Goal: Information Seeking & Learning: Learn about a topic

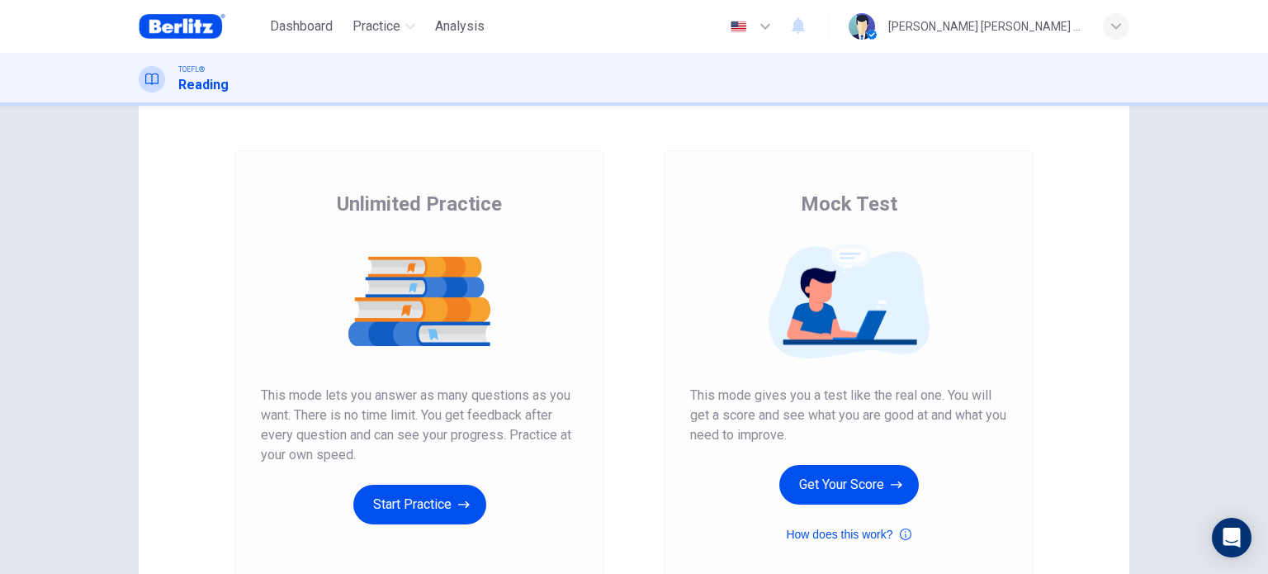
scroll to position [83, 0]
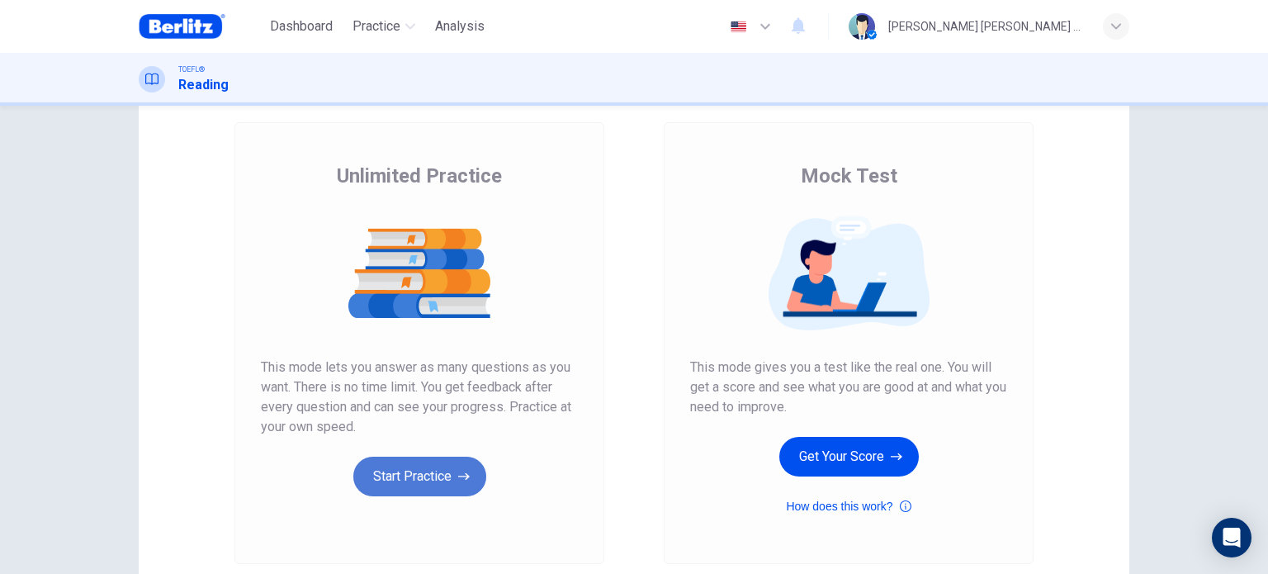
click at [441, 475] on button "Start Practice" at bounding box center [419, 476] width 133 height 40
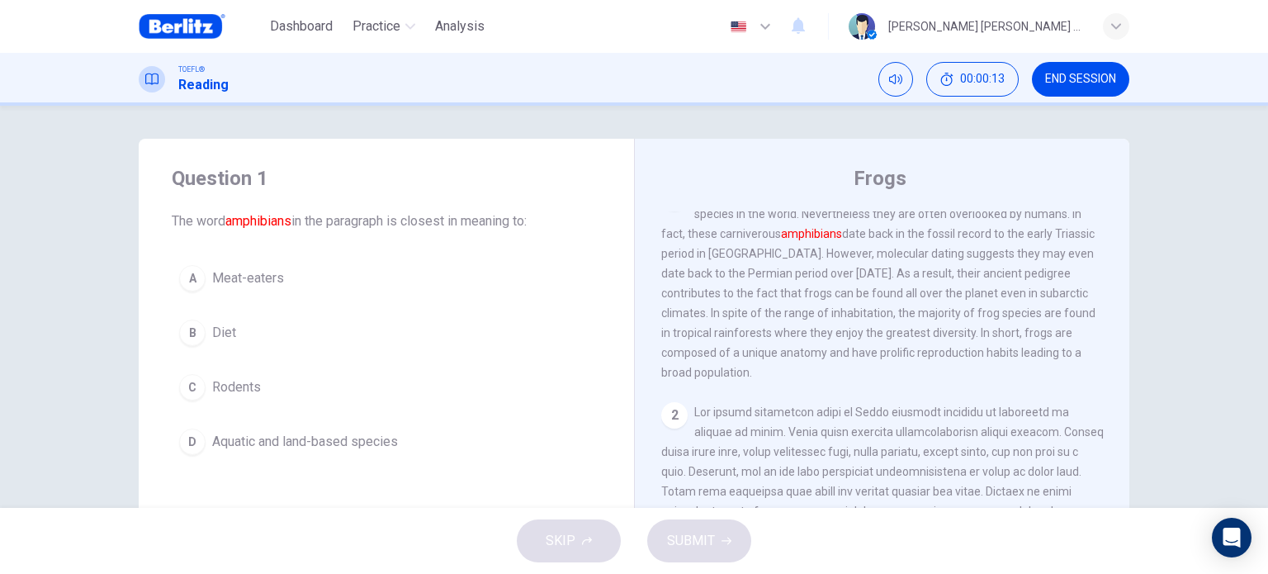
scroll to position [0, 0]
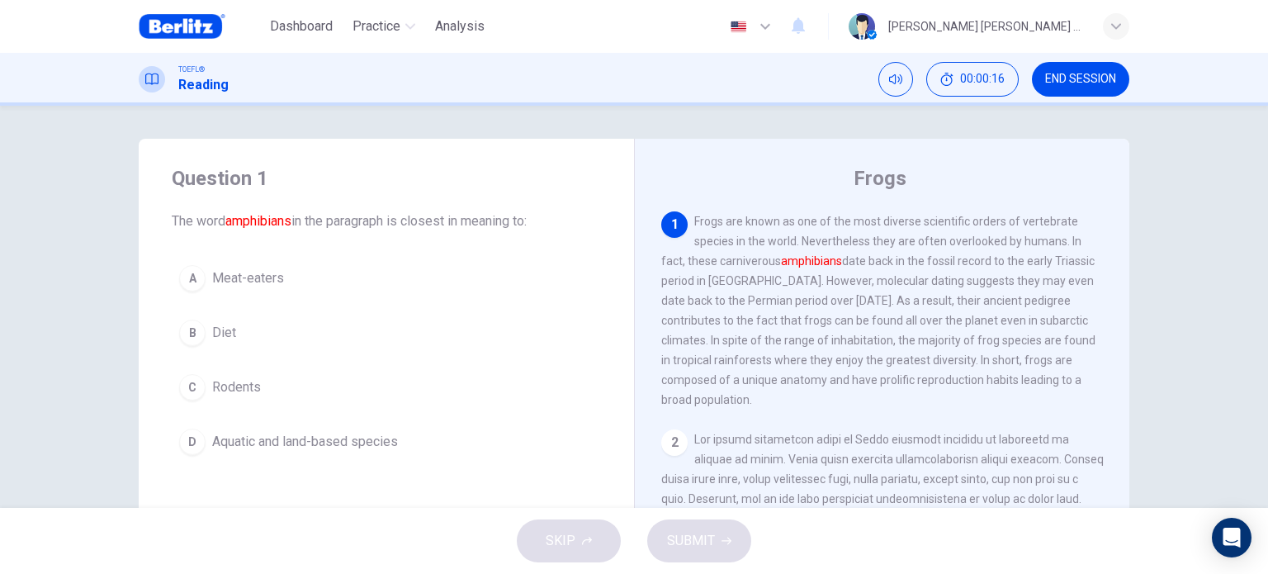
drag, startPoint x: 938, startPoint y: 239, endPoint x: 997, endPoint y: 239, distance: 59.4
click at [997, 239] on span "Frogs are known as one of the most diverse scientific orders of vertebrate spec…" at bounding box center [878, 310] width 434 height 191
drag, startPoint x: 753, startPoint y: 258, endPoint x: 888, endPoint y: 257, distance: 135.4
click at [888, 257] on span "Frogs are known as one of the most diverse scientific orders of vertebrate spec…" at bounding box center [878, 310] width 434 height 191
click at [1005, 262] on span "Frogs are known as one of the most diverse scientific orders of vertebrate spec…" at bounding box center [878, 310] width 434 height 191
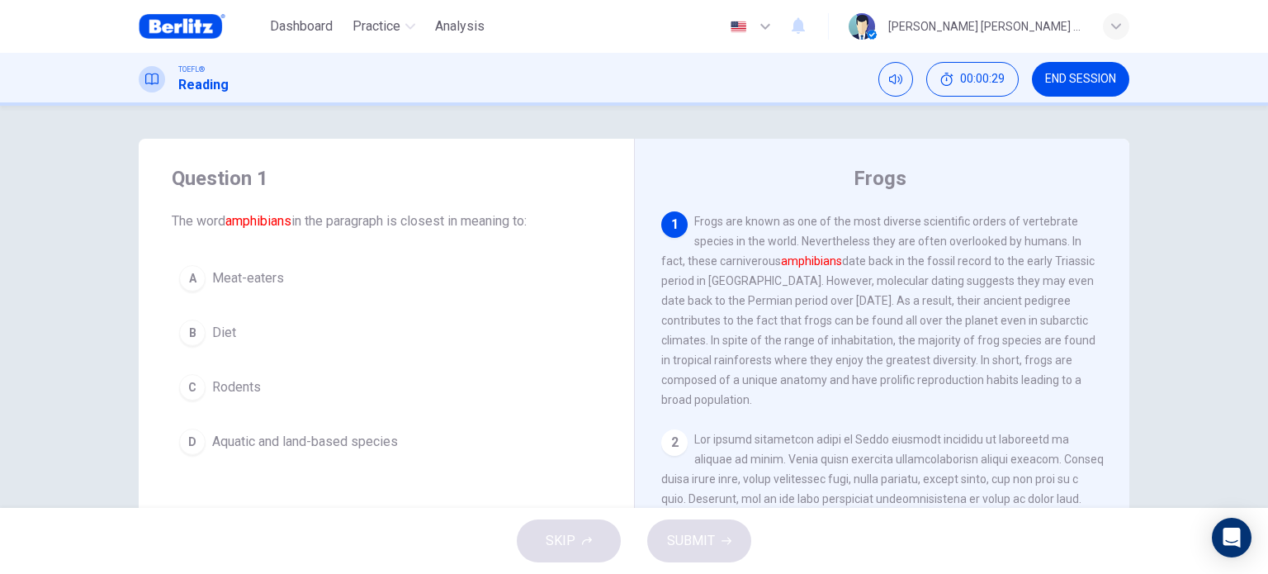
click at [259, 442] on span "Aquatic and land-based species" at bounding box center [305, 442] width 186 height 20
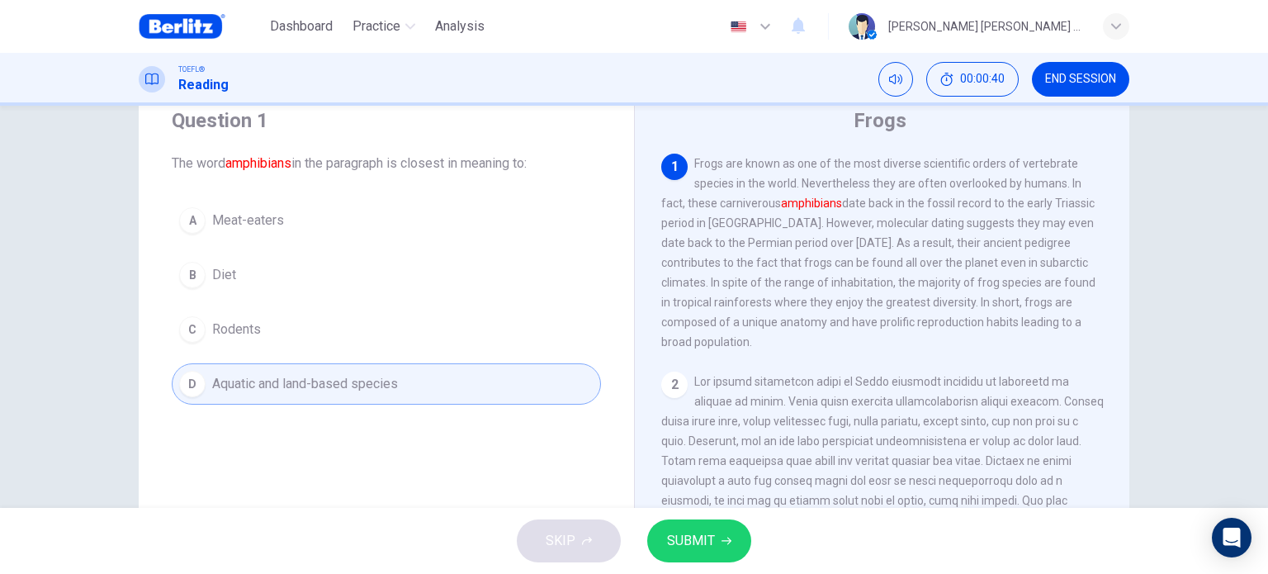
scroll to position [83, 0]
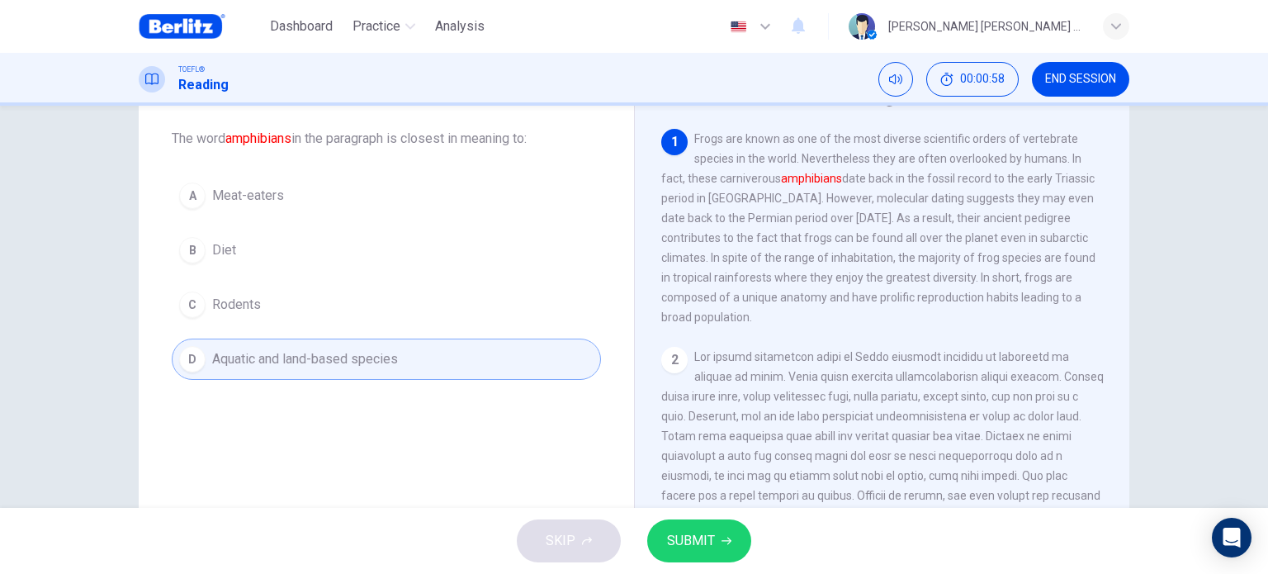
drag, startPoint x: 809, startPoint y: 240, endPoint x: 924, endPoint y: 240, distance: 115.6
click at [916, 240] on span "Frogs are known as one of the most diverse scientific orders of vertebrate spec…" at bounding box center [878, 227] width 434 height 191
drag, startPoint x: 720, startPoint y: 260, endPoint x: 852, endPoint y: 258, distance: 132.1
click at [852, 258] on span "Frogs are known as one of the most diverse scientific orders of vertebrate spec…" at bounding box center [878, 227] width 434 height 191
drag, startPoint x: 789, startPoint y: 300, endPoint x: 900, endPoint y: 304, distance: 110.6
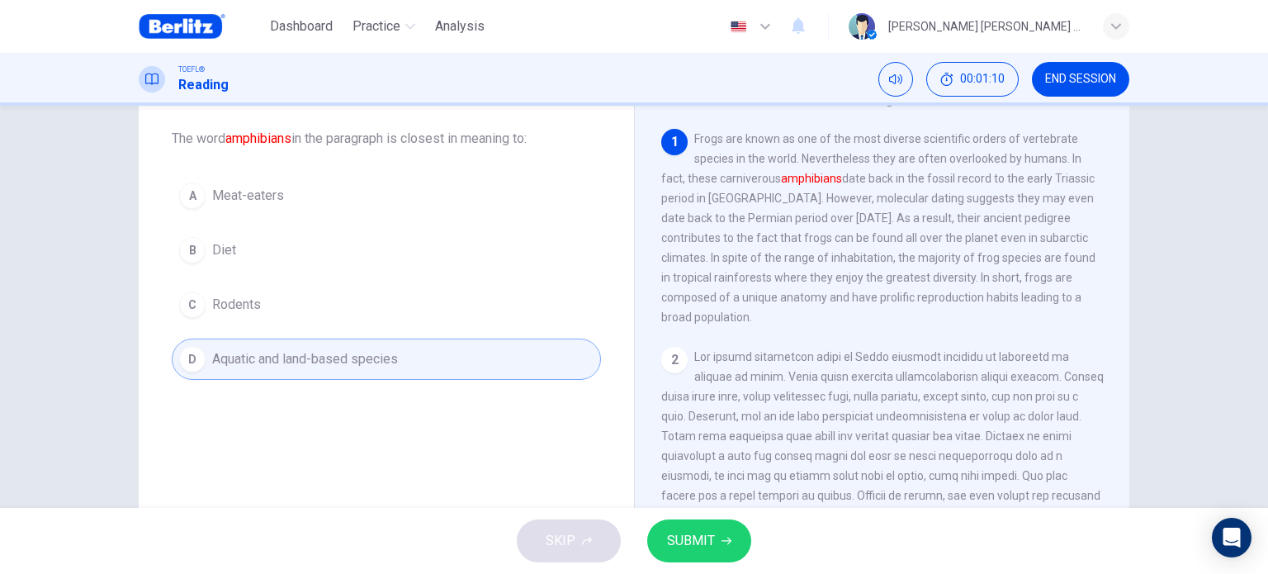
click at [896, 304] on span "Frogs are known as one of the most diverse scientific orders of vertebrate spec…" at bounding box center [878, 227] width 434 height 191
click at [699, 552] on button "SUBMIT" at bounding box center [699, 540] width 104 height 43
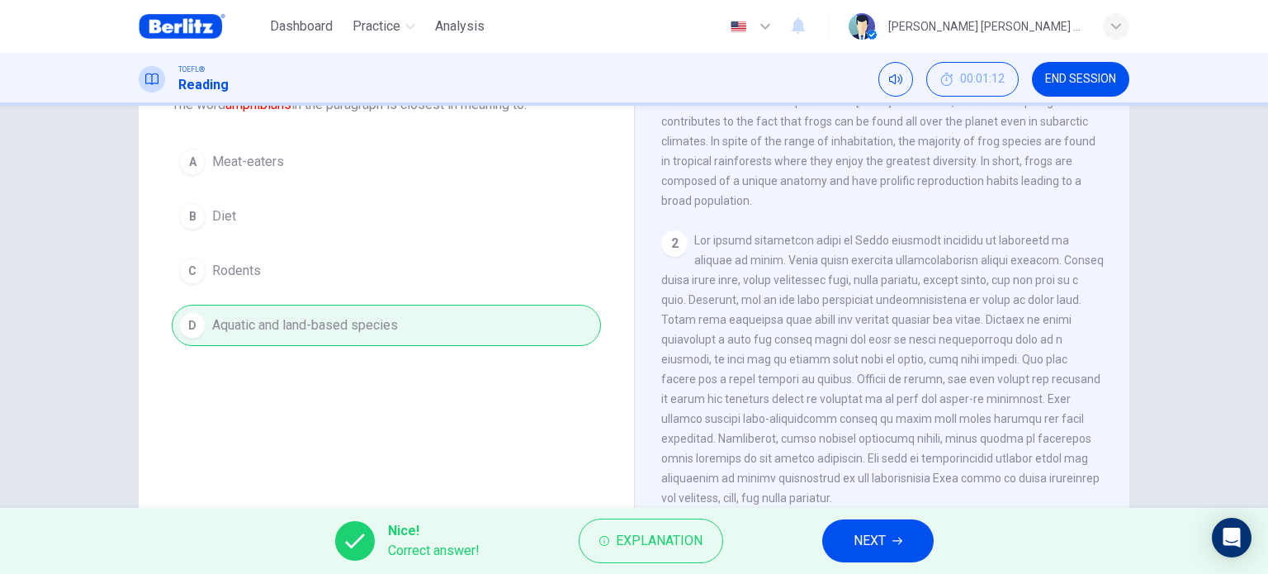
scroll to position [0, 0]
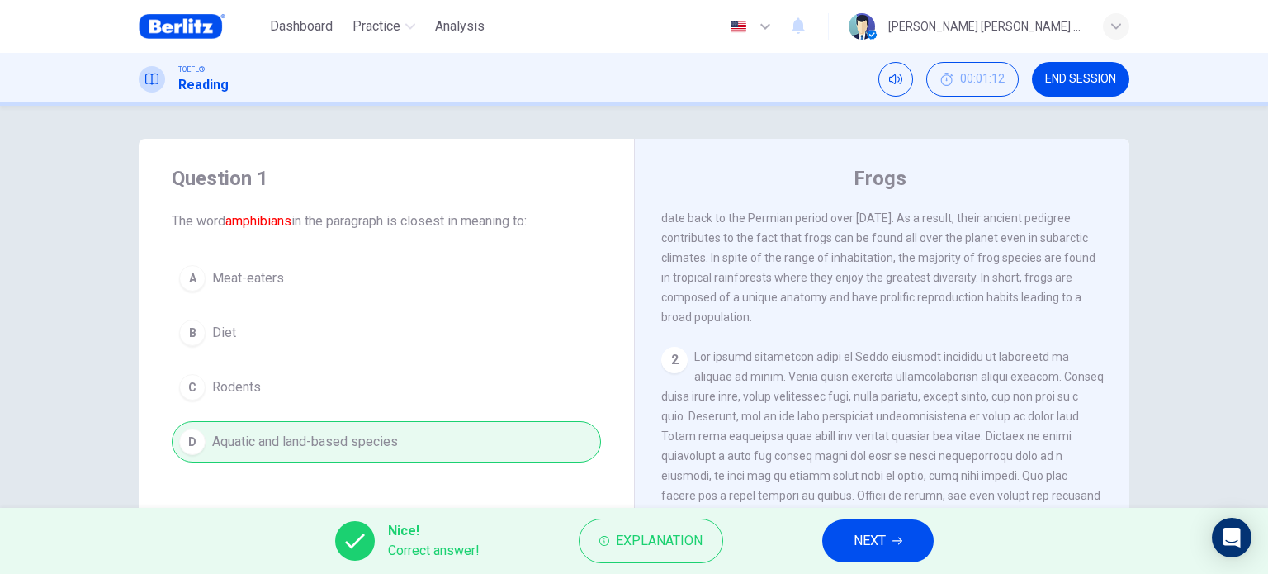
click at [865, 526] on button "NEXT" at bounding box center [877, 540] width 111 height 43
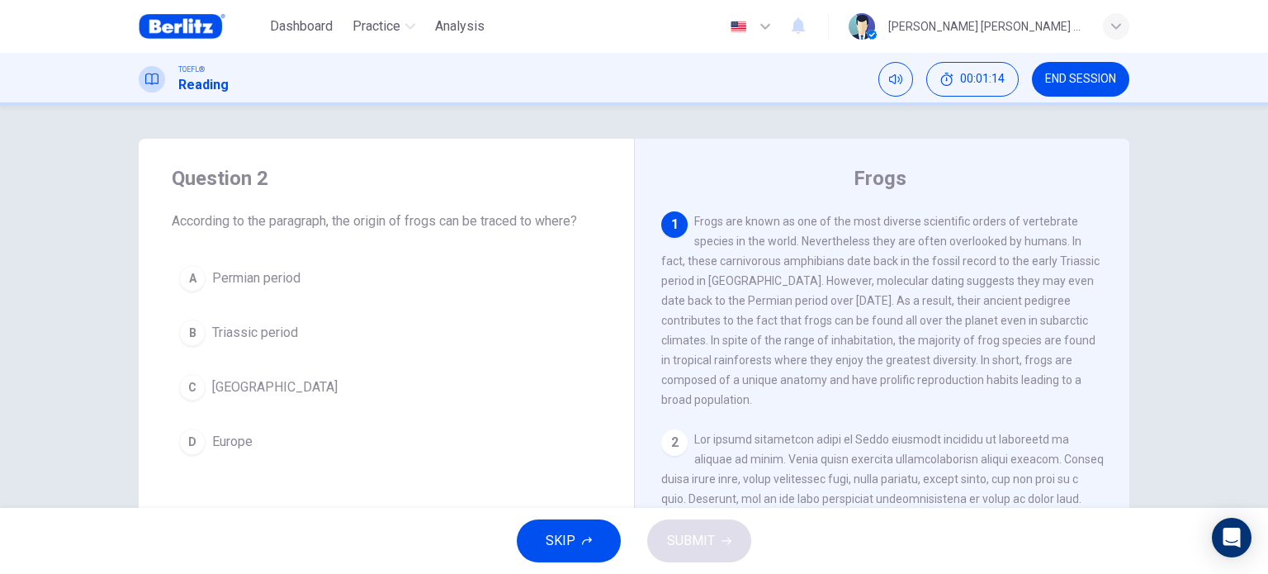
drag, startPoint x: 398, startPoint y: 218, endPoint x: 532, endPoint y: 219, distance: 133.7
click at [532, 219] on span "According to the paragraph, the origin of frogs can be traced to where?" at bounding box center [386, 221] width 429 height 20
drag, startPoint x: 363, startPoint y: 215, endPoint x: 436, endPoint y: 220, distance: 72.9
click at [435, 220] on span "According to the paragraph, the origin of frogs can be traced to where?" at bounding box center [386, 221] width 429 height 20
drag, startPoint x: 857, startPoint y: 282, endPoint x: 963, endPoint y: 285, distance: 106.5
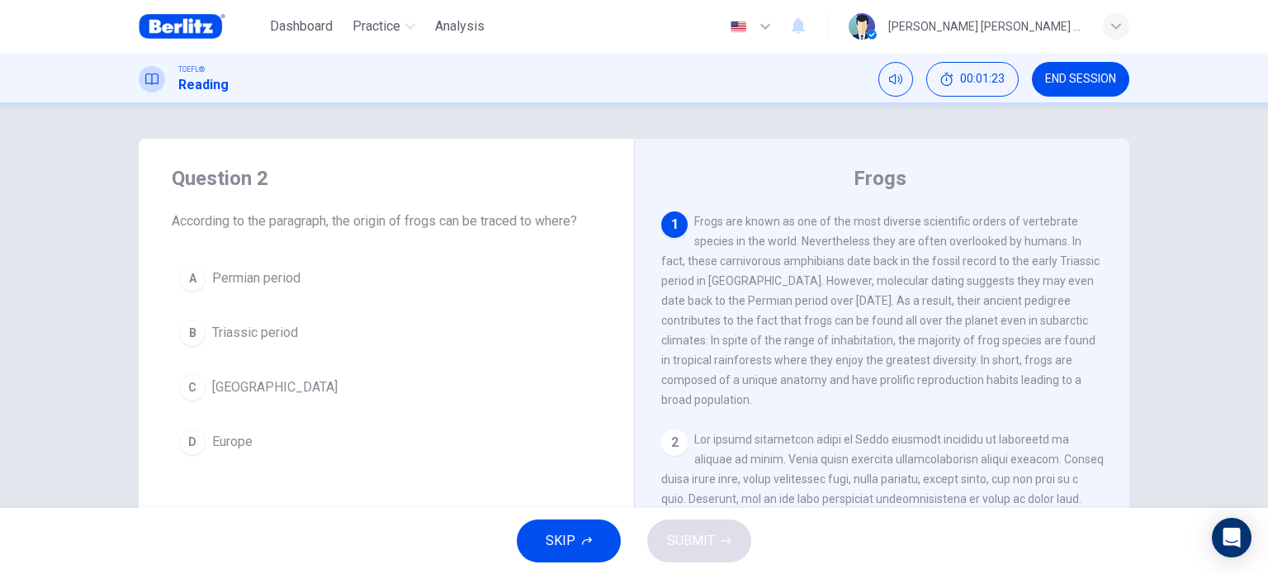
click at [963, 285] on span "Frogs are known as one of the most diverse scientific orders of vertebrate spec…" at bounding box center [880, 310] width 438 height 191
drag, startPoint x: 750, startPoint y: 302, endPoint x: 762, endPoint y: 304, distance: 11.7
click at [762, 304] on span "Frogs are known as one of the most diverse scientific orders of vertebrate spec…" at bounding box center [880, 310] width 438 height 191
drag, startPoint x: 762, startPoint y: 304, endPoint x: 773, endPoint y: 307, distance: 11.2
click at [773, 307] on span "Frogs are known as one of the most diverse scientific orders of vertebrate spec…" at bounding box center [880, 310] width 438 height 191
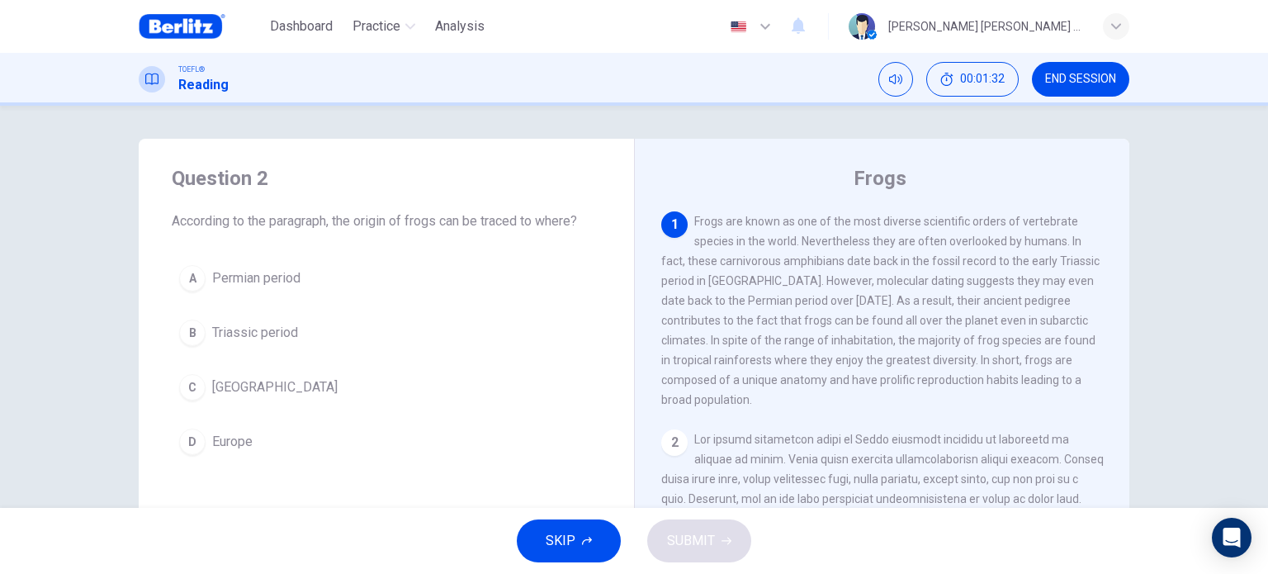
drag, startPoint x: 813, startPoint y: 304, endPoint x: 967, endPoint y: 303, distance: 153.5
click at [967, 303] on span "Frogs are known as one of the most diverse scientific orders of vertebrate spec…" at bounding box center [880, 310] width 438 height 191
drag, startPoint x: 794, startPoint y: 316, endPoint x: 815, endPoint y: 321, distance: 22.0
click at [813, 321] on span "Frogs are known as one of the most diverse scientific orders of vertebrate spec…" at bounding box center [880, 310] width 438 height 191
drag, startPoint x: 704, startPoint y: 282, endPoint x: 761, endPoint y: 280, distance: 57.0
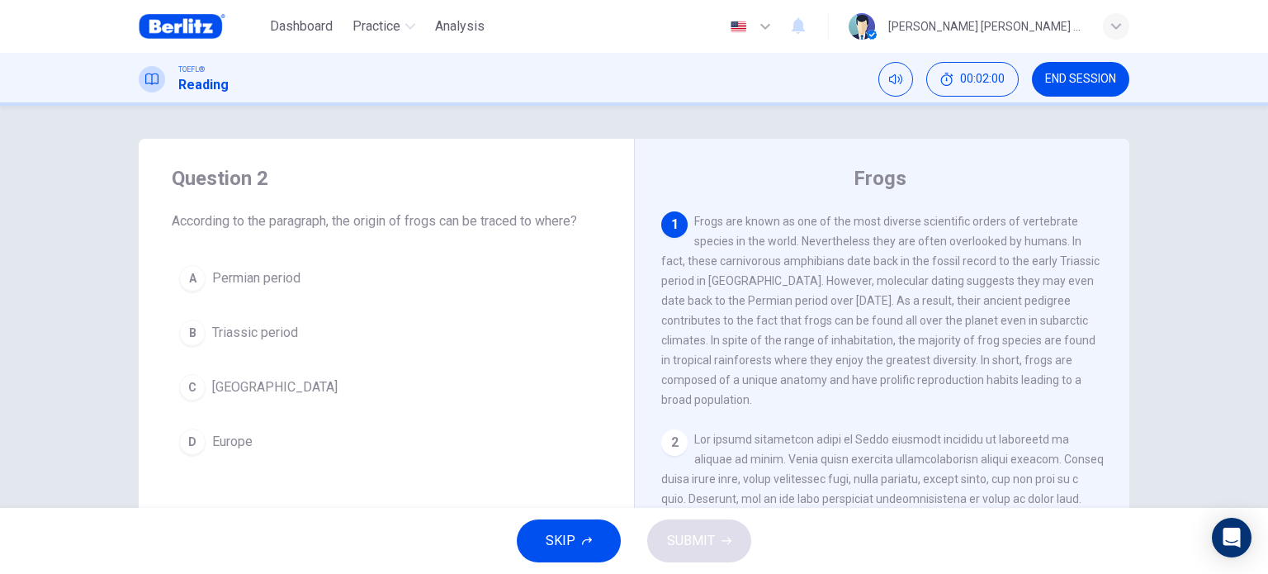
click at [761, 280] on span "Frogs are known as one of the most diverse scientific orders of vertebrate spec…" at bounding box center [880, 310] width 438 height 191
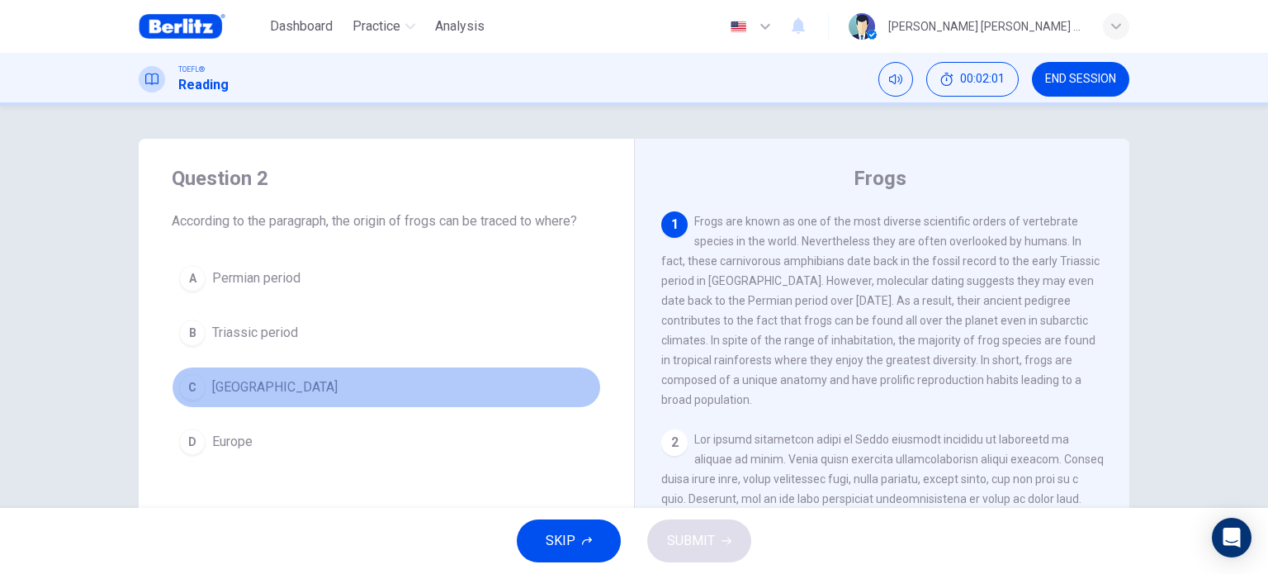
click at [220, 386] on span "[GEOGRAPHIC_DATA]" at bounding box center [274, 387] width 125 height 20
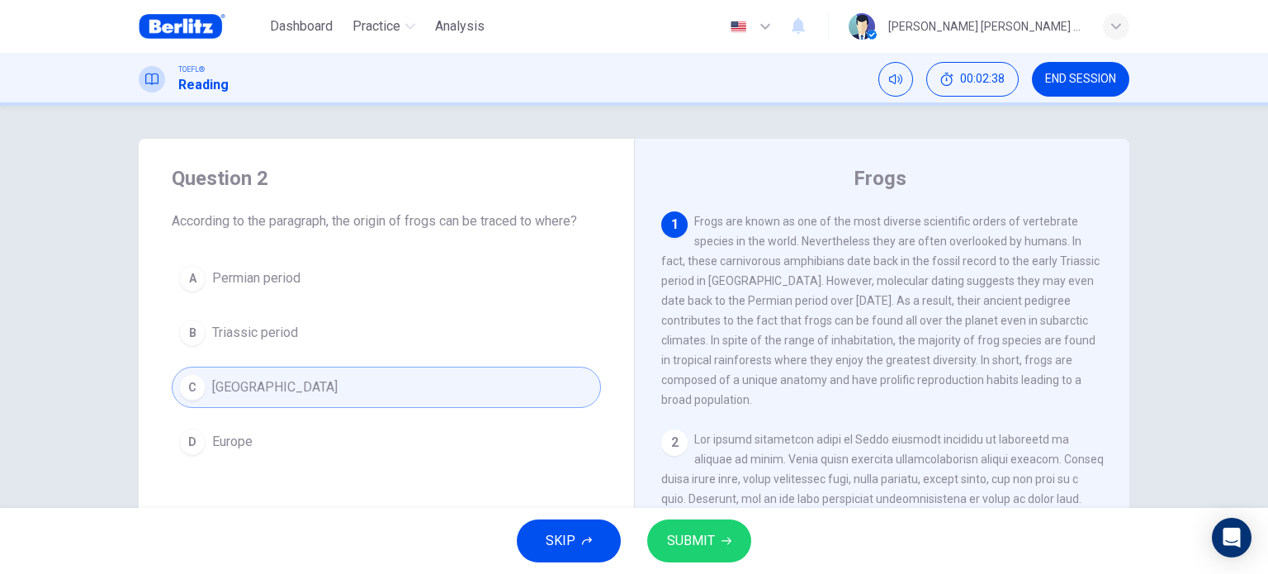
drag, startPoint x: 814, startPoint y: 322, endPoint x: 952, endPoint y: 319, distance: 137.9
click at [952, 319] on span "Frogs are known as one of the most diverse scientific orders of vertebrate spec…" at bounding box center [880, 310] width 438 height 191
drag, startPoint x: 776, startPoint y: 346, endPoint x: 987, endPoint y: 353, distance: 211.4
click at [987, 353] on div "1 Frogs are known as one of the most diverse scientific orders of vertebrate sp…" at bounding box center [882, 310] width 442 height 198
click at [698, 543] on span "SUBMIT" at bounding box center [691, 540] width 48 height 23
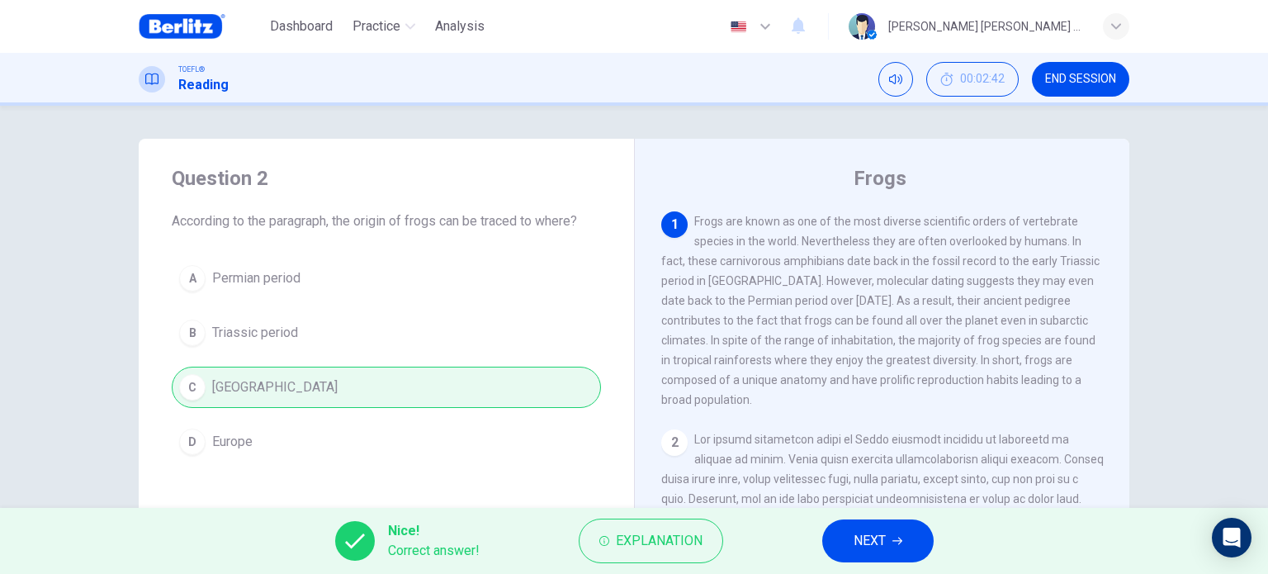
click at [878, 532] on span "NEXT" at bounding box center [869, 540] width 32 height 23
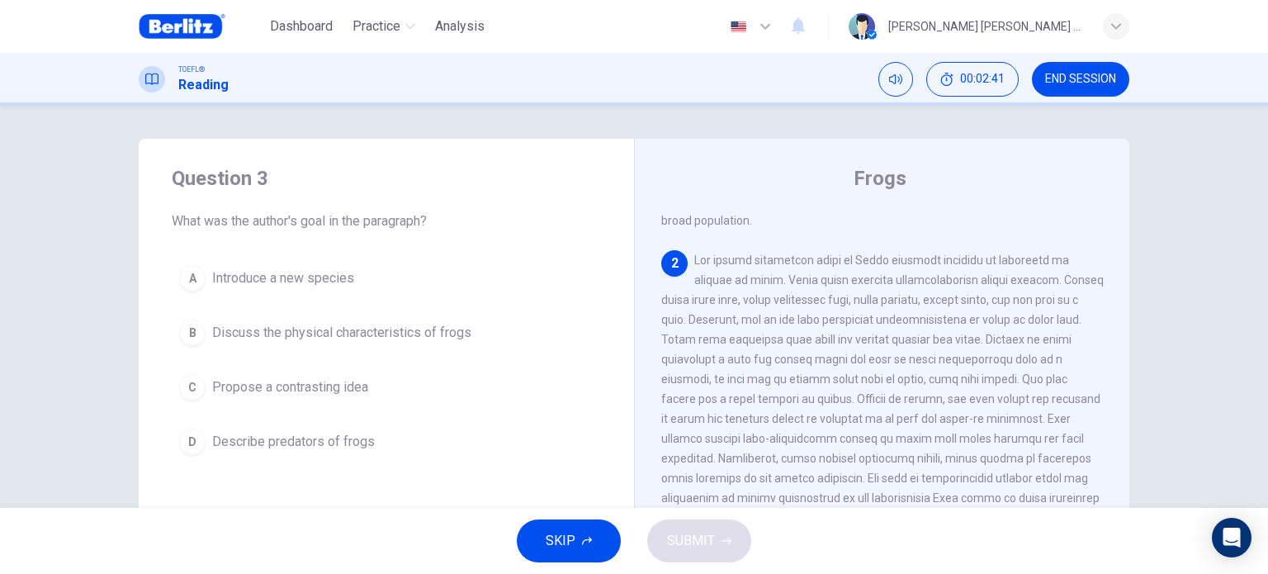
scroll to position [181, 0]
drag, startPoint x: 264, startPoint y: 220, endPoint x: 442, endPoint y: 224, distance: 177.5
click at [394, 214] on span "What was the author's goal in the paragraph?" at bounding box center [386, 221] width 429 height 20
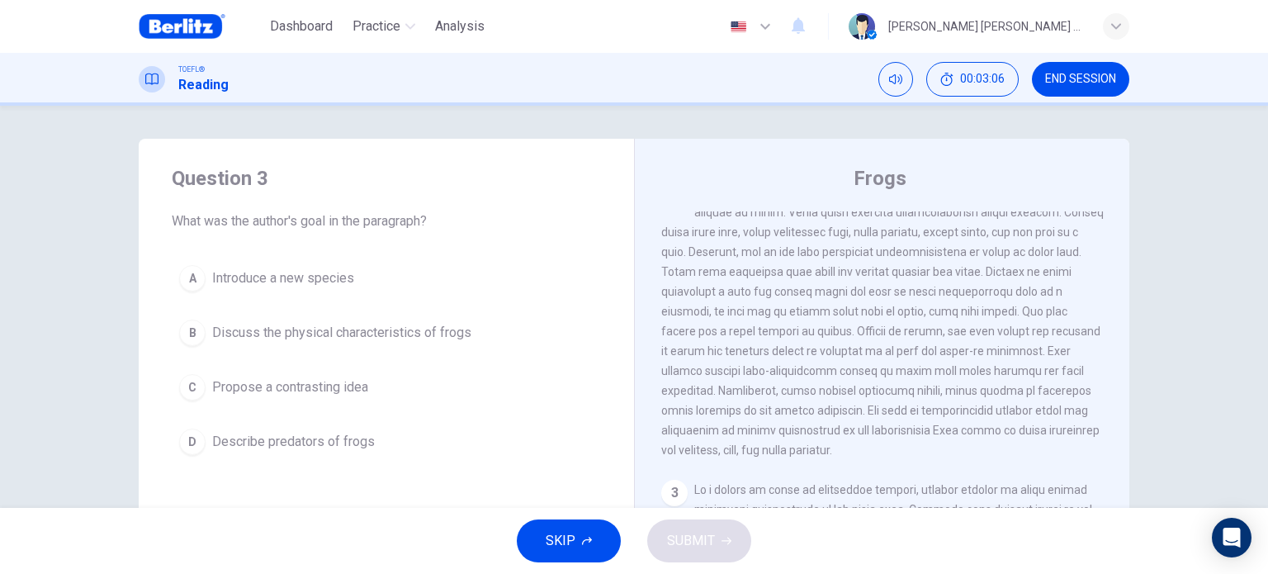
scroll to position [248, 0]
drag, startPoint x: 812, startPoint y: 316, endPoint x: 888, endPoint y: 319, distance: 76.0
click at [888, 319] on span at bounding box center [882, 320] width 442 height 271
drag, startPoint x: 682, startPoint y: 343, endPoint x: 784, endPoint y: 358, distance: 103.5
click at [784, 358] on span at bounding box center [882, 320] width 442 height 271
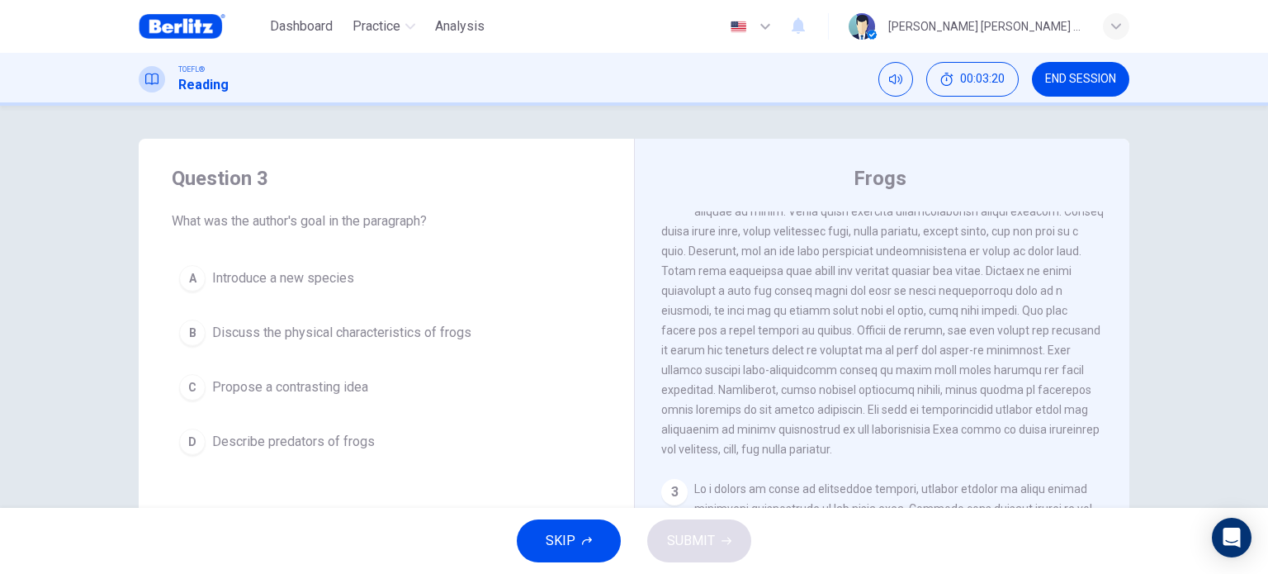
drag, startPoint x: 721, startPoint y: 361, endPoint x: 886, endPoint y: 356, distance: 165.1
click at [886, 356] on span at bounding box center [882, 320] width 442 height 271
drag, startPoint x: 885, startPoint y: 359, endPoint x: 990, endPoint y: 369, distance: 106.1
click at [990, 369] on div "2" at bounding box center [882, 320] width 442 height 277
drag, startPoint x: 697, startPoint y: 381, endPoint x: 950, endPoint y: 383, distance: 253.4
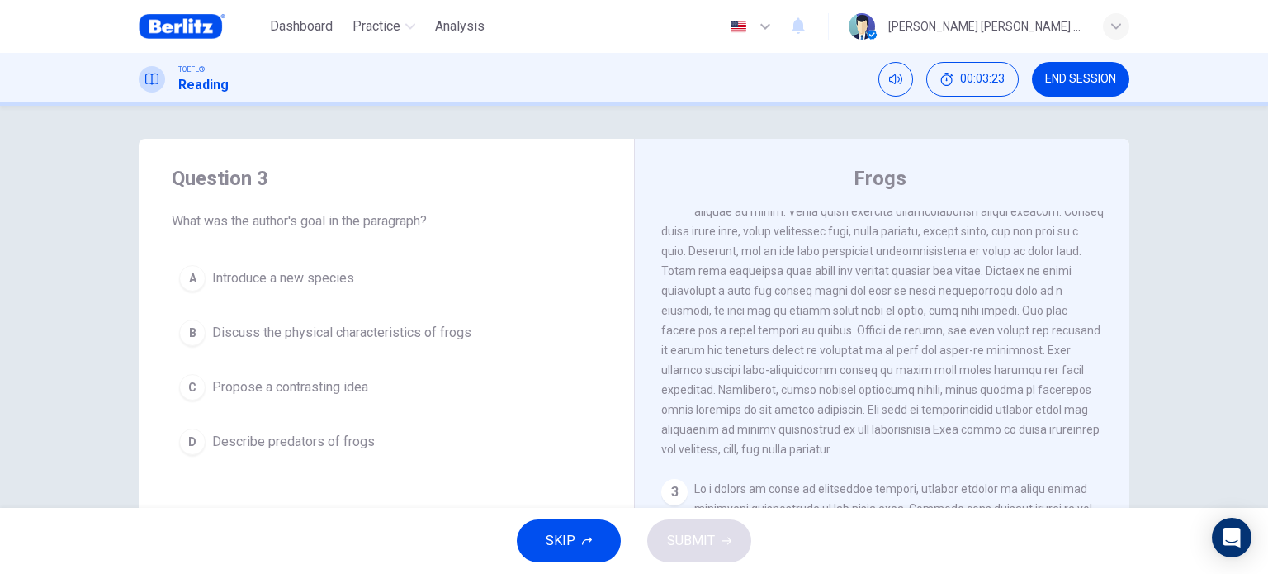
click at [943, 382] on span at bounding box center [882, 320] width 442 height 271
drag, startPoint x: 796, startPoint y: 448, endPoint x: 858, endPoint y: 442, distance: 62.2
click at [858, 442] on span at bounding box center [882, 320] width 442 height 271
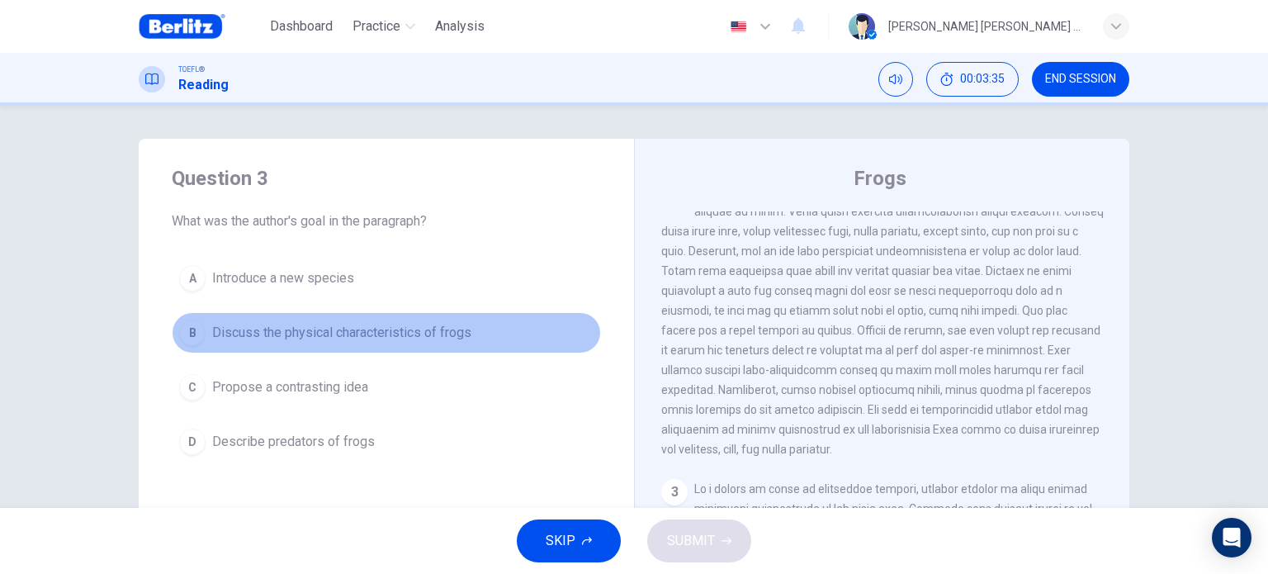
click at [312, 335] on span "Discuss the physical characteristics of frogs" at bounding box center [341, 333] width 259 height 20
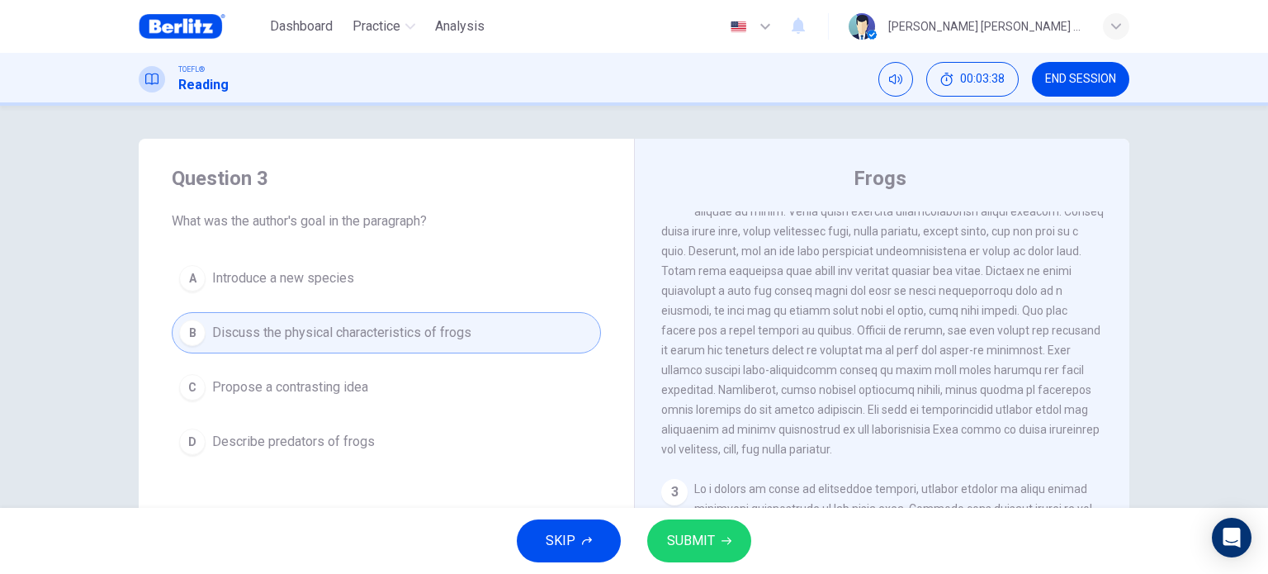
click at [686, 544] on span "SUBMIT" at bounding box center [691, 540] width 48 height 23
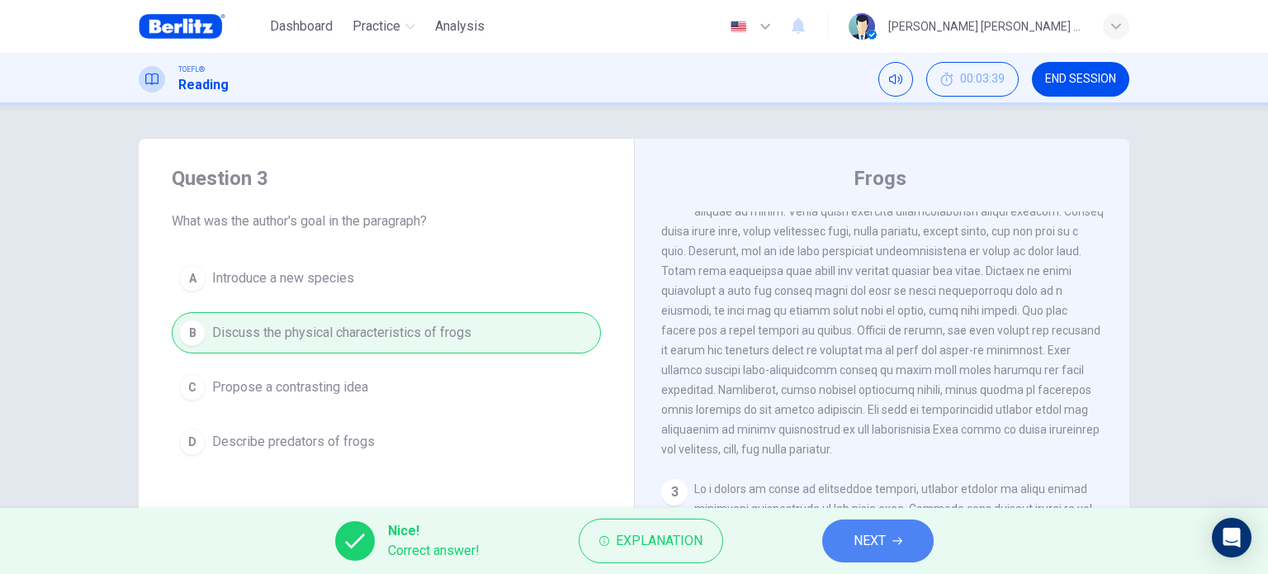
click at [881, 539] on span "NEXT" at bounding box center [869, 540] width 32 height 23
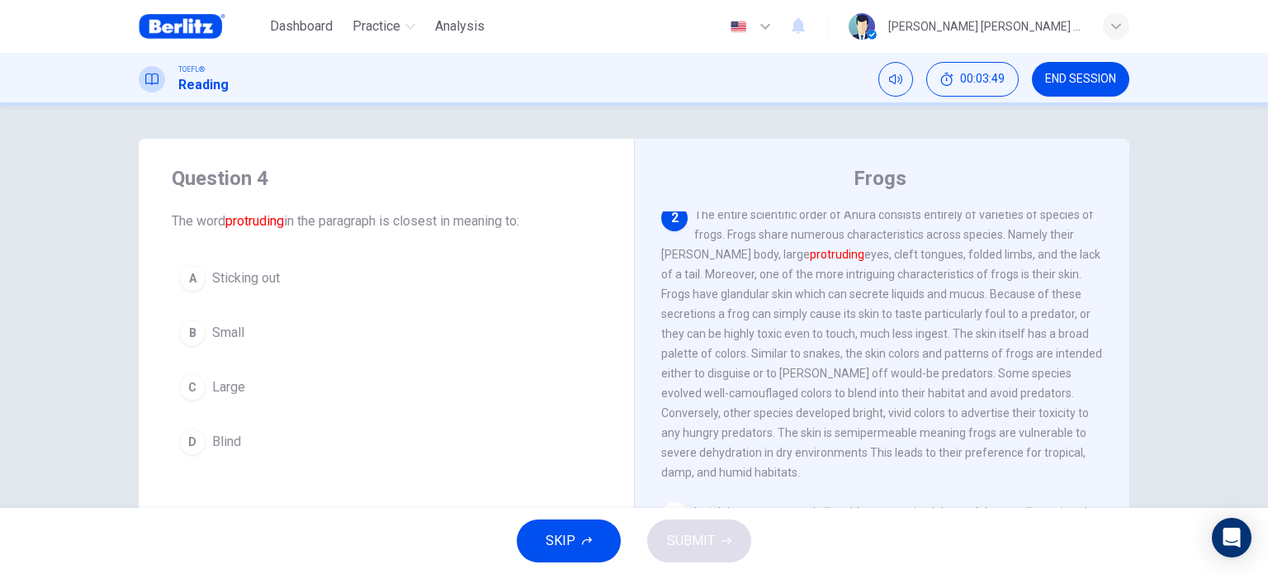
drag, startPoint x: 807, startPoint y: 225, endPoint x: 843, endPoint y: 225, distance: 35.5
click at [842, 225] on span "The entire scientific order of Anura consists entirely of varieties of species …" at bounding box center [881, 343] width 441 height 271
click at [231, 277] on span "Sticking out" at bounding box center [246, 278] width 68 height 20
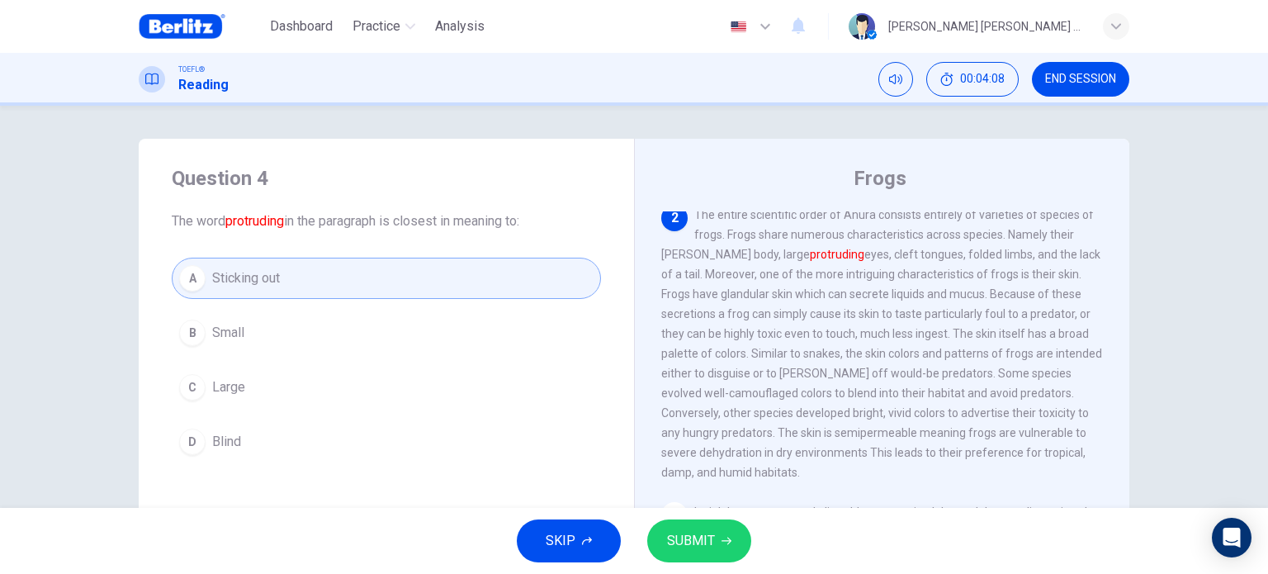
click at [723, 537] on icon "button" at bounding box center [726, 541] width 10 height 10
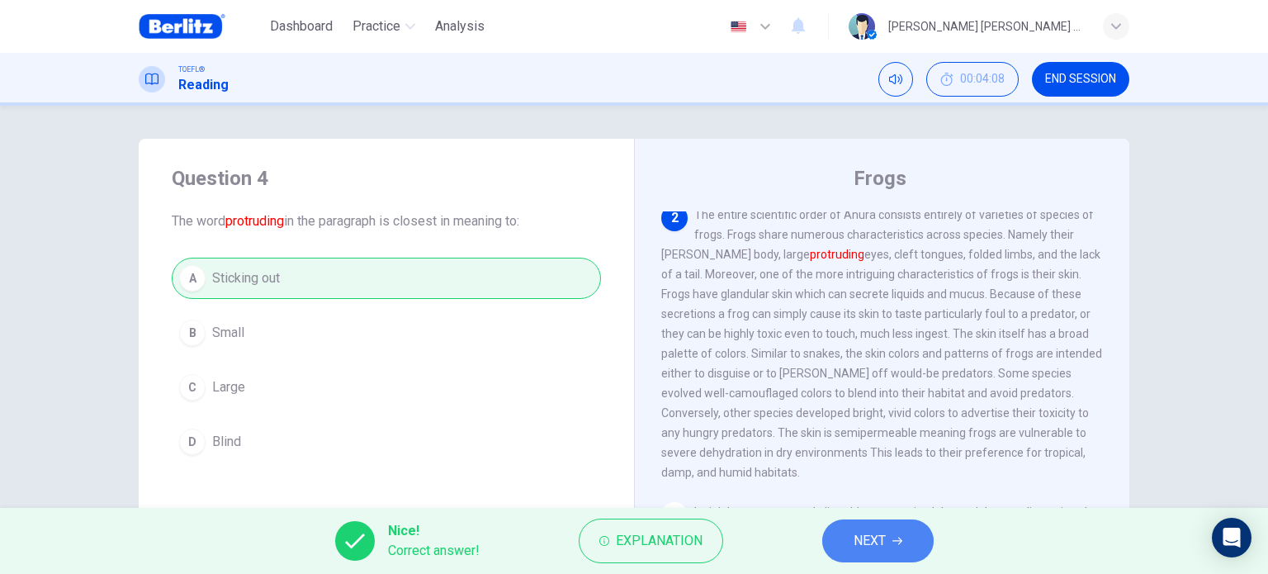
click at [886, 540] on button "NEXT" at bounding box center [877, 540] width 111 height 43
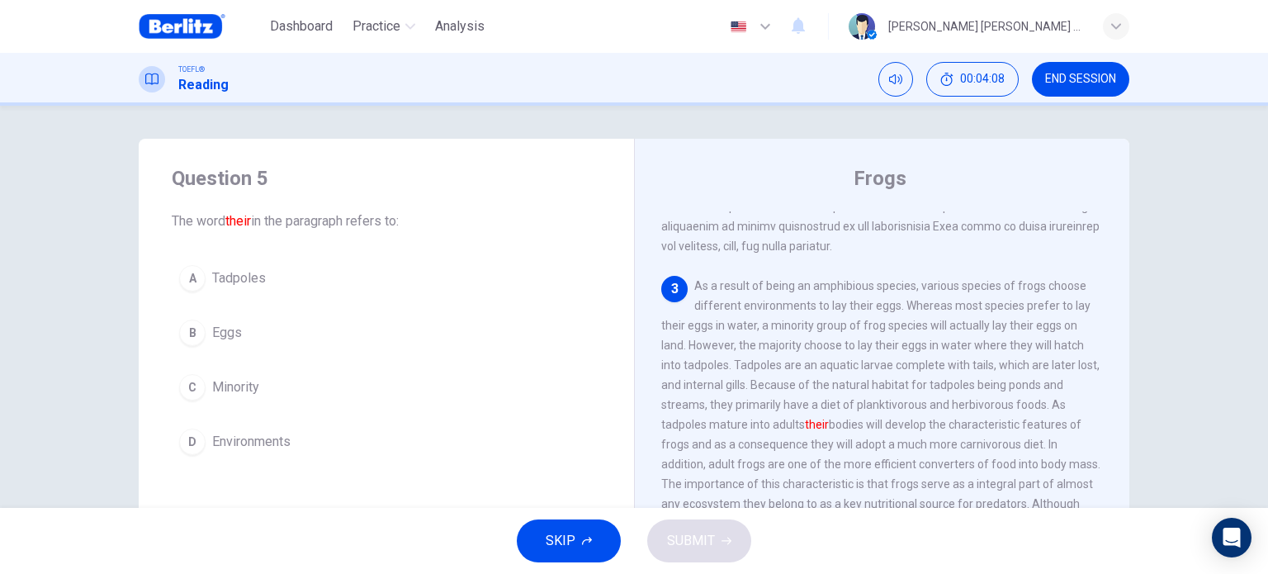
scroll to position [466, 0]
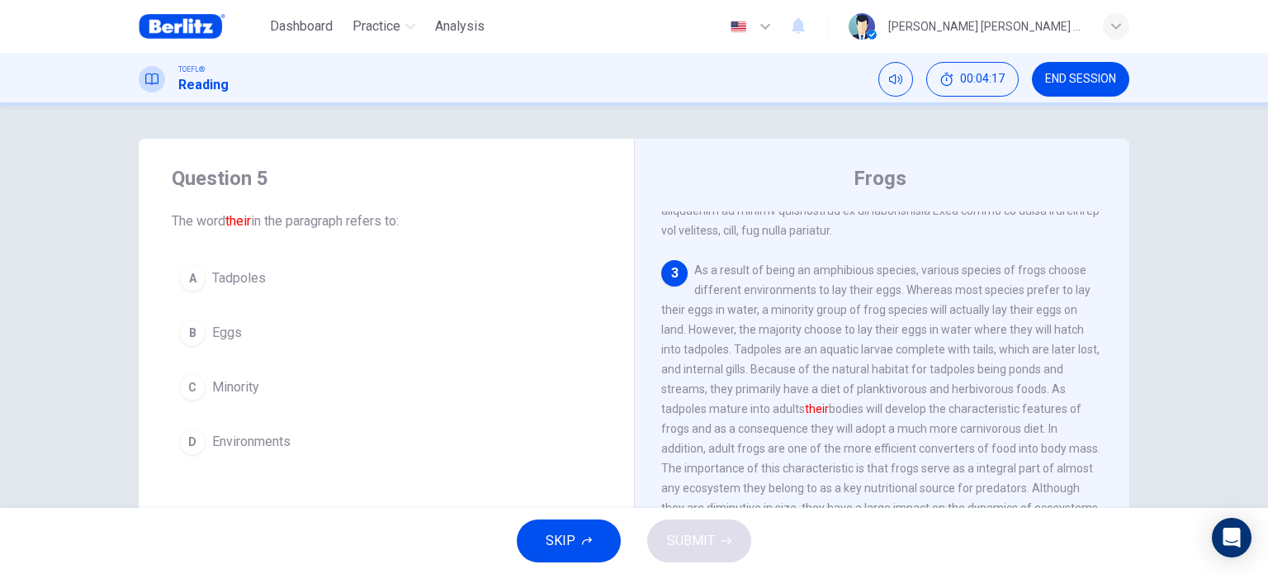
drag, startPoint x: 789, startPoint y: 347, endPoint x: 983, endPoint y: 352, distance: 194.0
click at [985, 352] on span "As a result of being an amphibious species, various species of frogs choose dif…" at bounding box center [880, 388] width 439 height 251
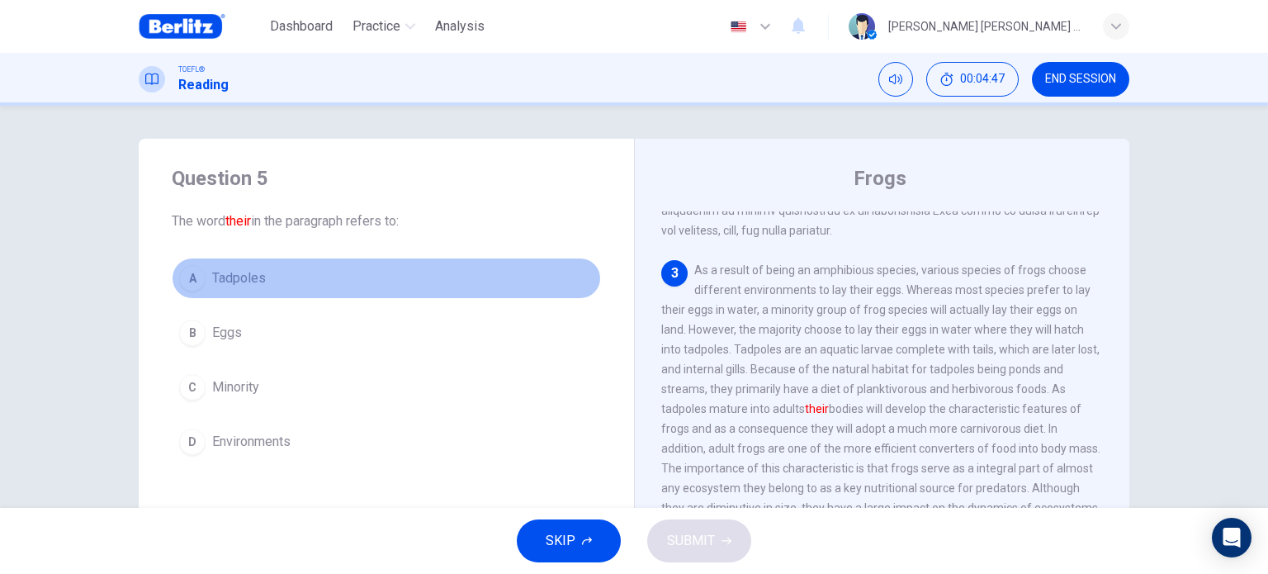
click at [267, 280] on button "A Tadpoles" at bounding box center [386, 278] width 429 height 41
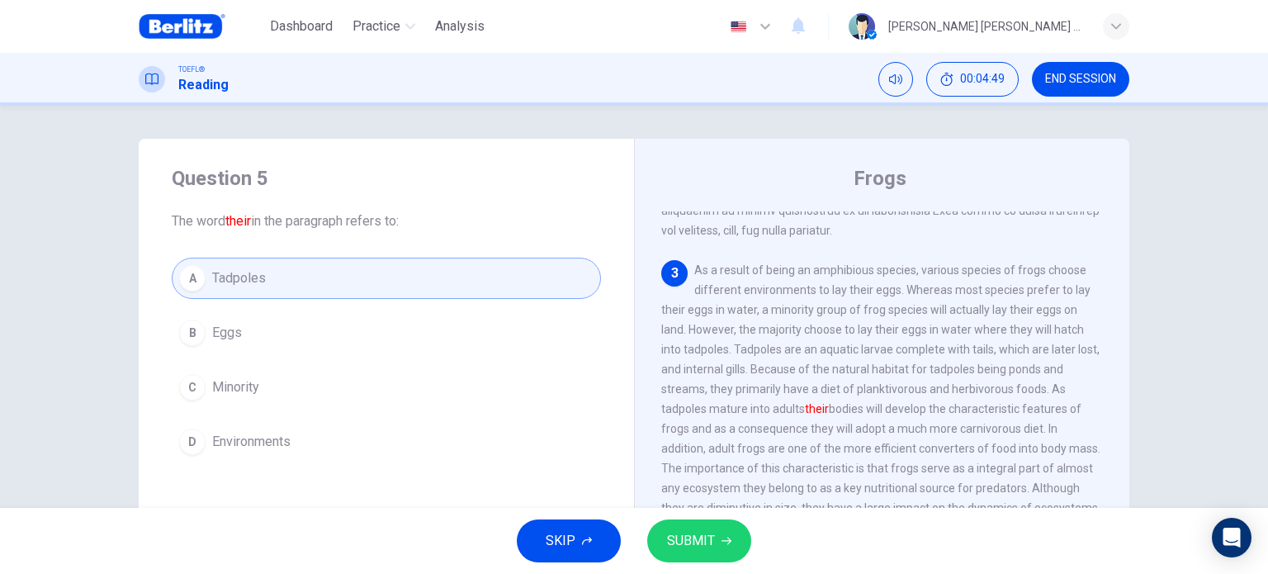
click at [713, 550] on button "SUBMIT" at bounding box center [699, 540] width 104 height 43
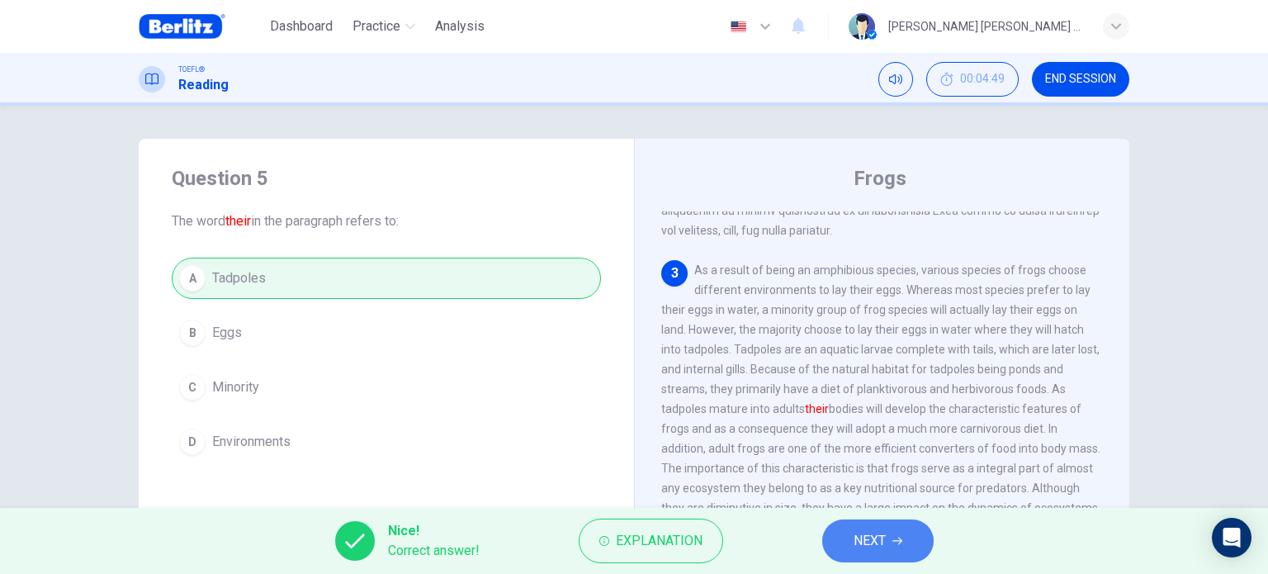
click at [879, 534] on span "NEXT" at bounding box center [869, 540] width 32 height 23
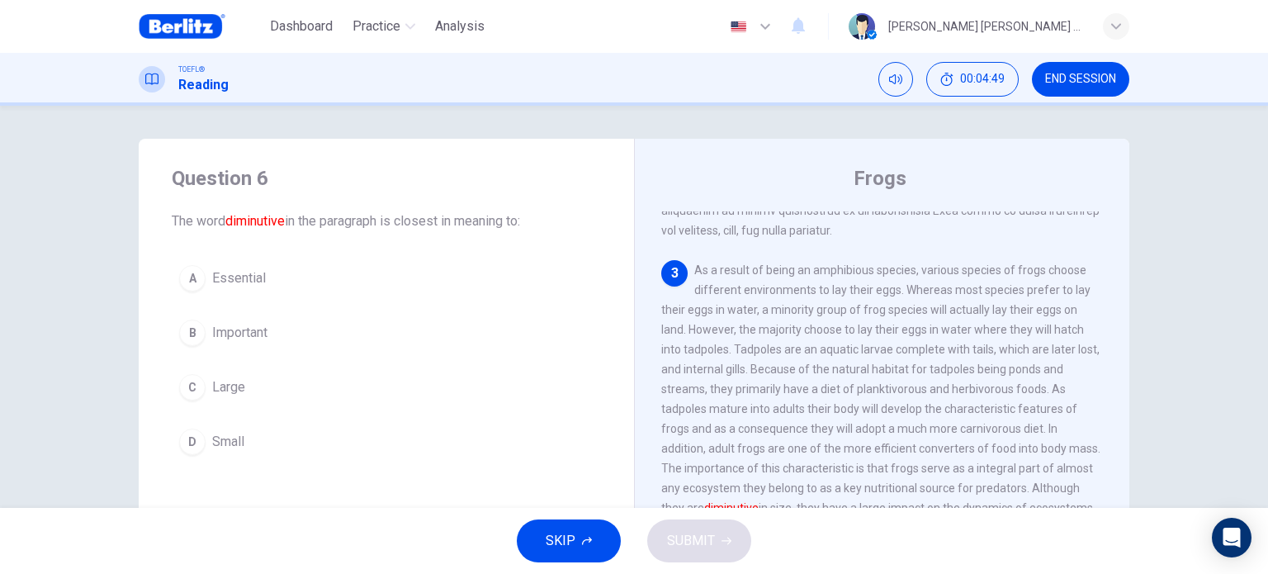
scroll to position [510, 0]
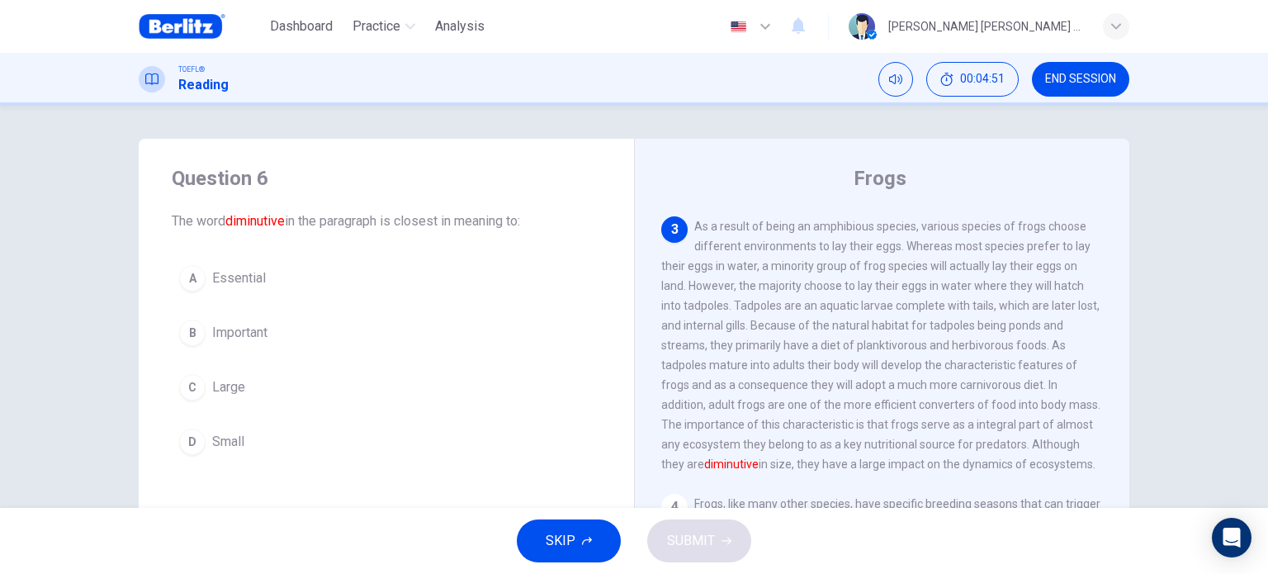
drag, startPoint x: 262, startPoint y: 222, endPoint x: 551, endPoint y: 229, distance: 289.0
click at [551, 229] on span "The word diminutive in the paragraph is closest in meaning to:" at bounding box center [386, 221] width 429 height 20
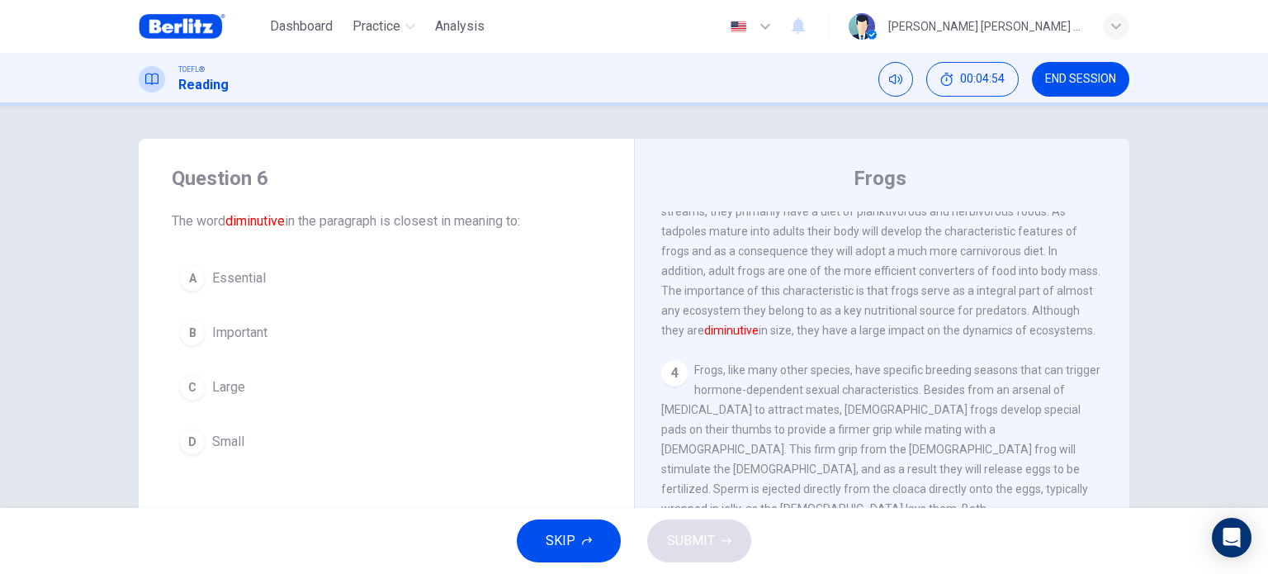
scroll to position [593, 0]
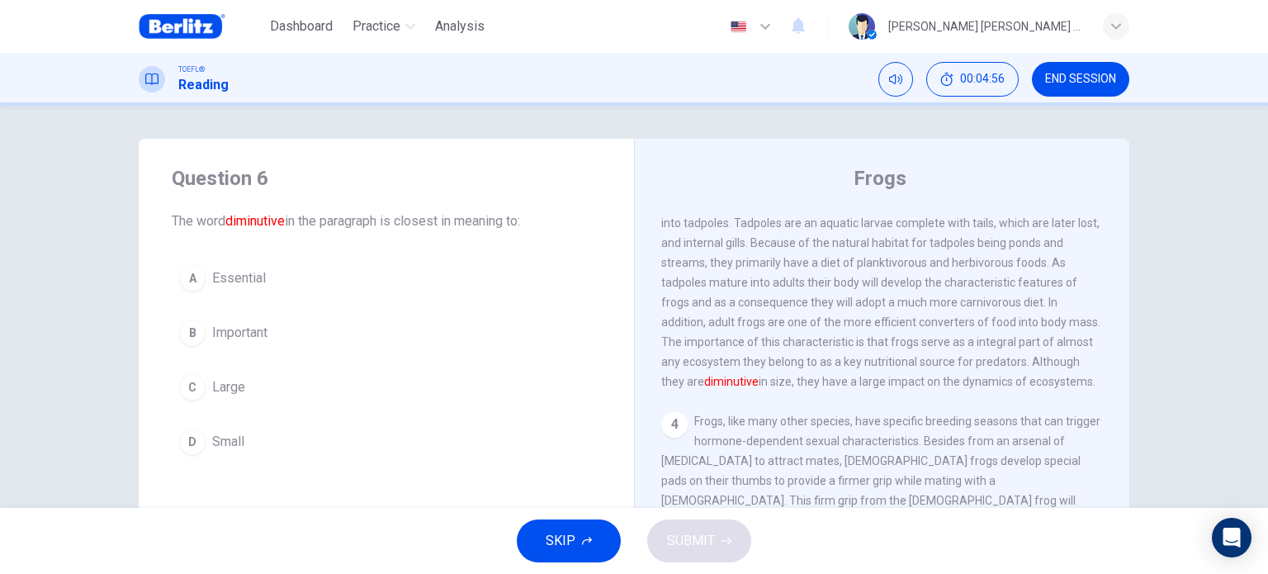
drag, startPoint x: 1022, startPoint y: 362, endPoint x: 767, endPoint y: 389, distance: 256.5
click at [766, 388] on span "As a result of being an amphibious species, various species of frogs choose dif…" at bounding box center [880, 262] width 439 height 251
drag, startPoint x: 776, startPoint y: 382, endPoint x: 905, endPoint y: 382, distance: 128.8
click at [905, 382] on span "As a result of being an amphibious species, various species of frogs choose dif…" at bounding box center [880, 262] width 439 height 251
click at [220, 442] on span "Small" at bounding box center [228, 442] width 32 height 20
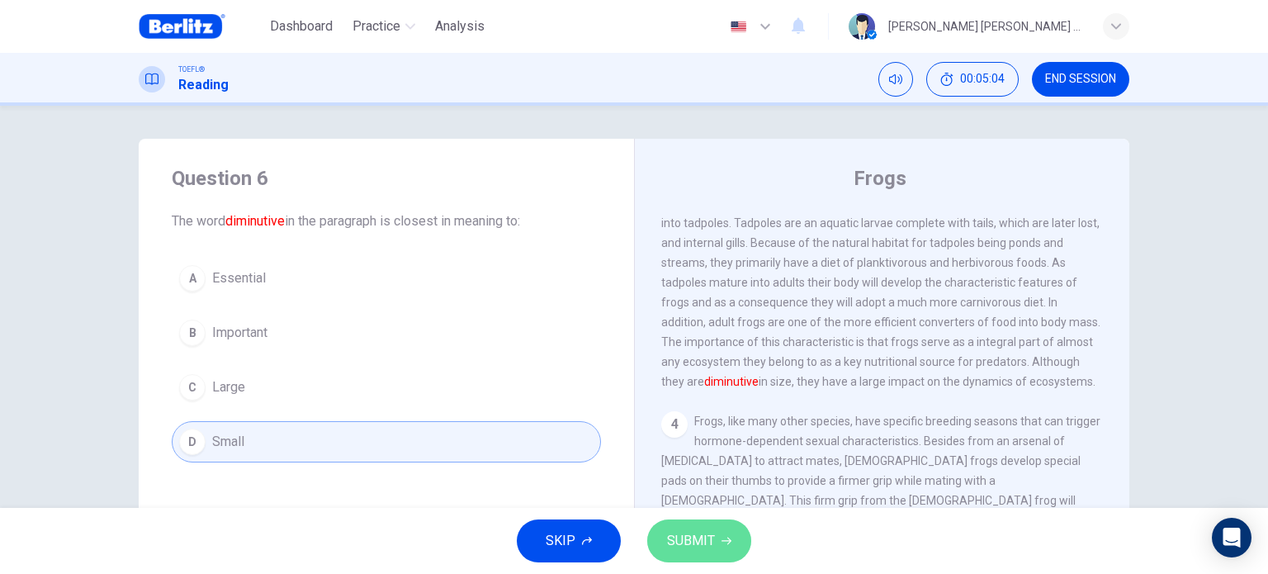
click at [707, 526] on button "SUBMIT" at bounding box center [699, 540] width 104 height 43
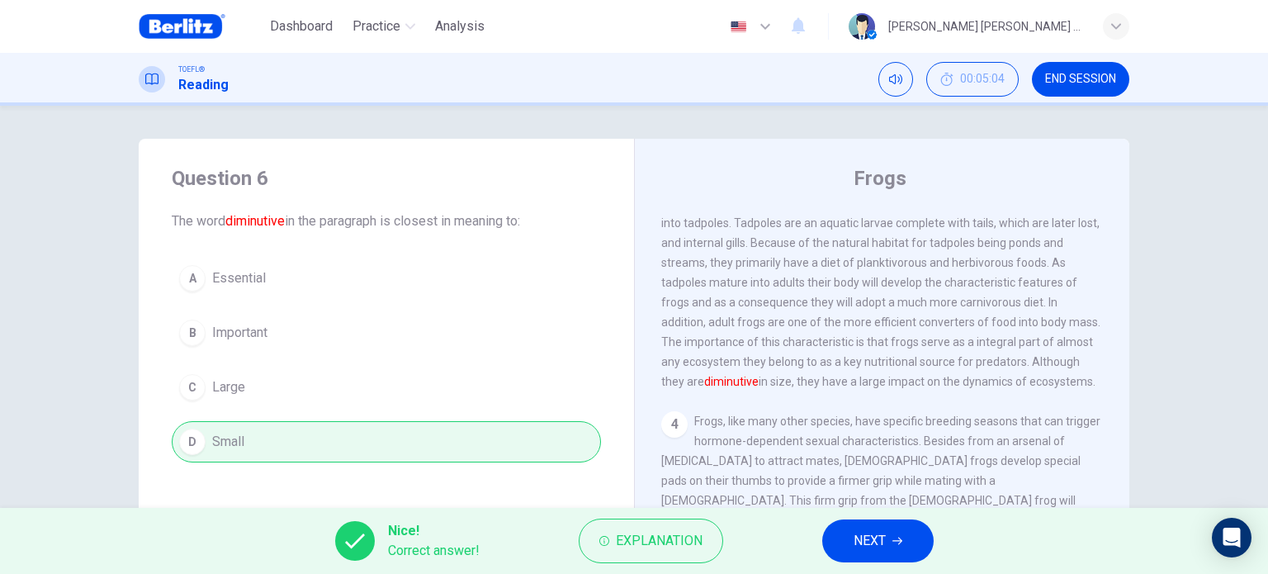
click at [908, 539] on button "NEXT" at bounding box center [877, 540] width 111 height 43
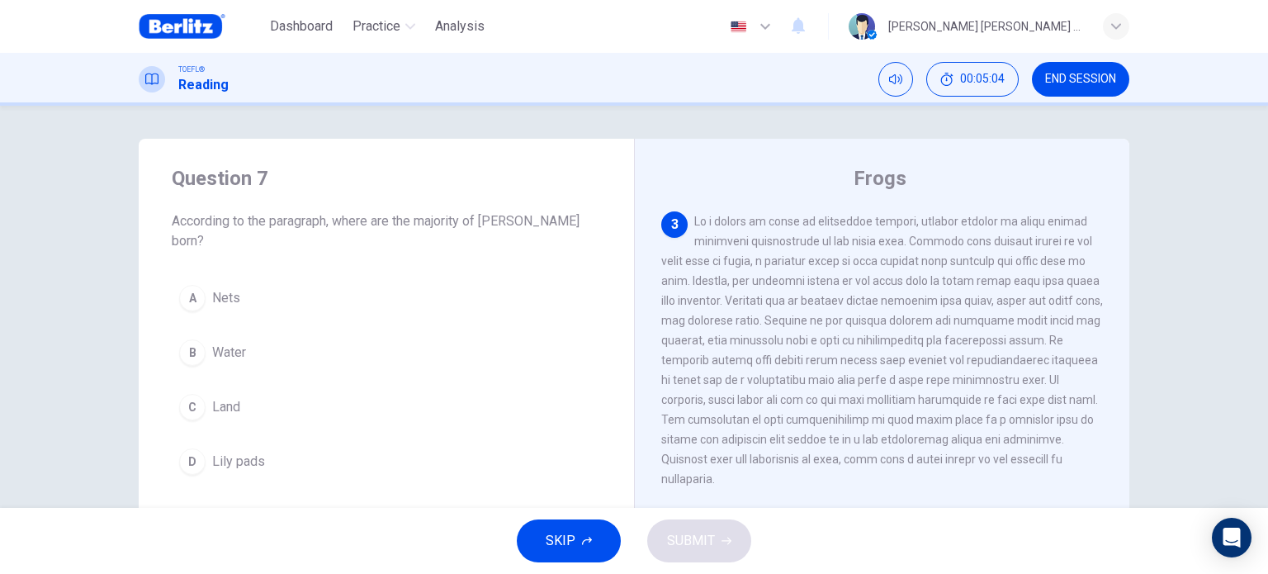
scroll to position [510, 0]
drag, startPoint x: 327, startPoint y: 222, endPoint x: 526, endPoint y: 229, distance: 199.1
click at [526, 229] on span "According to the paragraph, where are the majority of [PERSON_NAME] born?" at bounding box center [386, 231] width 429 height 40
drag, startPoint x: 268, startPoint y: 223, endPoint x: 411, endPoint y: 224, distance: 142.8
click at [411, 224] on span "According to the paragraph, where are the majority of [PERSON_NAME] born?" at bounding box center [386, 231] width 429 height 40
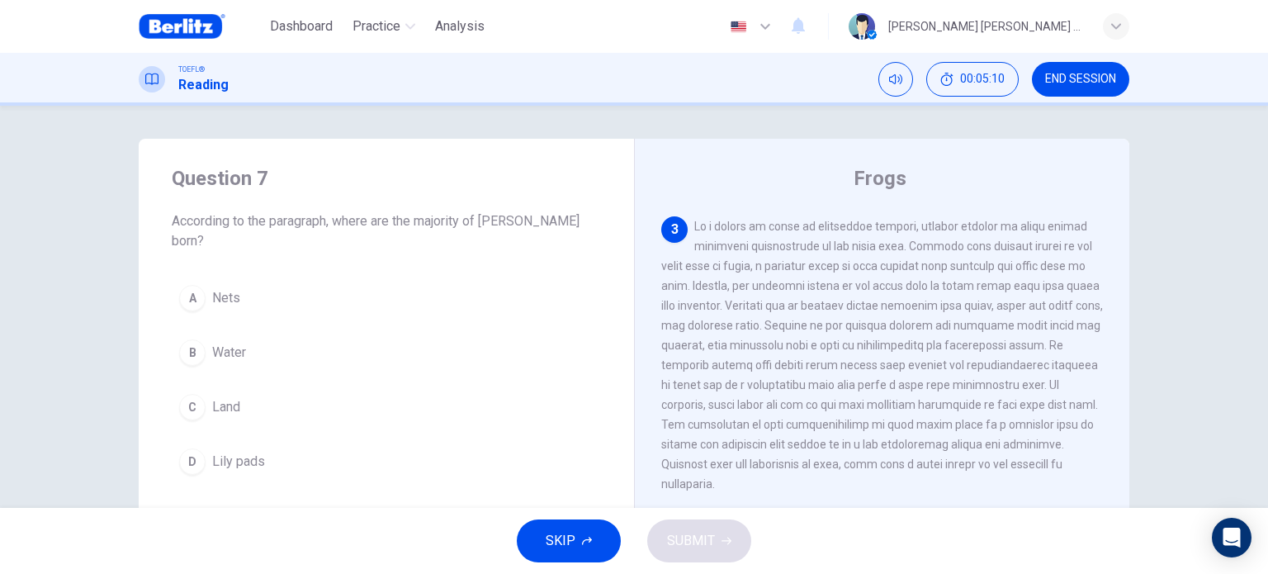
drag, startPoint x: 371, startPoint y: 228, endPoint x: 390, endPoint y: 227, distance: 18.2
click at [390, 227] on span "According to the paragraph, where are the majority of [PERSON_NAME] born?" at bounding box center [386, 231] width 429 height 40
drag, startPoint x: 808, startPoint y: 244, endPoint x: 906, endPoint y: 243, distance: 98.2
click at [906, 243] on span at bounding box center [882, 355] width 442 height 271
drag, startPoint x: 809, startPoint y: 386, endPoint x: 1041, endPoint y: 383, distance: 232.0
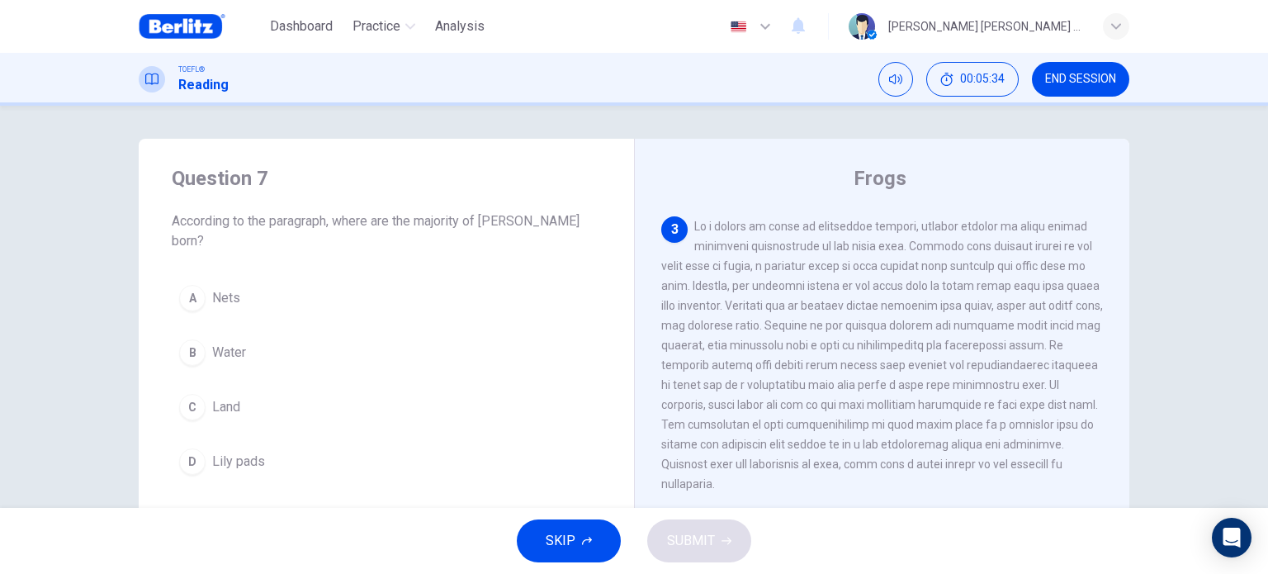
click at [1041, 383] on span at bounding box center [882, 355] width 442 height 271
drag, startPoint x: 789, startPoint y: 408, endPoint x: 979, endPoint y: 410, distance: 189.8
click at [979, 410] on span at bounding box center [882, 355] width 442 height 271
drag, startPoint x: 792, startPoint y: 428, endPoint x: 949, endPoint y: 425, distance: 157.7
click at [949, 425] on span at bounding box center [882, 355] width 442 height 271
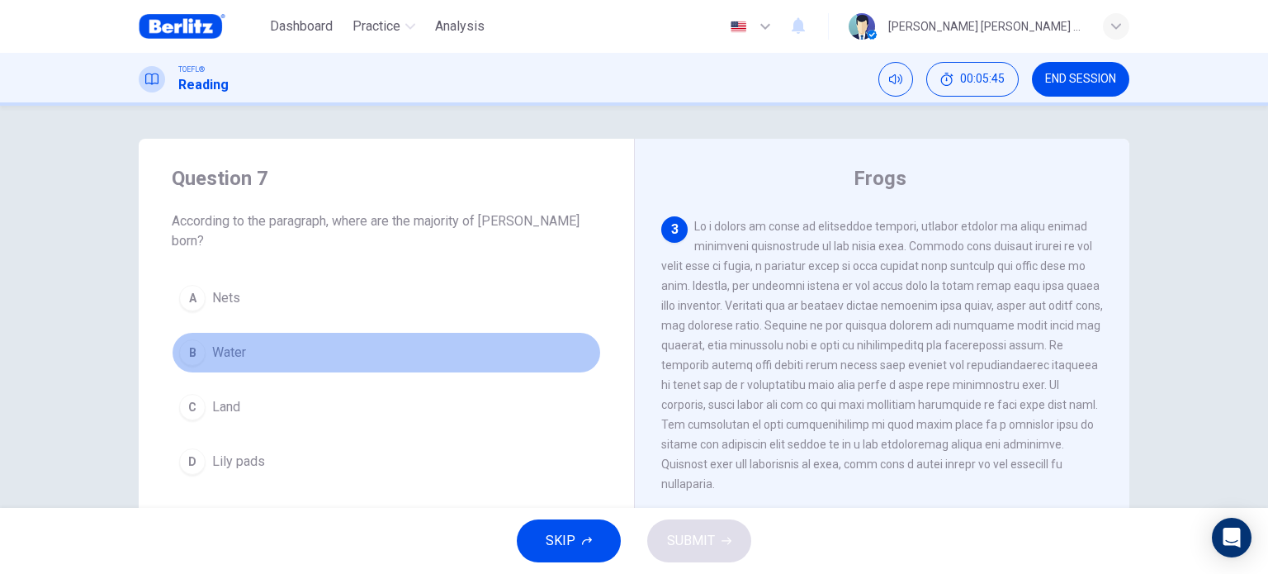
click at [215, 343] on span "Water" at bounding box center [229, 353] width 34 height 20
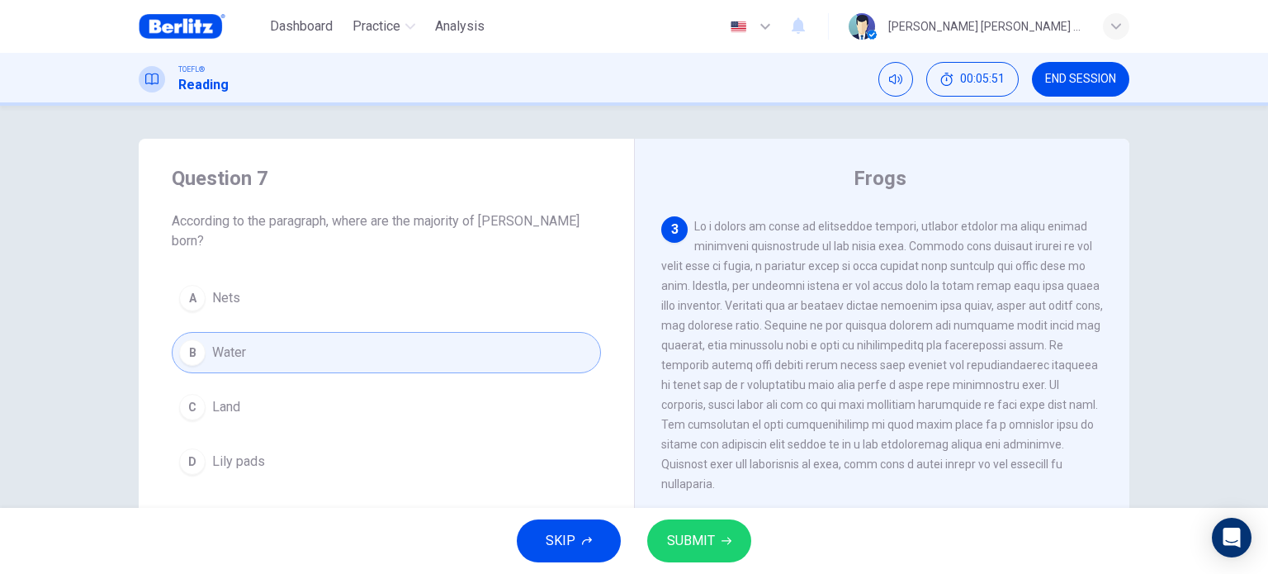
drag, startPoint x: 744, startPoint y: 326, endPoint x: 868, endPoint y: 323, distance: 124.7
click at [868, 323] on span at bounding box center [882, 355] width 442 height 271
click at [683, 536] on span "SUBMIT" at bounding box center [691, 540] width 48 height 23
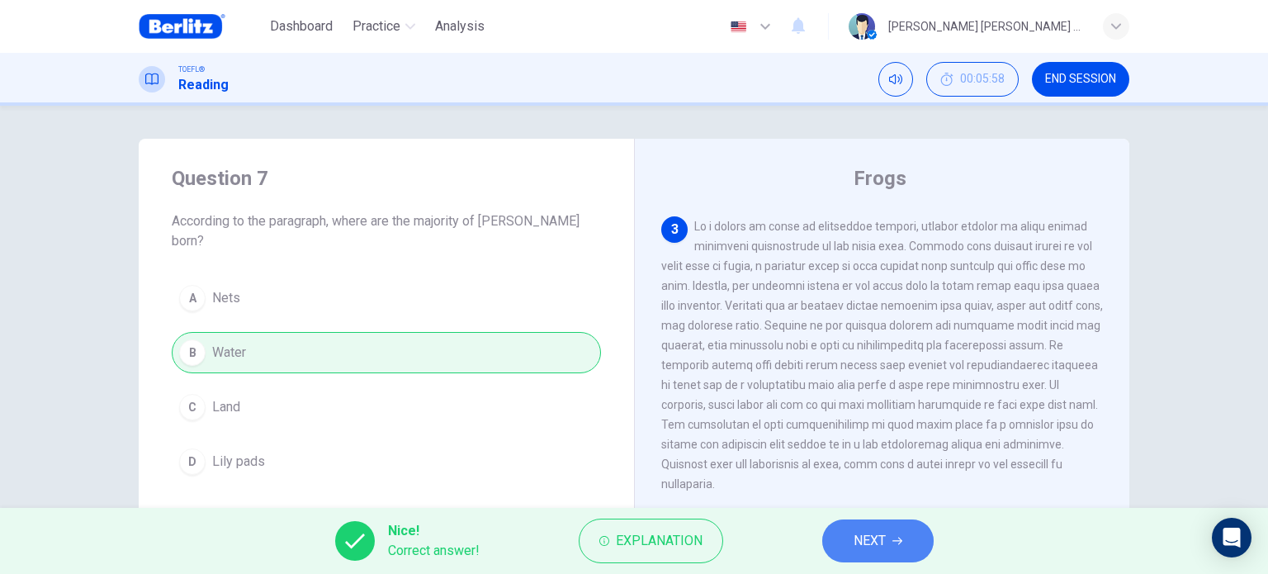
click at [923, 548] on button "NEXT" at bounding box center [877, 540] width 111 height 43
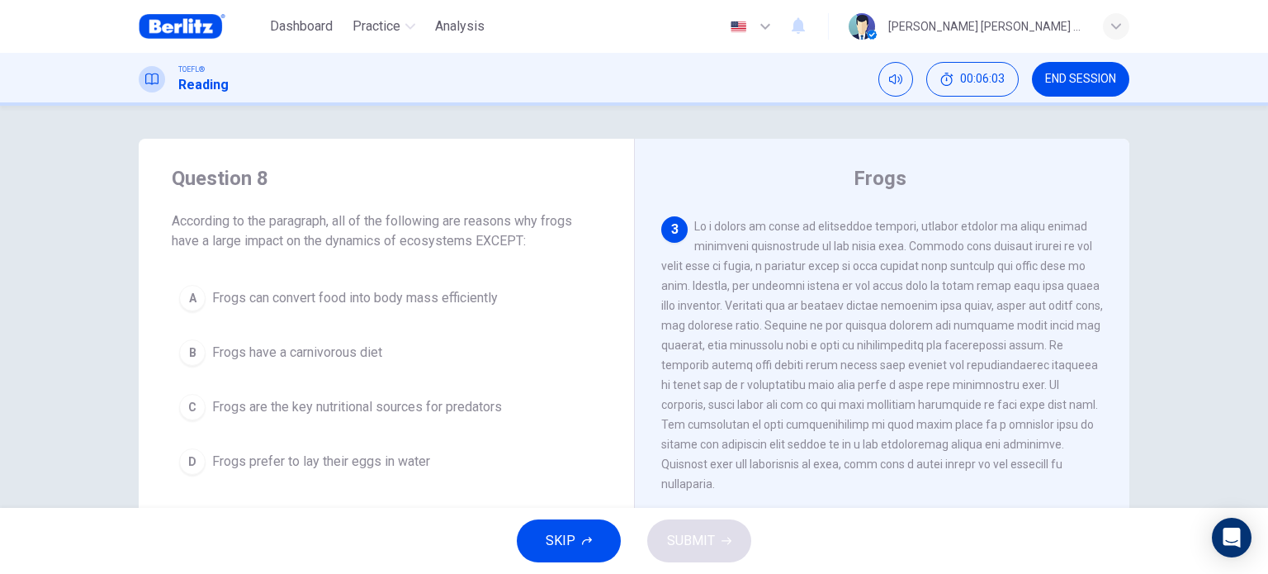
drag, startPoint x: 201, startPoint y: 234, endPoint x: 291, endPoint y: 237, distance: 90.0
click at [281, 230] on span "According to the paragraph, all of the following are reasons why frogs have a l…" at bounding box center [386, 231] width 429 height 40
click at [202, 241] on span "According to the paragraph, all of the following are reasons why frogs have a l…" at bounding box center [386, 231] width 429 height 40
drag, startPoint x: 350, startPoint y: 221, endPoint x: 501, endPoint y: 215, distance: 151.2
click at [501, 215] on span "According to the paragraph, all of the following are reasons why frogs have a l…" at bounding box center [386, 231] width 429 height 40
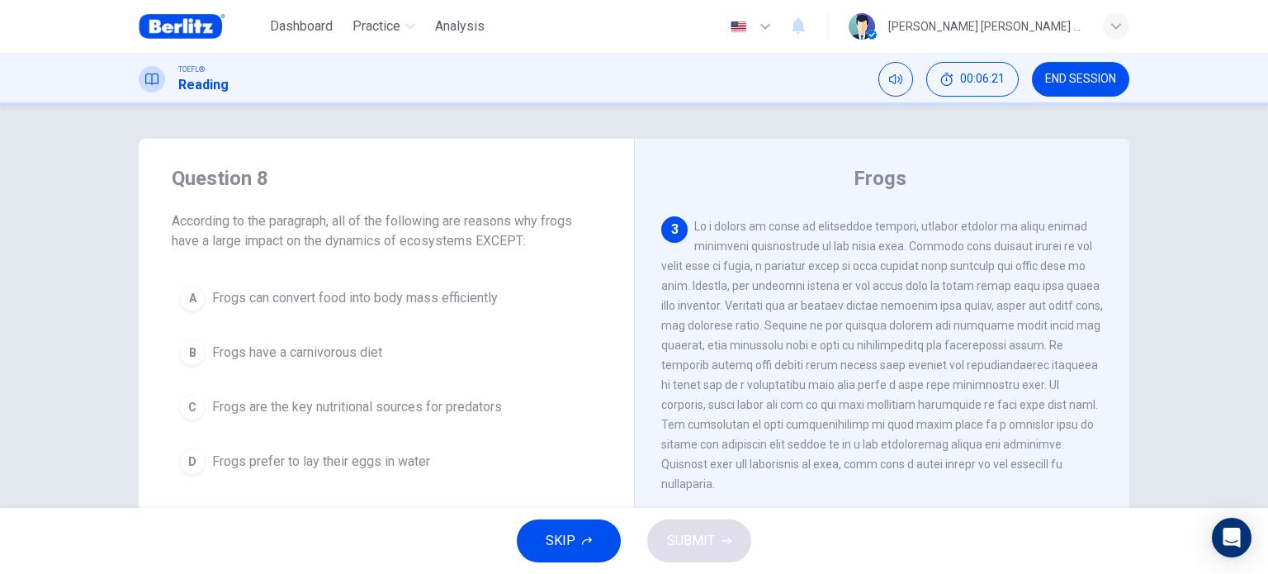
drag, startPoint x: 301, startPoint y: 237, endPoint x: 535, endPoint y: 244, distance: 233.7
click at [513, 242] on span "According to the paragraph, all of the following are reasons why frogs have a l…" at bounding box center [386, 231] width 429 height 40
drag, startPoint x: 831, startPoint y: 239, endPoint x: 928, endPoint y: 243, distance: 96.7
click at [928, 243] on span at bounding box center [882, 355] width 442 height 271
drag, startPoint x: 815, startPoint y: 261, endPoint x: 919, endPoint y: 263, distance: 103.2
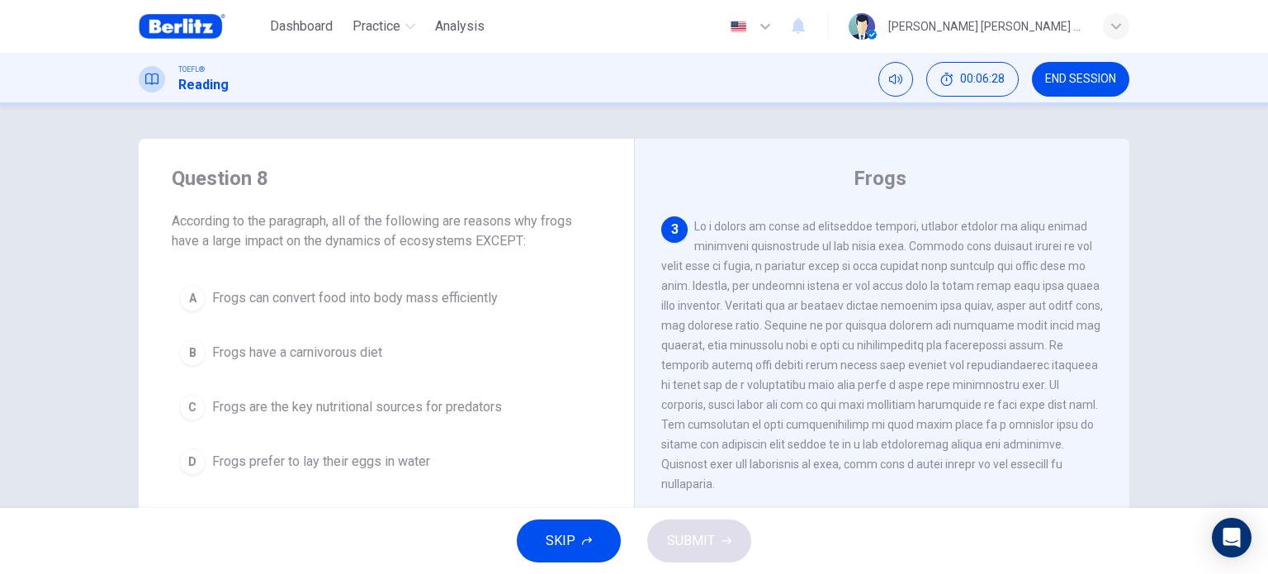
click at [919, 263] on span at bounding box center [882, 355] width 442 height 271
click at [720, 281] on span at bounding box center [882, 355] width 442 height 271
drag, startPoint x: 811, startPoint y: 300, endPoint x: 957, endPoint y: 300, distance: 146.9
click at [957, 300] on span at bounding box center [882, 355] width 442 height 271
drag, startPoint x: 869, startPoint y: 340, endPoint x: 1040, endPoint y: 346, distance: 170.9
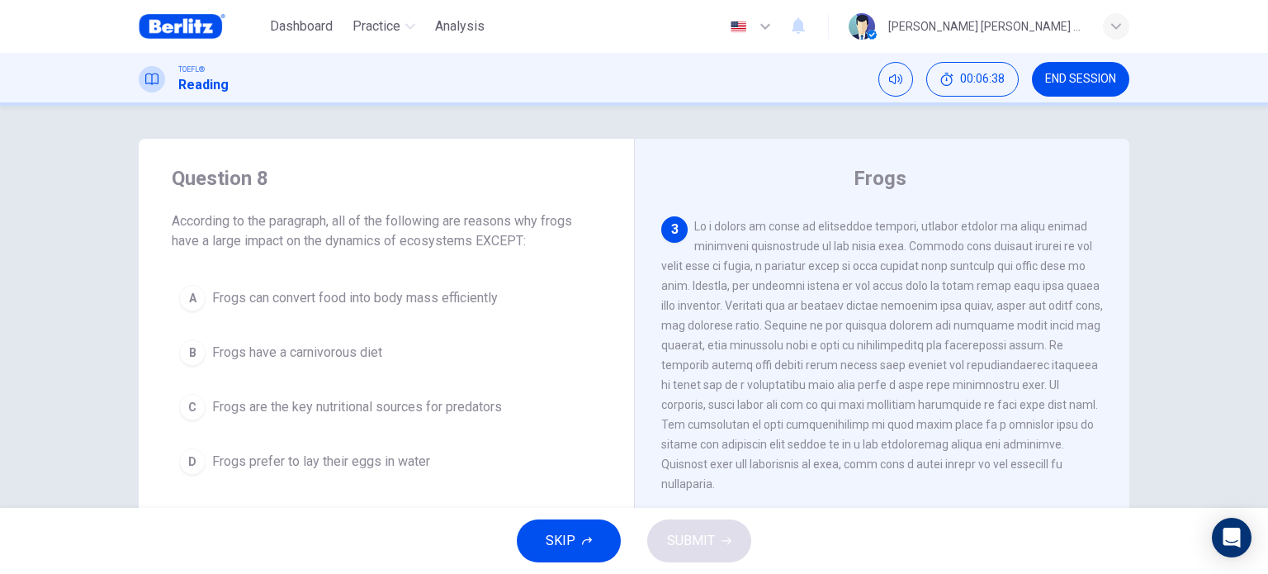
click at [1036, 346] on span at bounding box center [882, 355] width 442 height 271
click at [1049, 346] on span at bounding box center [882, 355] width 442 height 271
drag, startPoint x: 845, startPoint y: 340, endPoint x: 1030, endPoint y: 338, distance: 184.9
click at [1030, 338] on span at bounding box center [882, 355] width 442 height 271
drag, startPoint x: 780, startPoint y: 366, endPoint x: 1007, endPoint y: 373, distance: 227.1
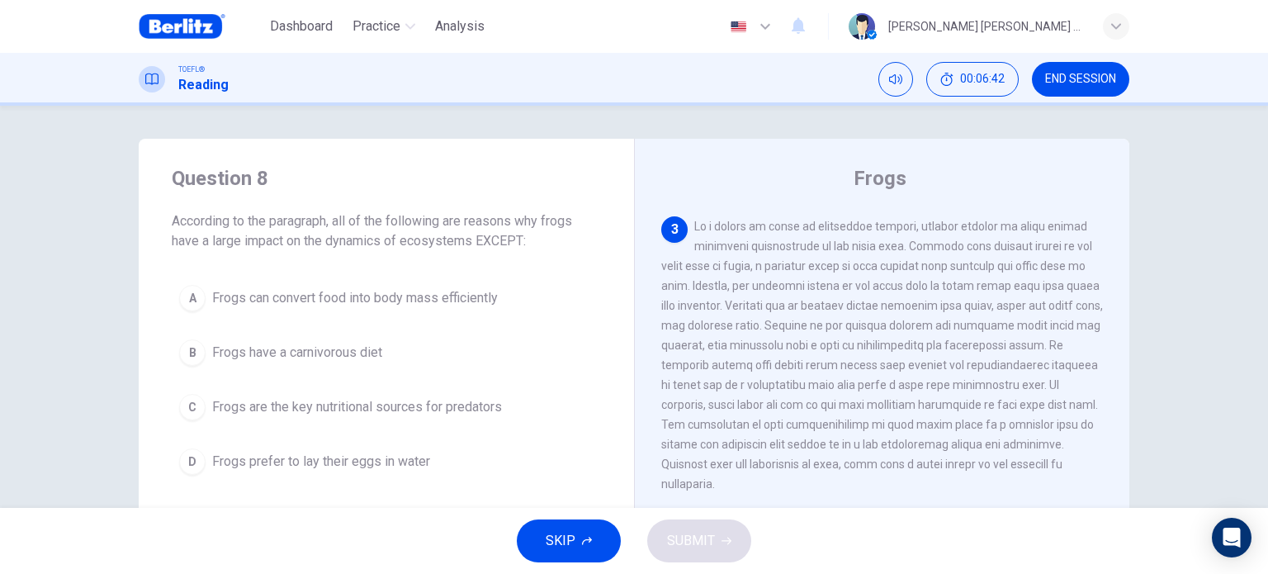
click at [1000, 372] on div "3" at bounding box center [882, 354] width 442 height 277
drag, startPoint x: 815, startPoint y: 383, endPoint x: 1056, endPoint y: 385, distance: 241.0
click at [1056, 385] on div "3" at bounding box center [882, 354] width 442 height 277
drag, startPoint x: 753, startPoint y: 409, endPoint x: 1078, endPoint y: 410, distance: 325.2
click at [1066, 409] on span at bounding box center [882, 355] width 442 height 271
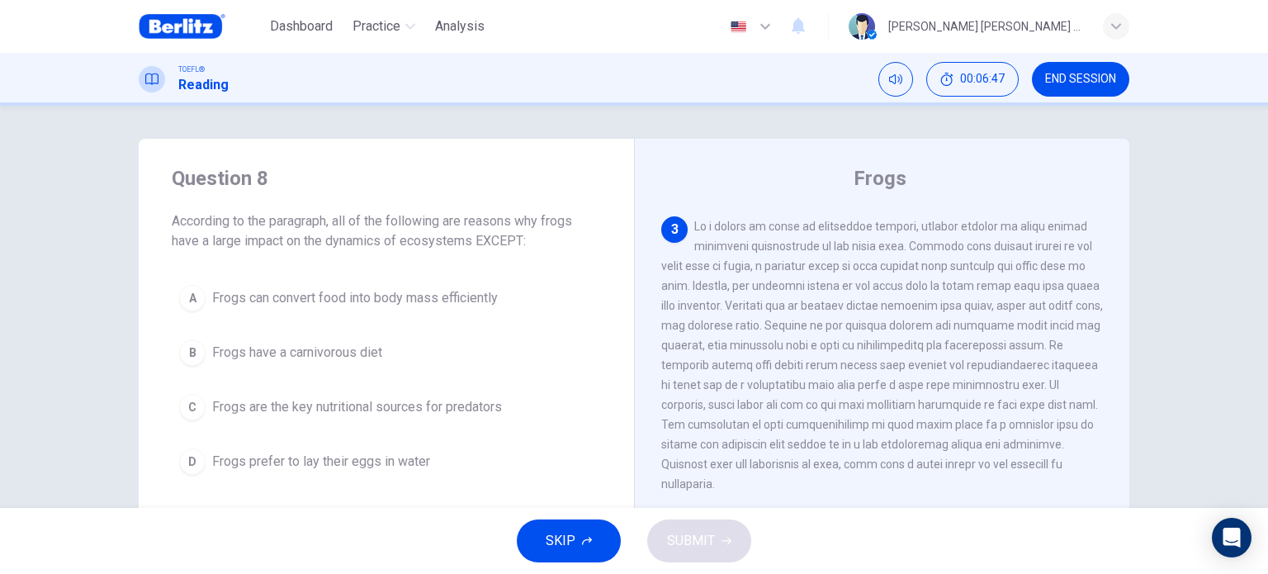
click at [1080, 410] on span at bounding box center [882, 355] width 442 height 271
drag, startPoint x: 715, startPoint y: 427, endPoint x: 1072, endPoint y: 421, distance: 357.4
click at [1072, 421] on span at bounding box center [882, 355] width 442 height 271
click at [1066, 438] on div "3" at bounding box center [882, 354] width 442 height 277
click at [994, 448] on span at bounding box center [882, 355] width 442 height 271
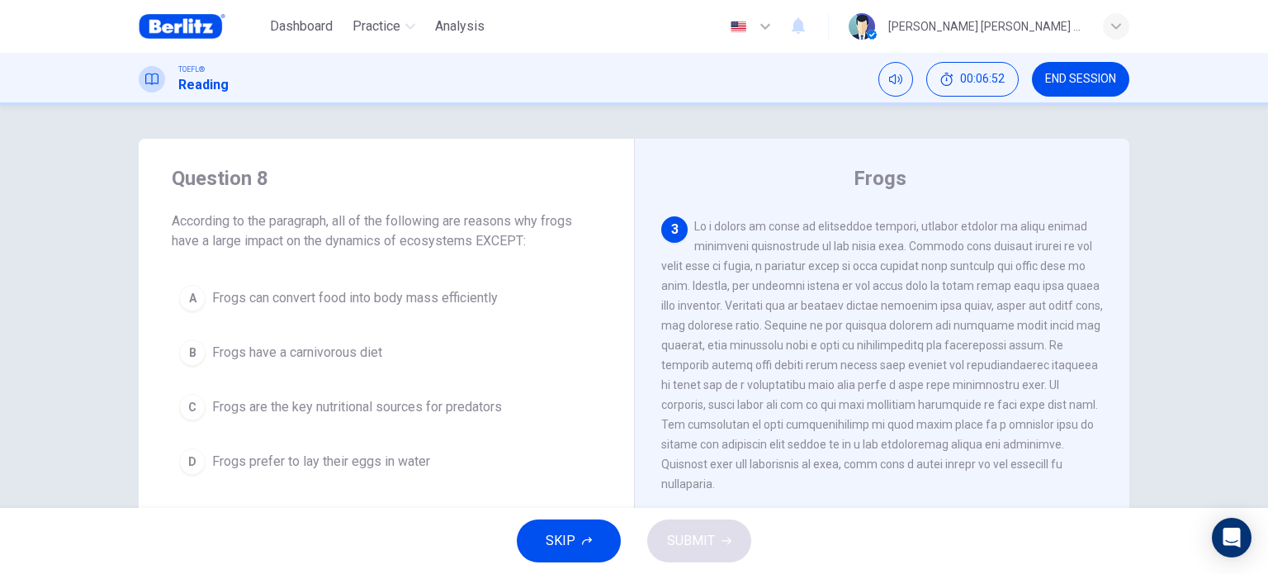
drag, startPoint x: 685, startPoint y: 451, endPoint x: 971, endPoint y: 442, distance: 286.5
click at [971, 442] on span at bounding box center [882, 355] width 442 height 271
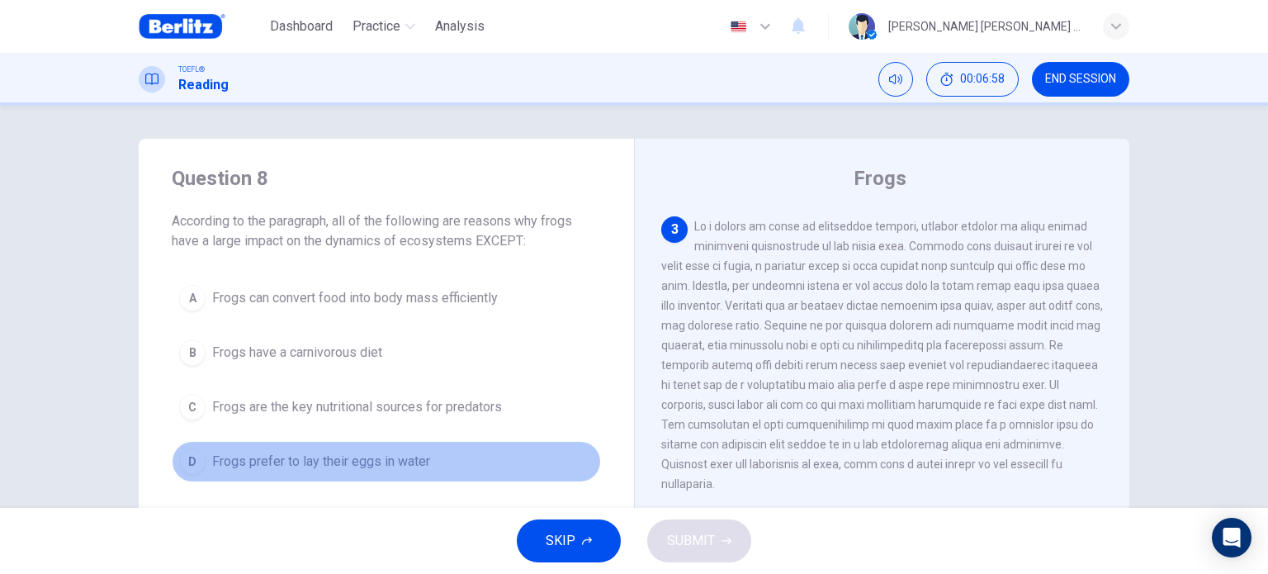
click at [376, 466] on span "Frogs prefer to lay their eggs in water" at bounding box center [321, 461] width 218 height 20
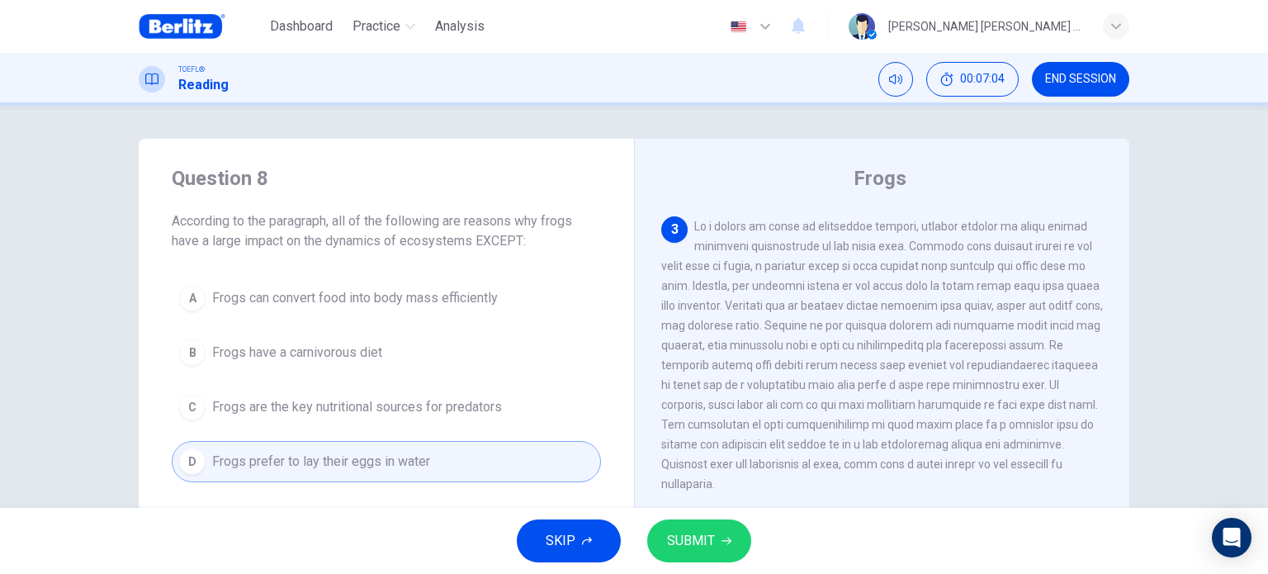
click at [380, 409] on span "Frogs are the key nutritional sources for predators" at bounding box center [357, 407] width 290 height 20
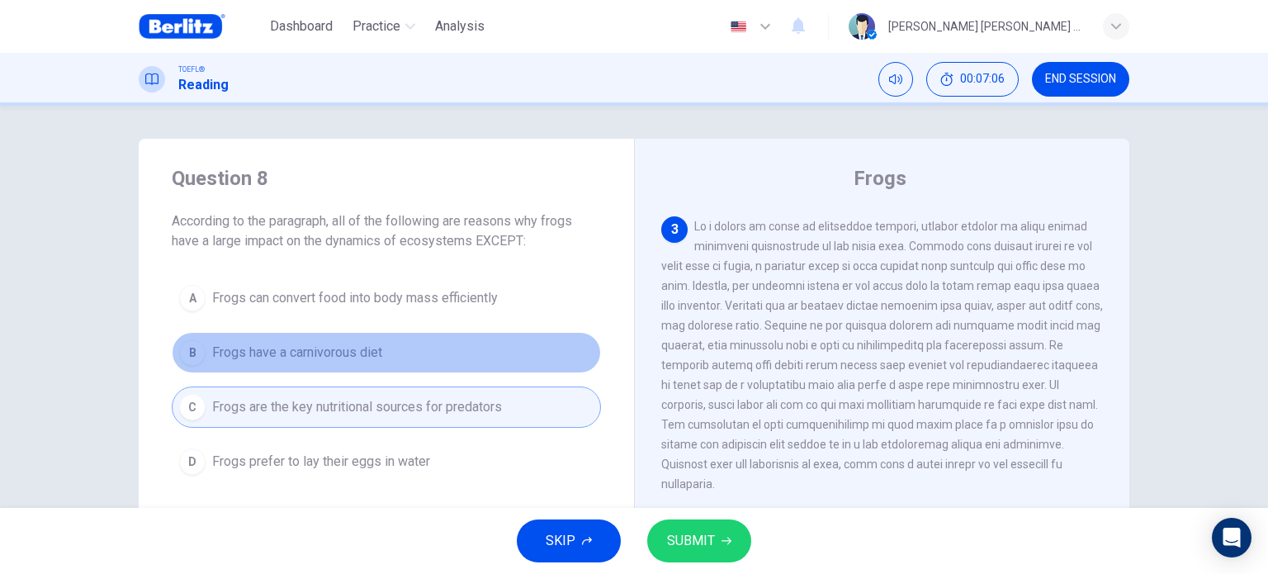
click at [356, 357] on span "Frogs have a carnivorous diet" at bounding box center [297, 353] width 170 height 20
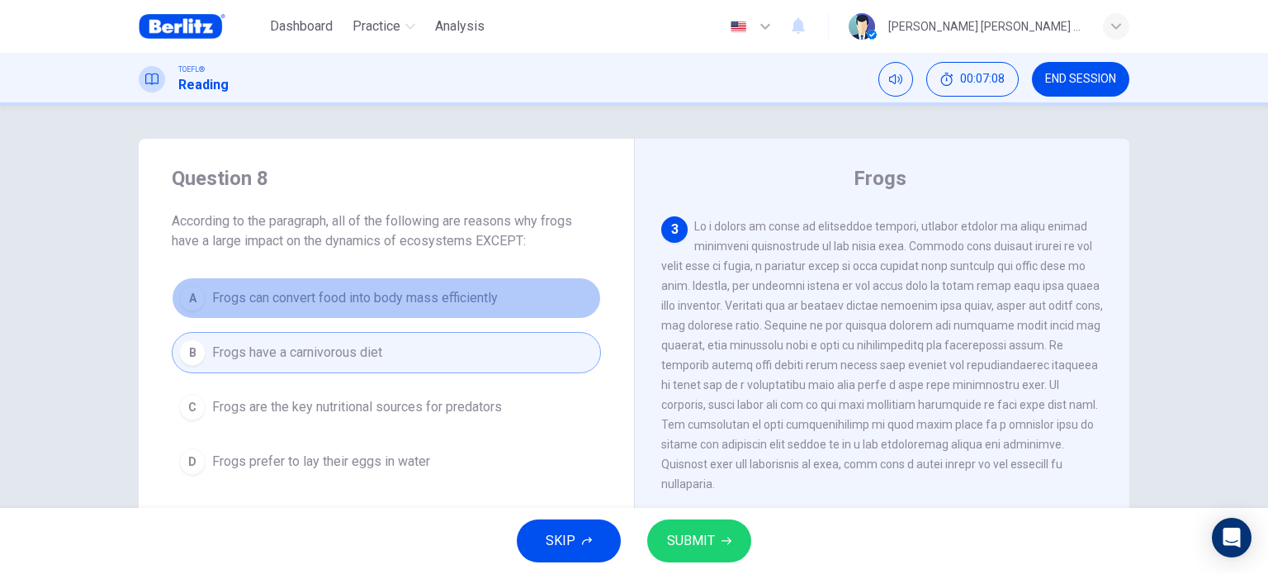
click at [379, 299] on span "Frogs can convert food into body mass efficiently" at bounding box center [355, 298] width 286 height 20
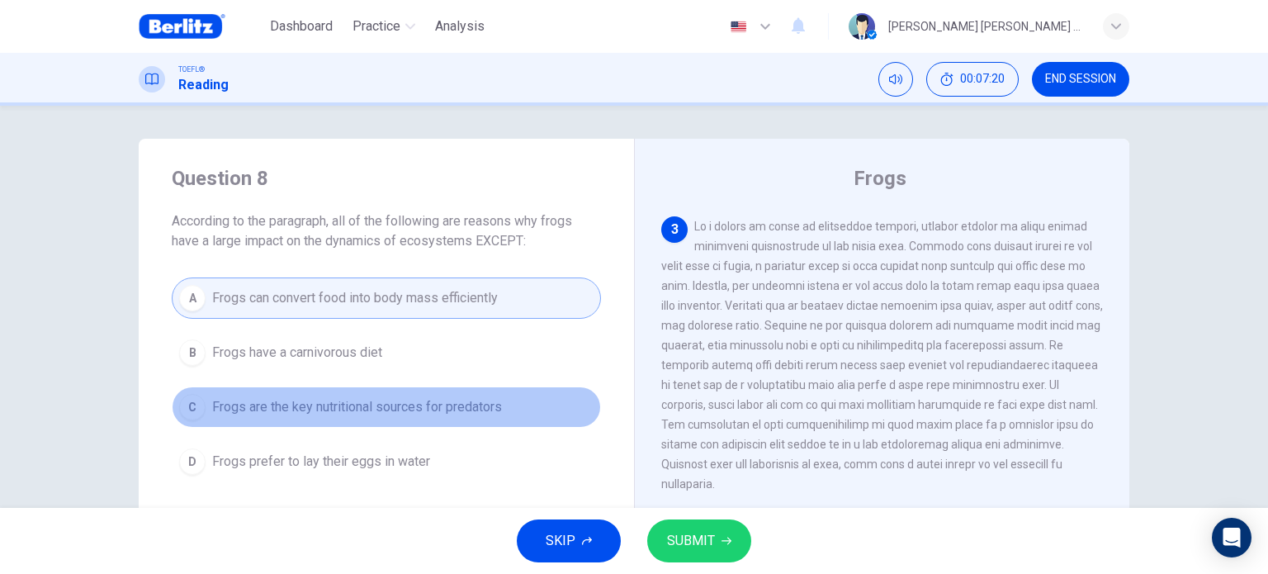
click at [380, 409] on span "Frogs are the key nutritional sources for predators" at bounding box center [357, 407] width 290 height 20
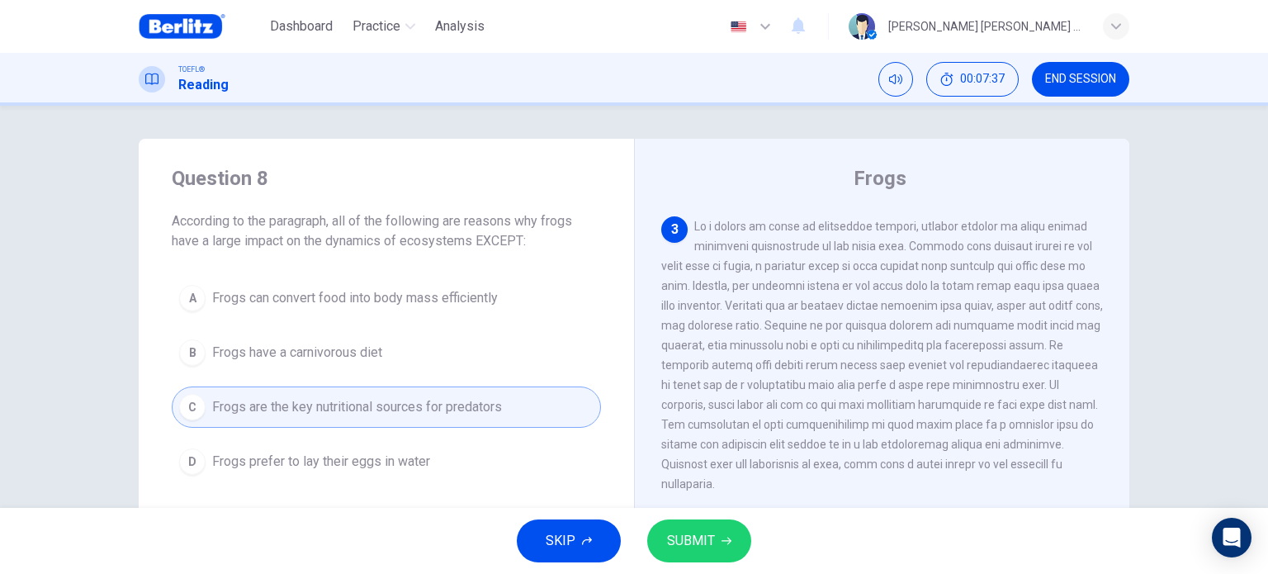
drag, startPoint x: 839, startPoint y: 447, endPoint x: 903, endPoint y: 444, distance: 64.5
click at [903, 444] on span at bounding box center [882, 355] width 442 height 271
drag, startPoint x: 848, startPoint y: 449, endPoint x: 971, endPoint y: 444, distance: 123.1
click at [971, 444] on span at bounding box center [882, 355] width 442 height 271
click at [403, 456] on span "Frogs prefer to lay their eggs in water" at bounding box center [321, 461] width 218 height 20
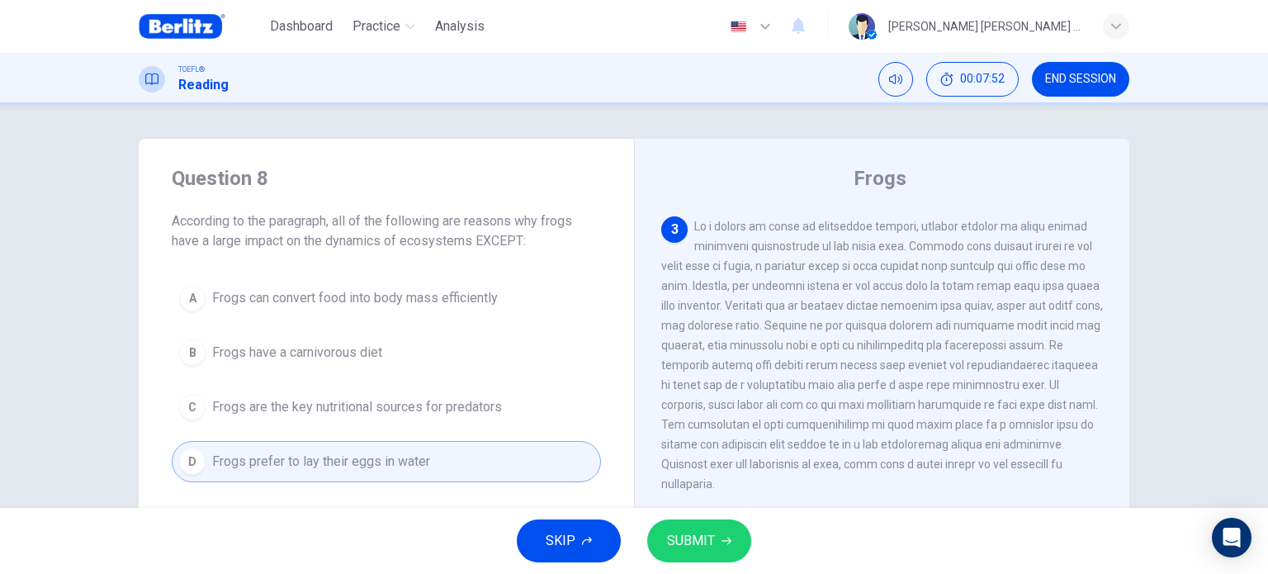
click at [697, 536] on span "SUBMIT" at bounding box center [691, 540] width 48 height 23
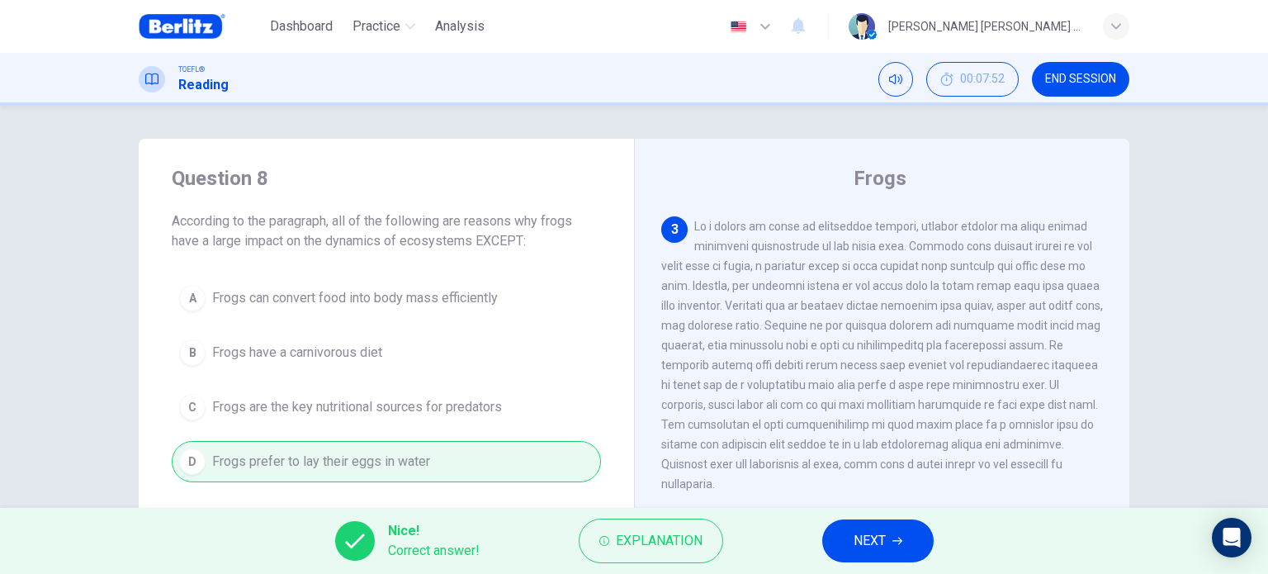
click at [863, 542] on span "NEXT" at bounding box center [869, 540] width 32 height 23
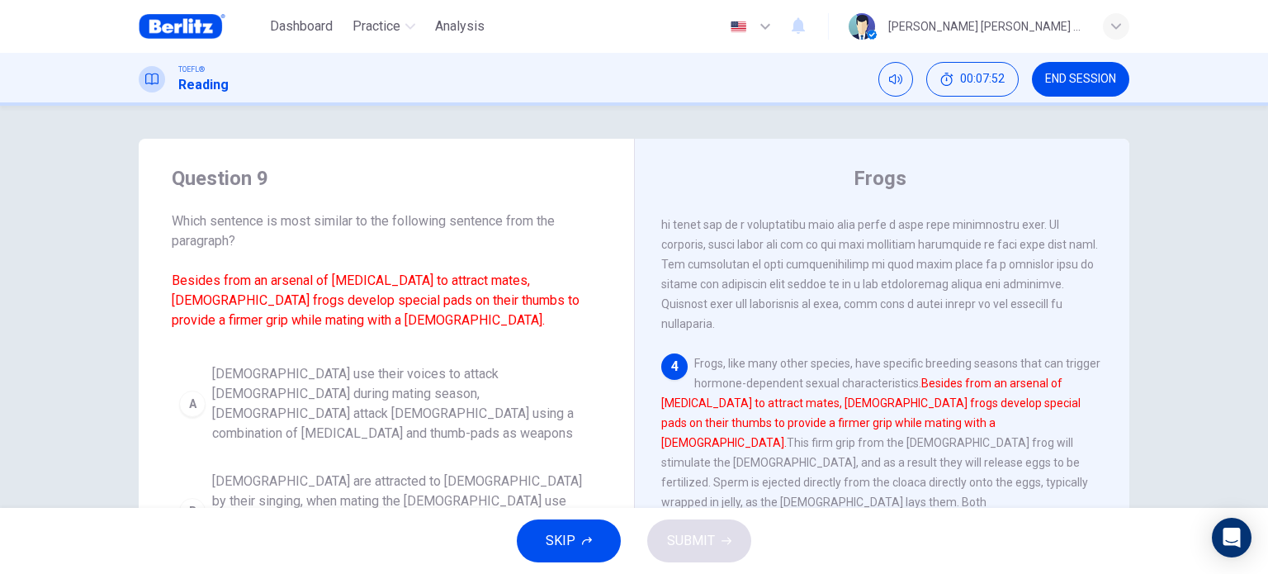
scroll to position [670, 0]
drag, startPoint x: 301, startPoint y: 280, endPoint x: 408, endPoint y: 278, distance: 106.5
click at [408, 278] on font "Besides from an arsenal of [MEDICAL_DATA] to attract mates, [DEMOGRAPHIC_DATA] …" at bounding box center [376, 299] width 408 height 55
drag, startPoint x: 236, startPoint y: 323, endPoint x: 366, endPoint y: 330, distance: 130.6
click at [305, 323] on span "Which sentence is most similar to the following sentence from the paragraph? Be…" at bounding box center [386, 270] width 429 height 119
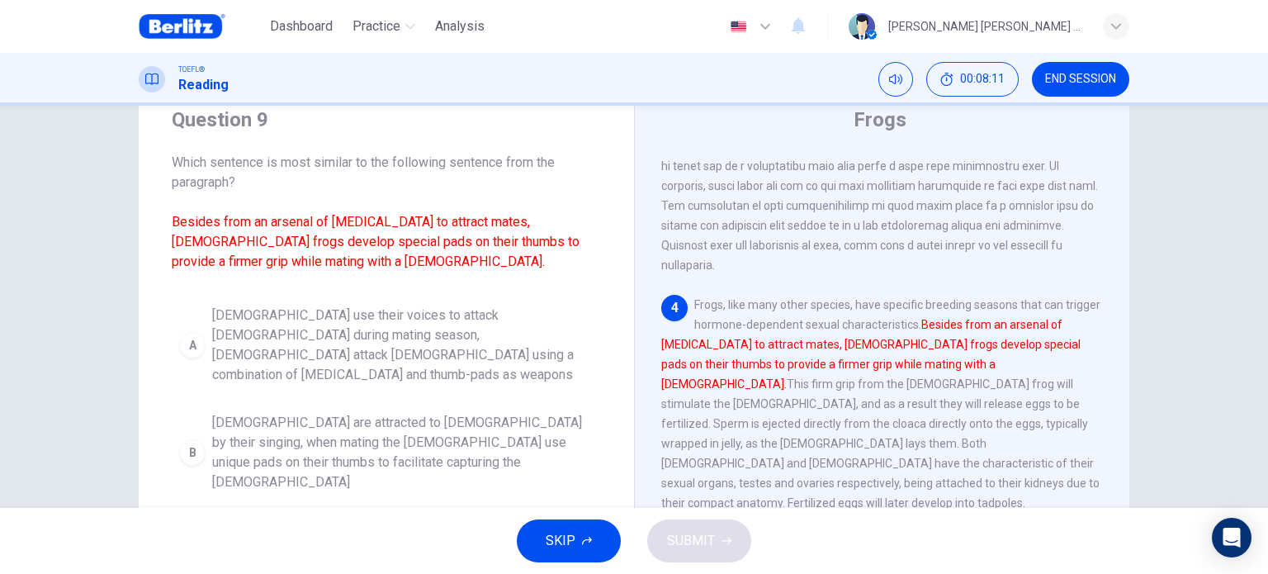
scroll to position [83, 0]
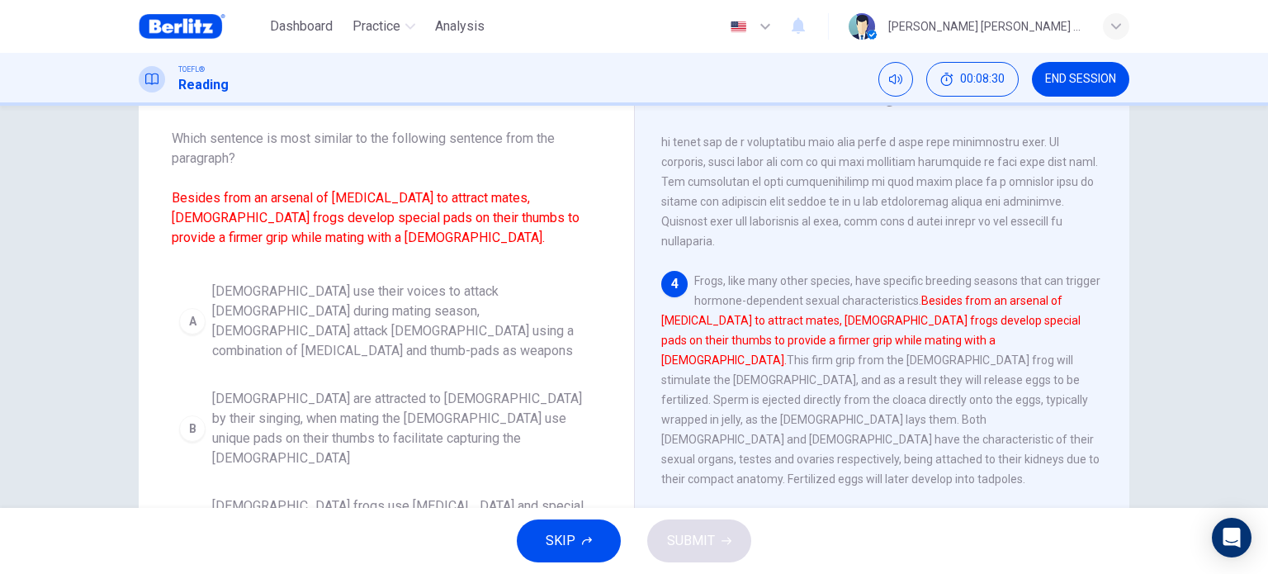
drag, startPoint x: 734, startPoint y: 343, endPoint x: 855, endPoint y: 349, distance: 121.5
click at [852, 349] on span "Frogs, like many other species, have specific breeding seasons that can trigger…" at bounding box center [880, 379] width 439 height 211
drag, startPoint x: 885, startPoint y: 350, endPoint x: 1037, endPoint y: 341, distance: 153.0
click at [1037, 341] on span "Frogs, like many other species, have specific breeding seasons that can trigger…" at bounding box center [880, 379] width 439 height 211
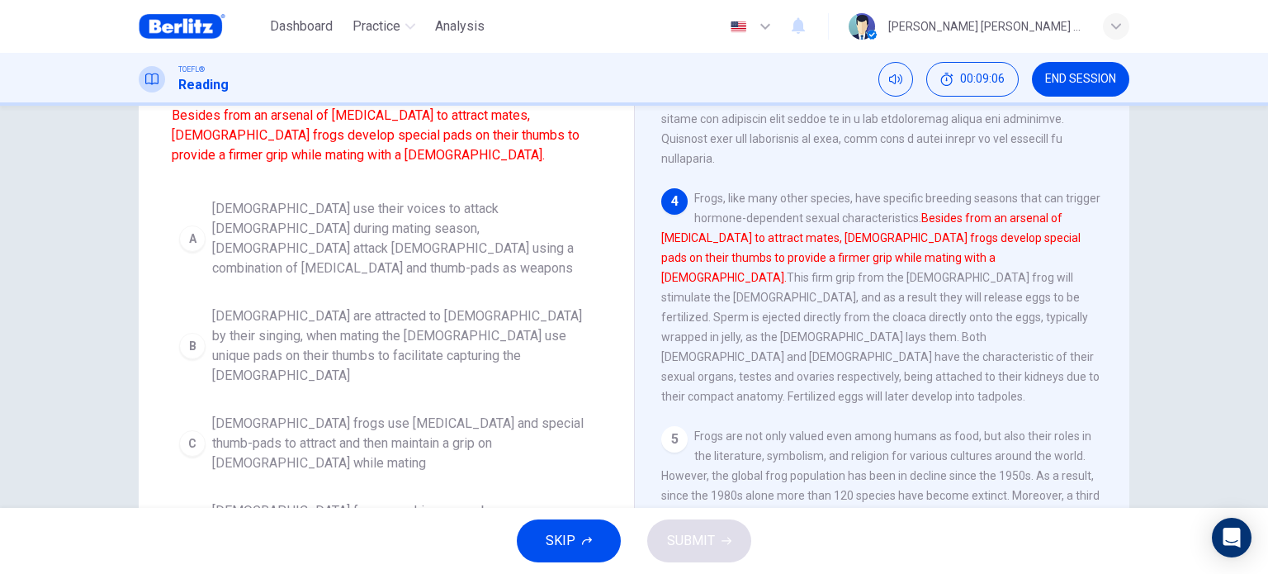
click at [404, 414] on span "[DEMOGRAPHIC_DATA] frogs use [MEDICAL_DATA] and special thumb-pads to attract a…" at bounding box center [402, 443] width 381 height 59
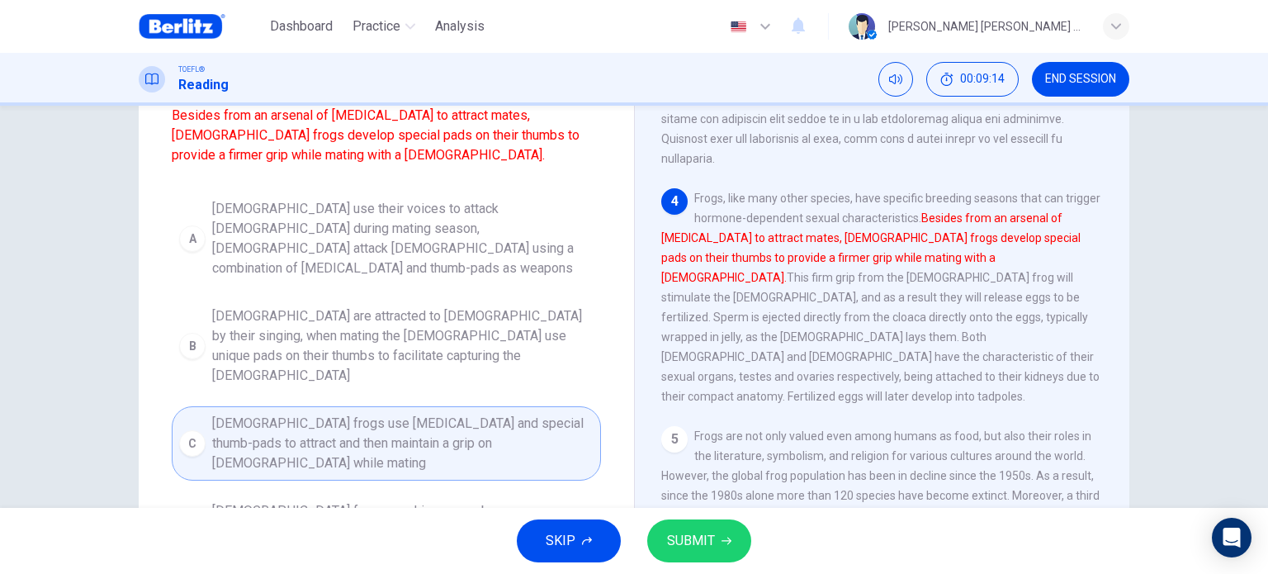
click at [719, 529] on button "SUBMIT" at bounding box center [699, 540] width 104 height 43
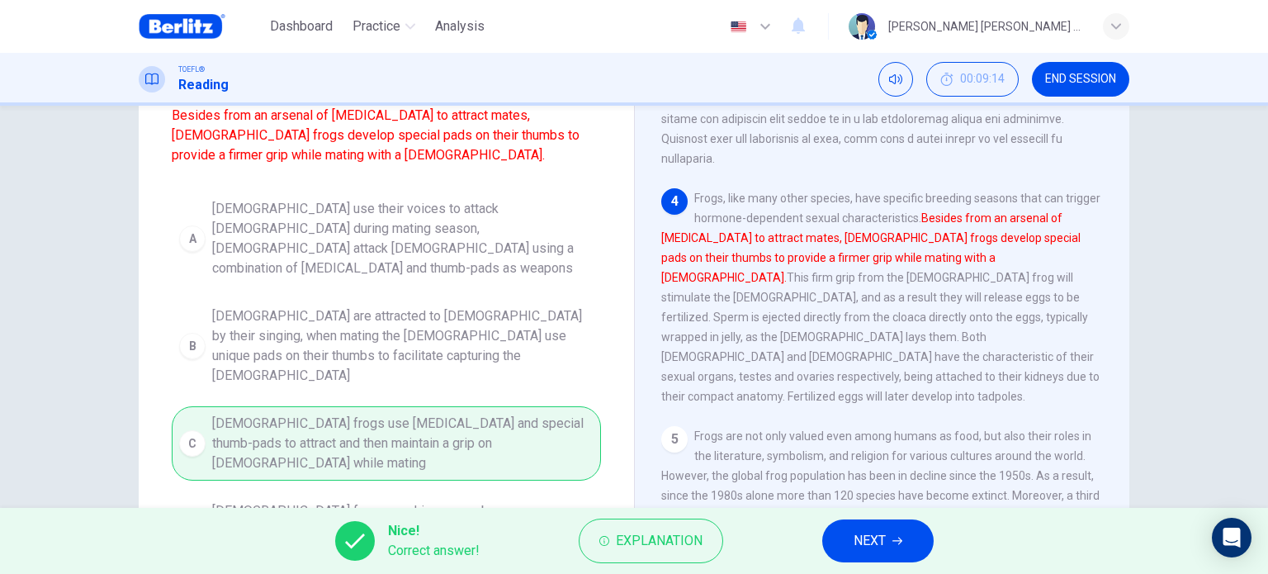
click at [865, 549] on span "NEXT" at bounding box center [869, 540] width 32 height 23
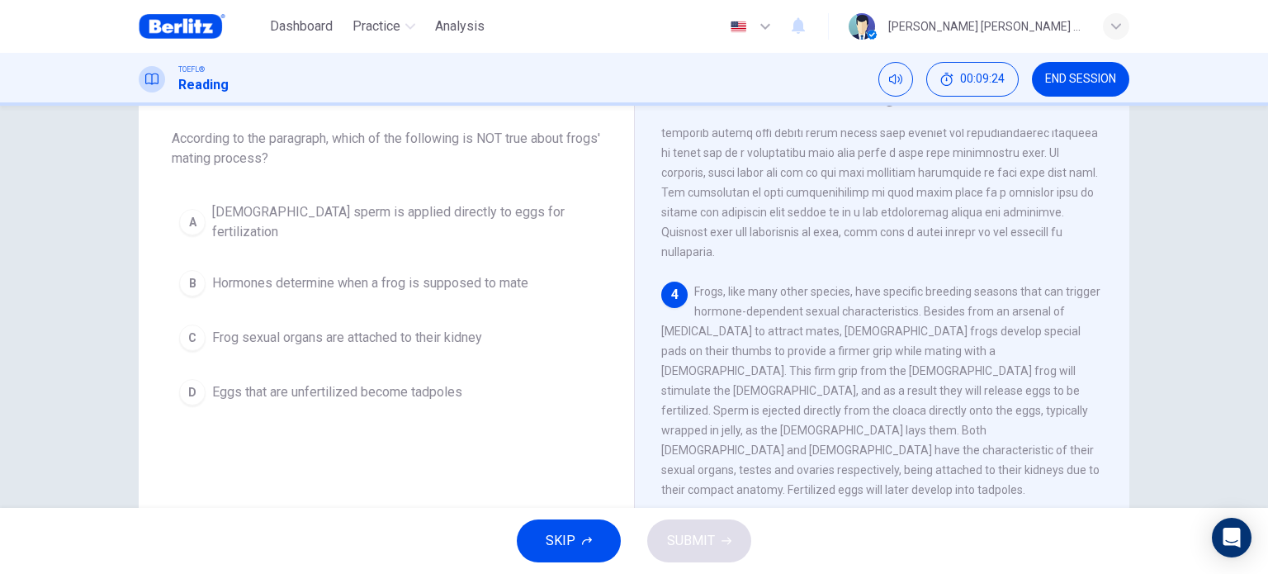
scroll to position [688, 0]
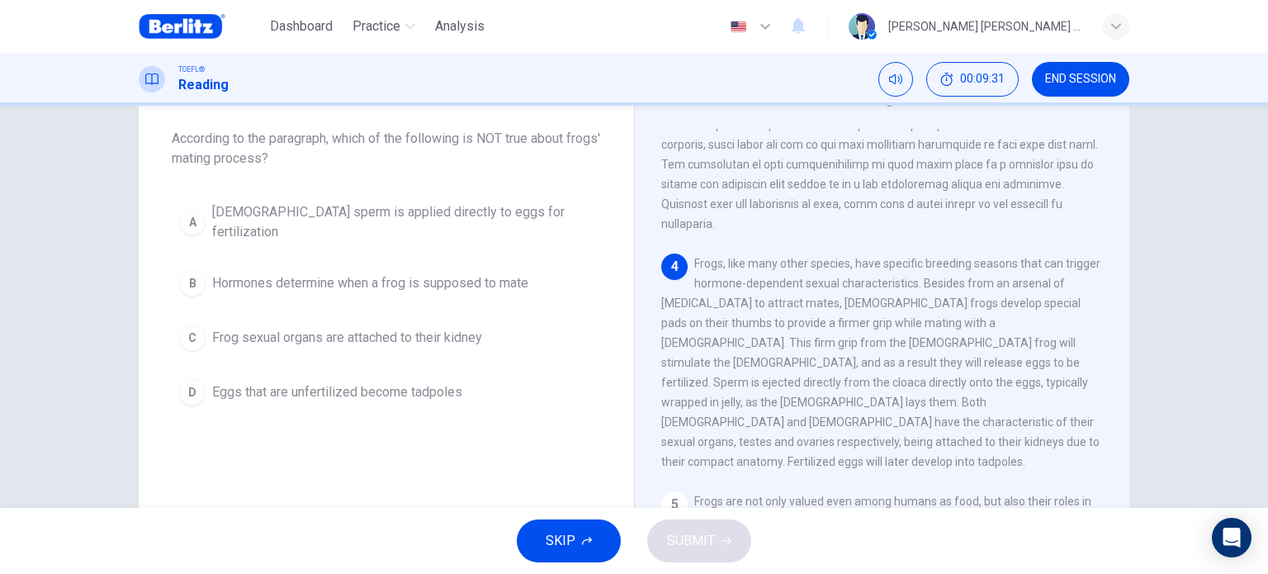
drag, startPoint x: 783, startPoint y: 286, endPoint x: 878, endPoint y: 289, distance: 95.0
click at [878, 289] on span "Frogs, like many other species, have specific breeding seasons that can trigger…" at bounding box center [880, 362] width 439 height 211
drag, startPoint x: 925, startPoint y: 286, endPoint x: 988, endPoint y: 291, distance: 62.9
click at [972, 290] on span "Frogs, like many other species, have specific breeding seasons that can trigger…" at bounding box center [880, 362] width 439 height 211
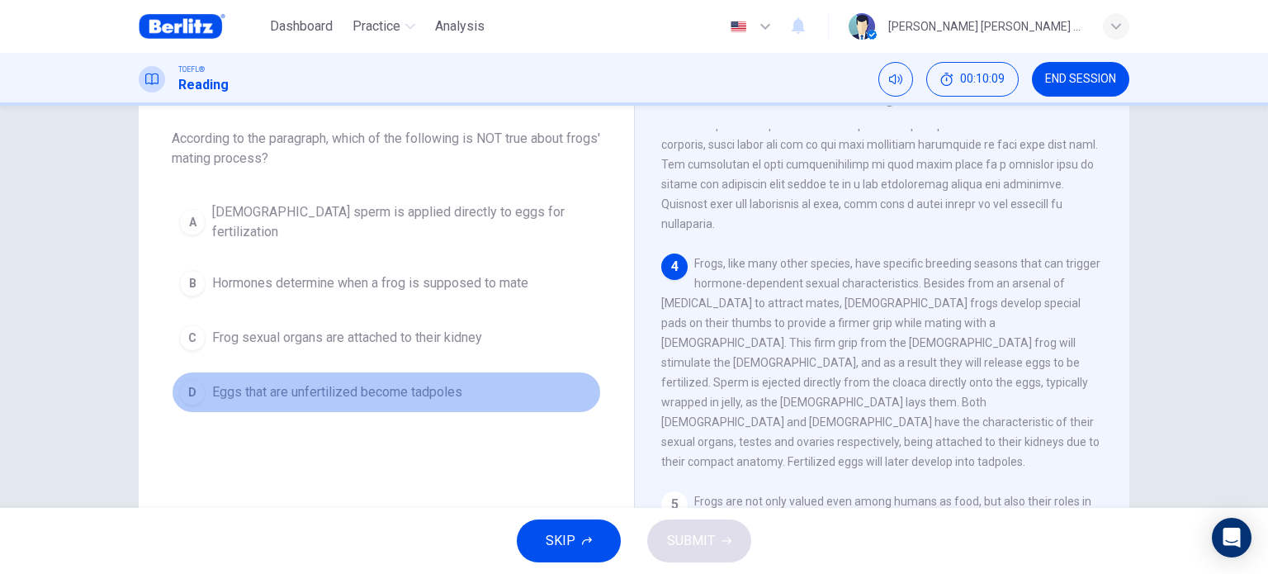
click at [336, 382] on span "Eggs that are unfertilized become tadpoles" at bounding box center [337, 392] width 250 height 20
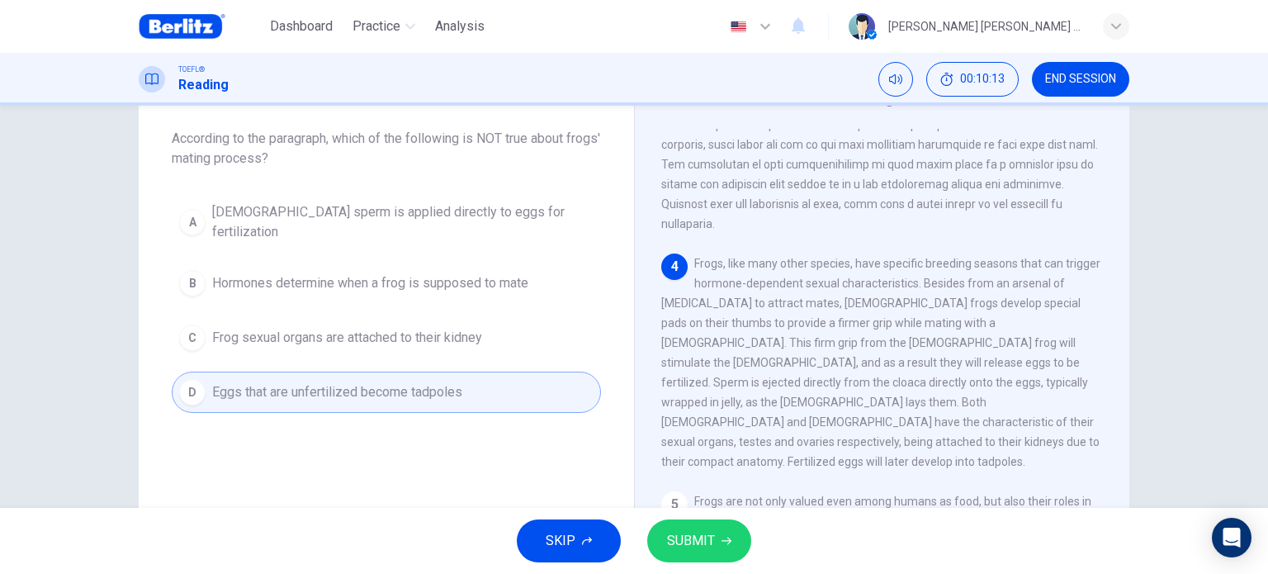
scroll to position [0, 0]
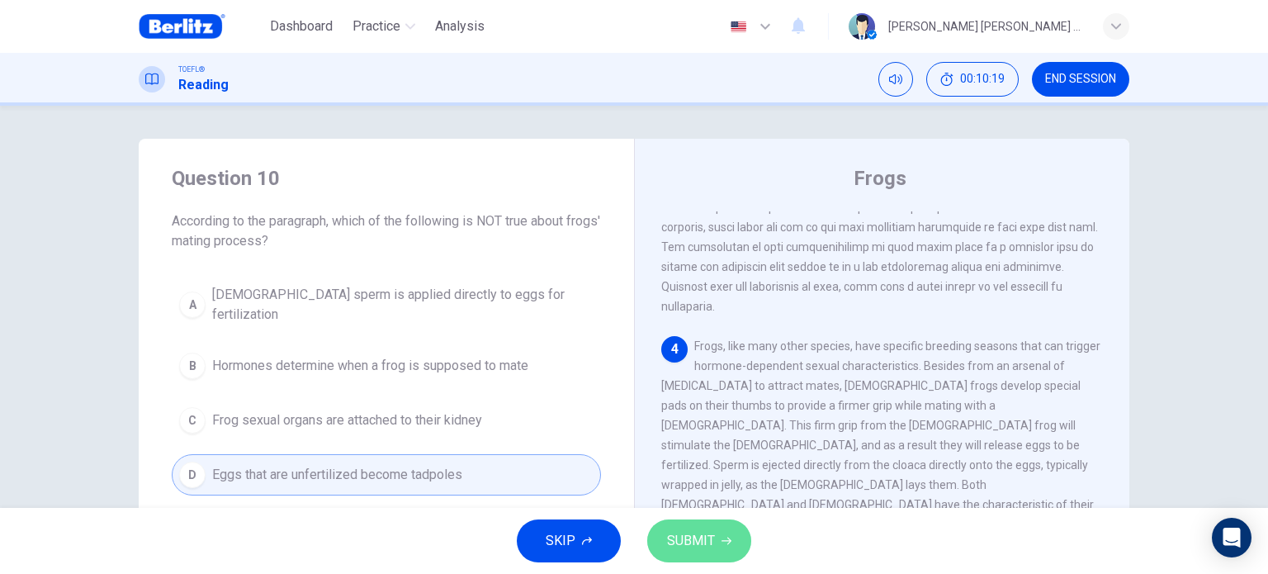
click at [683, 522] on button "SUBMIT" at bounding box center [699, 540] width 104 height 43
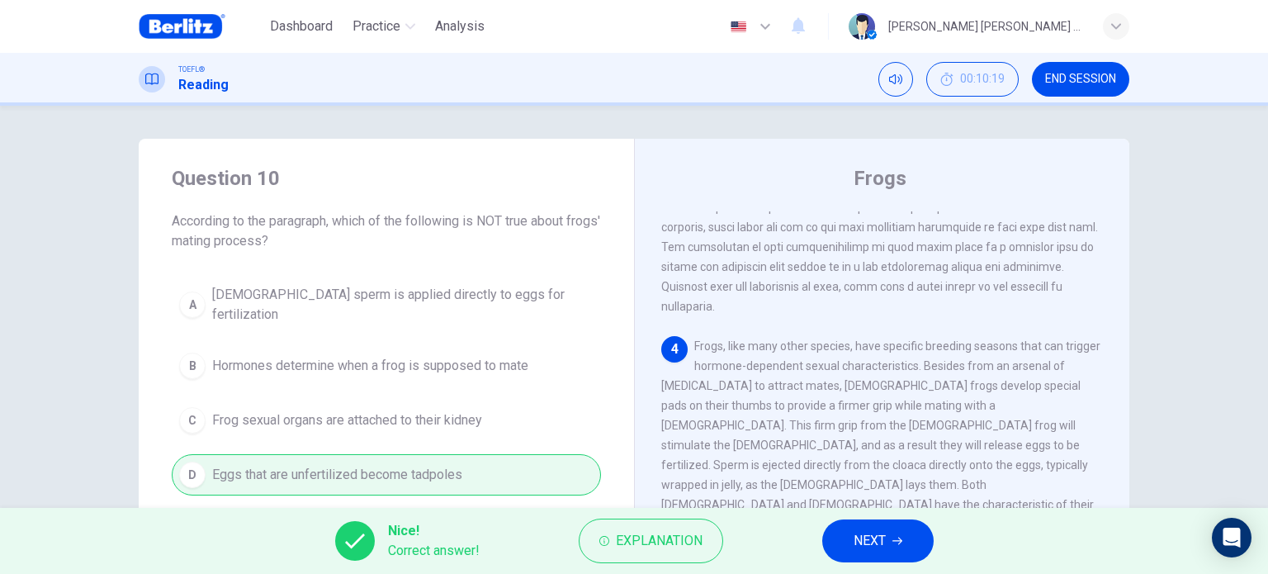
click at [907, 550] on button "NEXT" at bounding box center [877, 540] width 111 height 43
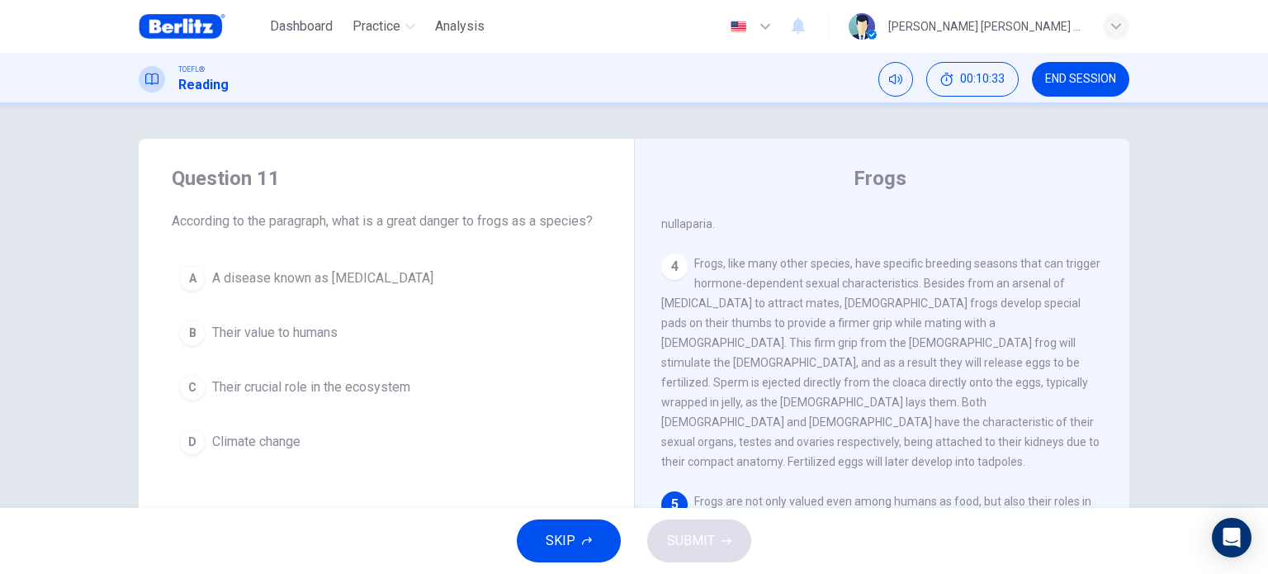
drag, startPoint x: 377, startPoint y: 217, endPoint x: 575, endPoint y: 223, distance: 198.2
click at [575, 223] on span "According to the paragraph, what is a great danger to frogs as a species?" at bounding box center [386, 221] width 429 height 20
drag, startPoint x: 600, startPoint y: 224, endPoint x: 512, endPoint y: 222, distance: 88.3
click at [512, 222] on div "Question 11 According to the paragraph, what is a great danger to frogs as a sp…" at bounding box center [386, 314] width 495 height 350
drag, startPoint x: 333, startPoint y: 212, endPoint x: 480, endPoint y: 222, distance: 147.2
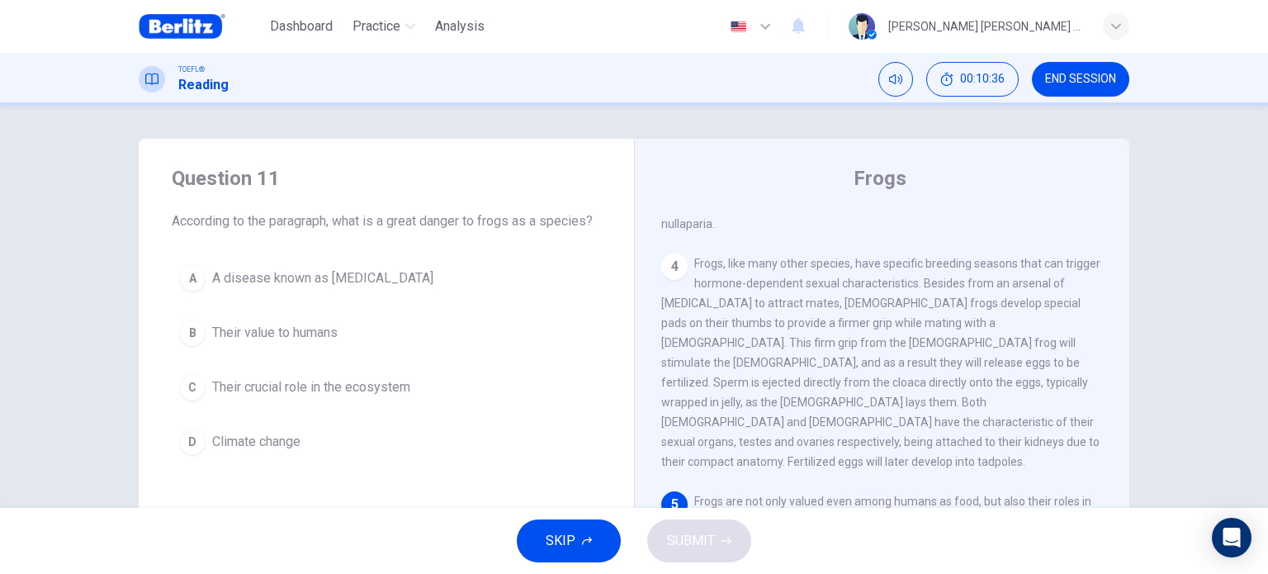
click at [456, 217] on span "According to the paragraph, what is a great danger to frogs as a species?" at bounding box center [386, 221] width 429 height 20
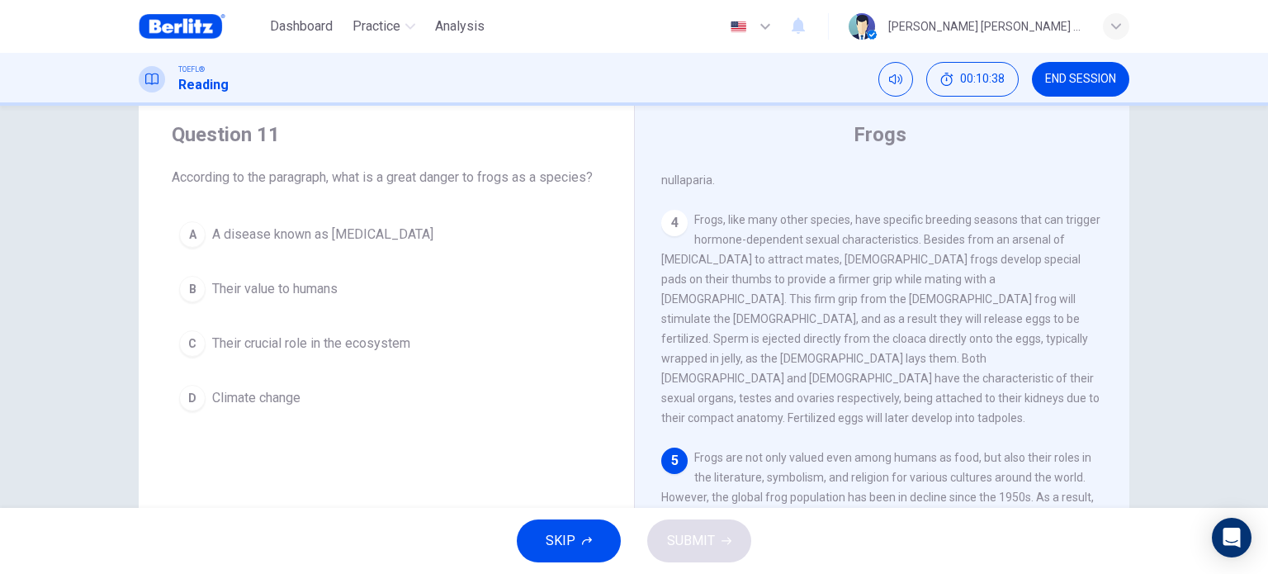
scroll to position [83, 0]
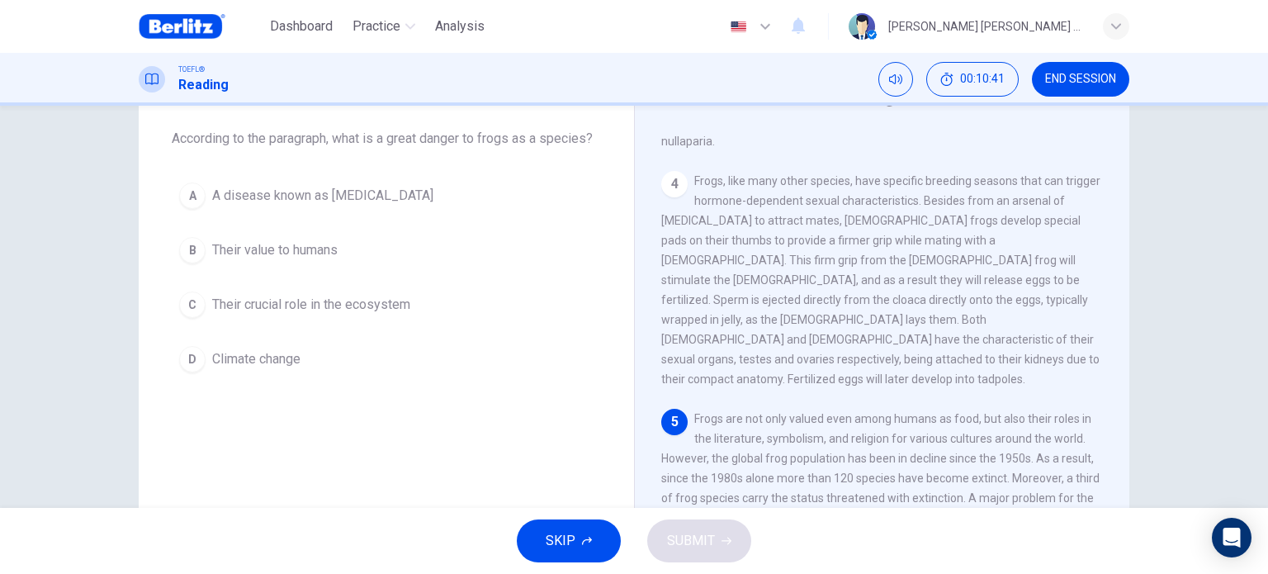
drag, startPoint x: 1004, startPoint y: 360, endPoint x: 1016, endPoint y: 366, distance: 14.0
click at [1021, 409] on div "5 Frogs are not only valued even among humans as food, but also their roles in …" at bounding box center [882, 518] width 442 height 218
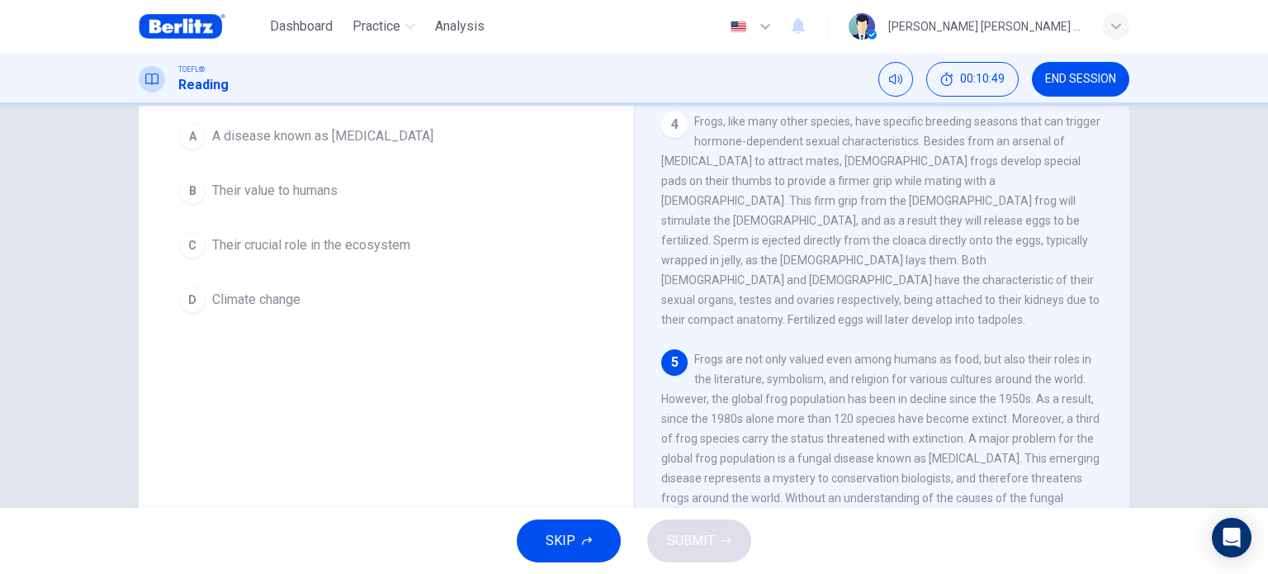
scroll to position [165, 0]
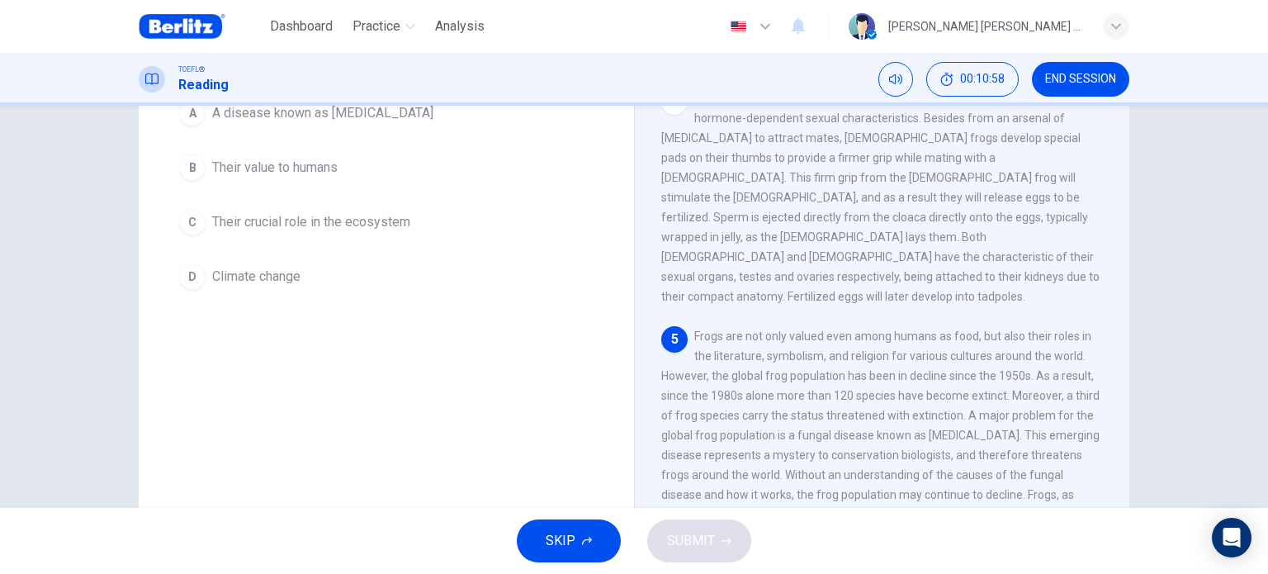
drag, startPoint x: 987, startPoint y: 371, endPoint x: 930, endPoint y: 384, distance: 58.3
click at [930, 384] on span "Frogs are not only valued even among humans as food, but also their roles in th…" at bounding box center [880, 434] width 438 height 211
drag, startPoint x: 876, startPoint y: 387, endPoint x: 1033, endPoint y: 390, distance: 156.8
click at [1033, 389] on span "Frogs are not only valued even among humans as food, but also their roles in th…" at bounding box center [880, 434] width 438 height 211
click at [1028, 390] on span "Frogs are not only valued even among humans as food, but also their roles in th…" at bounding box center [880, 434] width 438 height 211
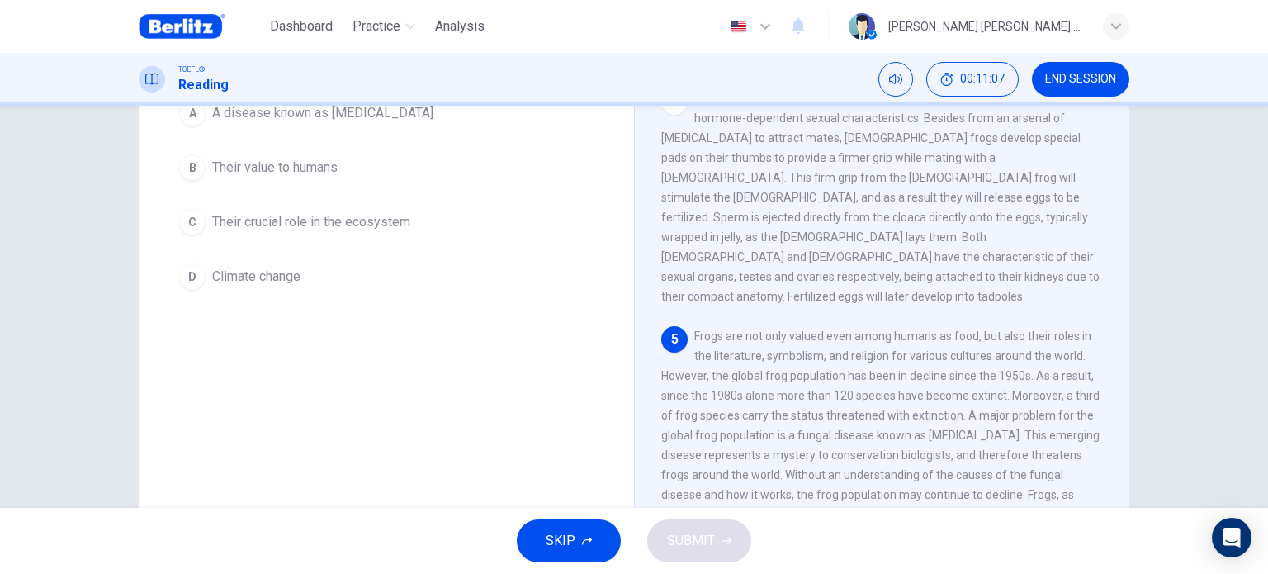
drag, startPoint x: 776, startPoint y: 425, endPoint x: 923, endPoint y: 426, distance: 146.9
click at [927, 425] on span "Frogs are not only valued even among humans as food, but also their roles in th…" at bounding box center [880, 434] width 438 height 211
drag, startPoint x: 730, startPoint y: 455, endPoint x: 933, endPoint y: 447, distance: 203.2
click at [933, 447] on span "Frogs are not only valued even among humans as food, but also their roles in th…" at bounding box center [880, 434] width 438 height 211
drag, startPoint x: 708, startPoint y: 470, endPoint x: 807, endPoint y: 465, distance: 99.2
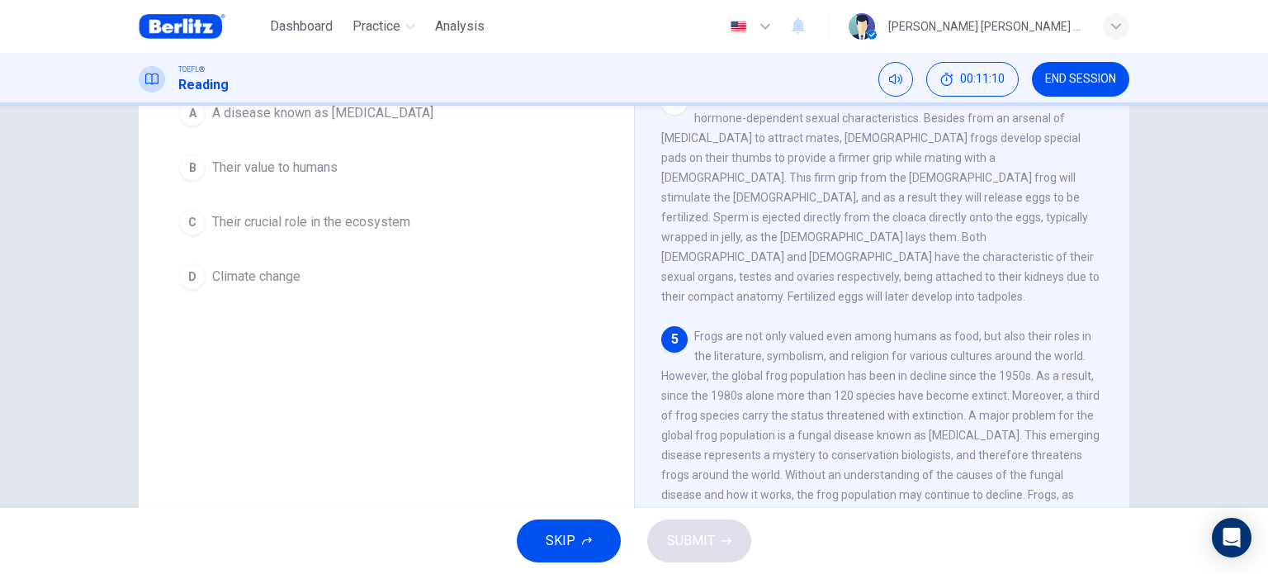
click at [806, 465] on span "Frogs are not only valued even among humans as food, but also their roles in th…" at bounding box center [880, 434] width 438 height 211
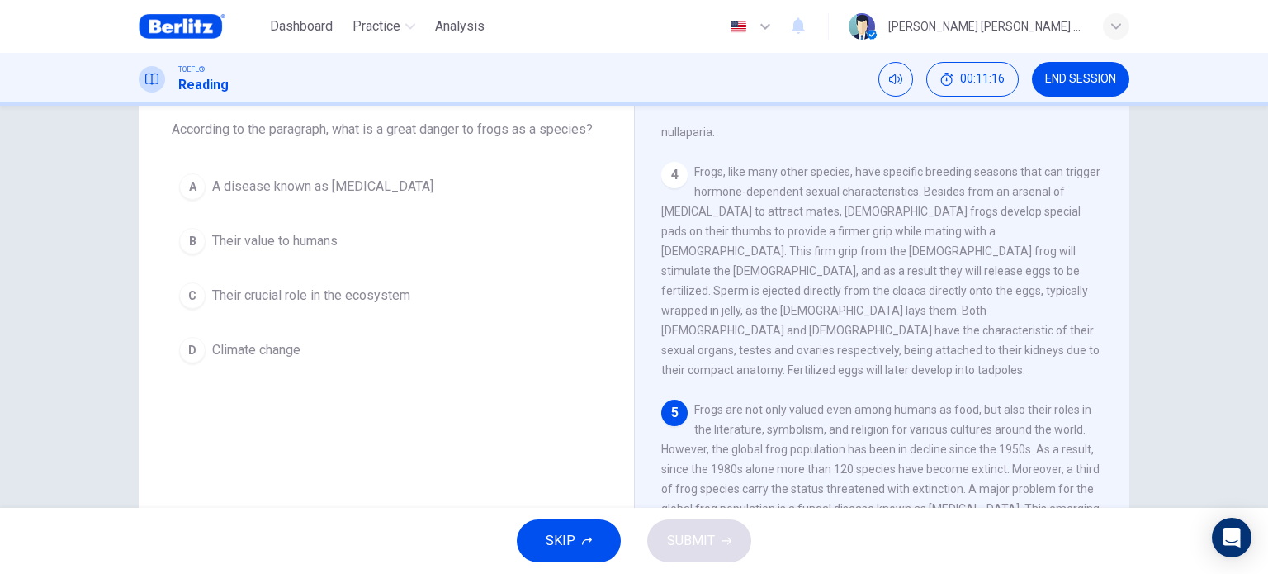
scroll to position [83, 0]
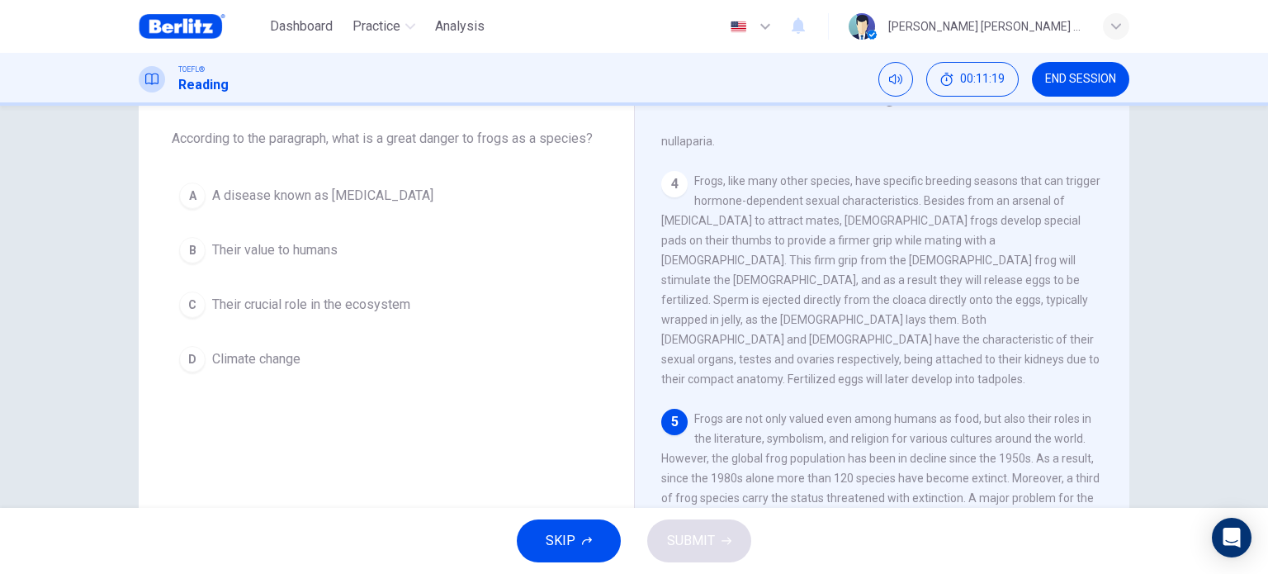
click at [304, 197] on span "A disease known as [MEDICAL_DATA]" at bounding box center [322, 196] width 221 height 20
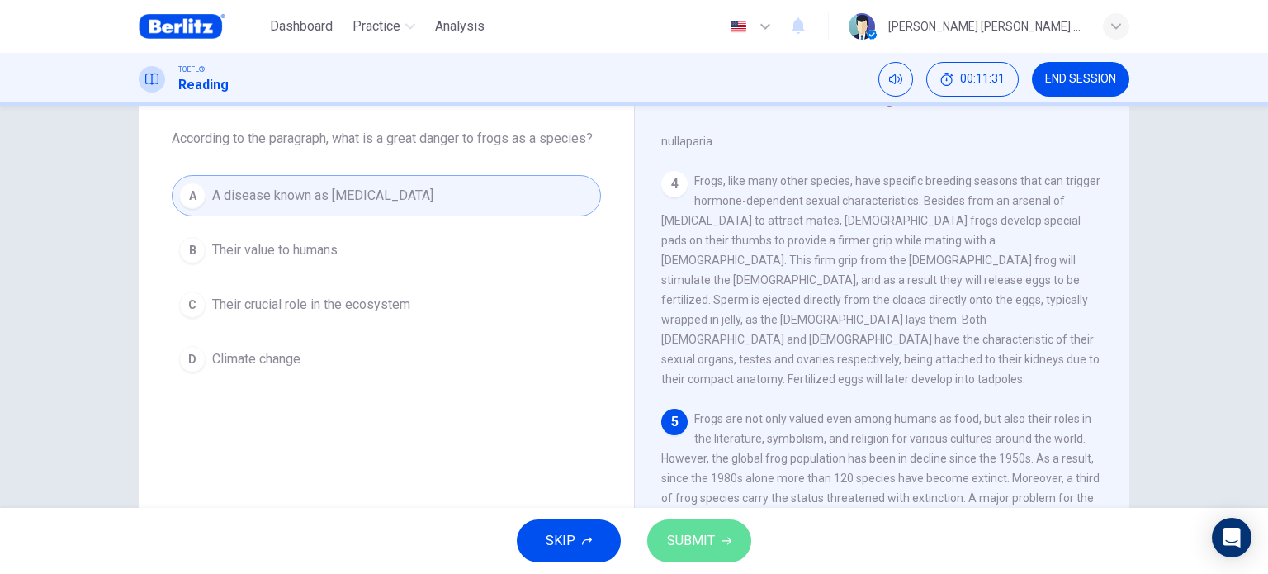
click at [708, 542] on span "SUBMIT" at bounding box center [691, 540] width 48 height 23
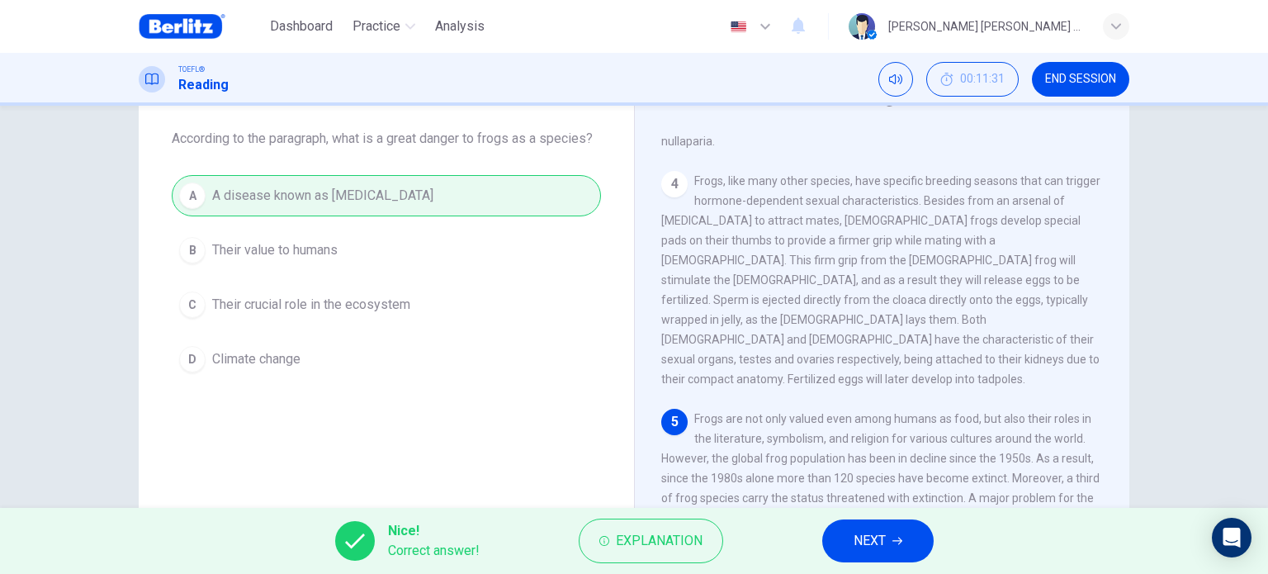
click at [905, 538] on button "NEXT" at bounding box center [877, 540] width 111 height 43
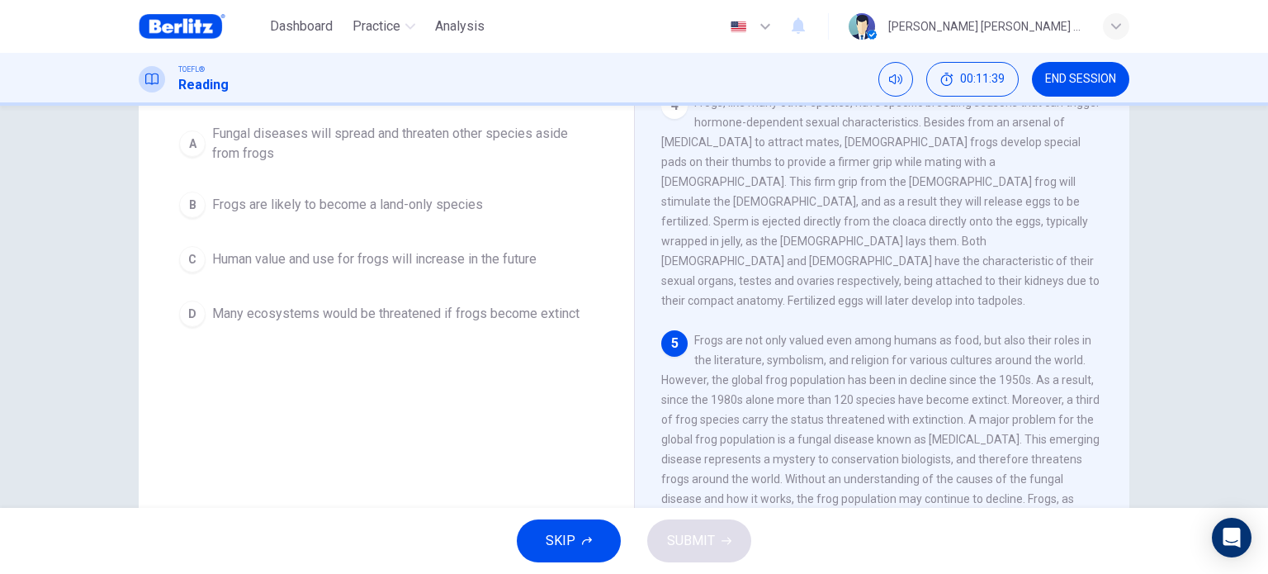
scroll to position [165, 0]
drag, startPoint x: 809, startPoint y: 286, endPoint x: 917, endPoint y: 281, distance: 108.2
click at [917, 329] on span "Frogs are not only valued even among humans as food, but also their roles in th…" at bounding box center [880, 434] width 438 height 211
drag, startPoint x: 685, startPoint y: 301, endPoint x: 911, endPoint y: 300, distance: 226.2
click at [911, 326] on div "5 Frogs are not only valued even among humans as food, but also their roles in …" at bounding box center [882, 435] width 442 height 218
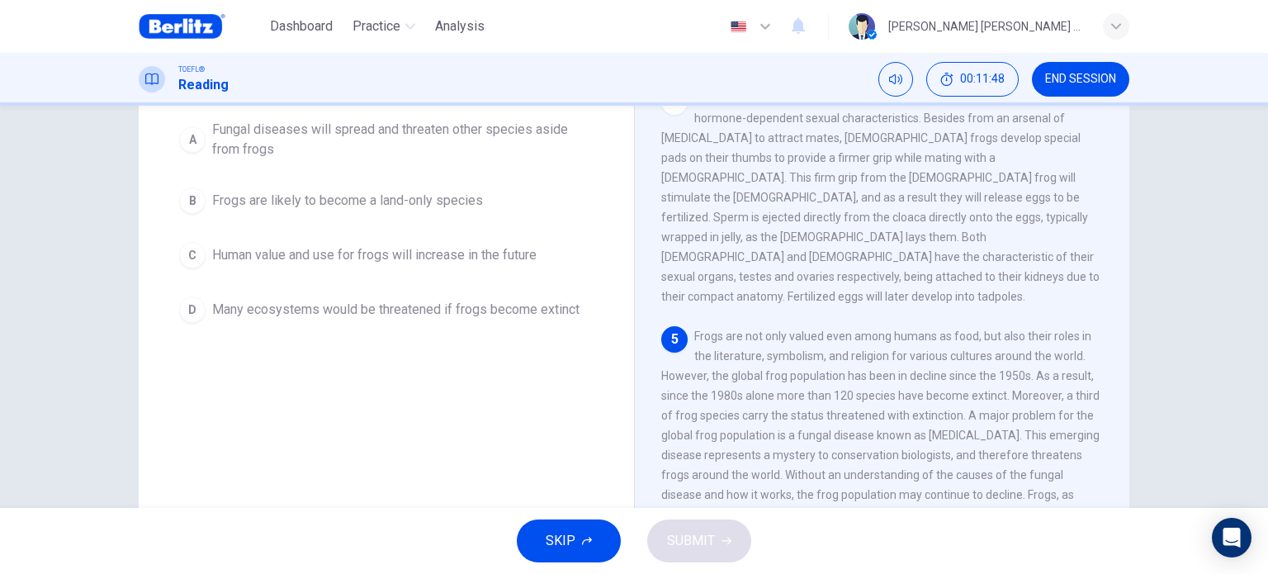
drag, startPoint x: 694, startPoint y: 283, endPoint x: 903, endPoint y: 276, distance: 208.9
click at [903, 326] on div "5 Frogs are not only valued even among humans as food, but also their roles in …" at bounding box center [882, 435] width 442 height 218
drag, startPoint x: 707, startPoint y: 307, endPoint x: 932, endPoint y: 306, distance: 225.3
click at [932, 326] on div "5 Frogs are not only valued even among humans as food, but also their roles in …" at bounding box center [882, 435] width 442 height 218
drag, startPoint x: 913, startPoint y: 329, endPoint x: 1021, endPoint y: 324, distance: 108.2
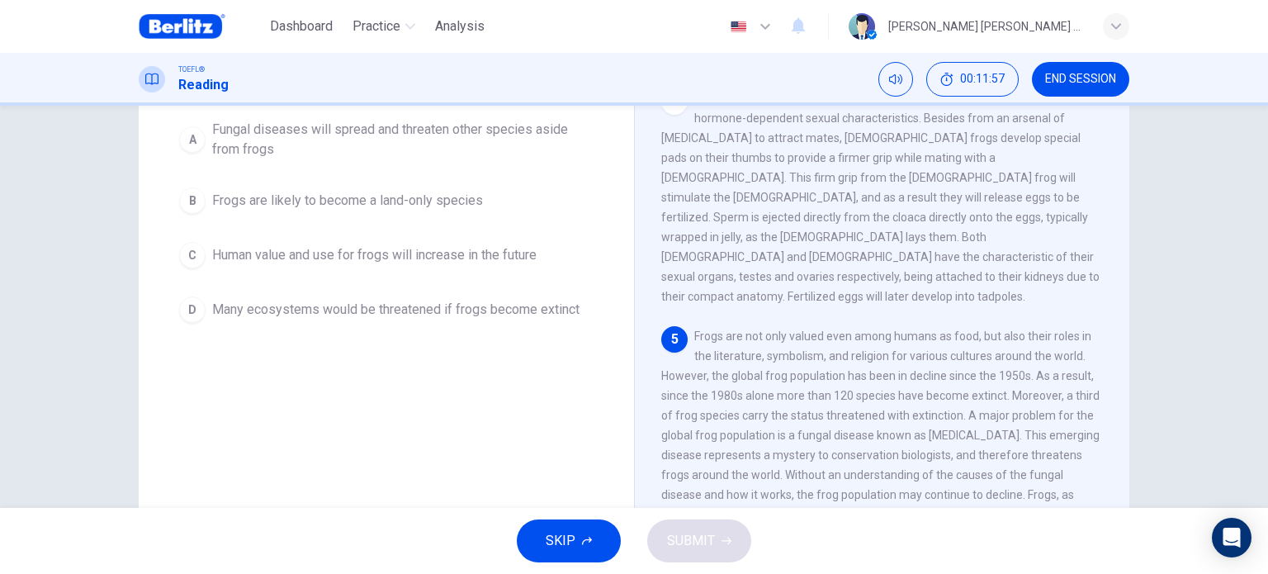
click at [1020, 329] on span "Frogs are not only valued even among humans as food, but also their roles in th…" at bounding box center [880, 434] width 438 height 211
drag, startPoint x: 1027, startPoint y: 326, endPoint x: 878, endPoint y: 338, distance: 149.1
click at [922, 337] on div "5 Frogs are not only valued even among humans as food, but also their roles in …" at bounding box center [882, 435] width 442 height 218
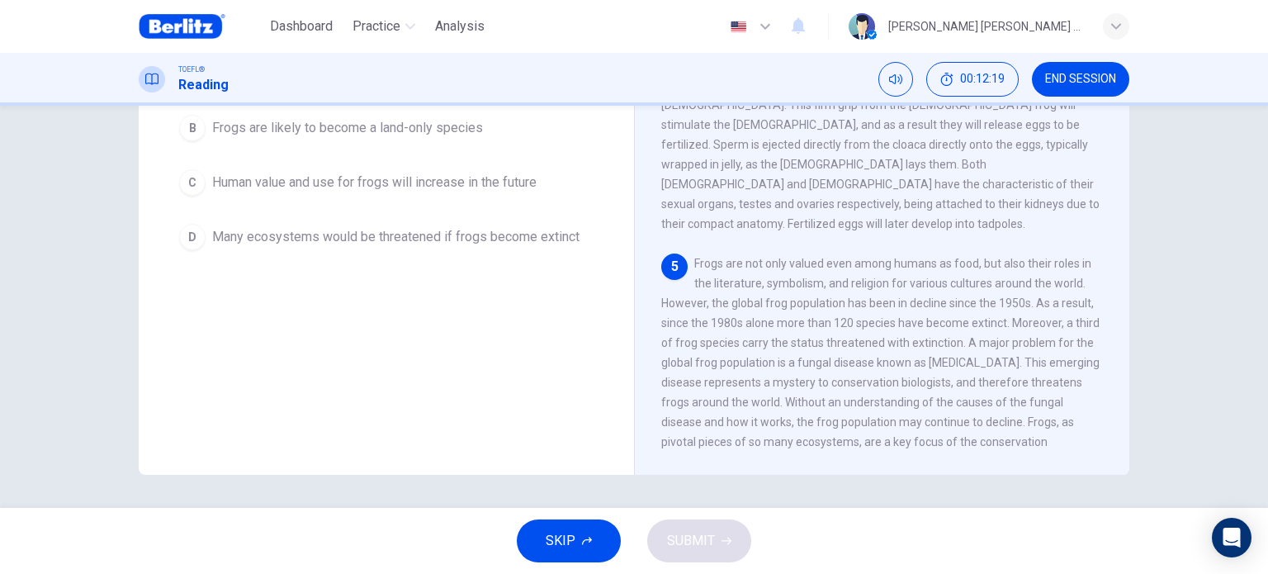
drag, startPoint x: 782, startPoint y: 397, endPoint x: 888, endPoint y: 398, distance: 106.5
click at [881, 397] on span "Frogs are not only valued even among humans as food, but also their roles in th…" at bounding box center [880, 362] width 438 height 211
drag, startPoint x: 929, startPoint y: 399, endPoint x: 986, endPoint y: 397, distance: 57.0
click at [986, 397] on span "Frogs are not only valued even among humans as food, but also their roles in th…" at bounding box center [880, 362] width 438 height 211
drag, startPoint x: 746, startPoint y: 418, endPoint x: 996, endPoint y: 418, distance: 250.1
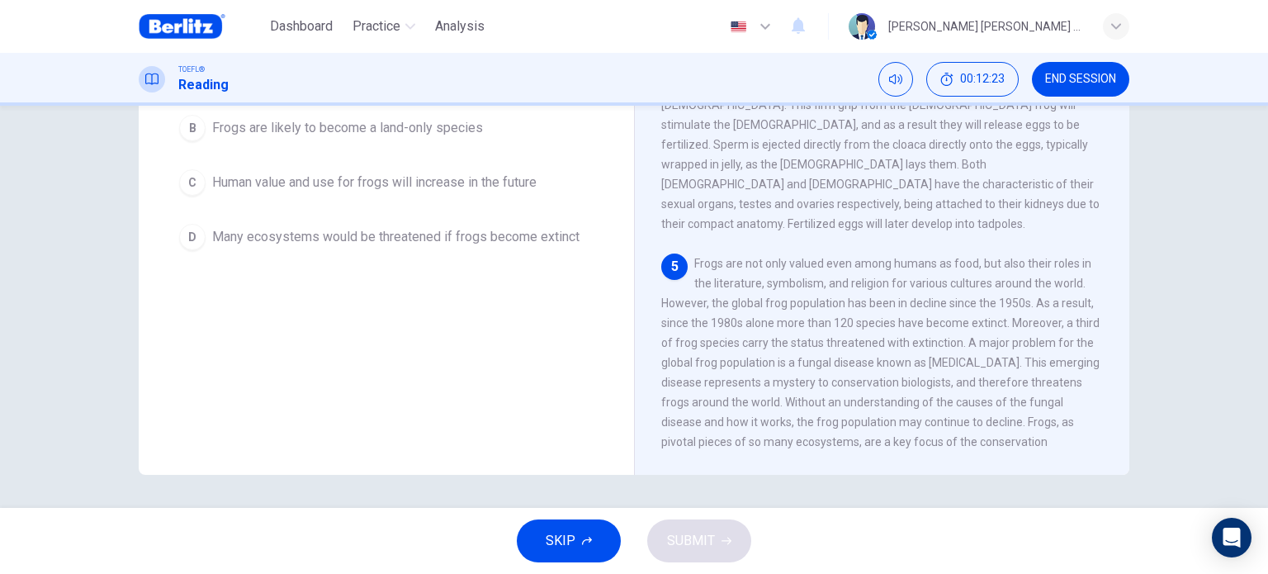
click at [996, 418] on div "5 Frogs are not only valued even among humans as food, but also their roles in …" at bounding box center [882, 362] width 442 height 218
drag, startPoint x: 941, startPoint y: 337, endPoint x: 1036, endPoint y: 338, distance: 94.9
click at [1036, 338] on span "Frogs are not only valued even among humans as food, but also their roles in th…" at bounding box center [880, 362] width 438 height 211
drag, startPoint x: 789, startPoint y: 356, endPoint x: 1033, endPoint y: 359, distance: 244.3
click at [1037, 359] on span "Frogs are not only valued even among humans as food, but also their roles in th…" at bounding box center [880, 362] width 438 height 211
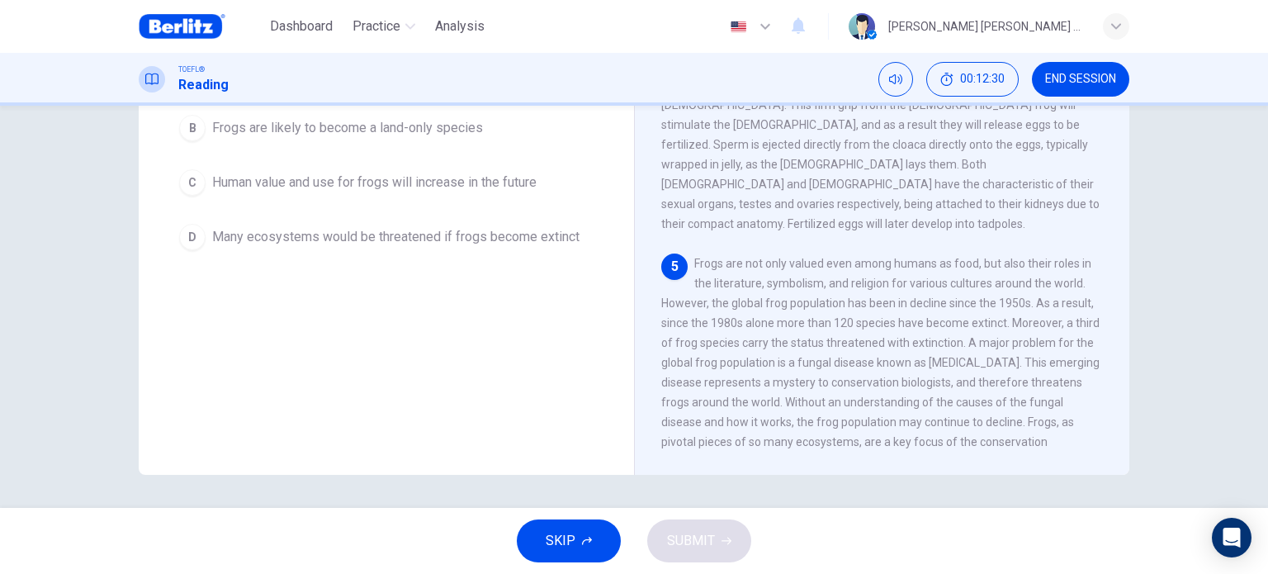
drag, startPoint x: 858, startPoint y: 367, endPoint x: 957, endPoint y: 369, distance: 98.2
click at [908, 369] on div "5 Frogs are not only valued even among humans as food, but also their roles in …" at bounding box center [882, 362] width 442 height 218
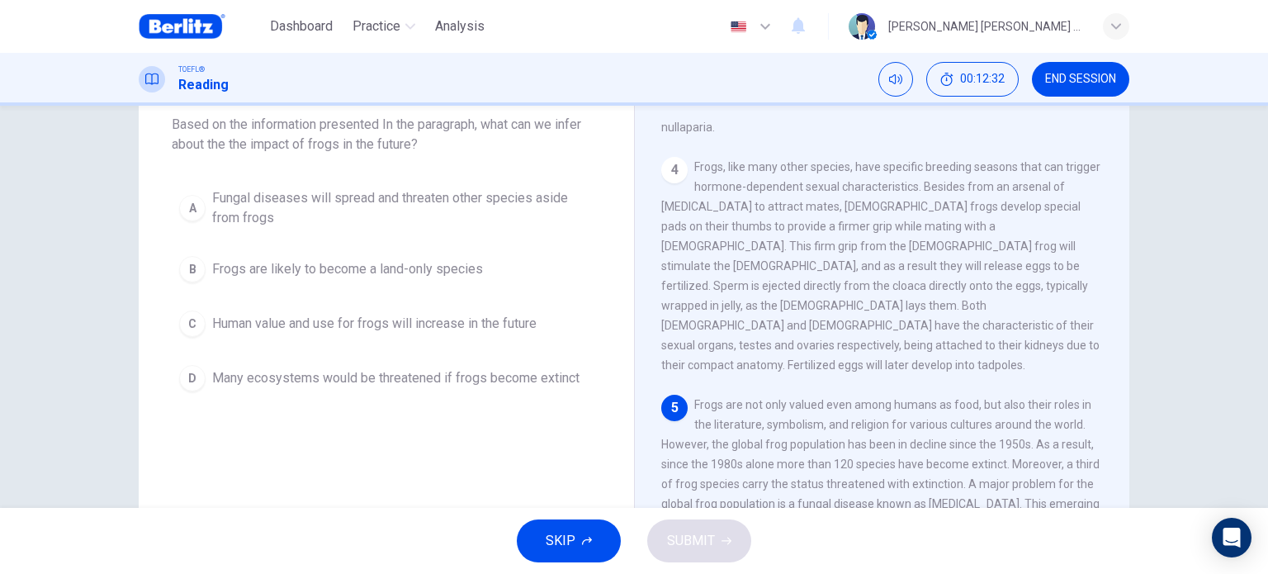
scroll to position [73, 0]
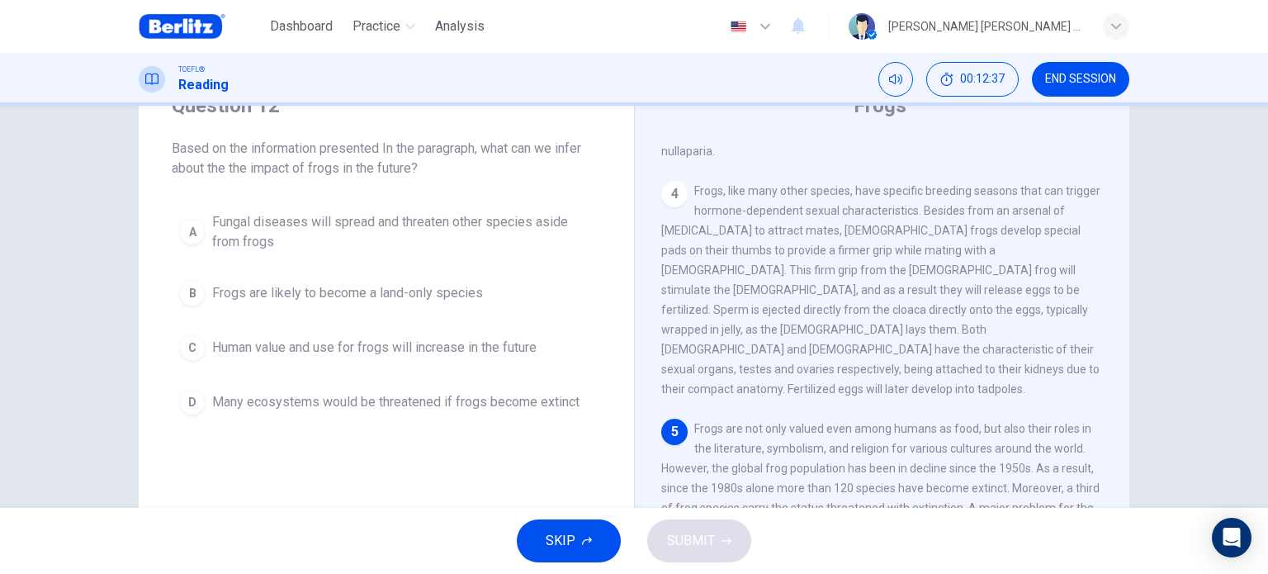
click at [270, 403] on span "Many ecosystems would be threatened if frogs become extinct" at bounding box center [395, 402] width 367 height 20
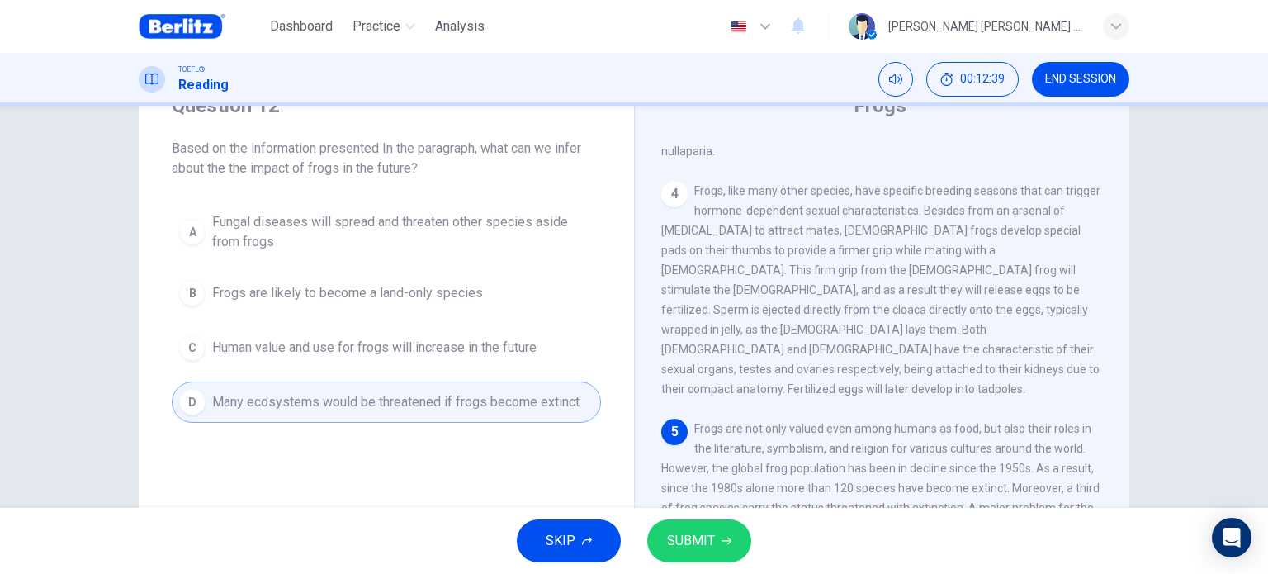
click at [701, 542] on span "SUBMIT" at bounding box center [691, 540] width 48 height 23
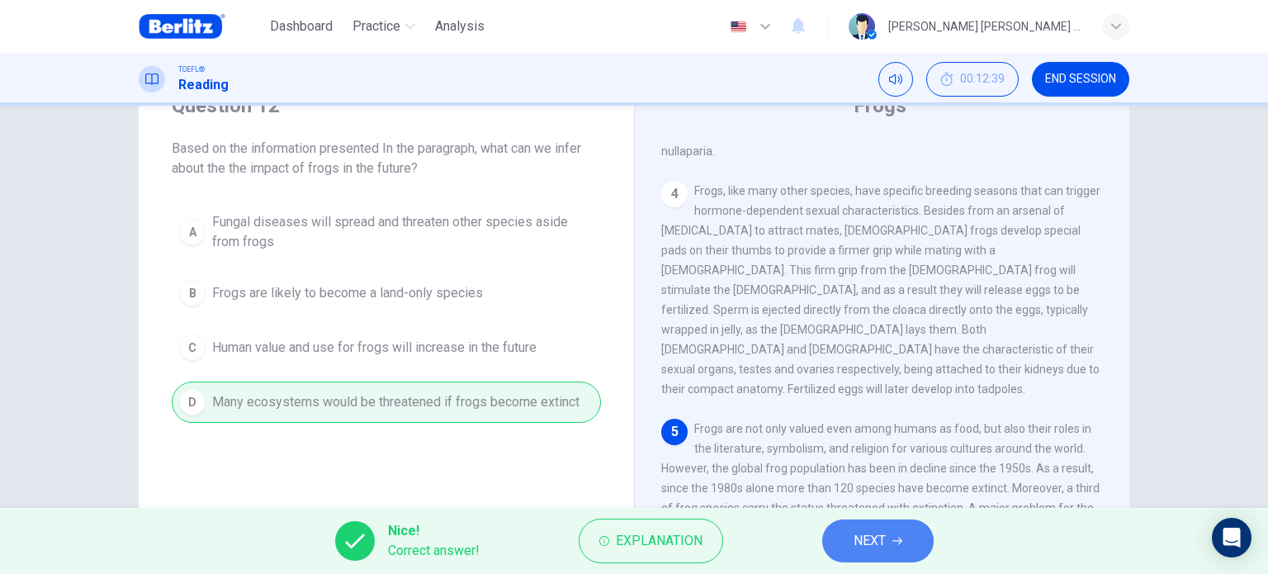
click at [898, 527] on button "NEXT" at bounding box center [877, 540] width 111 height 43
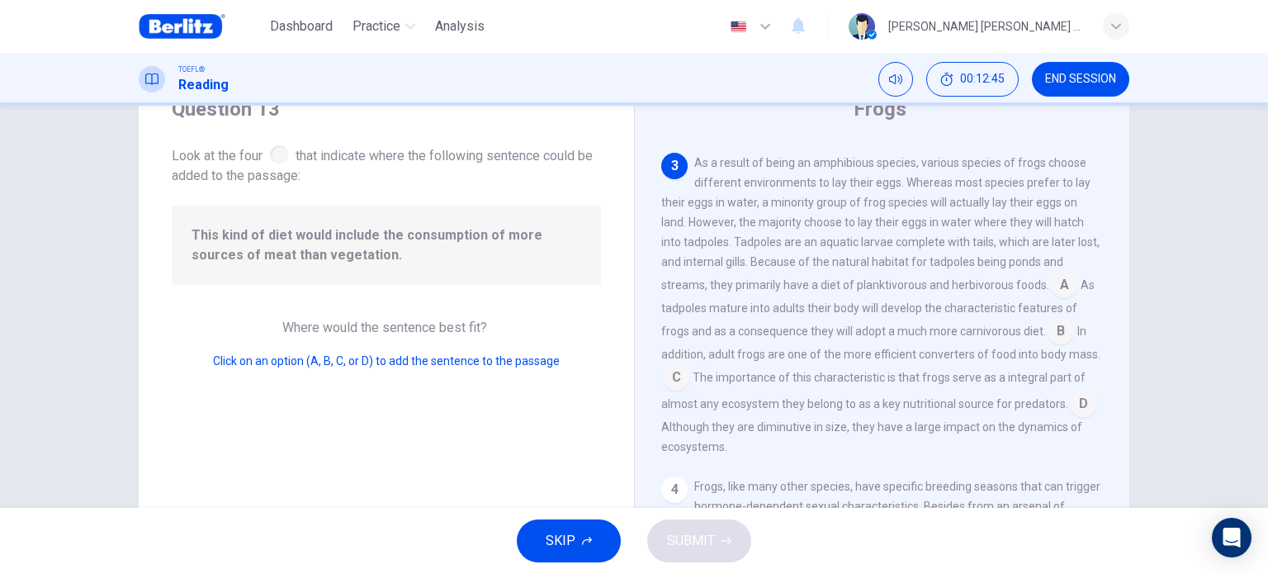
scroll to position [0, 0]
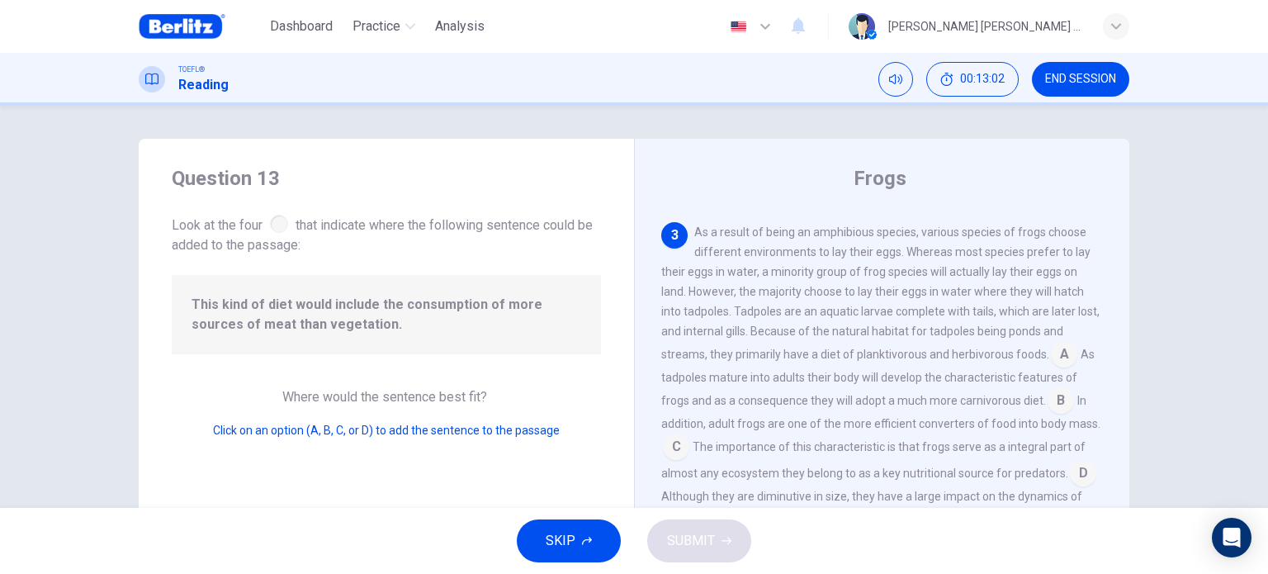
drag, startPoint x: 815, startPoint y: 369, endPoint x: 981, endPoint y: 371, distance: 165.1
click at [981, 371] on span "As tadpoles mature into adults their body will develop the characteristic featu…" at bounding box center [877, 376] width 433 height 59
drag, startPoint x: 740, startPoint y: 389, endPoint x: 969, endPoint y: 391, distance: 228.6
click at [969, 391] on div "As a result of being an amphibious species, various species of frogs choose dif…" at bounding box center [882, 374] width 442 height 304
click at [1049, 395] on input at bounding box center [1060, 402] width 26 height 26
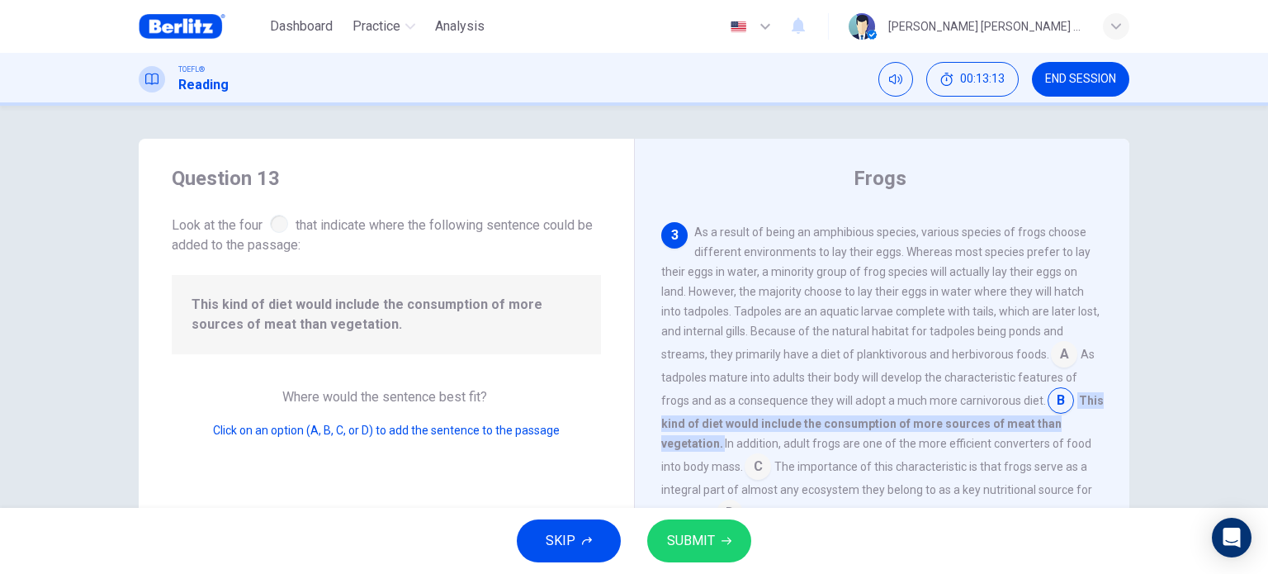
scroll to position [587, 0]
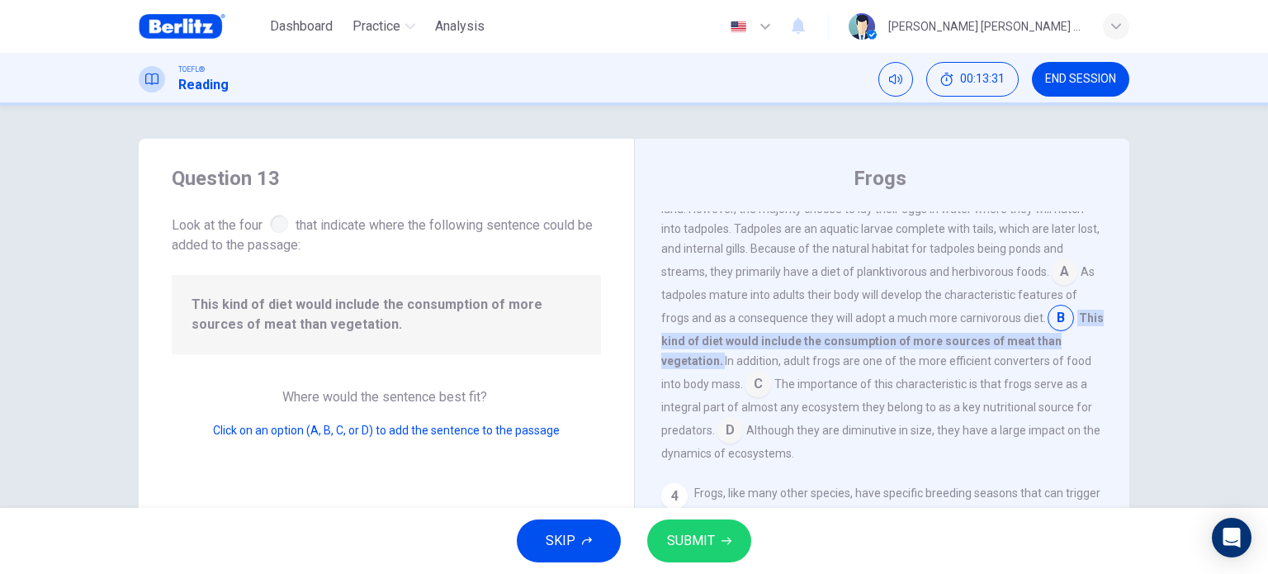
click at [703, 551] on span "SUBMIT" at bounding box center [691, 540] width 48 height 23
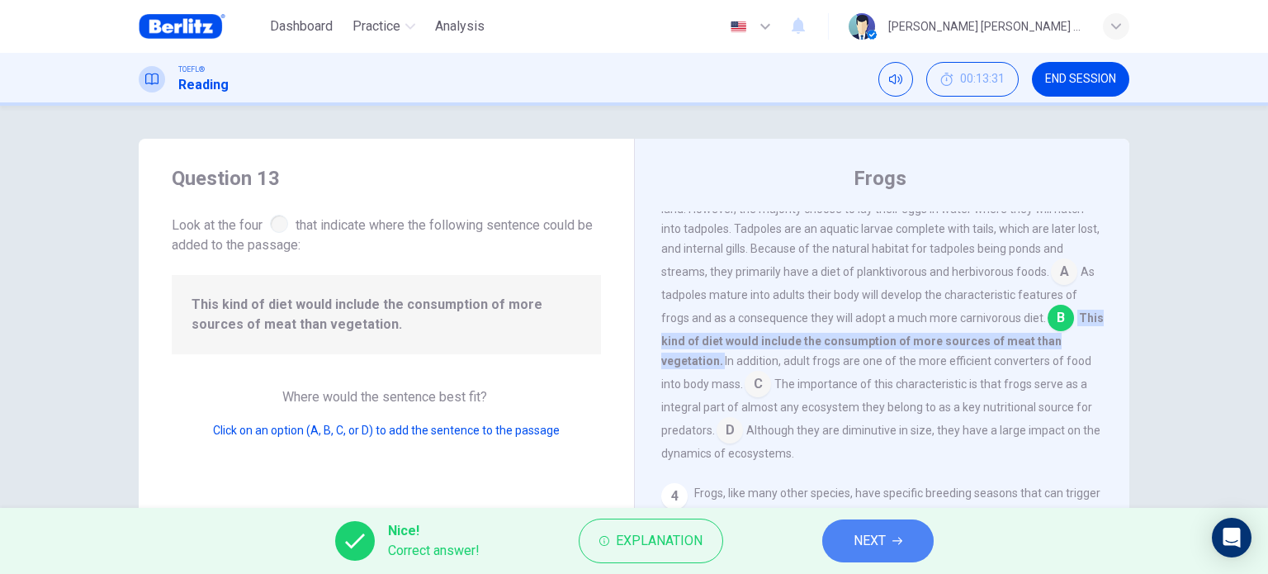
click at [885, 533] on span "NEXT" at bounding box center [869, 540] width 32 height 23
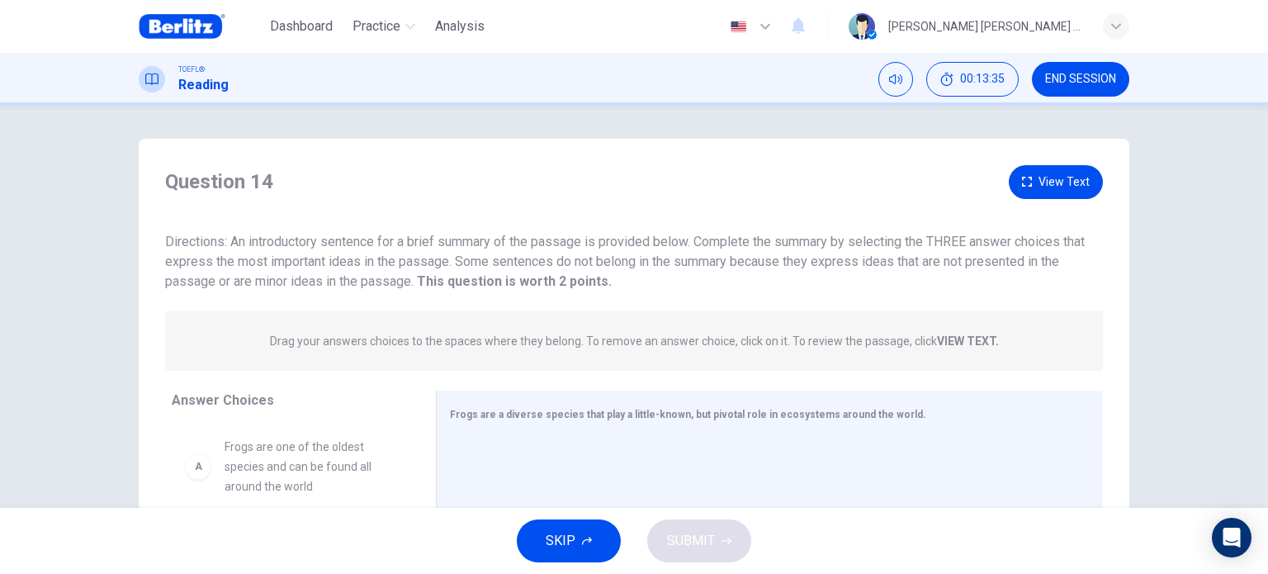
drag, startPoint x: 811, startPoint y: 246, endPoint x: 943, endPoint y: 237, distance: 132.4
click at [937, 239] on span "Directions: An introductory sentence for a brief summary of the passage is prov…" at bounding box center [624, 261] width 919 height 55
drag, startPoint x: 510, startPoint y: 261, endPoint x: 647, endPoint y: 259, distance: 137.0
click at [646, 259] on span "Directions: An introductory sentence for a brief summary of the passage is prov…" at bounding box center [624, 261] width 919 height 55
drag, startPoint x: 278, startPoint y: 281, endPoint x: 512, endPoint y: 276, distance: 233.6
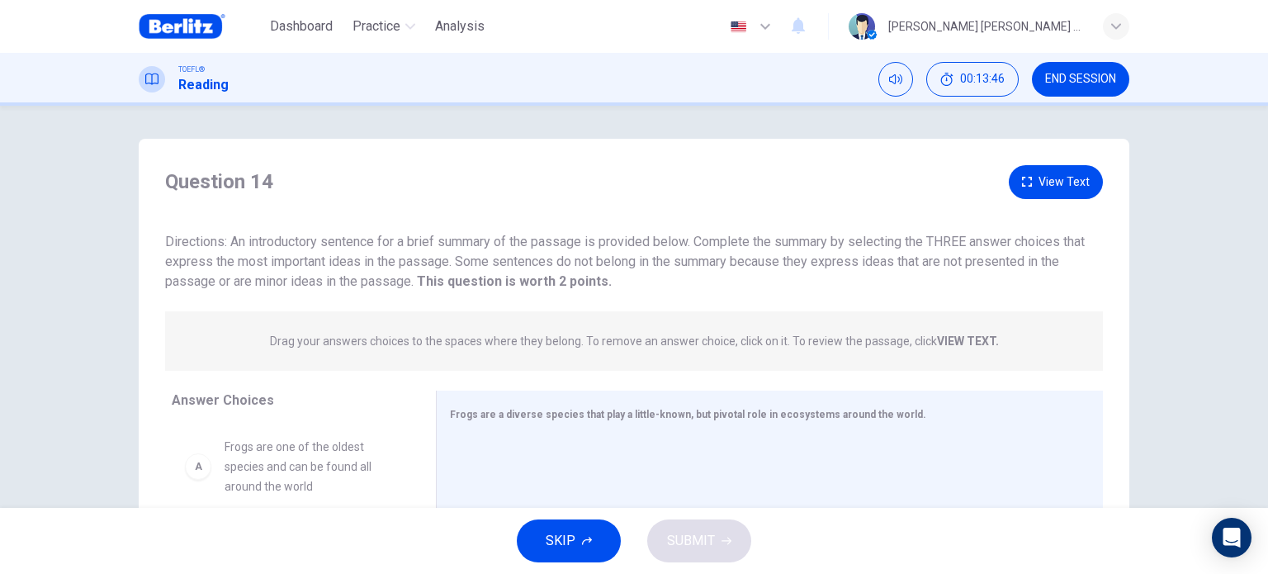
click at [494, 276] on span "Directions: An introductory sentence for a brief summary of the passage is prov…" at bounding box center [624, 261] width 919 height 55
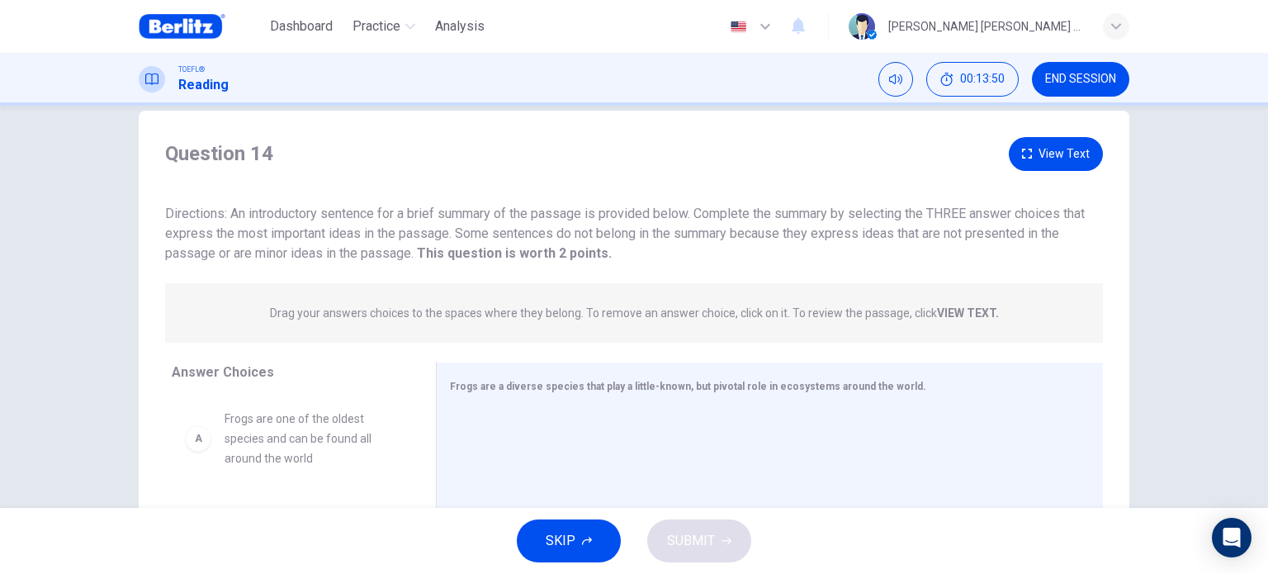
scroll to position [0, 0]
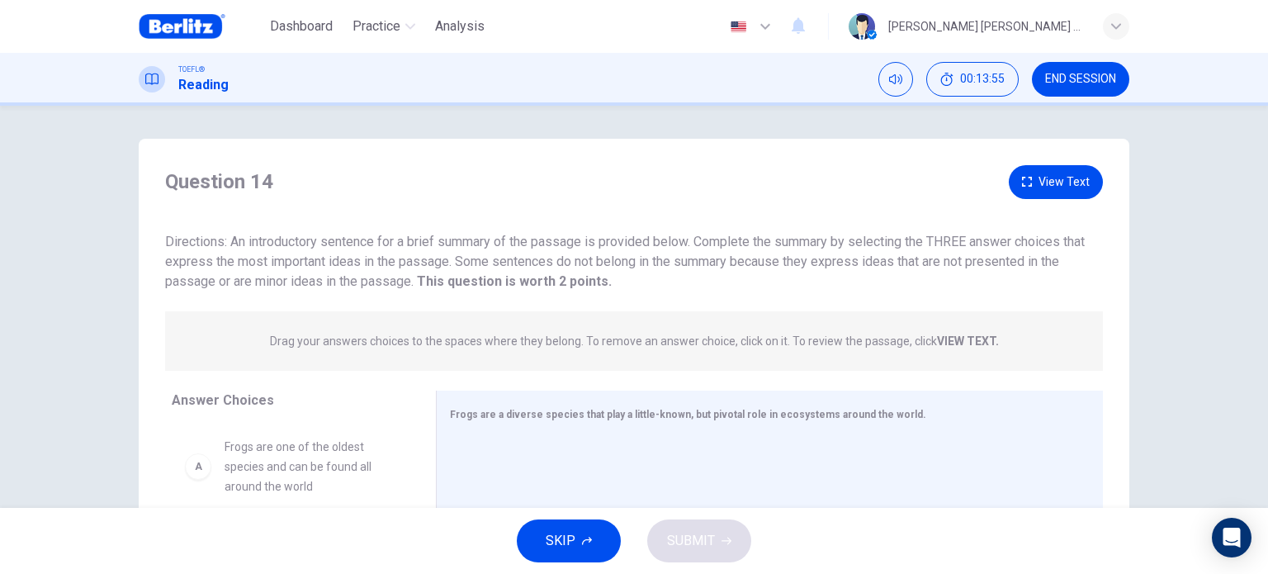
drag, startPoint x: 224, startPoint y: 270, endPoint x: 437, endPoint y: 260, distance: 212.3
click at [397, 263] on div "Directions: An introductory sentence for a brief summary of the passage is prov…" at bounding box center [634, 261] width 938 height 59
drag, startPoint x: 310, startPoint y: 284, endPoint x: 496, endPoint y: 281, distance: 185.7
click at [487, 283] on span "Directions: An introductory sentence for a brief summary of the passage is prov…" at bounding box center [624, 261] width 919 height 55
click at [565, 402] on div "Frogs are a diverse species that play a little-known, but pivotal role in ecosy…" at bounding box center [769, 546] width 667 height 312
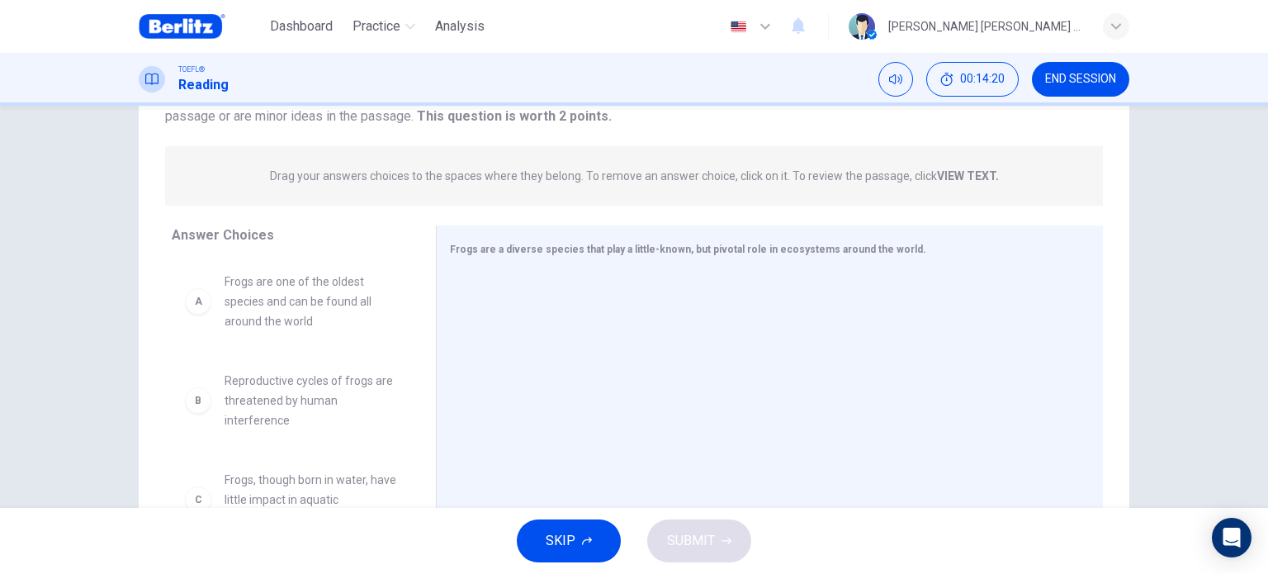
click at [964, 174] on strong "VIEW TEXT." at bounding box center [968, 175] width 62 height 13
click at [961, 173] on strong "VIEW TEXT." at bounding box center [968, 175] width 62 height 13
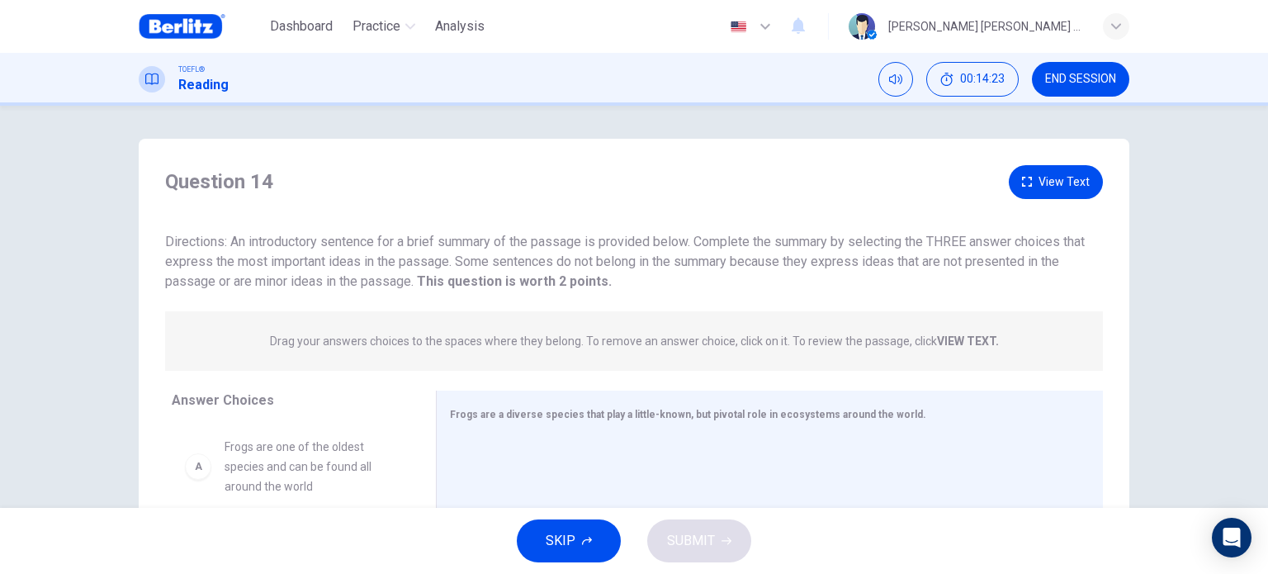
click at [499, 269] on span "Directions: An introductory sentence for a brief summary of the passage is prov…" at bounding box center [624, 261] width 919 height 55
drag, startPoint x: 511, startPoint y: 272, endPoint x: 908, endPoint y: 333, distance: 401.7
click at [603, 287] on div "Directions: An introductory sentence for a brief summary of the passage is prov…" at bounding box center [634, 261] width 938 height 59
click at [995, 343] on div "Drag your answers choices to the spaces where they belong. To remove an answer …" at bounding box center [634, 340] width 938 height 59
click at [962, 338] on strong "VIEW TEXT." at bounding box center [968, 340] width 62 height 13
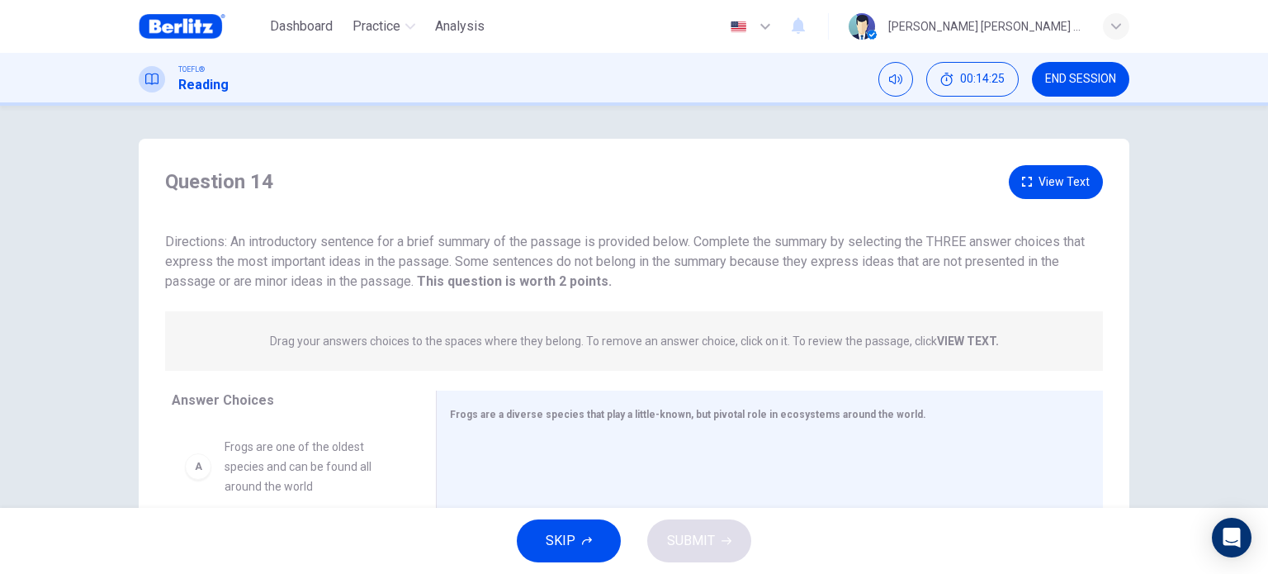
drag, startPoint x: 855, startPoint y: 342, endPoint x: 686, endPoint y: 331, distance: 169.5
click at [853, 342] on p "Drag your answers choices to the spaces where they belong. To remove an answer …" at bounding box center [634, 340] width 729 height 13
drag, startPoint x: 686, startPoint y: 331, endPoint x: 584, endPoint y: 333, distance: 101.6
click at [684, 333] on span "Drag your answers choices to the spaces where they belong. To remove an answer …" at bounding box center [634, 341] width 729 height 20
click at [450, 329] on div "Drag your answers choices to the spaces where they belong. To remove an answer …" at bounding box center [634, 340] width 938 height 59
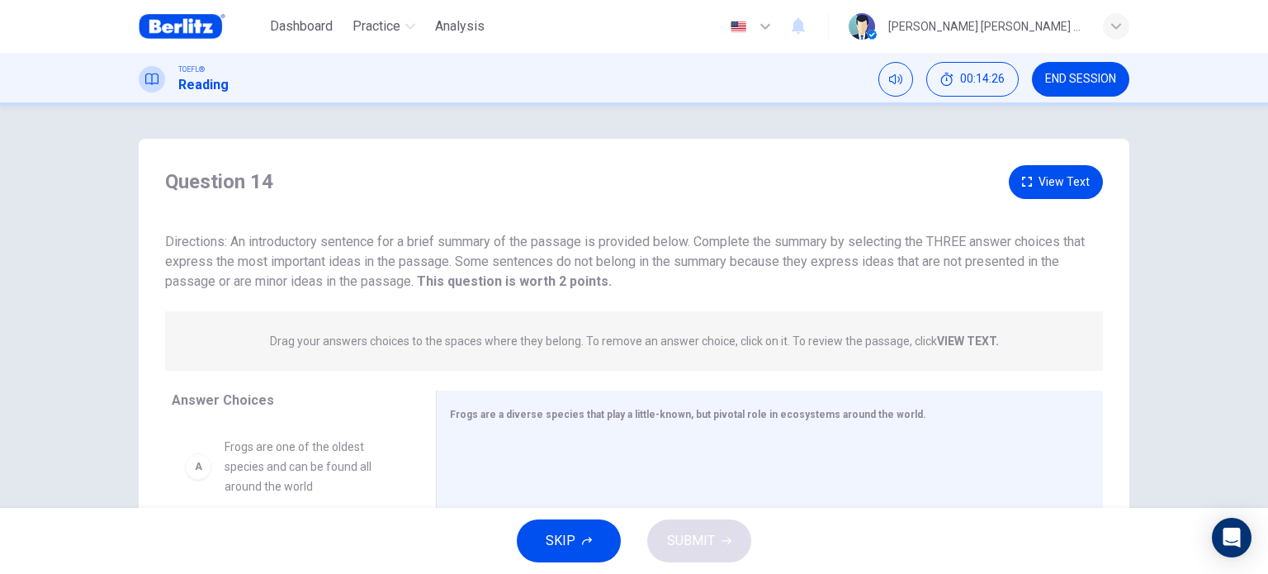
click at [389, 331] on span "Drag your answers choices to the spaces where they belong. To remove an answer …" at bounding box center [634, 341] width 729 height 20
click at [975, 337] on strong "VIEW TEXT." at bounding box center [968, 340] width 62 height 13
click at [973, 339] on strong "VIEW TEXT." at bounding box center [968, 340] width 62 height 13
click at [1041, 179] on button "View Text" at bounding box center [1056, 182] width 94 height 34
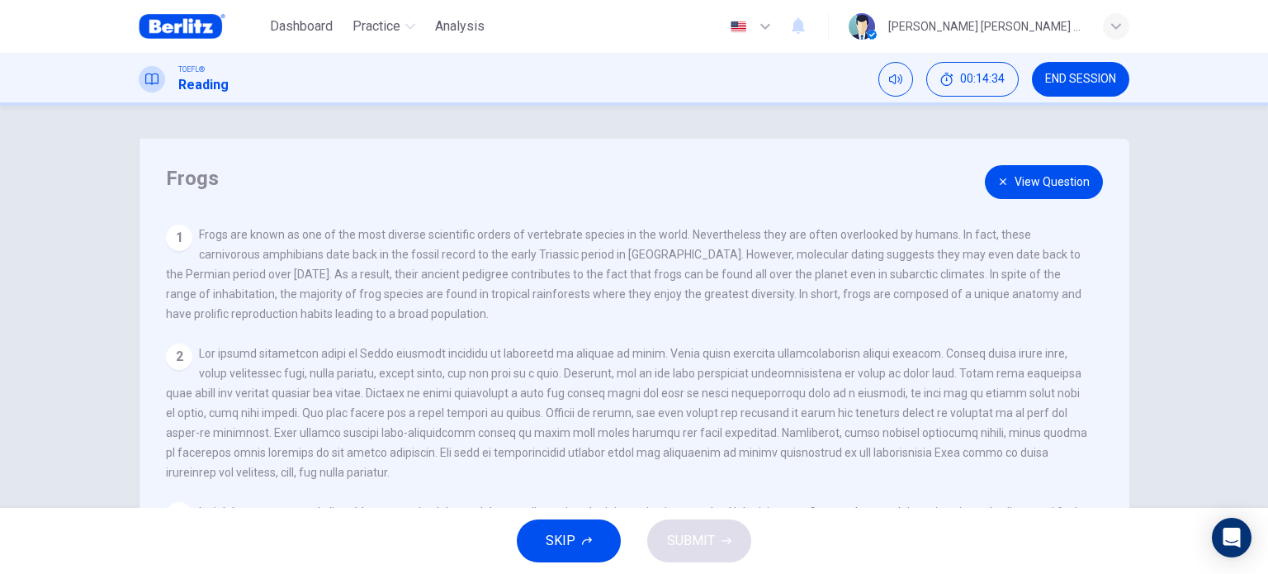
click at [1023, 183] on button "View Question" at bounding box center [1044, 182] width 118 height 34
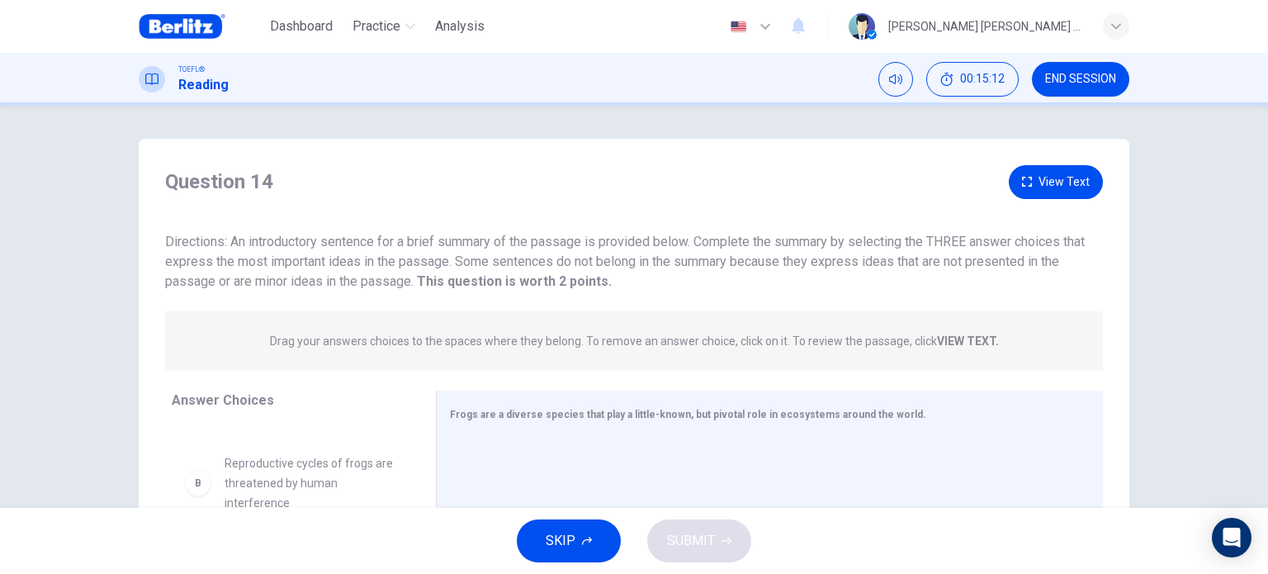
click at [1033, 173] on button "View Text" at bounding box center [1056, 182] width 94 height 34
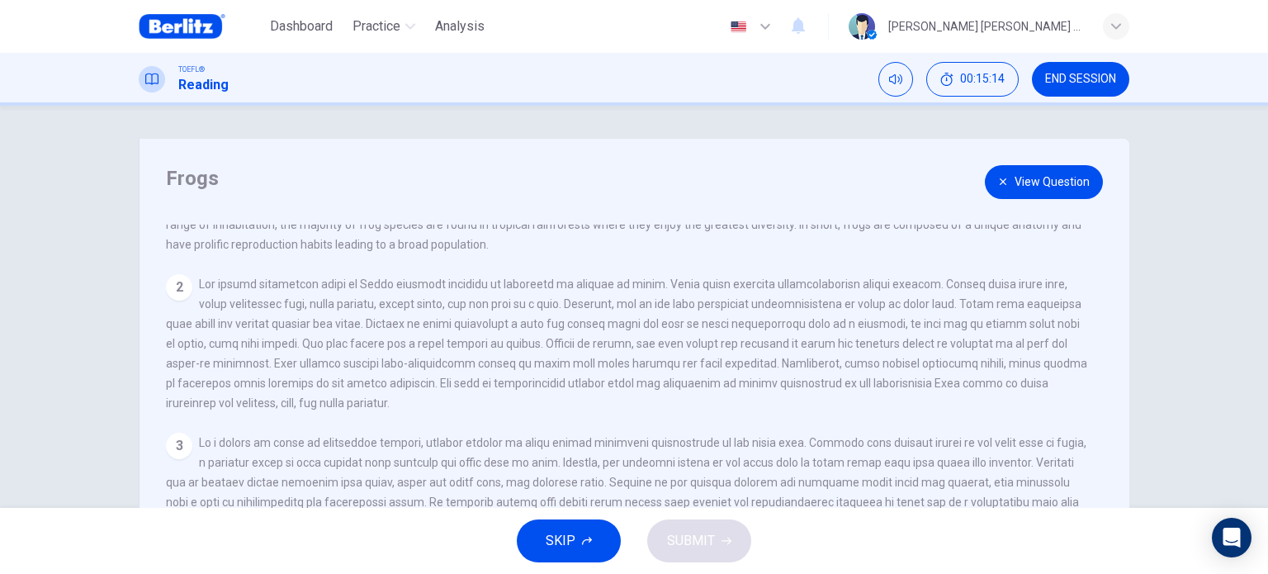
scroll to position [165, 0]
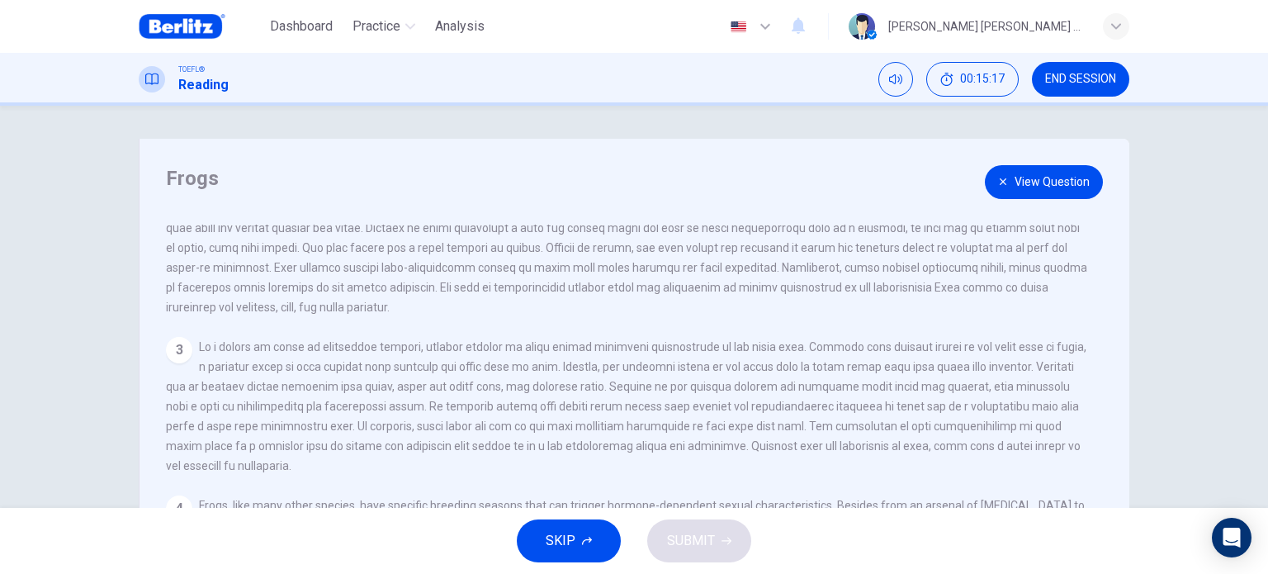
drag, startPoint x: 795, startPoint y: 272, endPoint x: 908, endPoint y: 272, distance: 113.1
click at [908, 272] on span at bounding box center [626, 248] width 921 height 132
drag, startPoint x: 390, startPoint y: 296, endPoint x: 678, endPoint y: 296, distance: 288.1
click at [655, 293] on span at bounding box center [626, 248] width 921 height 132
click at [714, 305] on div "2" at bounding box center [628, 247] width 924 height 139
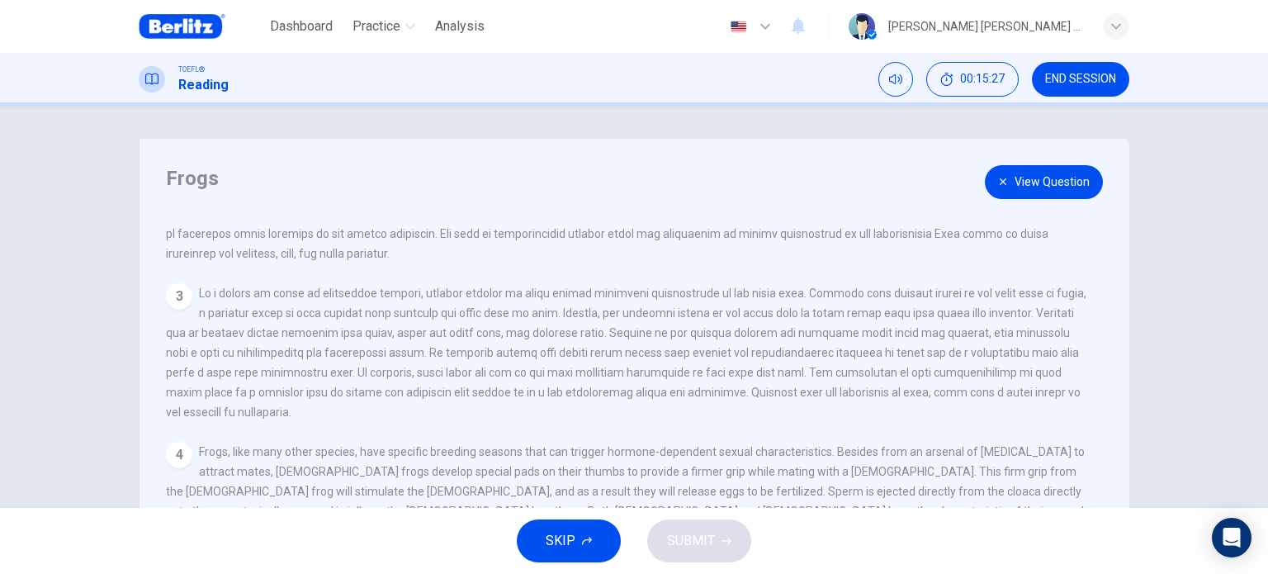
scroll to position [83, 0]
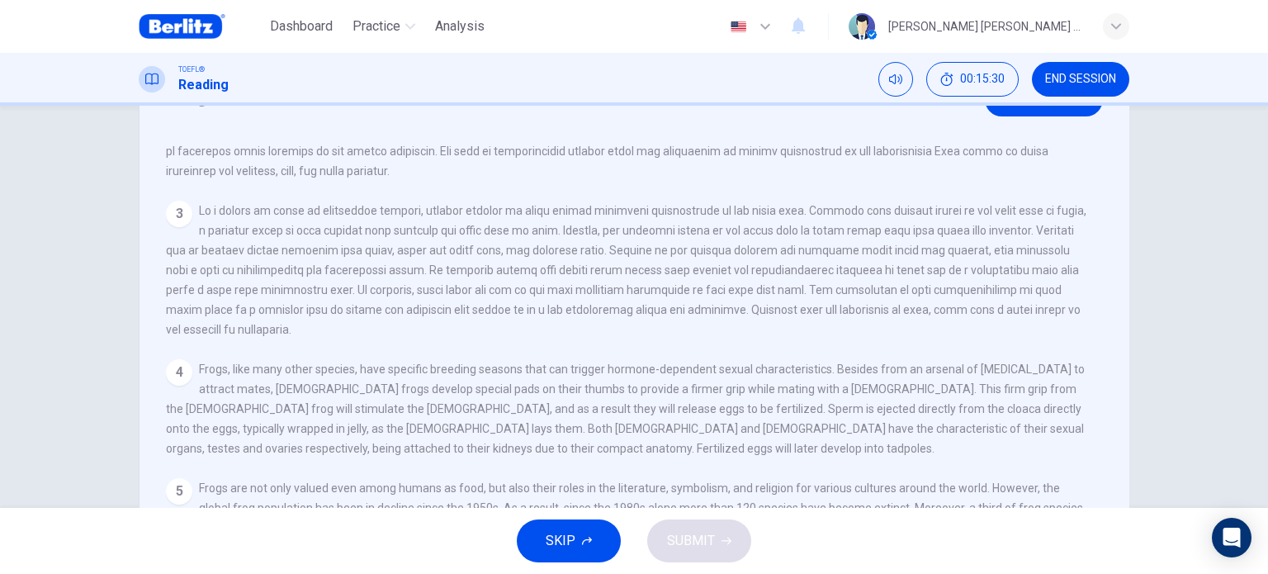
drag, startPoint x: 367, startPoint y: 359, endPoint x: 607, endPoint y: 358, distance: 240.2
click at [599, 362] on span "Frogs, like many other species, have specific breeding seasons that can trigger…" at bounding box center [625, 408] width 919 height 92
drag, startPoint x: 744, startPoint y: 422, endPoint x: 849, endPoint y: 423, distance: 104.8
click at [848, 423] on span "Frogs, like many other species, have specific breeding seasons that can trigger…" at bounding box center [625, 408] width 919 height 92
click at [766, 440] on div "4 Frogs, like many other species, have specific breeding seasons that can trigg…" at bounding box center [628, 408] width 924 height 99
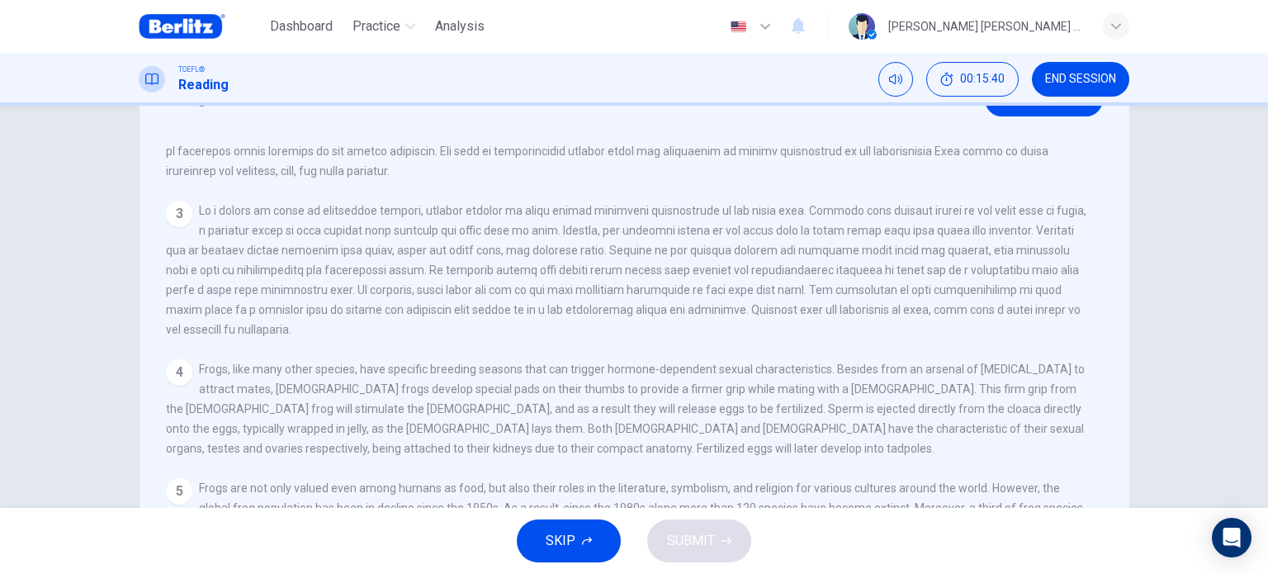
scroll to position [165, 0]
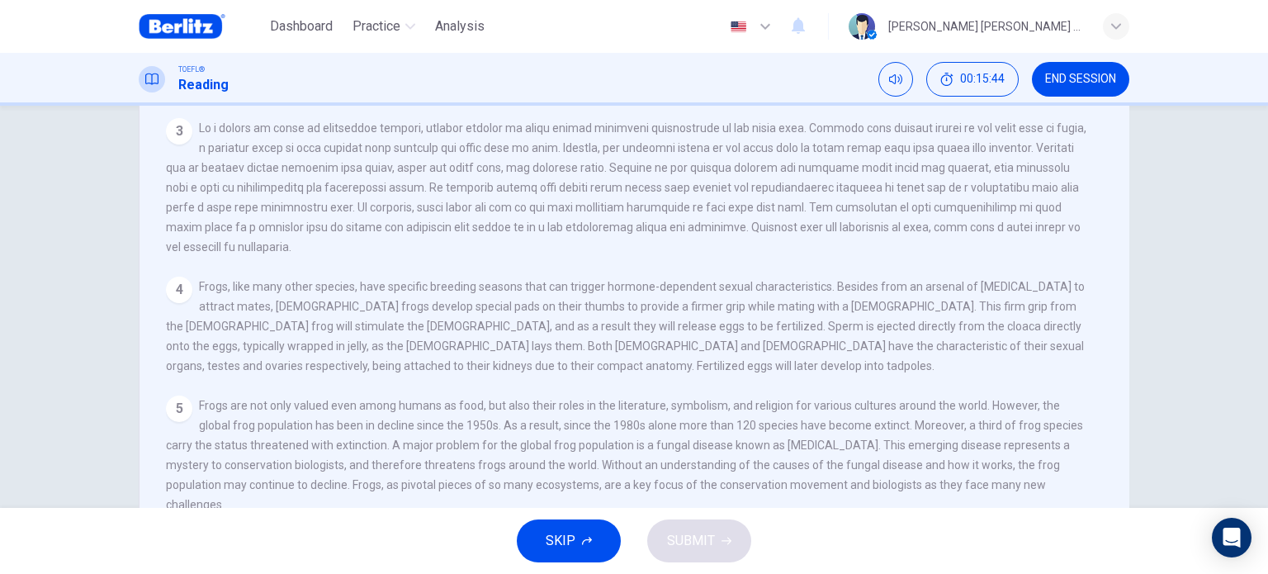
drag, startPoint x: 350, startPoint y: 403, endPoint x: 432, endPoint y: 398, distance: 82.7
click at [429, 399] on span "Frogs are not only valued even among humans as food, but also their roles in th…" at bounding box center [624, 455] width 917 height 112
drag, startPoint x: 466, startPoint y: 399, endPoint x: 524, endPoint y: 399, distance: 58.6
click at [521, 399] on span "Frogs are not only valued even among humans as food, but also their roles in th…" at bounding box center [624, 455] width 917 height 112
drag, startPoint x: 598, startPoint y: 407, endPoint x: 743, endPoint y: 405, distance: 144.4
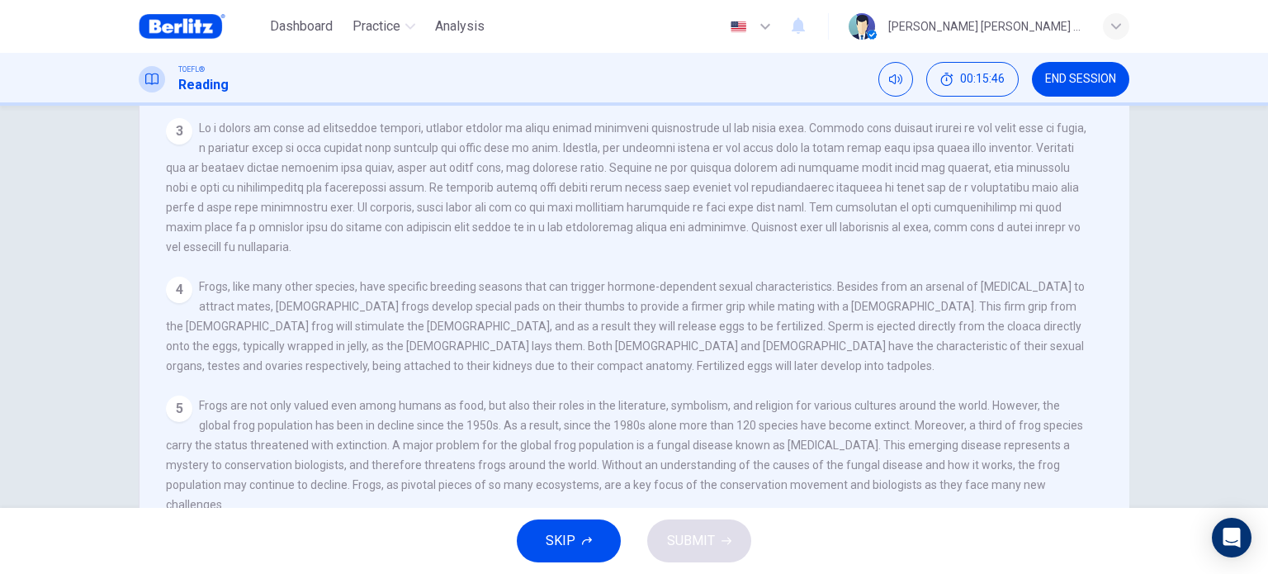
click at [735, 405] on span "Frogs are not only valued even among humans as food, but also their roles in th…" at bounding box center [624, 455] width 917 height 112
drag, startPoint x: 777, startPoint y: 404, endPoint x: 809, endPoint y: 404, distance: 32.2
click at [787, 404] on span "Frogs are not only valued even among humans as food, but also their roles in th…" at bounding box center [624, 455] width 917 height 112
drag, startPoint x: 677, startPoint y: 418, endPoint x: 855, endPoint y: 420, distance: 178.3
click at [855, 420] on span "Frogs are not only valued even among humans as food, but also their roles in th…" at bounding box center [624, 455] width 917 height 112
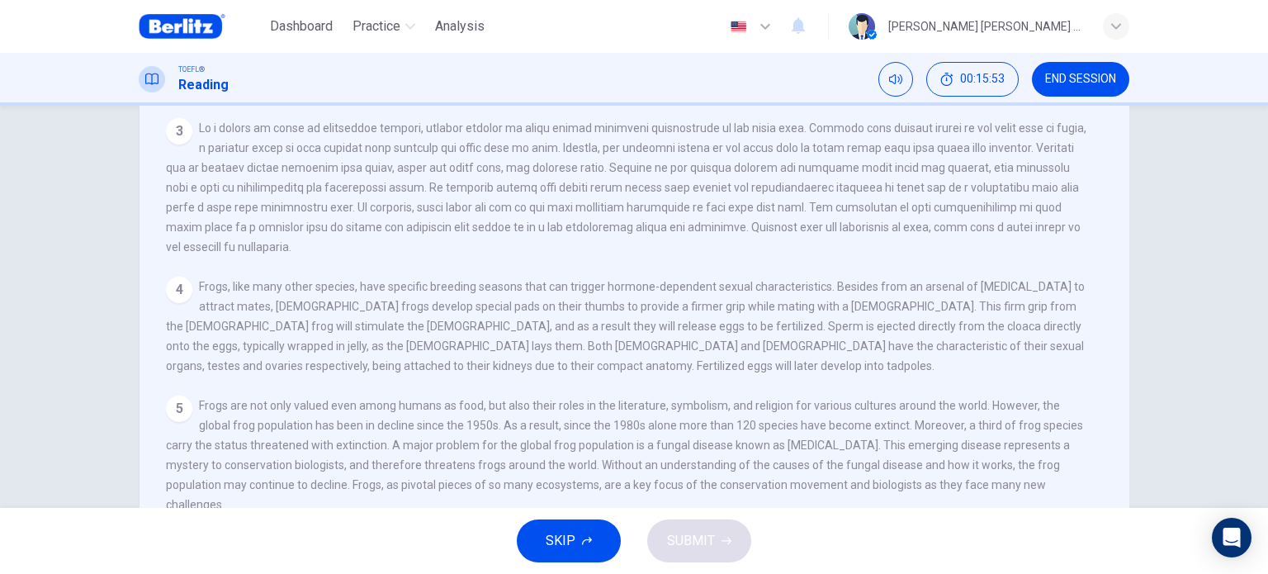
drag, startPoint x: 361, startPoint y: 439, endPoint x: 548, endPoint y: 447, distance: 187.5
click at [513, 442] on span "Frogs are not only valued even among humans as food, but also their roles in th…" at bounding box center [624, 455] width 917 height 112
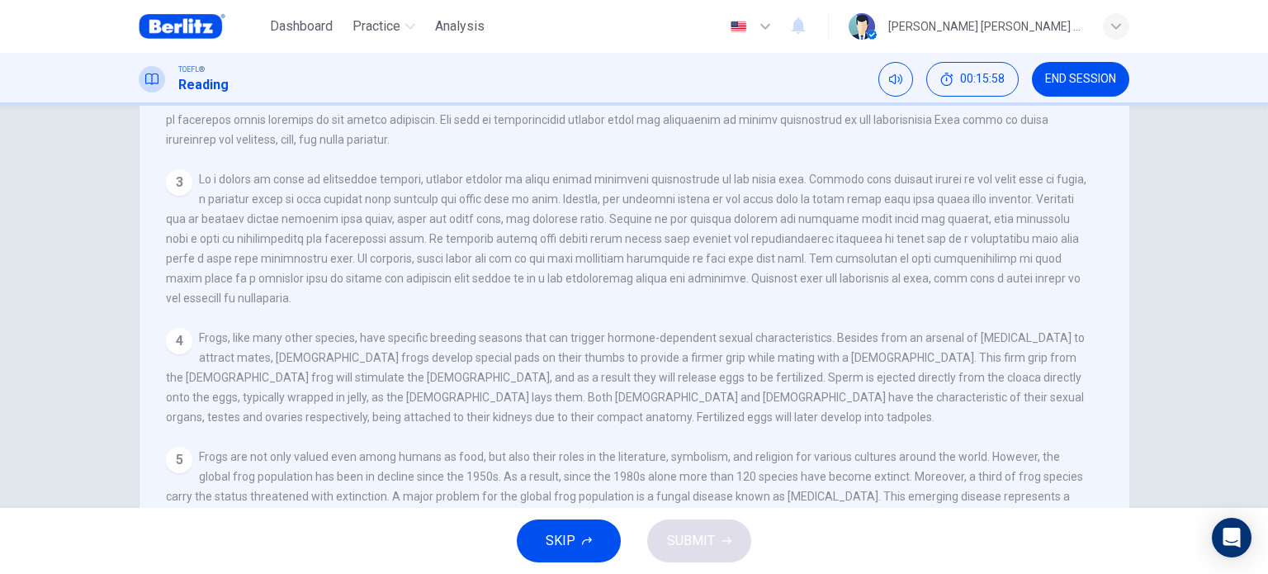
scroll to position [0, 0]
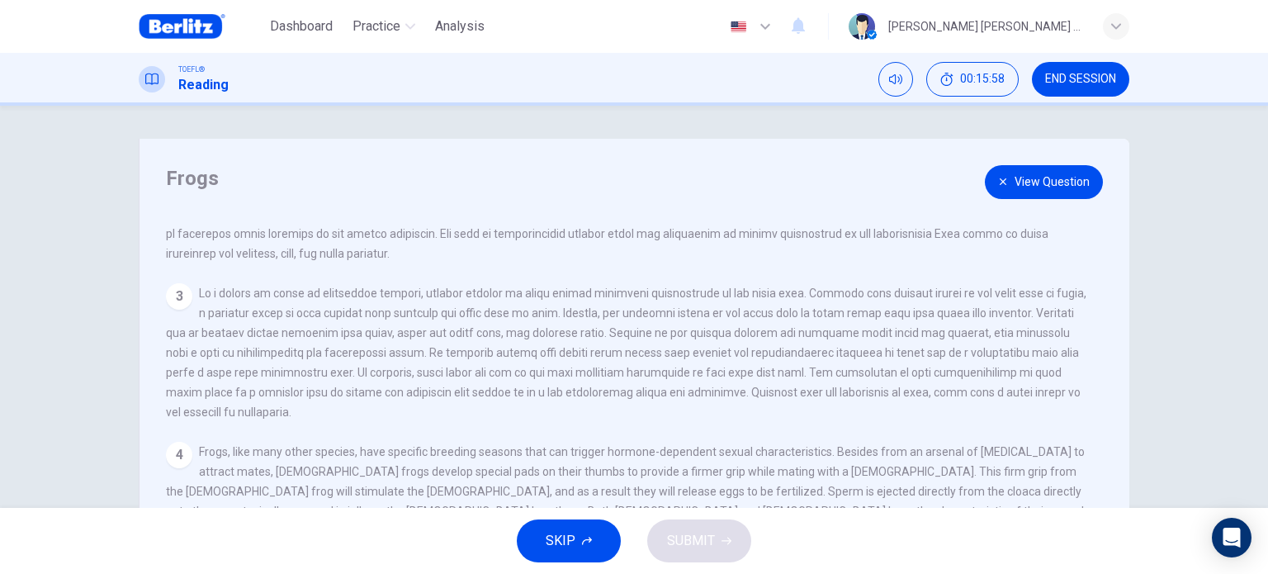
click at [1070, 168] on button "View Question" at bounding box center [1044, 182] width 118 height 34
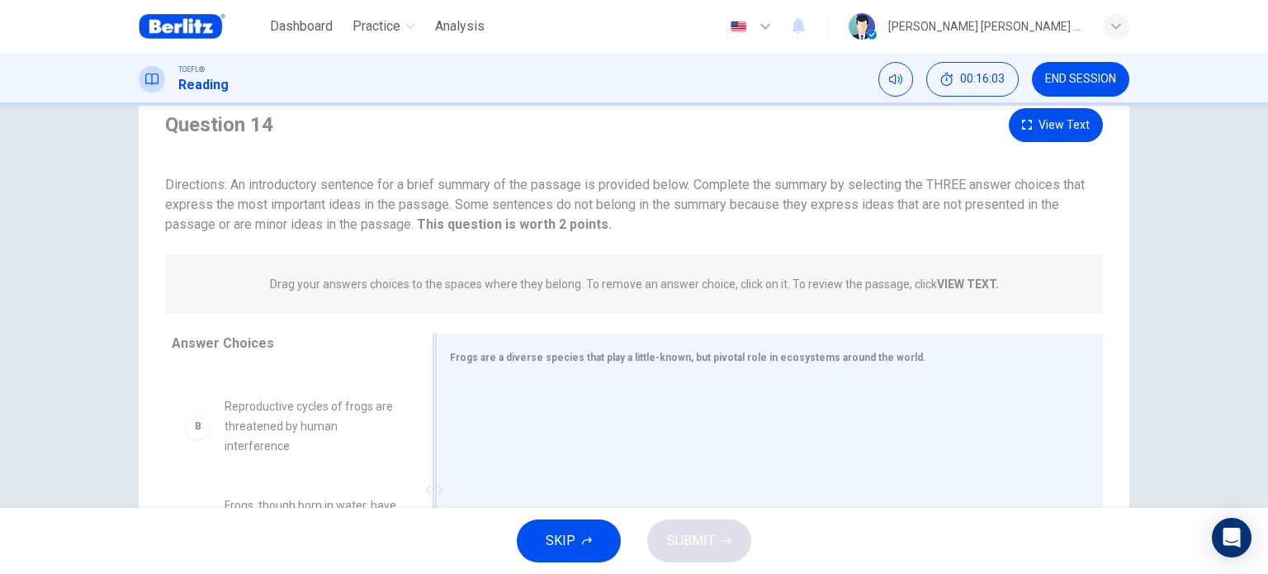
scroll to position [83, 0]
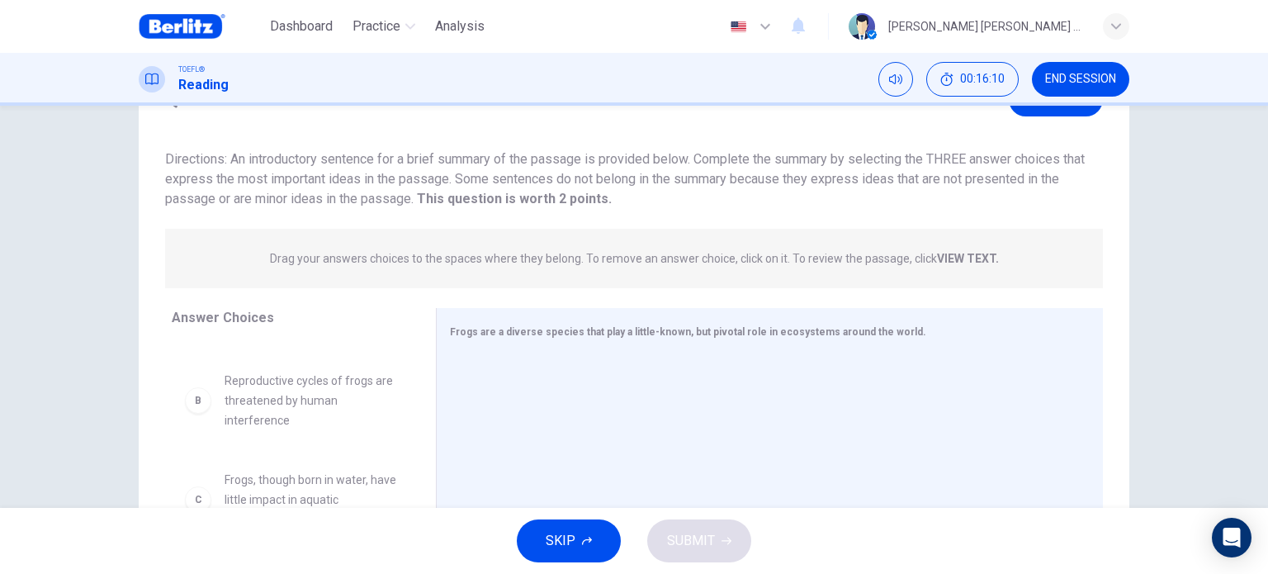
drag, startPoint x: 277, startPoint y: 187, endPoint x: 435, endPoint y: 181, distance: 157.8
click at [430, 175] on span "Directions: An introductory sentence for a brief summary of the passage is prov…" at bounding box center [624, 178] width 919 height 55
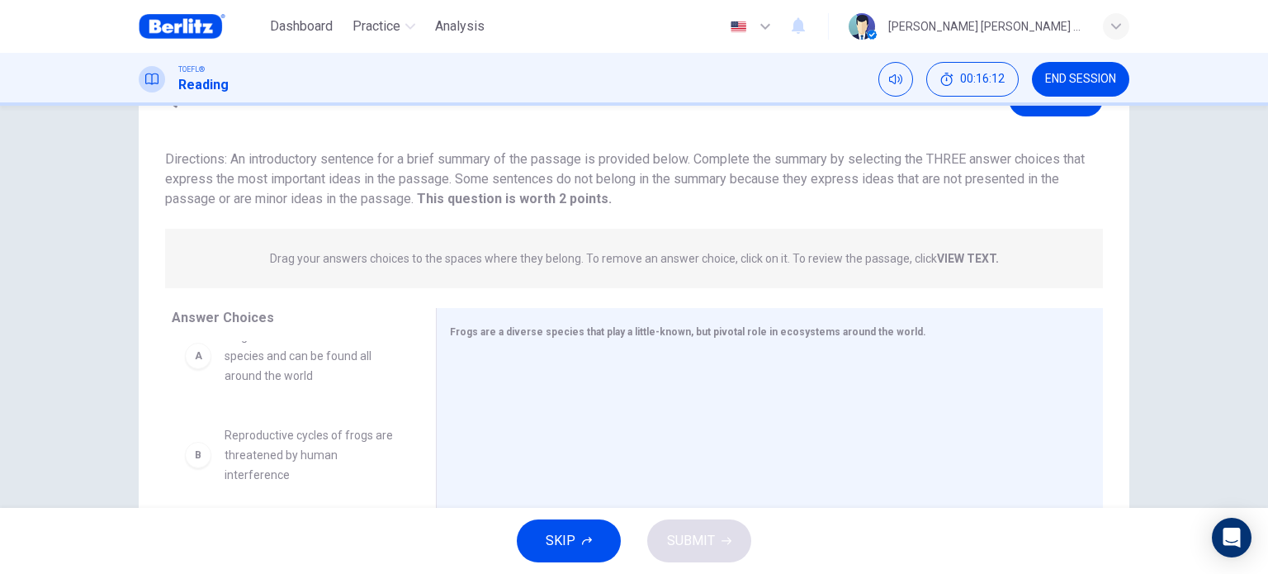
scroll to position [0, 0]
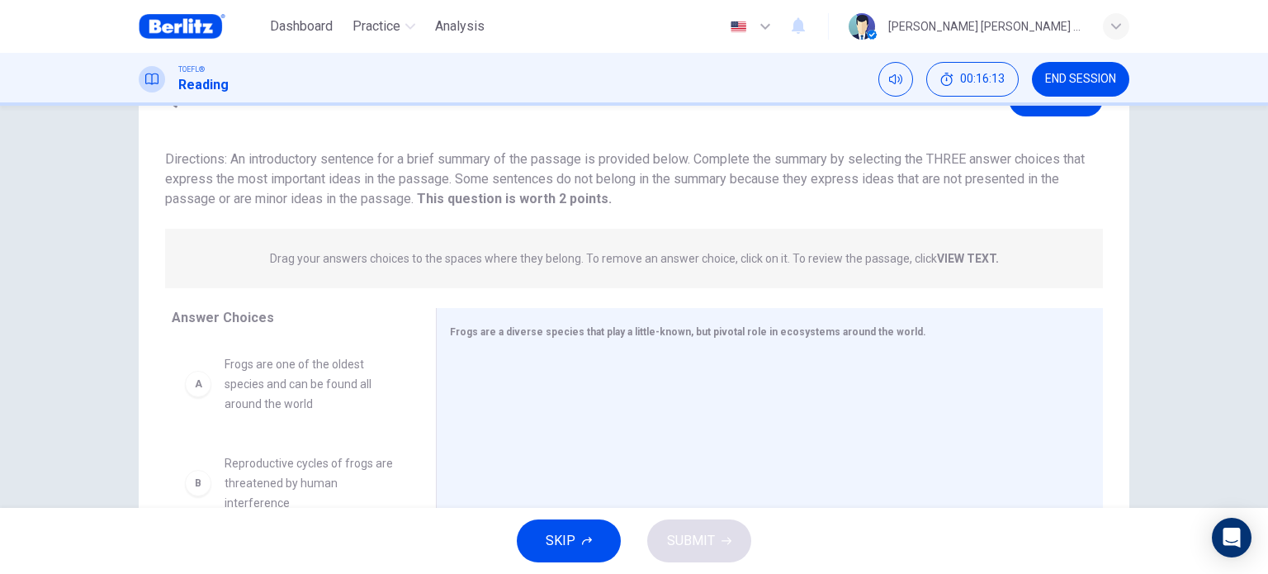
click at [302, 409] on span "Frogs are one of the oldest species and can be found all around the world" at bounding box center [310, 383] width 172 height 59
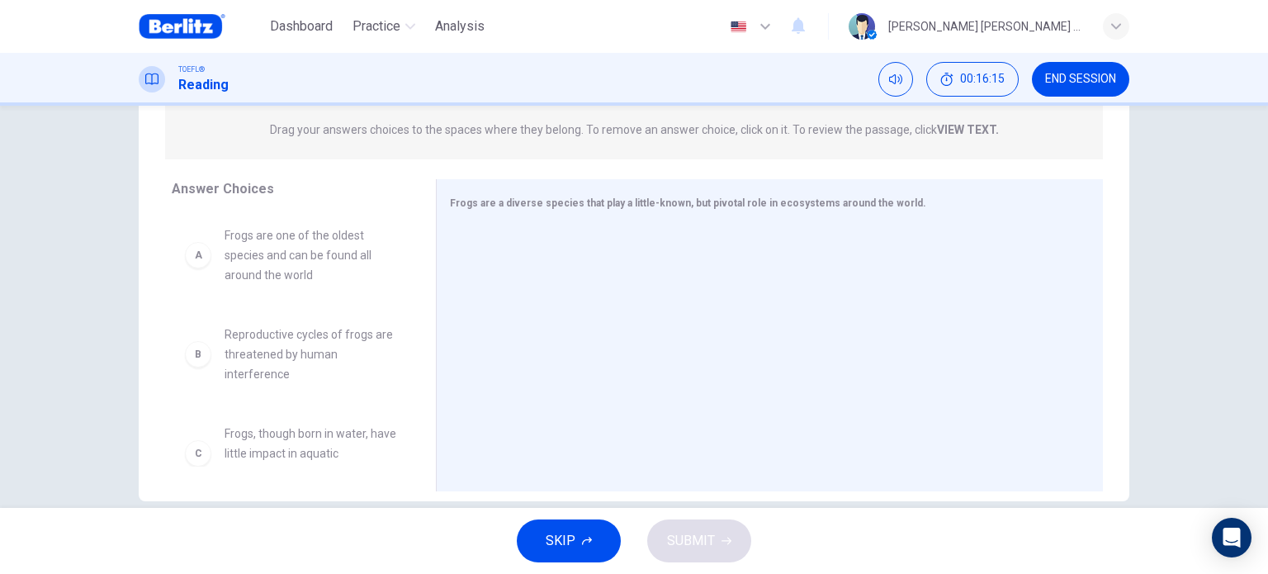
scroll to position [238, 0]
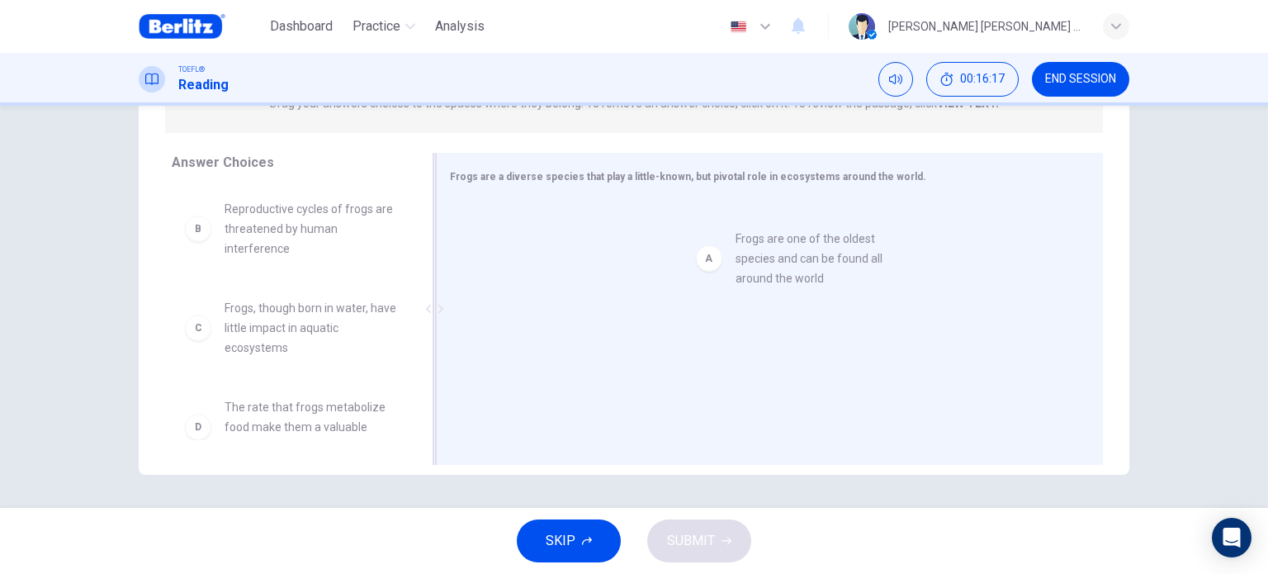
drag, startPoint x: 291, startPoint y: 224, endPoint x: 819, endPoint y: 257, distance: 528.4
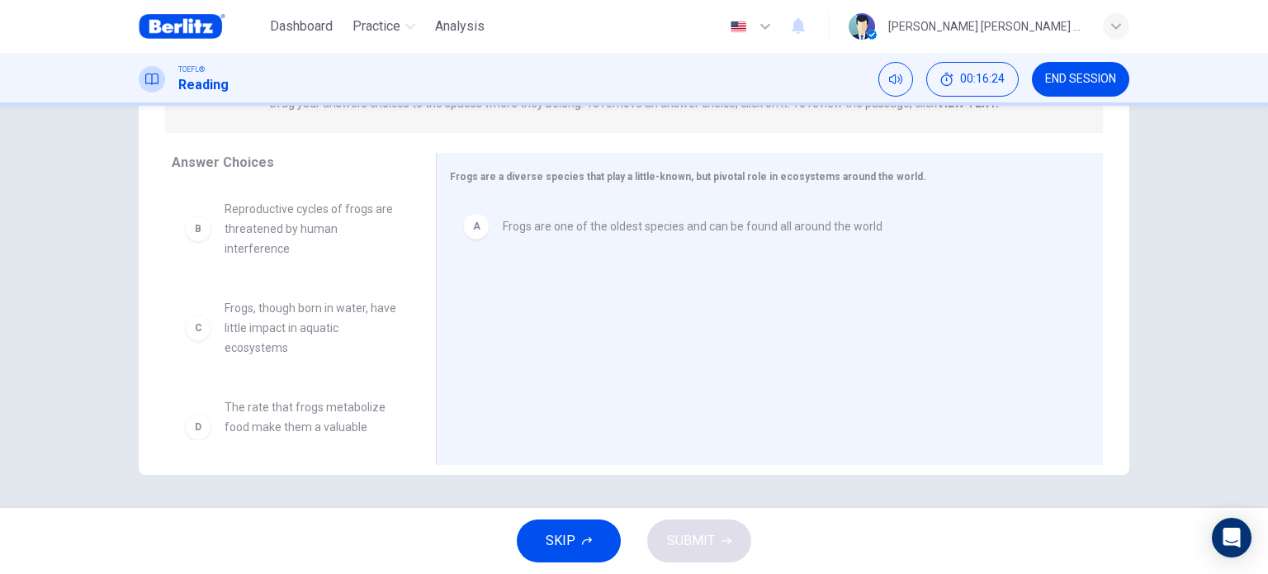
scroll to position [83, 0]
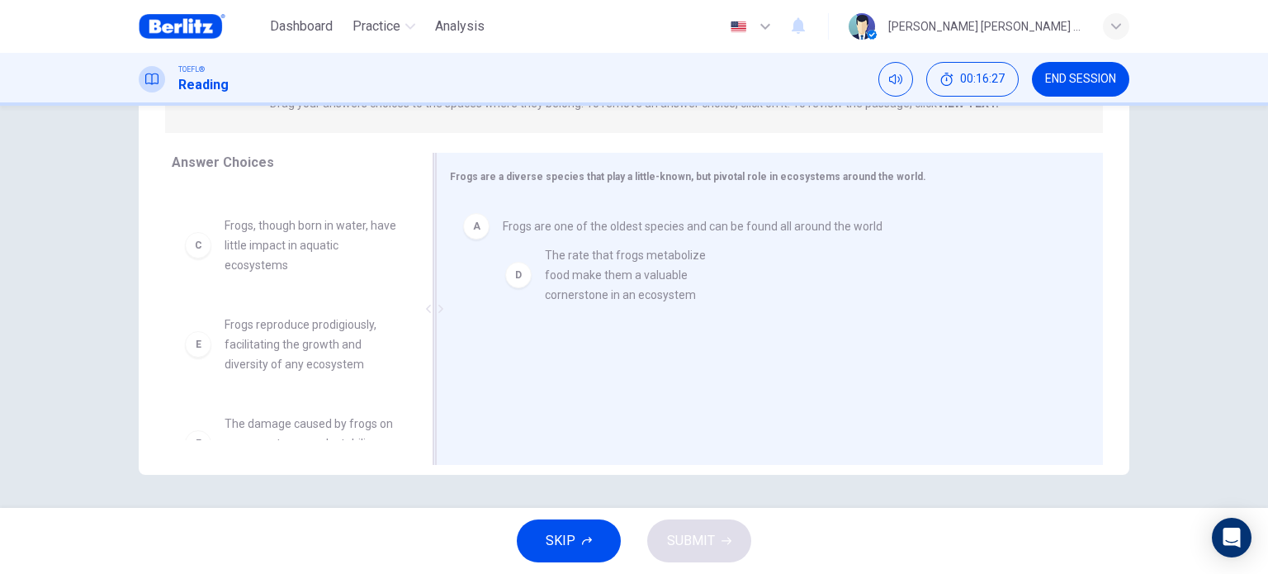
drag, startPoint x: 286, startPoint y: 365, endPoint x: 621, endPoint y: 293, distance: 342.7
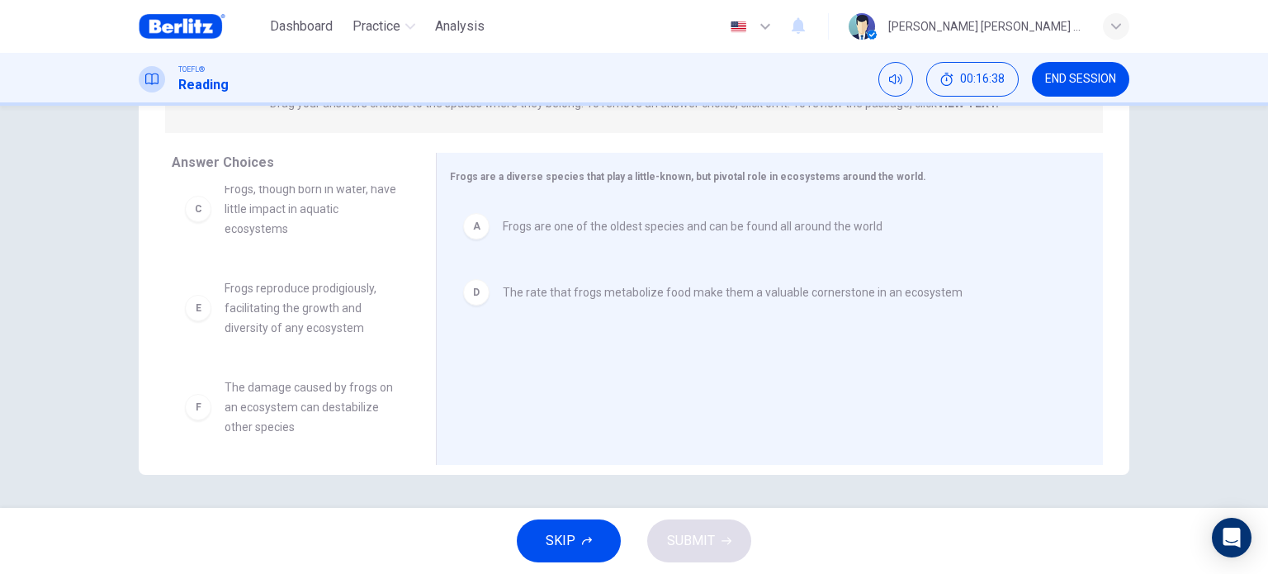
scroll to position [129, 0]
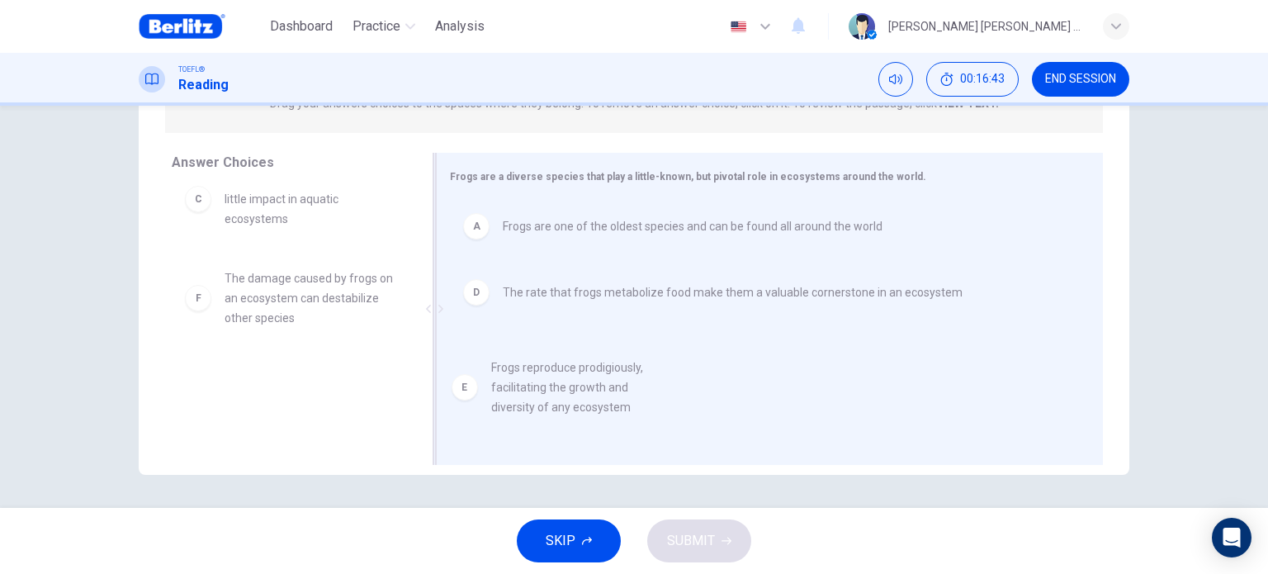
drag, startPoint x: 243, startPoint y: 309, endPoint x: 532, endPoint y: 382, distance: 298.9
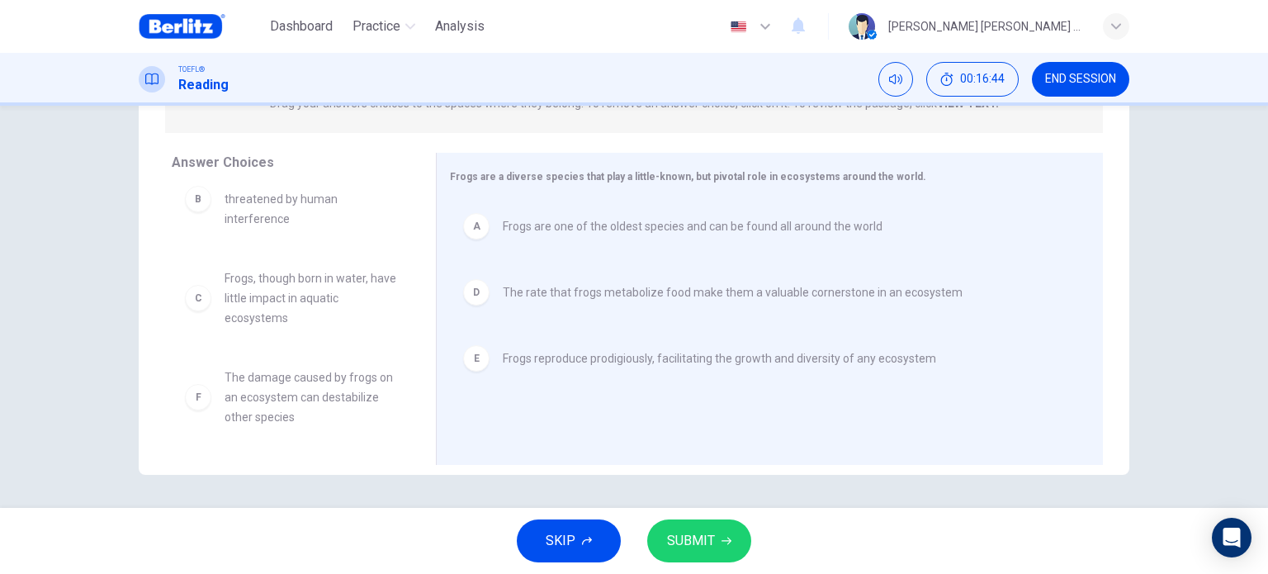
scroll to position [30, 0]
click at [697, 549] on span "SUBMIT" at bounding box center [691, 540] width 48 height 23
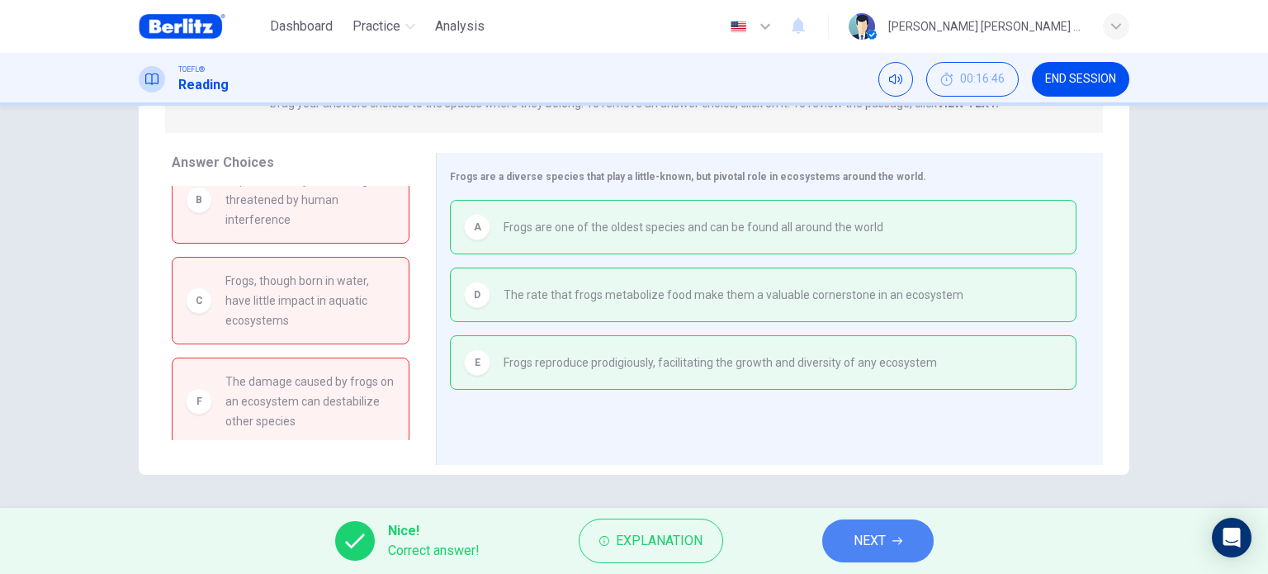
click at [886, 539] on button "NEXT" at bounding box center [877, 540] width 111 height 43
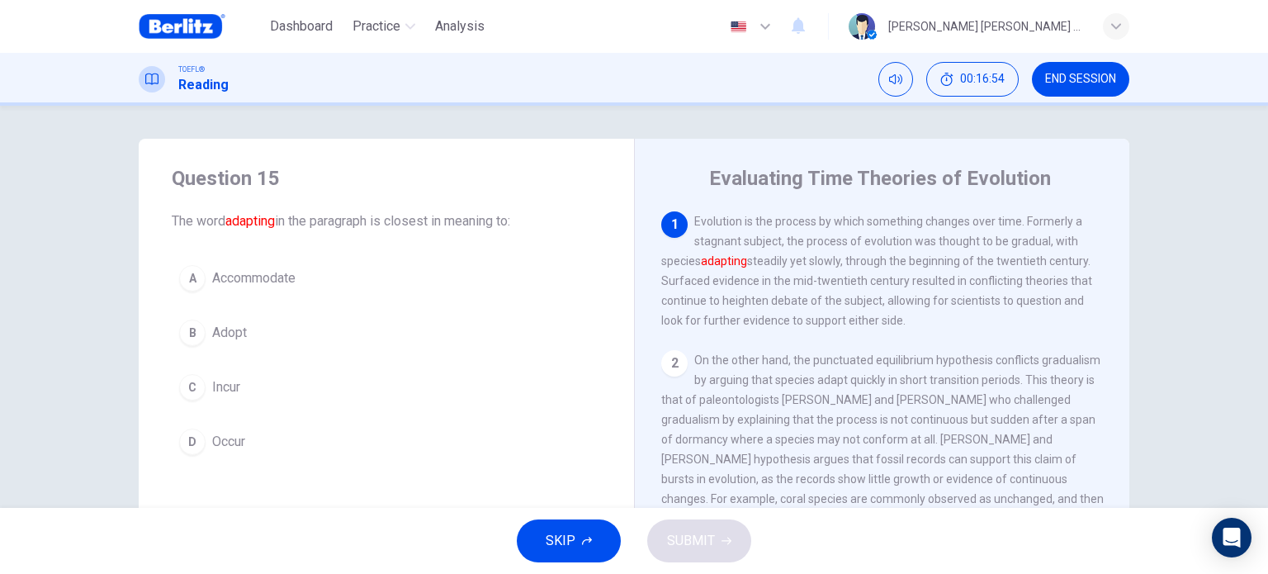
drag, startPoint x: 324, startPoint y: 222, endPoint x: 477, endPoint y: 220, distance: 153.5
click at [477, 220] on span "The word adapting in the paragraph is closest in meaning to:" at bounding box center [386, 221] width 429 height 20
drag, startPoint x: 307, startPoint y: 220, endPoint x: 460, endPoint y: 214, distance: 152.8
click at [428, 215] on span "The word adapting in the paragraph is closest in meaning to:" at bounding box center [386, 221] width 429 height 20
drag, startPoint x: 760, startPoint y: 259, endPoint x: 872, endPoint y: 260, distance: 111.4
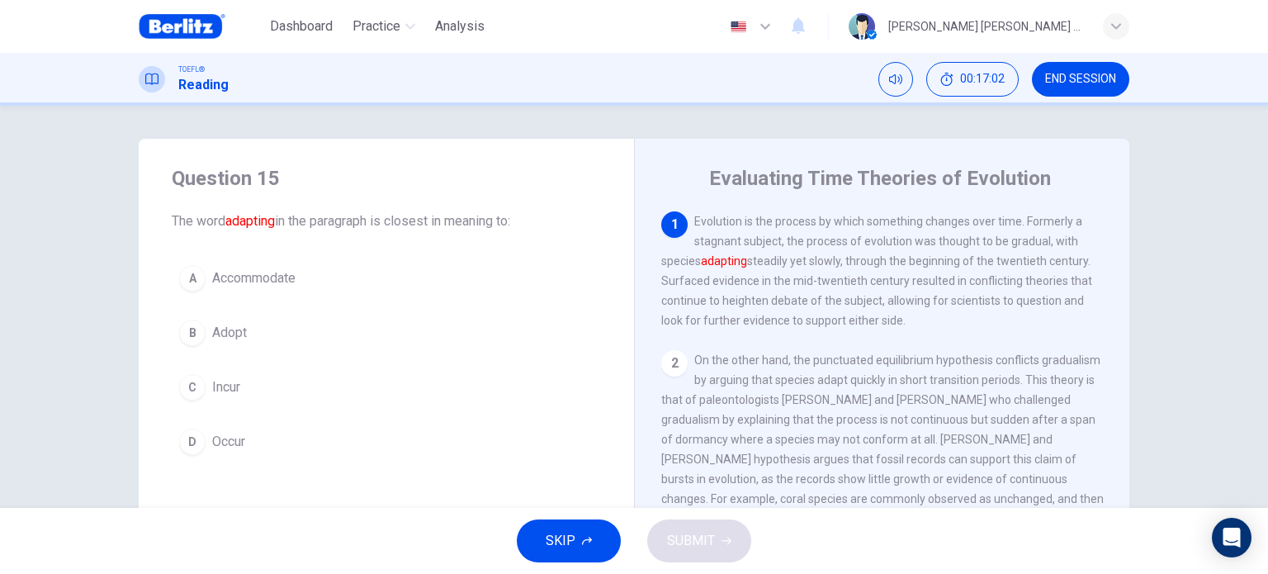
click at [840, 260] on span "Evolution is the process by which something changes over time. Formerly a stagn…" at bounding box center [876, 271] width 431 height 112
drag, startPoint x: 898, startPoint y: 261, endPoint x: 1093, endPoint y: 263, distance: 194.8
click at [1093, 263] on div "1 Evolution is the process by which something changes over time. Formerly a sta…" at bounding box center [893, 448] width 464 height 475
click at [251, 279] on span "Accommodate" at bounding box center [253, 278] width 83 height 20
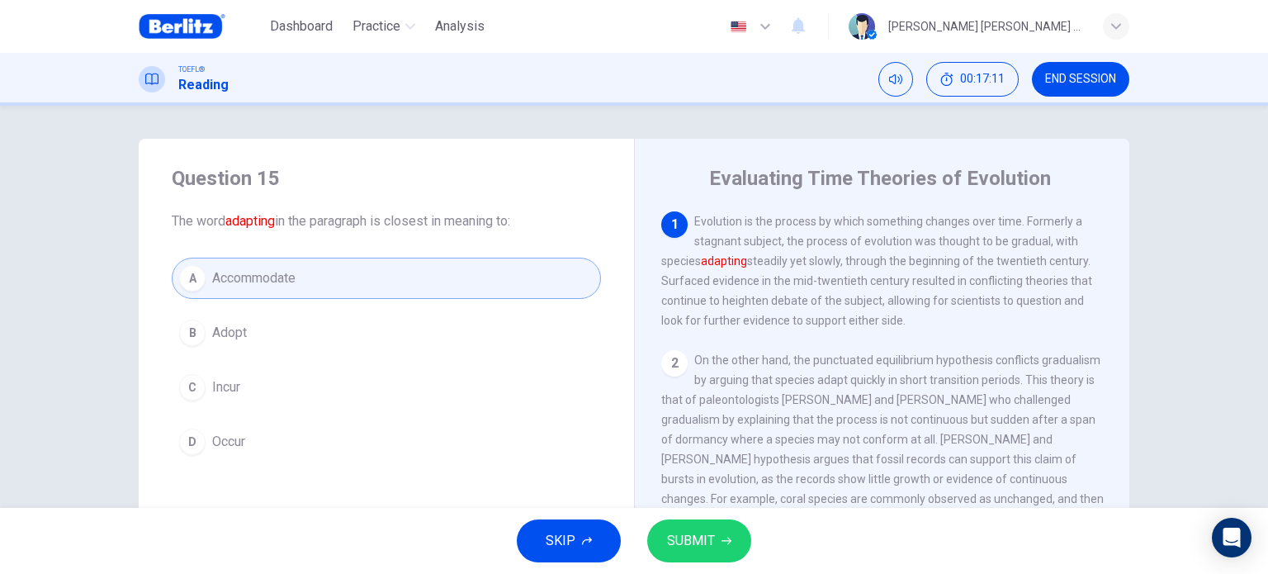
click at [731, 536] on button "SUBMIT" at bounding box center [699, 540] width 104 height 43
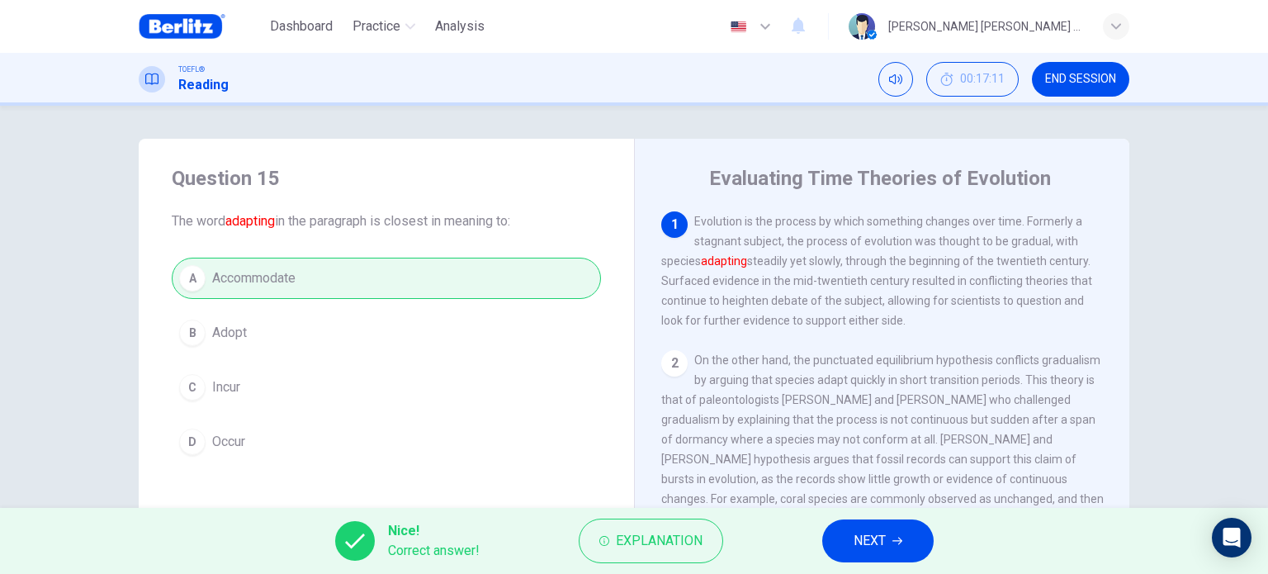
click at [863, 543] on span "NEXT" at bounding box center [869, 540] width 32 height 23
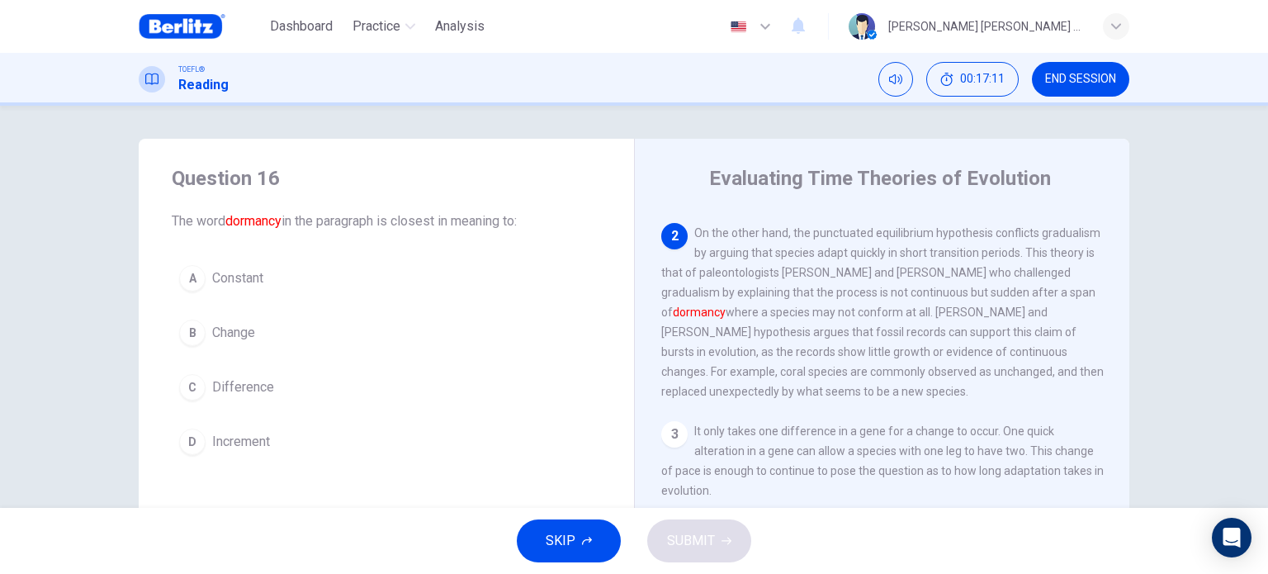
scroll to position [142, 0]
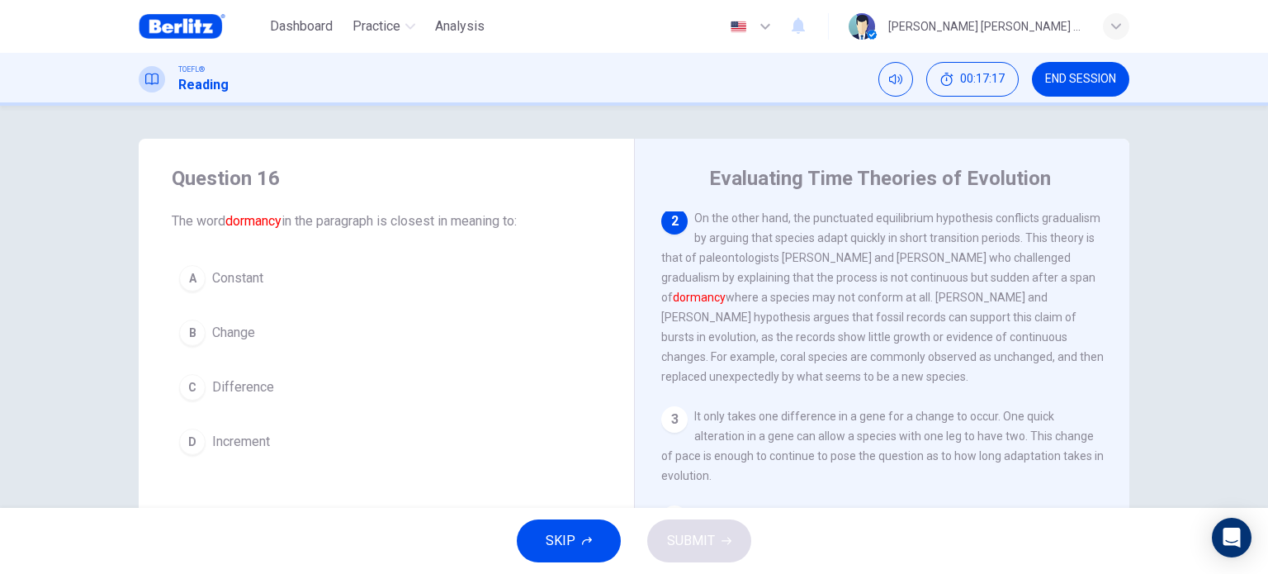
drag, startPoint x: 886, startPoint y: 262, endPoint x: 967, endPoint y: 261, distance: 81.7
click at [967, 261] on span "On the other hand, the punctuated equilibrium hypothesis conflicts gradualism b…" at bounding box center [882, 297] width 442 height 172
drag, startPoint x: 740, startPoint y: 283, endPoint x: 985, endPoint y: 282, distance: 245.1
click at [985, 282] on span "On the other hand, the punctuated equilibrium hypothesis conflicts gradualism b…" at bounding box center [882, 297] width 442 height 172
drag, startPoint x: 783, startPoint y: 304, endPoint x: 916, endPoint y: 303, distance: 132.9
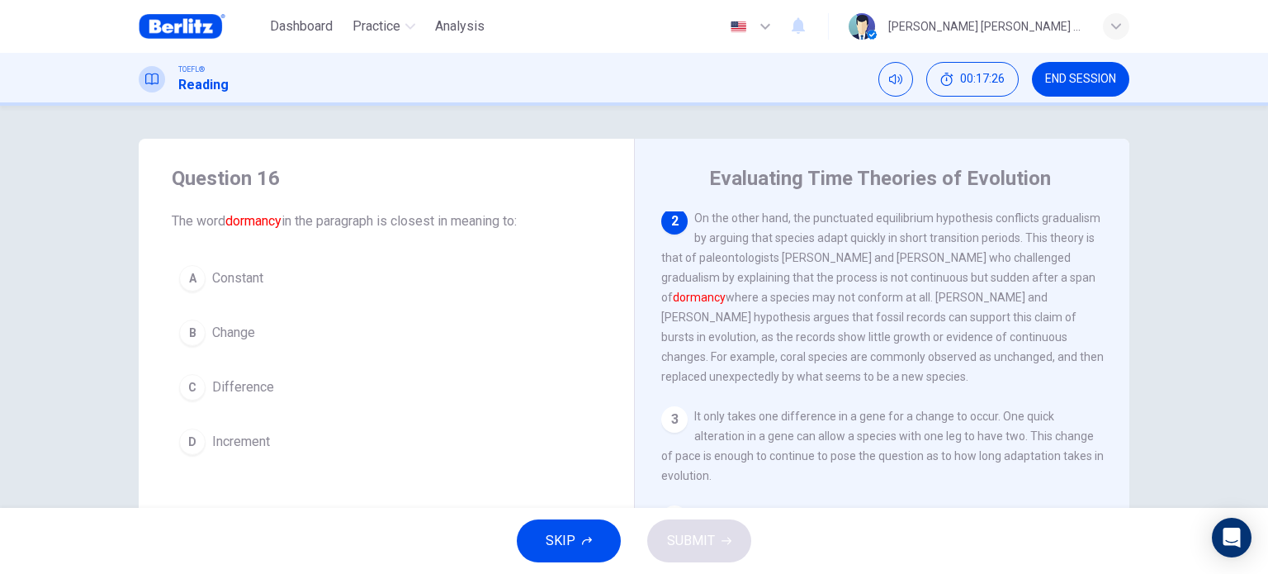
click at [916, 303] on span "On the other hand, the punctuated equilibrium hypothesis conflicts gradualism b…" at bounding box center [882, 297] width 442 height 172
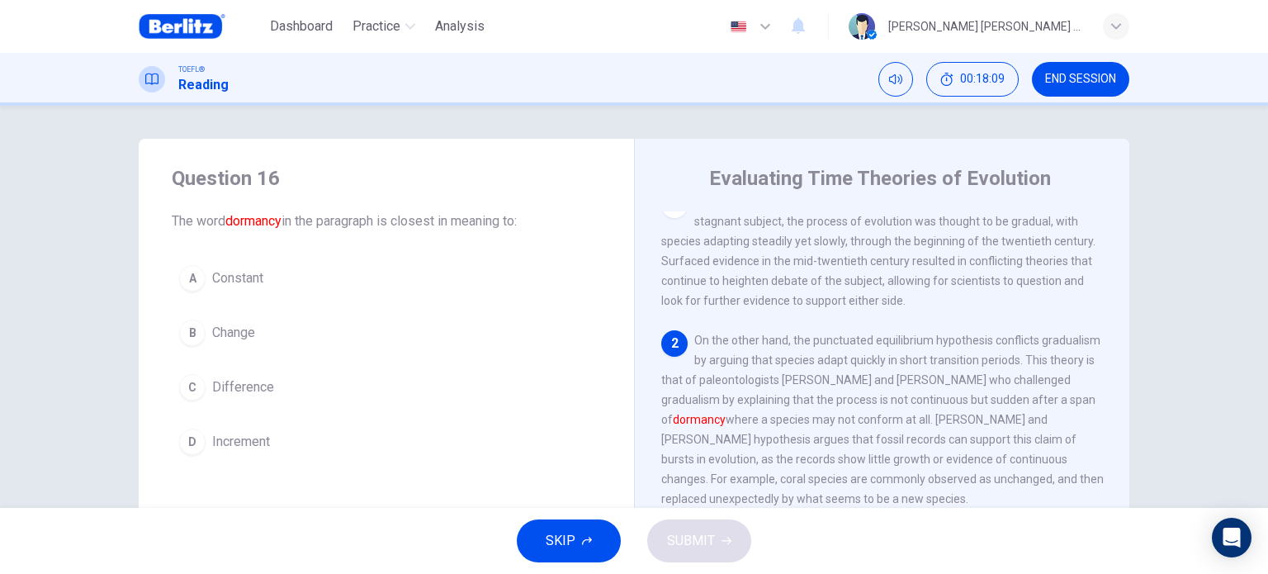
scroll to position [0, 0]
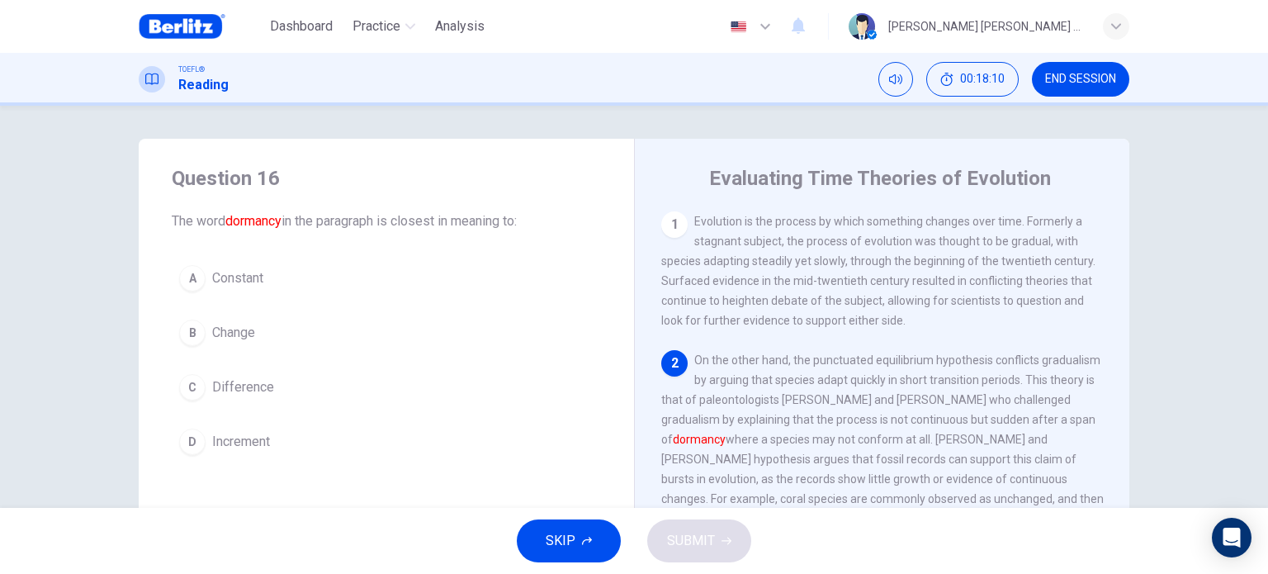
drag, startPoint x: 839, startPoint y: 226, endPoint x: 972, endPoint y: 242, distance: 133.8
click at [968, 224] on span "Evolution is the process by which something changes over time. Formerly a stagn…" at bounding box center [878, 271] width 434 height 112
drag, startPoint x: 863, startPoint y: 243, endPoint x: 953, endPoint y: 272, distance: 94.5
click at [953, 272] on div "1 Evolution is the process by which something changes over time. Formerly a sta…" at bounding box center [882, 270] width 442 height 119
drag, startPoint x: 776, startPoint y: 258, endPoint x: 1004, endPoint y: 267, distance: 228.0
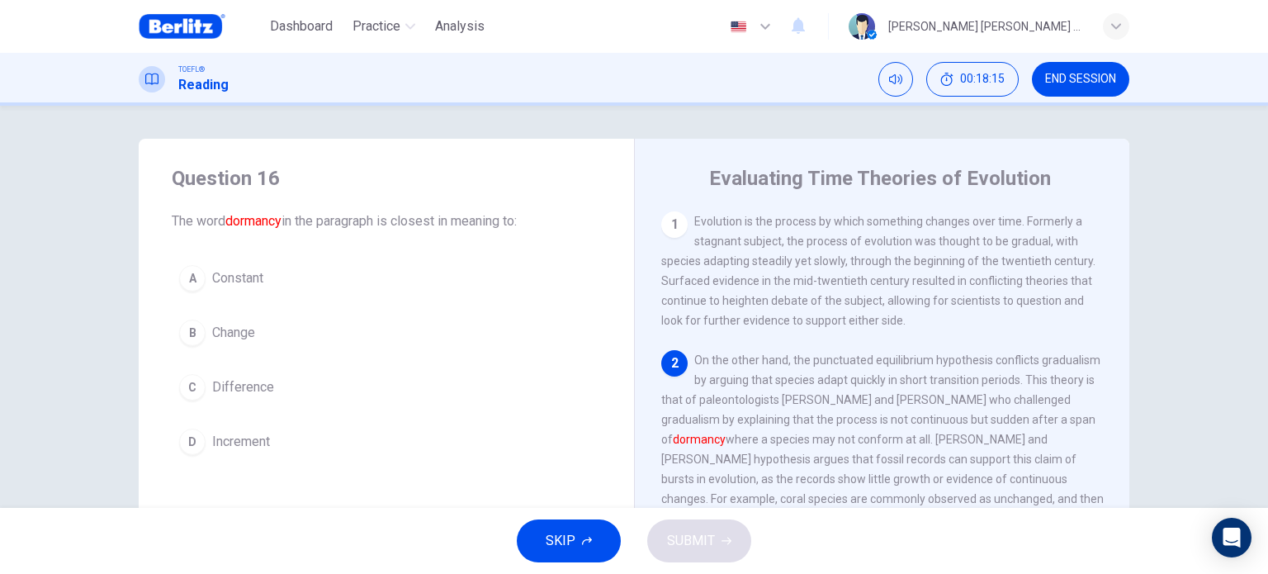
click at [1004, 267] on span "Evolution is the process by which something changes over time. Formerly a stagn…" at bounding box center [878, 271] width 434 height 112
drag, startPoint x: 759, startPoint y: 282, endPoint x: 982, endPoint y: 299, distance: 224.3
click at [986, 283] on span "Evolution is the process by which something changes over time. Formerly a stagn…" at bounding box center [878, 271] width 434 height 112
drag, startPoint x: 904, startPoint y: 300, endPoint x: 990, endPoint y: 310, distance: 87.2
click at [990, 310] on span "Evolution is the process by which something changes over time. Formerly a stagn…" at bounding box center [878, 271] width 434 height 112
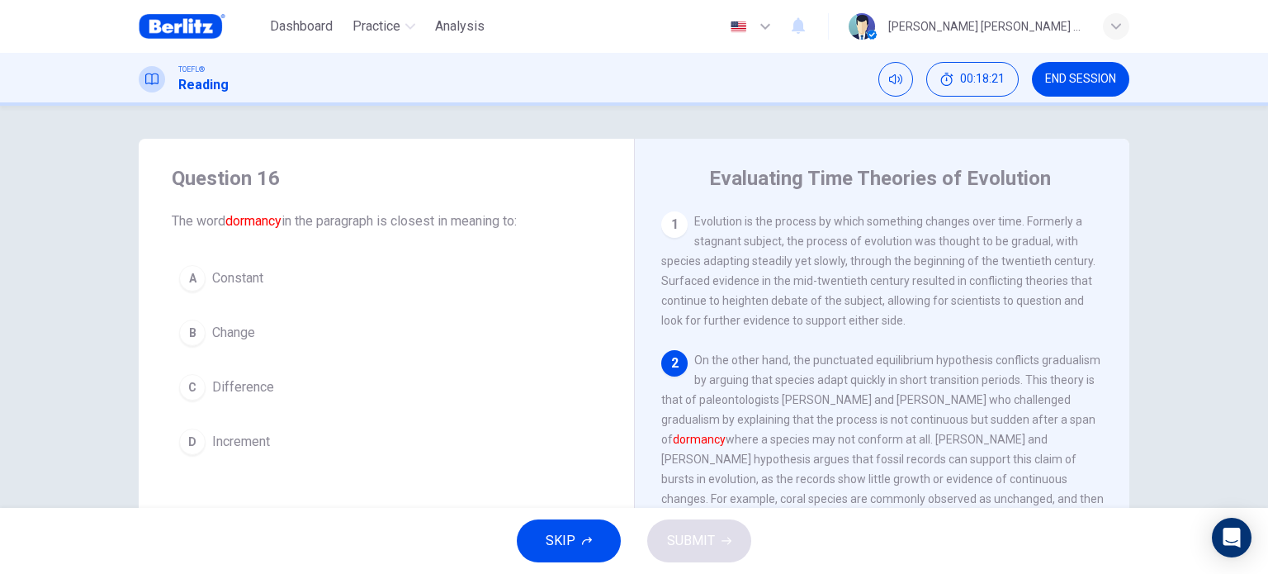
click at [984, 329] on div "1 Evolution is the process by which something changes over time. Formerly a sta…" at bounding box center [882, 270] width 442 height 119
drag, startPoint x: 815, startPoint y: 319, endPoint x: 896, endPoint y: 322, distance: 81.8
click at [896, 322] on span "Evolution is the process by which something changes over time. Formerly a stagn…" at bounding box center [878, 271] width 434 height 112
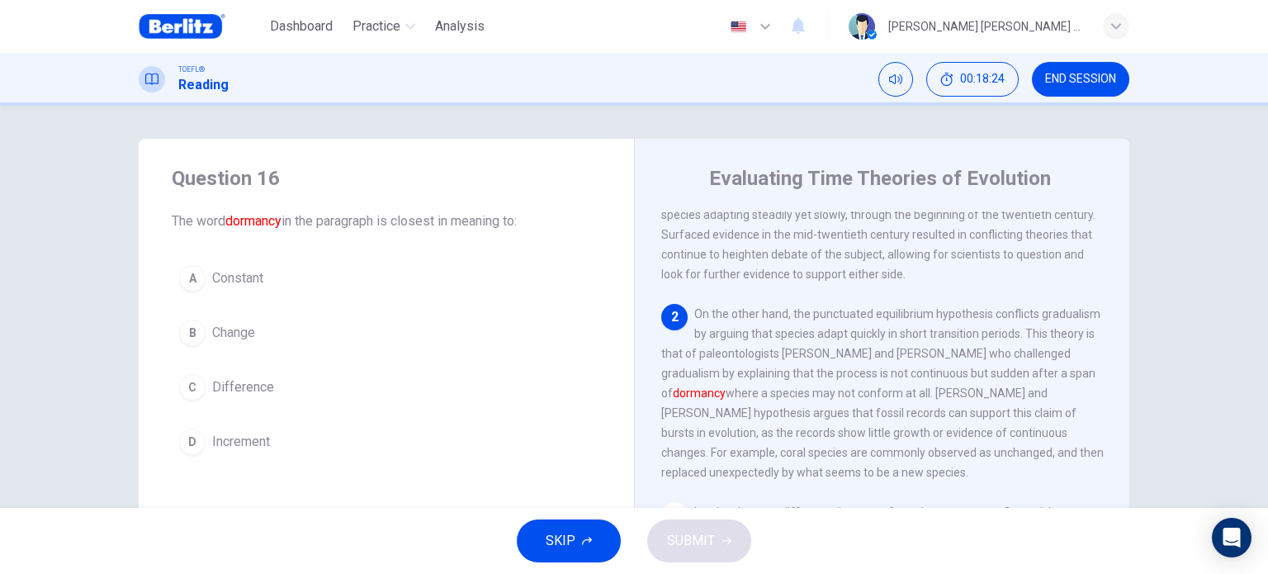
scroll to position [83, 0]
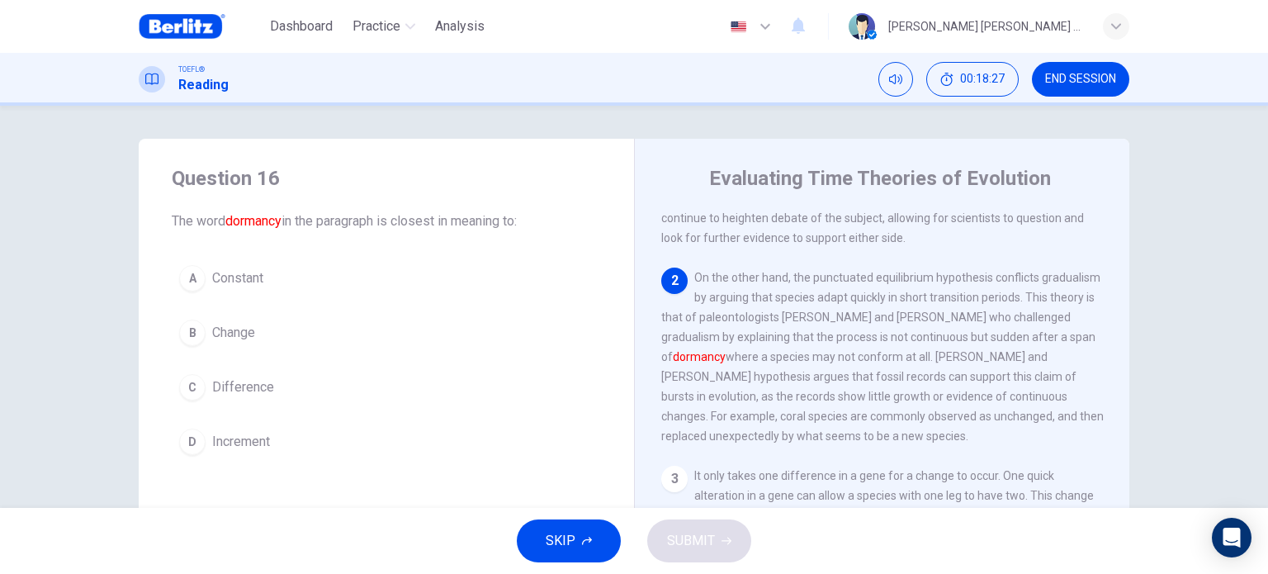
drag, startPoint x: 826, startPoint y: 281, endPoint x: 820, endPoint y: 310, distance: 28.7
click at [834, 306] on span "On the other hand, the punctuated equilibrium hypothesis conflicts gradualism b…" at bounding box center [882, 357] width 442 height 172
drag, startPoint x: 802, startPoint y: 304, endPoint x: 960, endPoint y: 300, distance: 157.7
click at [960, 300] on span "On the other hand, the punctuated equilibrium hypothesis conflicts gradualism b…" at bounding box center [882, 357] width 442 height 172
drag, startPoint x: 824, startPoint y: 306, endPoint x: 1014, endPoint y: 303, distance: 189.9
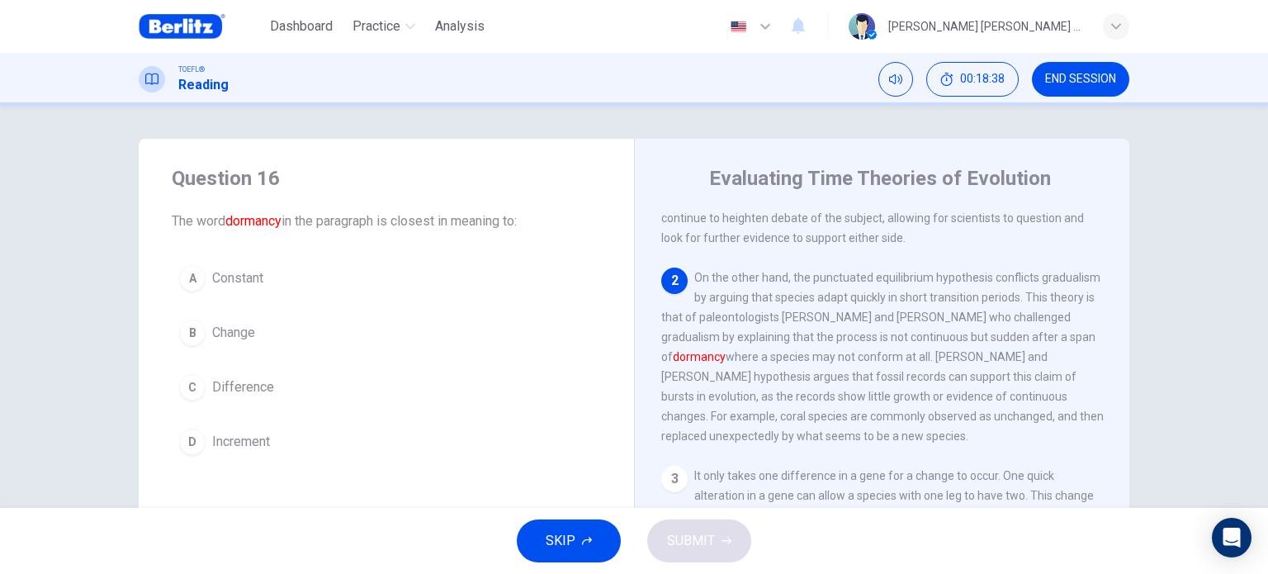
click at [1014, 303] on span "On the other hand, the punctuated equilibrium hypothesis conflicts gradualism b…" at bounding box center [882, 357] width 442 height 172
drag, startPoint x: 1027, startPoint y: 302, endPoint x: 878, endPoint y: 315, distance: 149.2
click at [885, 311] on div "2 On the other hand, the punctuated equilibrium hypothesis conflicts gradualism…" at bounding box center [882, 356] width 442 height 178
drag, startPoint x: 840, startPoint y: 321, endPoint x: 967, endPoint y: 321, distance: 127.1
click at [967, 321] on span "On the other hand, the punctuated equilibrium hypothesis conflicts gradualism b…" at bounding box center [882, 357] width 442 height 172
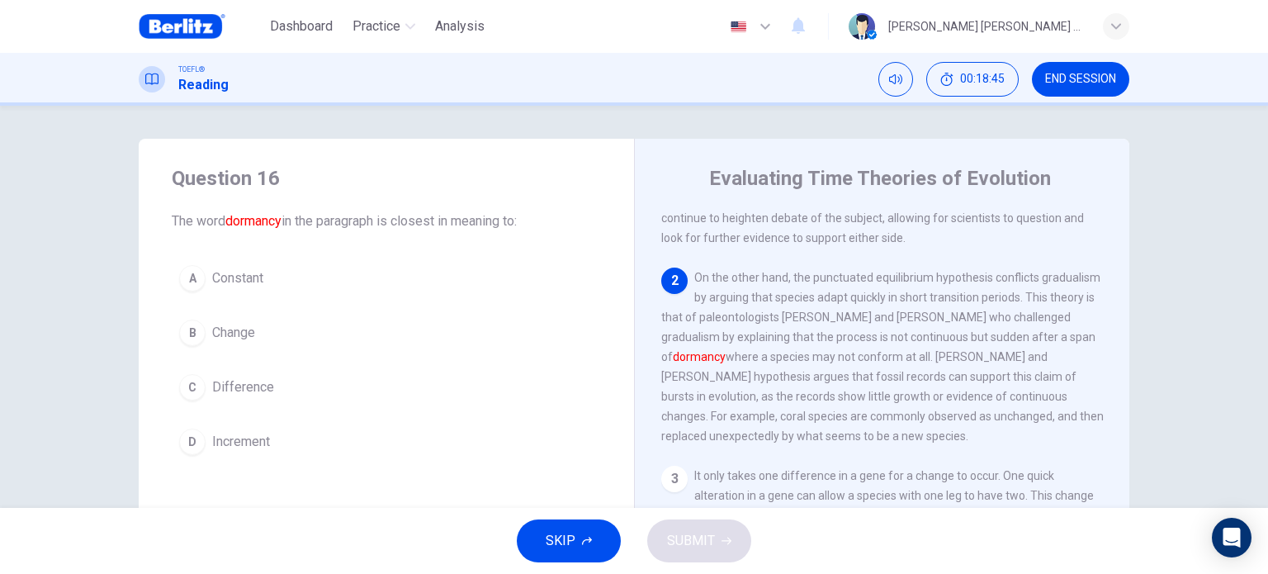
drag, startPoint x: 789, startPoint y: 344, endPoint x: 937, endPoint y: 340, distance: 147.8
click at [937, 340] on span "On the other hand, the punctuated equilibrium hypothesis conflicts gradualism b…" at bounding box center [882, 357] width 442 height 172
drag, startPoint x: 746, startPoint y: 366, endPoint x: 922, endPoint y: 359, distance: 175.9
click at [922, 359] on span "On the other hand, the punctuated equilibrium hypothesis conflicts gradualism b…" at bounding box center [882, 357] width 442 height 172
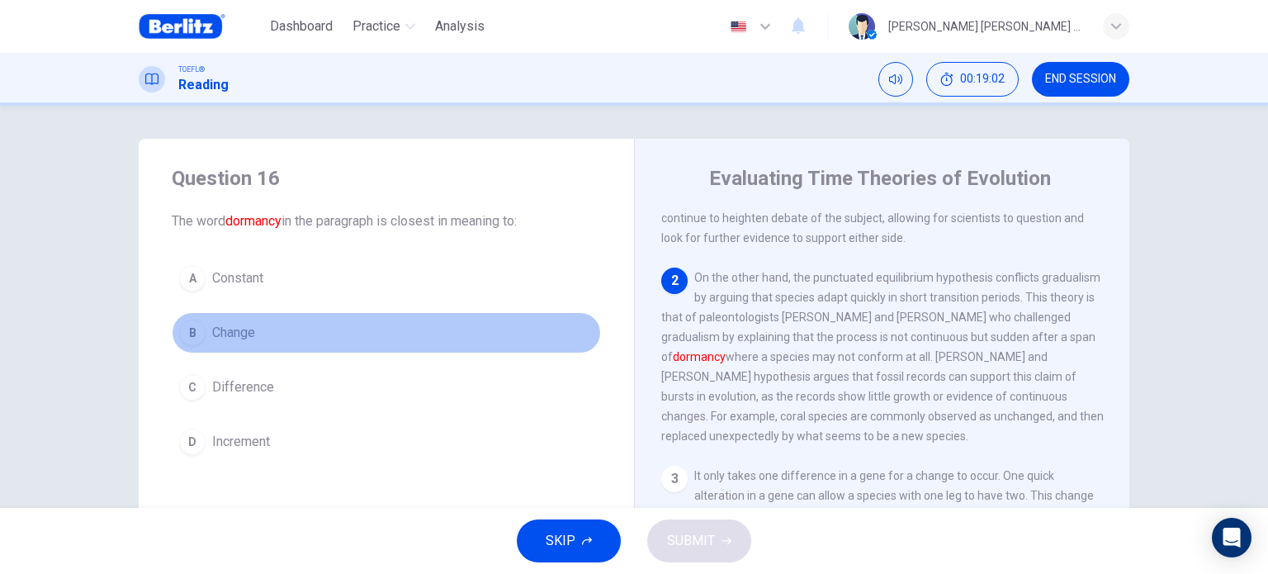
click at [228, 333] on span "Change" at bounding box center [233, 333] width 43 height 20
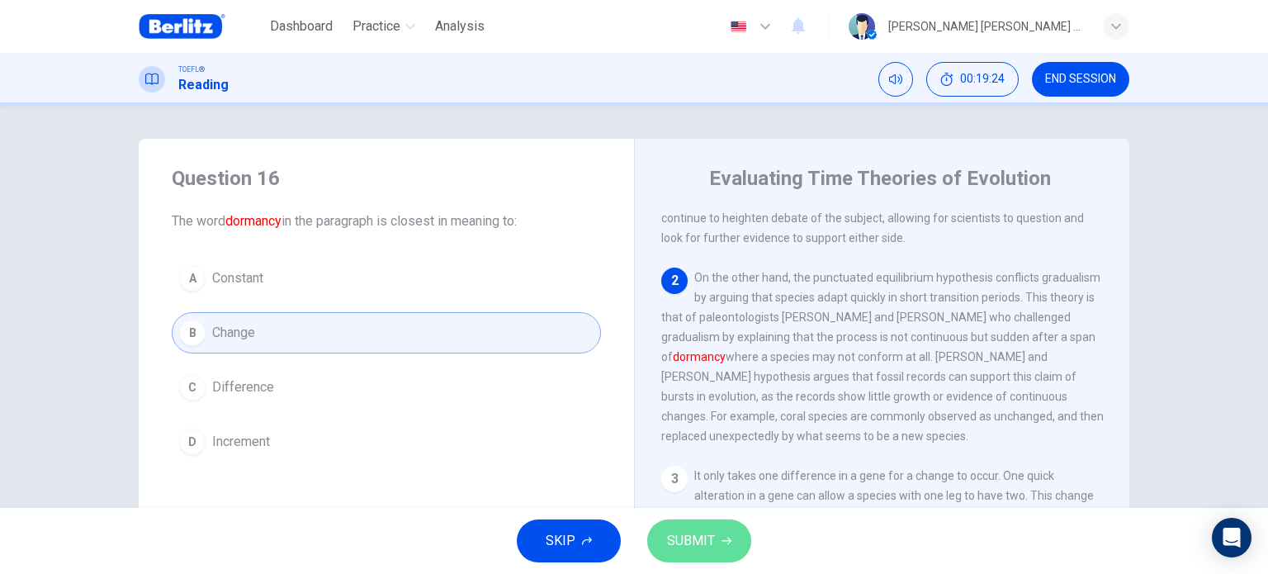
click at [716, 547] on button "SUBMIT" at bounding box center [699, 540] width 104 height 43
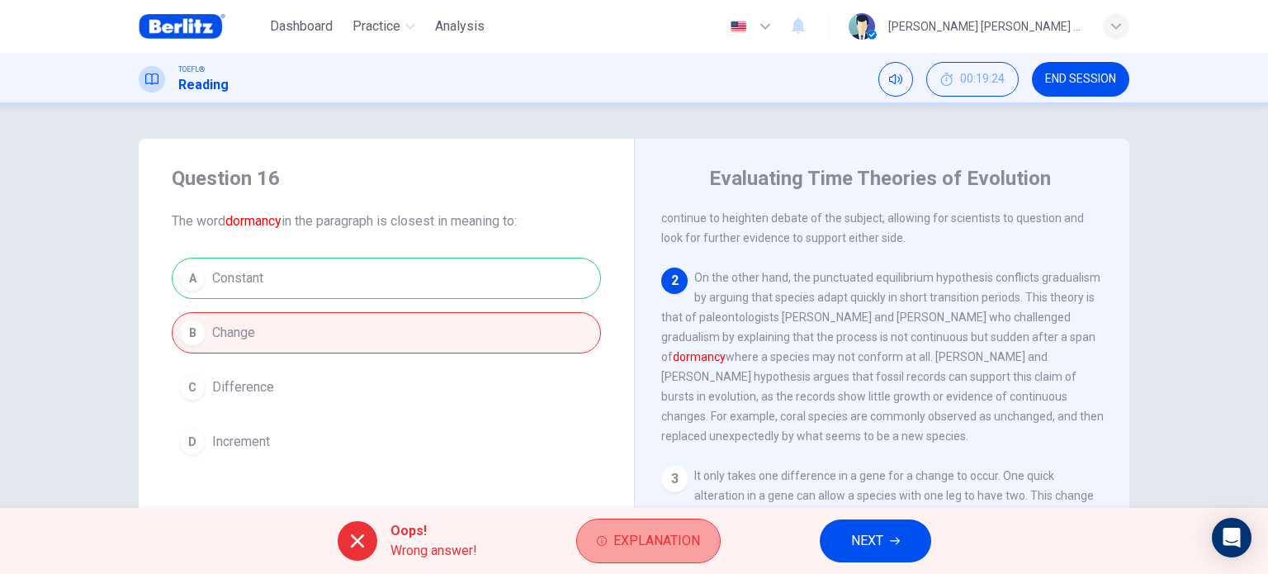
click at [651, 547] on span "Explanation" at bounding box center [656, 540] width 87 height 23
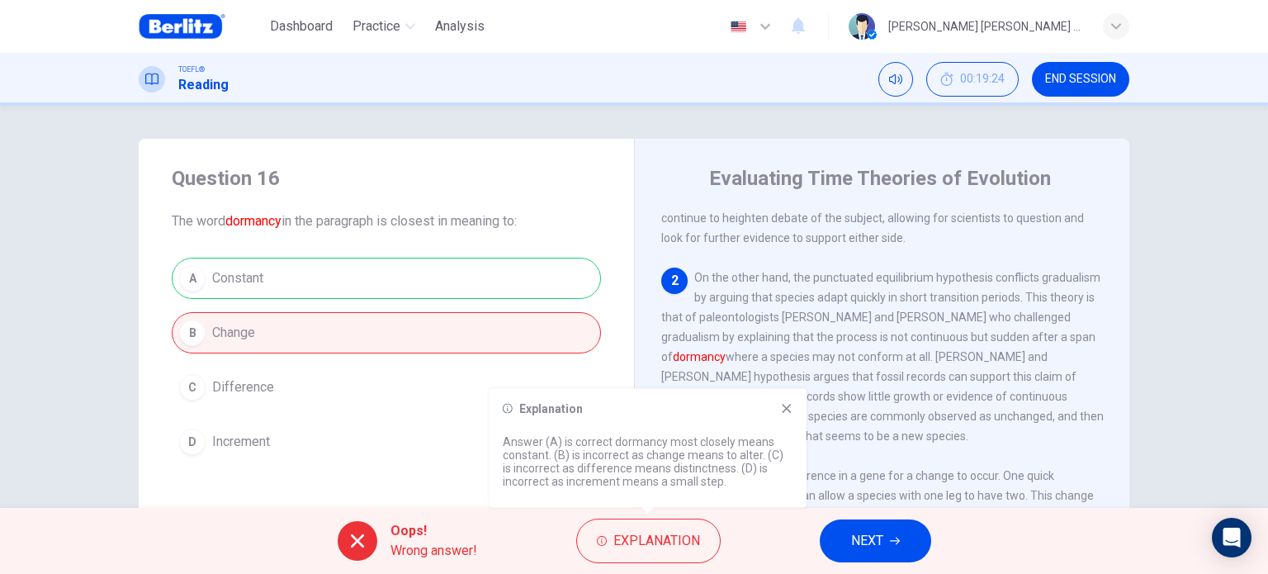
drag, startPoint x: 720, startPoint y: 438, endPoint x: 743, endPoint y: 444, distance: 23.8
click at [743, 444] on p "Answer (A) is correct dormancy most closely means constant. (B) is incorrect as…" at bounding box center [648, 461] width 291 height 53
click at [765, 474] on p "Answer (A) is correct dormancy most closely means constant. (B) is incorrect as…" at bounding box center [648, 461] width 291 height 53
click at [784, 407] on icon at bounding box center [786, 408] width 9 height 9
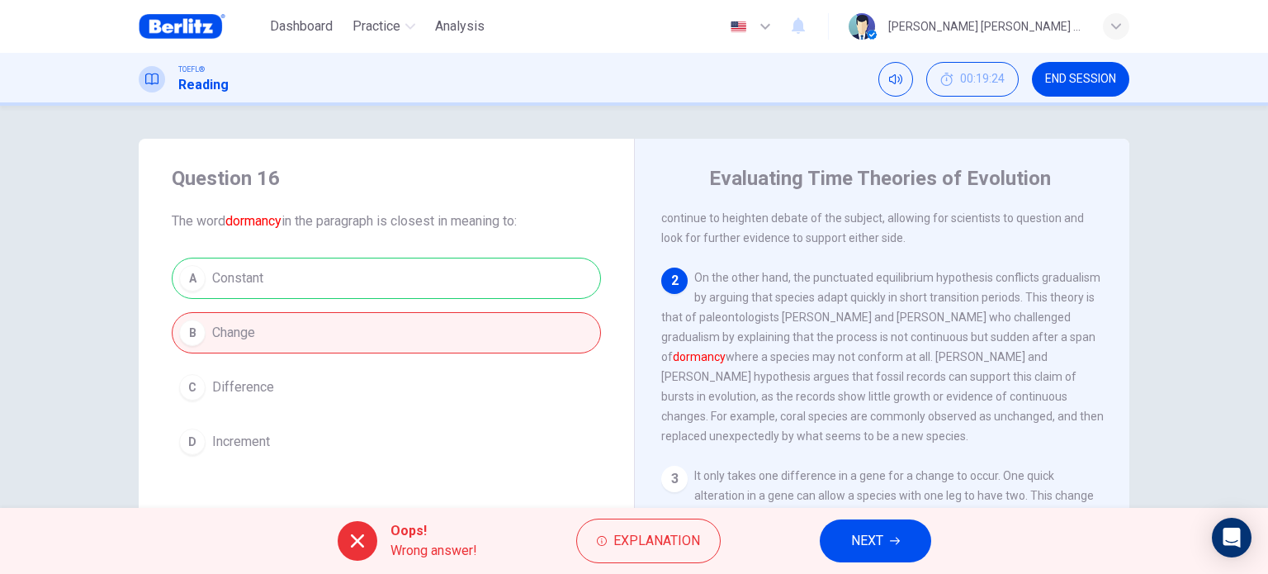
click at [862, 531] on span "NEXT" at bounding box center [867, 540] width 32 height 23
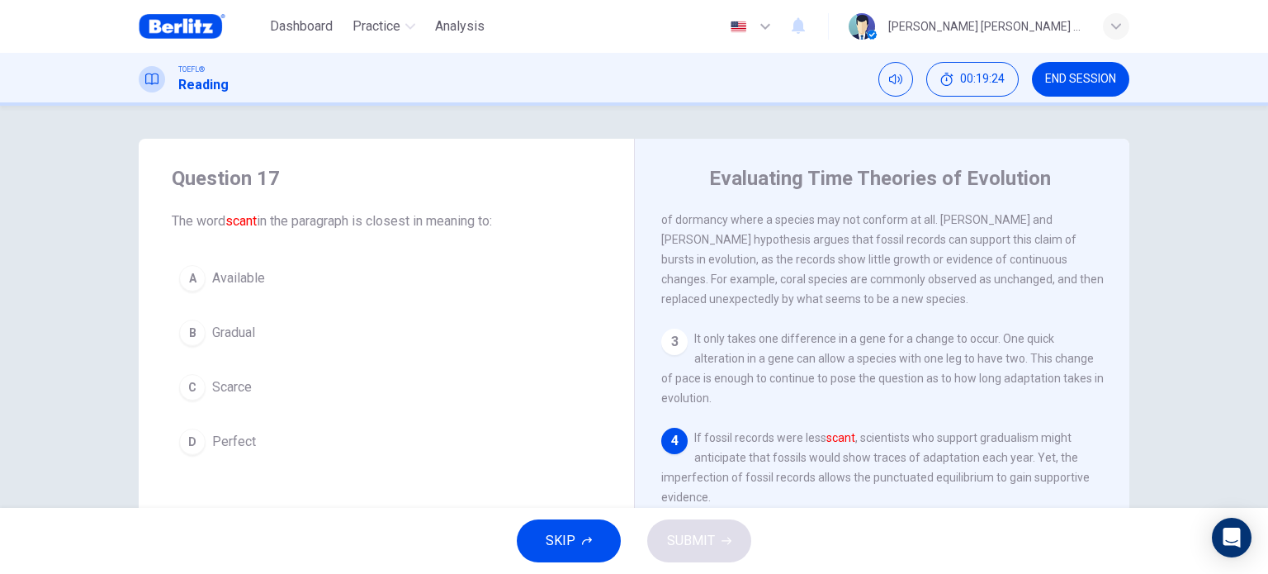
scroll to position [220, 0]
drag, startPoint x: 306, startPoint y: 227, endPoint x: 518, endPoint y: 234, distance: 212.2
click at [517, 233] on div "Question 17 The word scant in the paragraph is closest in meaning to: A Availab…" at bounding box center [386, 314] width 495 height 350
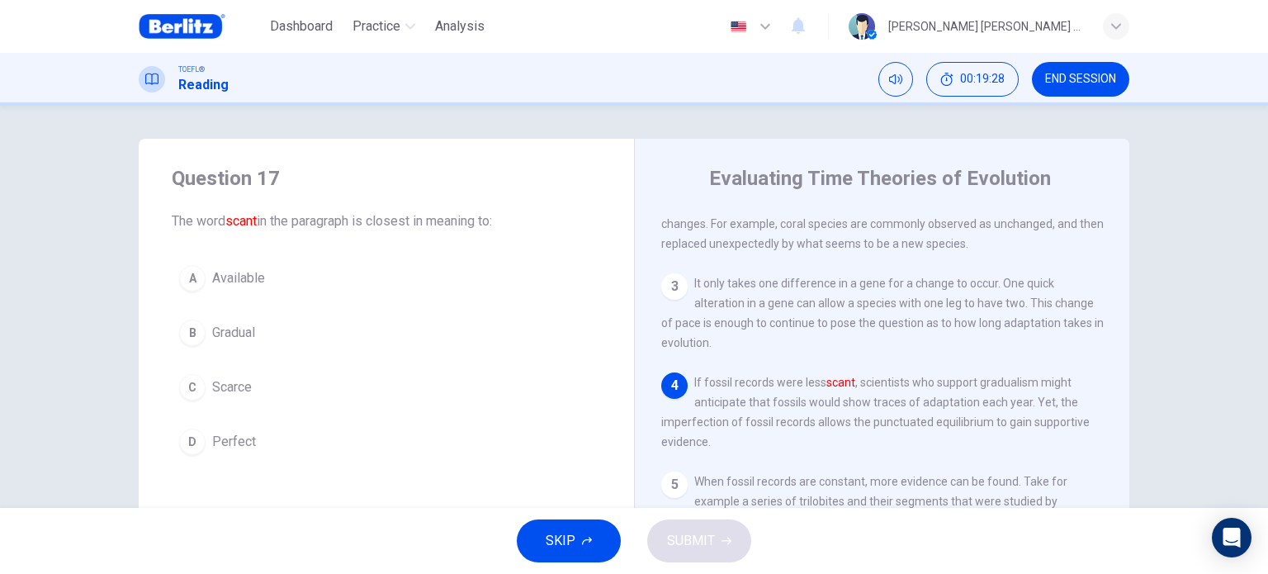
scroll to position [303, 0]
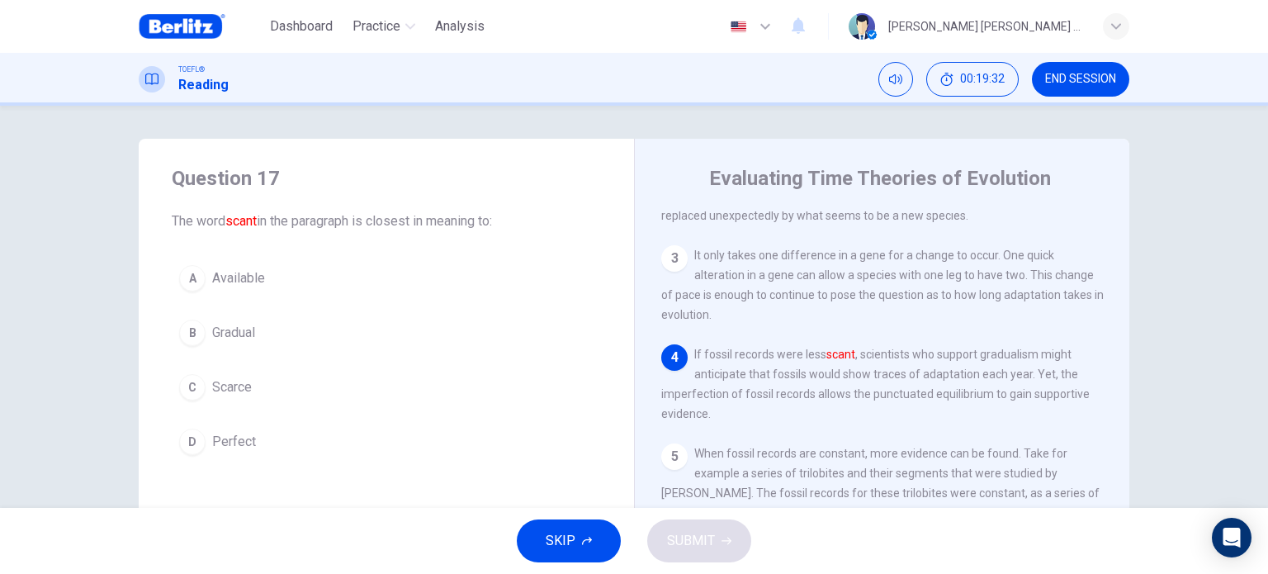
drag, startPoint x: 305, startPoint y: 219, endPoint x: 494, endPoint y: 229, distance: 189.3
click at [484, 222] on span "The word scant in the paragraph is closest in meaning to:" at bounding box center [386, 221] width 429 height 20
drag, startPoint x: 802, startPoint y: 386, endPoint x: 934, endPoint y: 389, distance: 132.1
click at [934, 389] on span "If fossil records were less scant , scientists who support gradualism might ant…" at bounding box center [875, 383] width 428 height 73
drag, startPoint x: 1031, startPoint y: 387, endPoint x: 837, endPoint y: 371, distance: 194.7
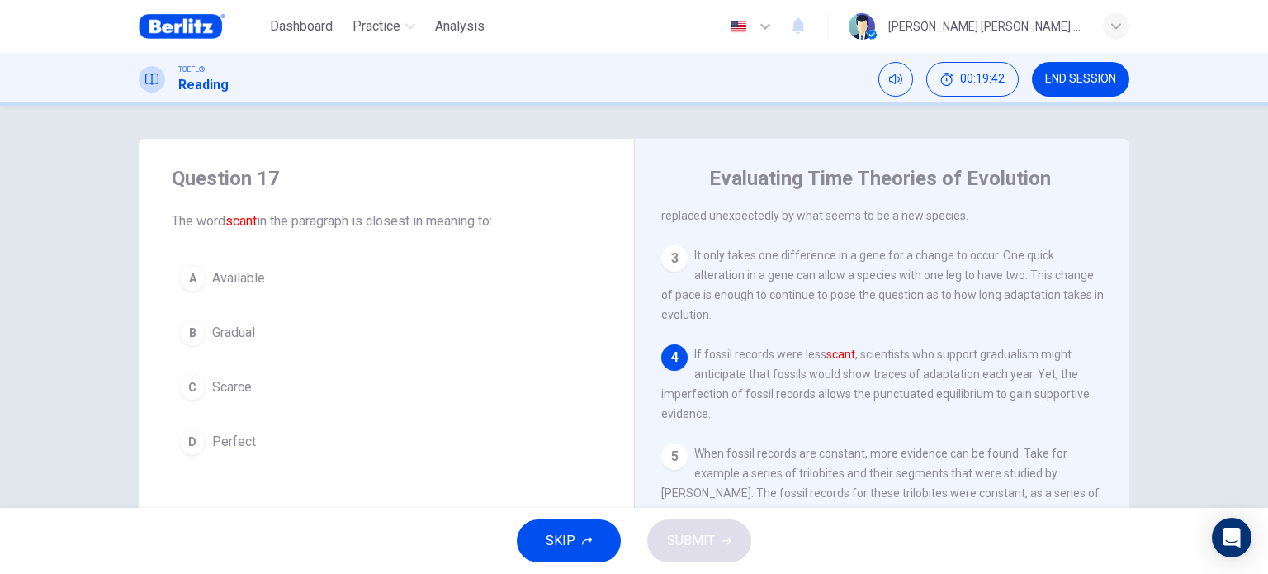
click at [924, 372] on span "If fossil records were less scant , scientists who support gradualism might ant…" at bounding box center [875, 383] width 428 height 73
drag, startPoint x: 754, startPoint y: 369, endPoint x: 785, endPoint y: 366, distance: 31.5
click at [783, 366] on span "If fossil records were less scant , scientists who support gradualism might ant…" at bounding box center [875, 383] width 428 height 73
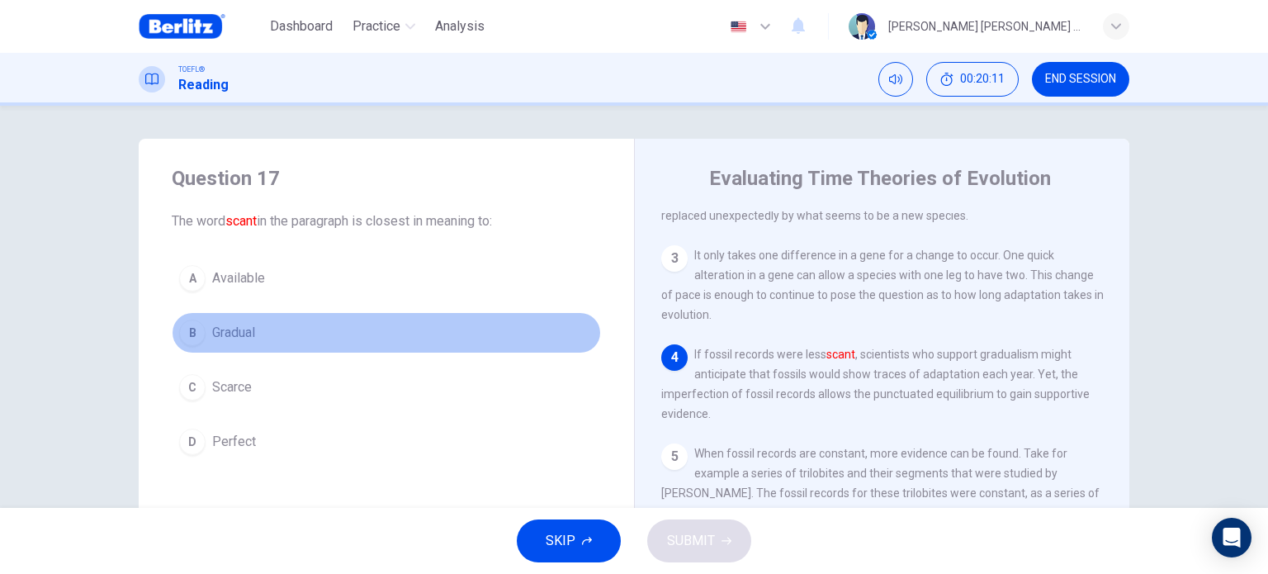
click at [238, 331] on span "Gradual" at bounding box center [233, 333] width 43 height 20
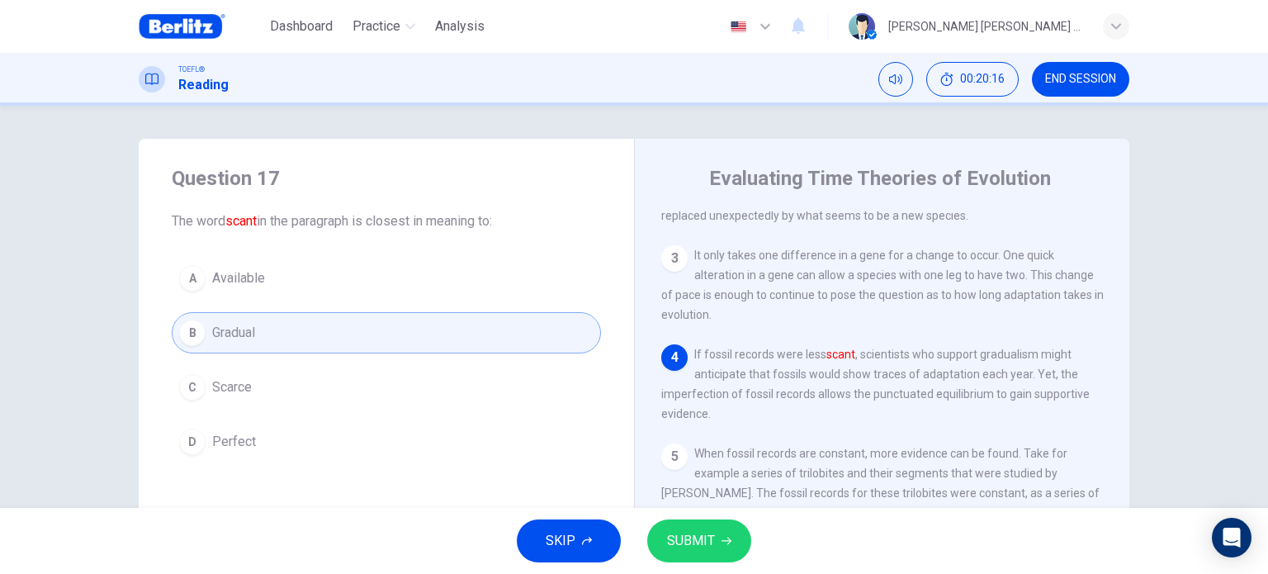
click at [714, 552] on button "SUBMIT" at bounding box center [699, 540] width 104 height 43
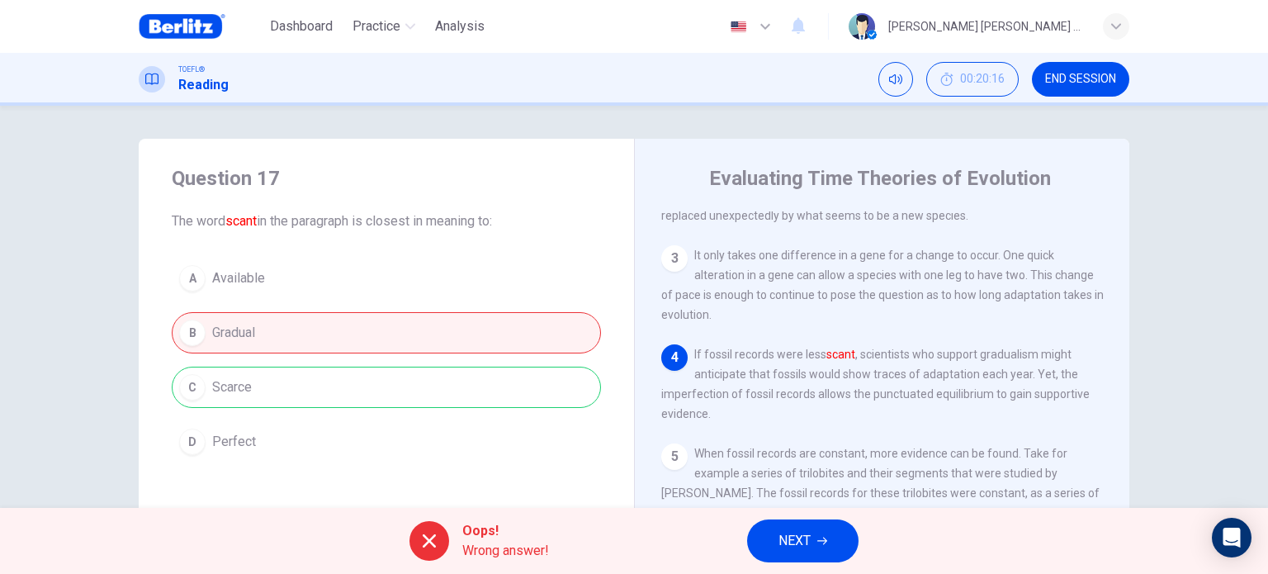
click at [489, 544] on span "Wrong answer!" at bounding box center [505, 551] width 87 height 20
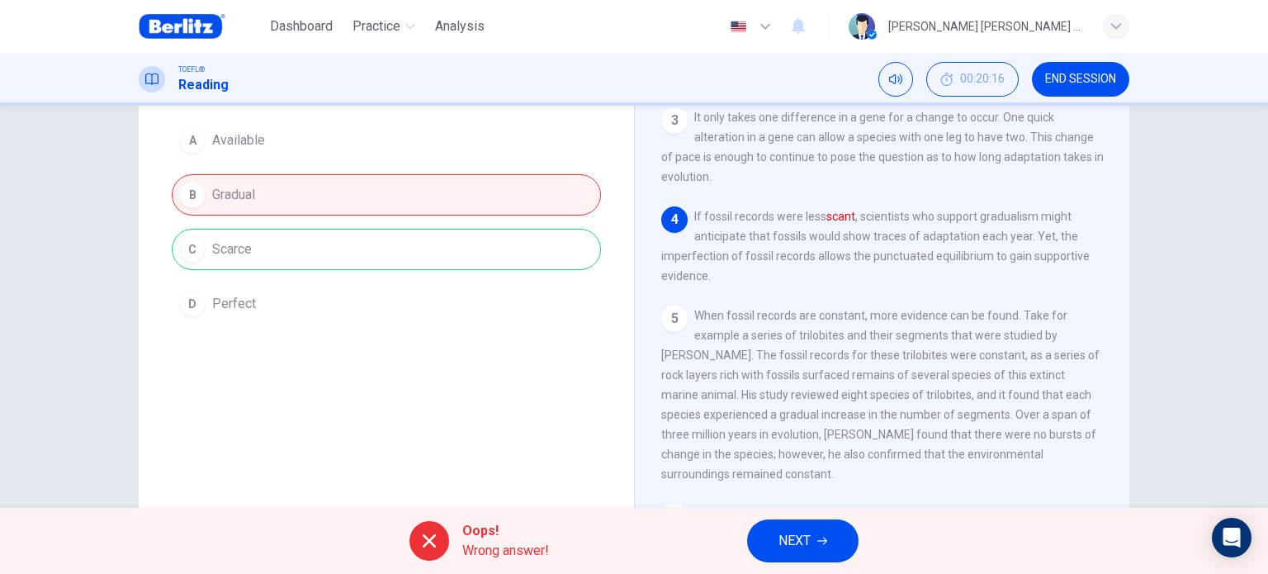
scroll to position [0, 0]
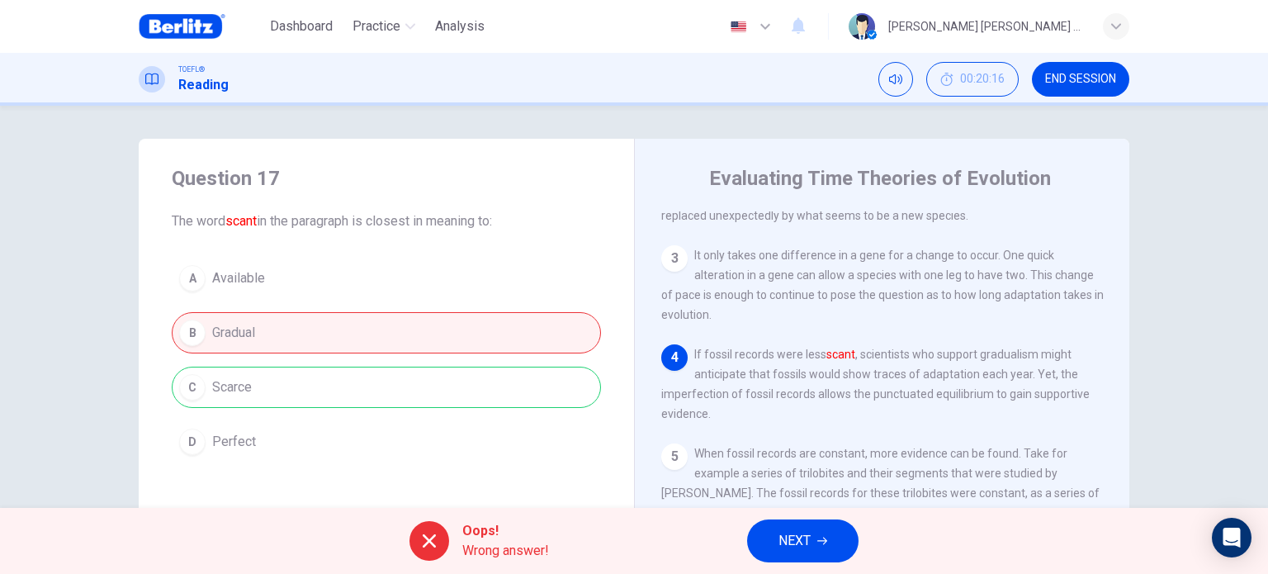
click at [297, 392] on div "A Available B Gradual C Scarce D Perfect" at bounding box center [386, 360] width 429 height 205
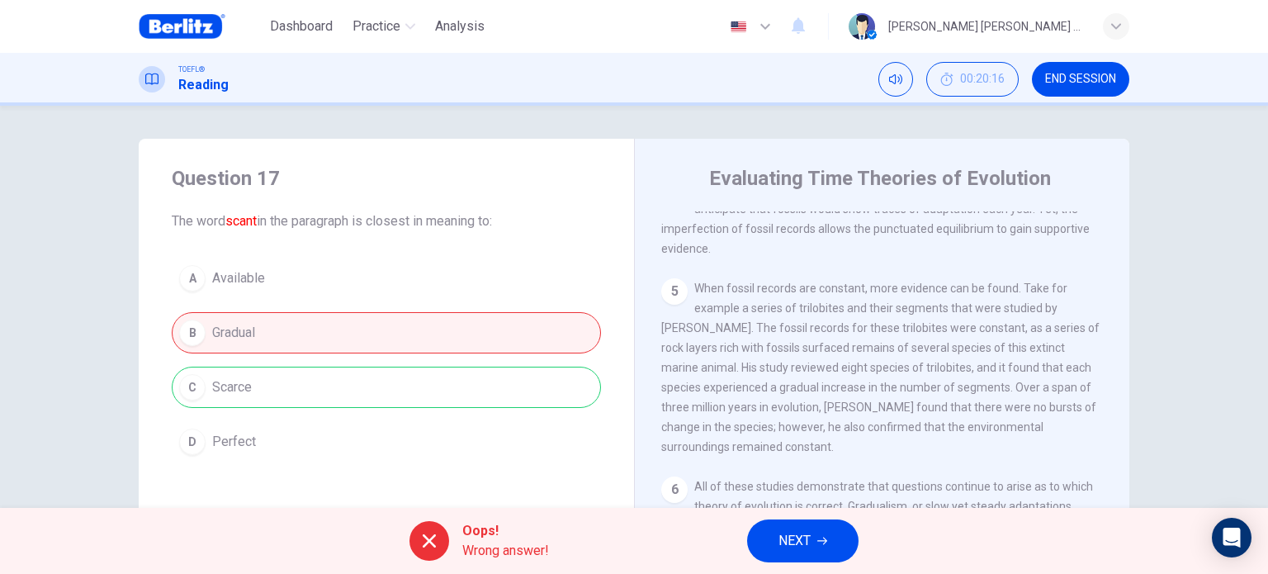
click at [815, 541] on button "NEXT" at bounding box center [802, 540] width 111 height 43
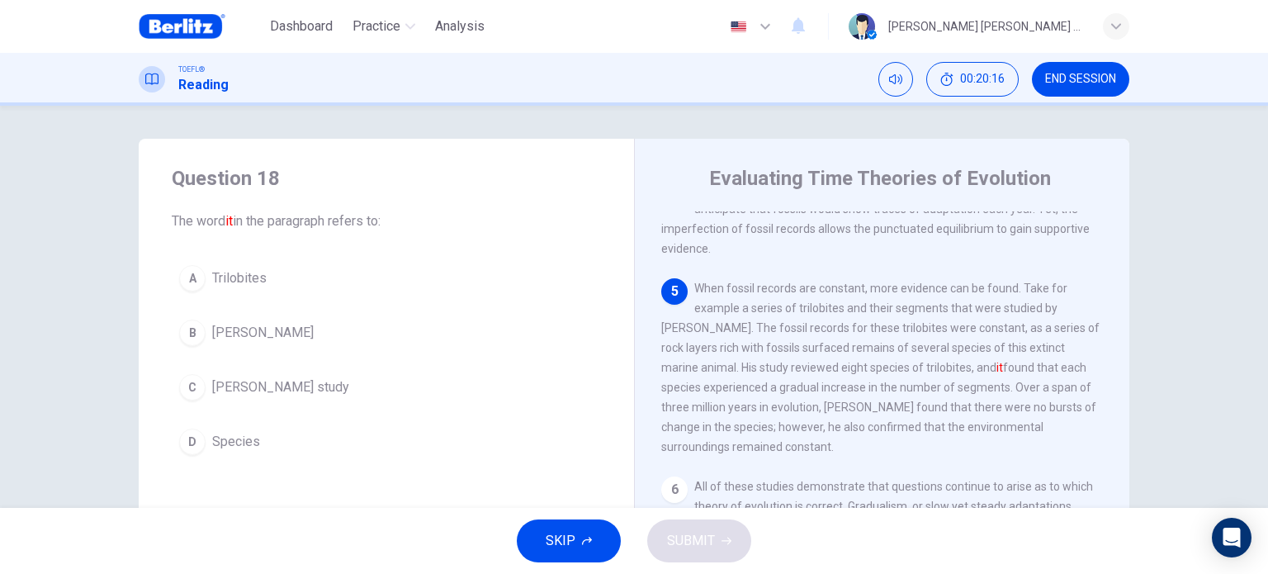
scroll to position [544, 0]
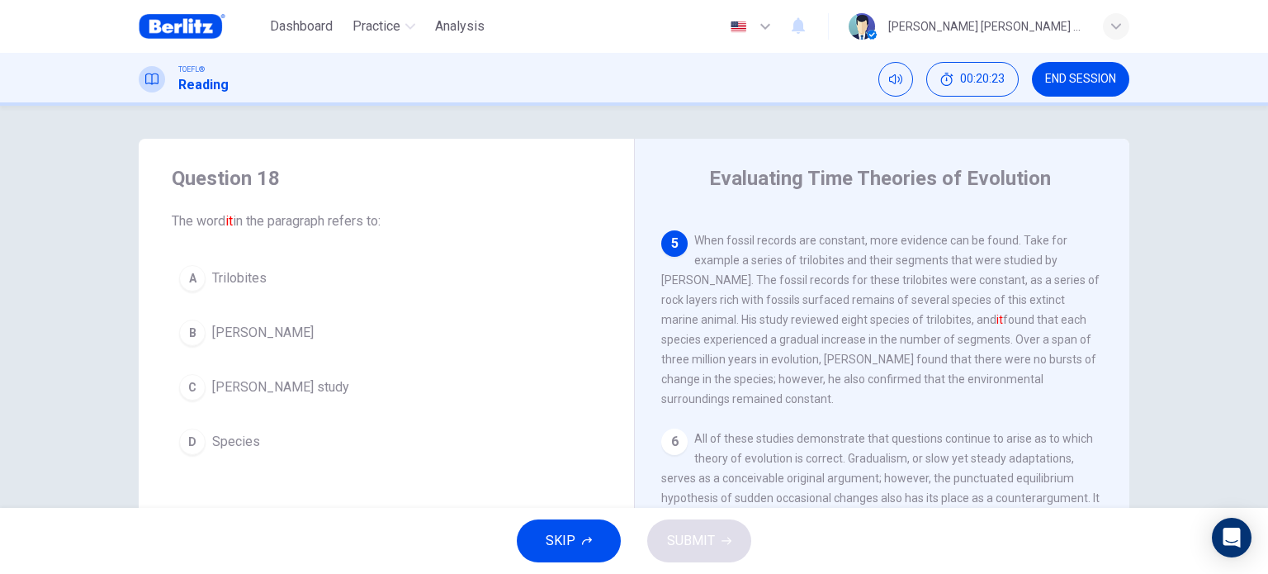
drag, startPoint x: 787, startPoint y: 227, endPoint x: 921, endPoint y: 227, distance: 134.5
click at [921, 234] on span "When fossil records are constant, more evidence can be found. Take for example …" at bounding box center [880, 320] width 438 height 172
drag, startPoint x: 926, startPoint y: 246, endPoint x: 794, endPoint y: 254, distance: 132.3
click at [814, 253] on span "When fossil records are constant, more evidence can be found. Take for example …" at bounding box center [880, 320] width 438 height 172
click at [710, 262] on span "When fossil records are constant, more evidence can be found. Take for example …" at bounding box center [880, 320] width 438 height 172
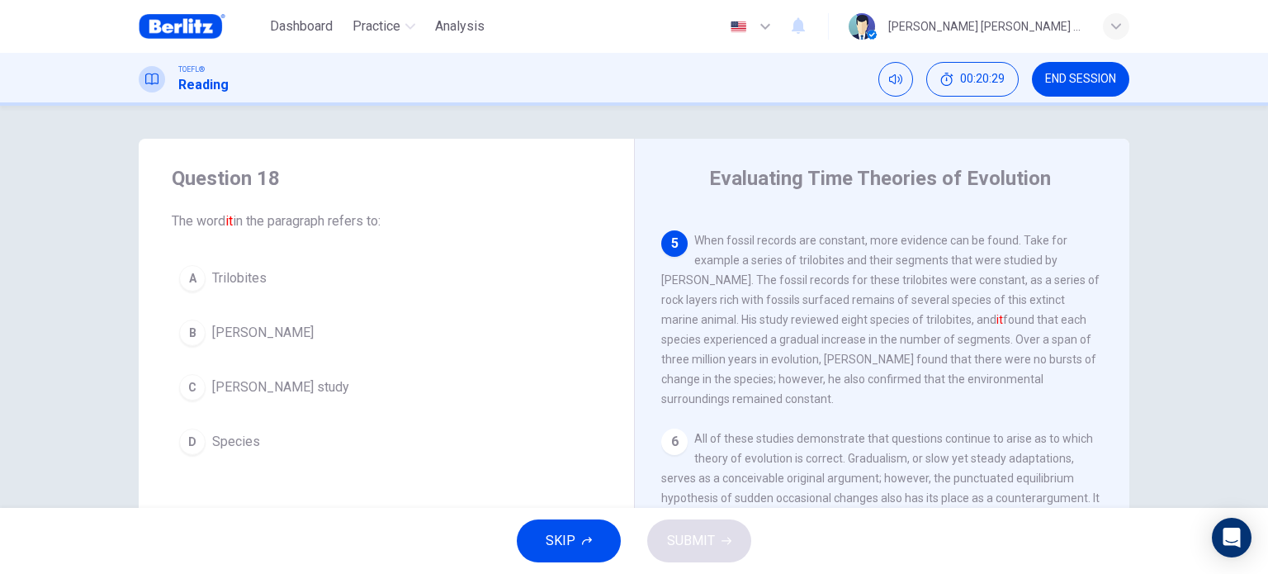
drag, startPoint x: 740, startPoint y: 272, endPoint x: 971, endPoint y: 270, distance: 230.3
click at [971, 270] on span "When fossil records are constant, more evidence can be found. Take for example …" at bounding box center [880, 320] width 438 height 172
drag, startPoint x: 796, startPoint y: 309, endPoint x: 865, endPoint y: 306, distance: 69.4
click at [865, 306] on span "When fossil records are constant, more evidence can be found. Take for example …" at bounding box center [880, 320] width 438 height 172
click at [258, 389] on span "[PERSON_NAME] study" at bounding box center [280, 387] width 137 height 20
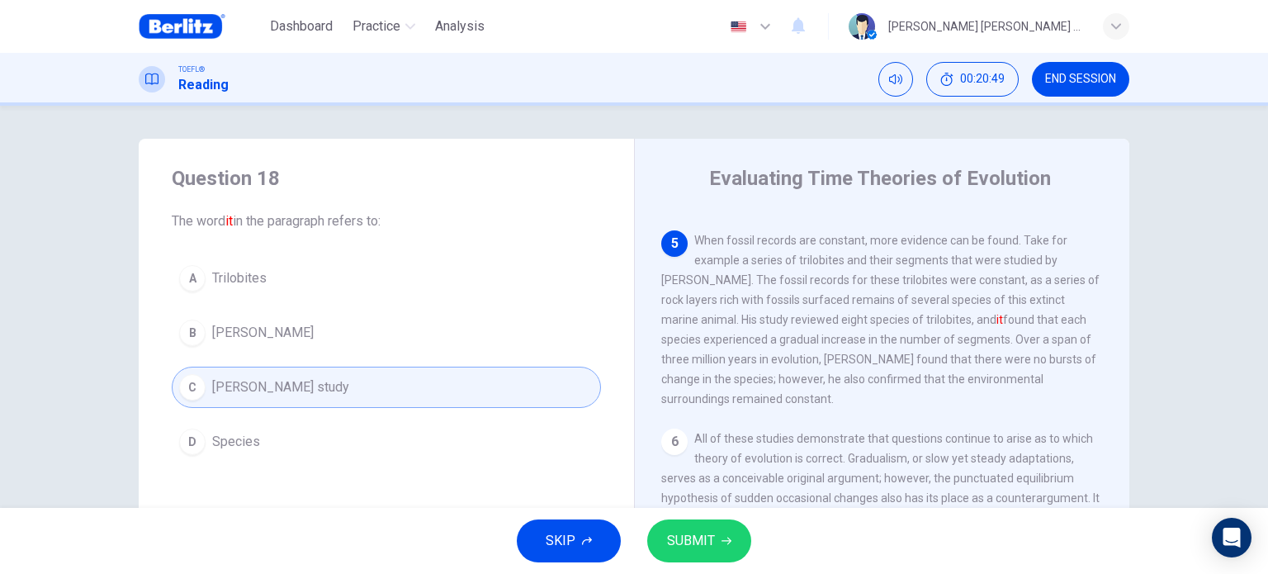
click at [700, 535] on span "SUBMIT" at bounding box center [691, 540] width 48 height 23
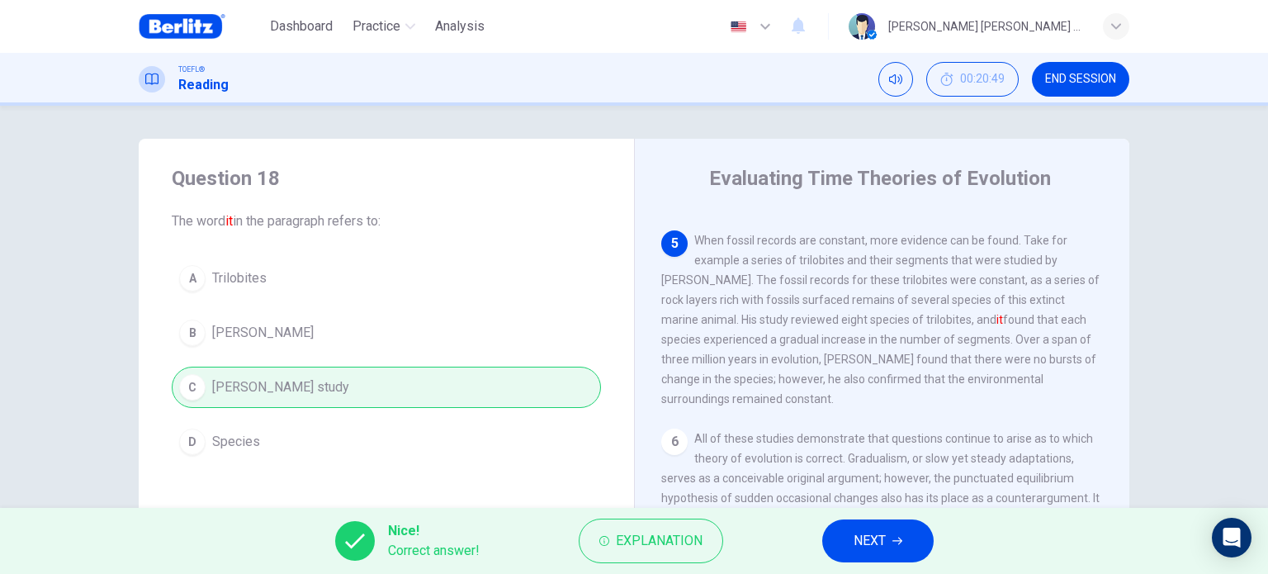
click at [885, 539] on span "NEXT" at bounding box center [869, 540] width 32 height 23
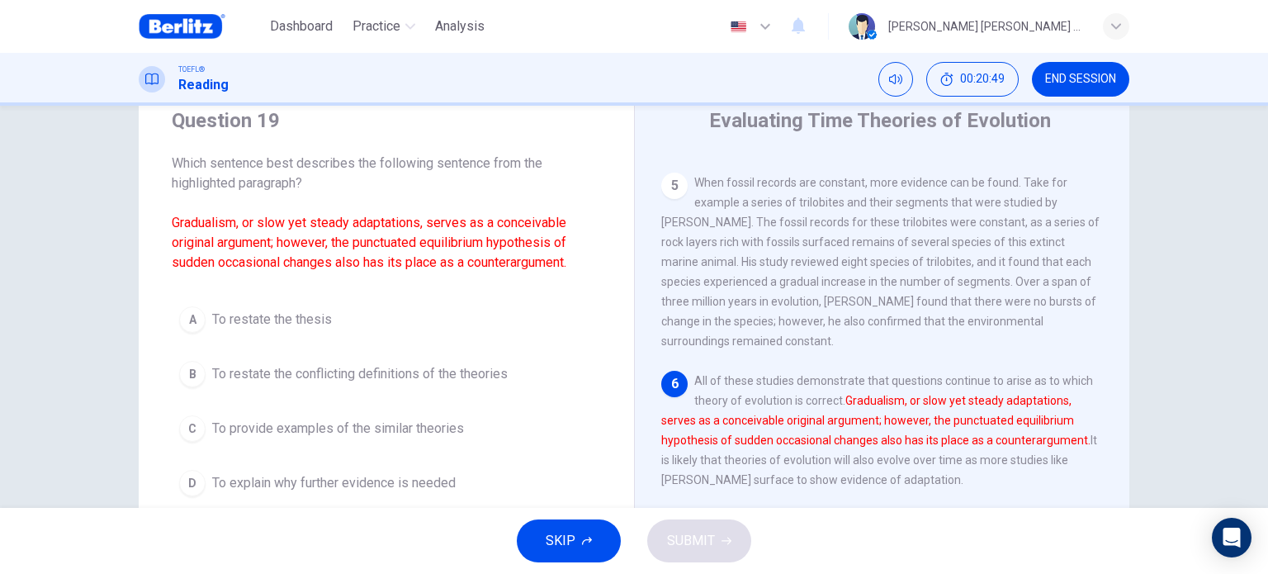
scroll to position [83, 0]
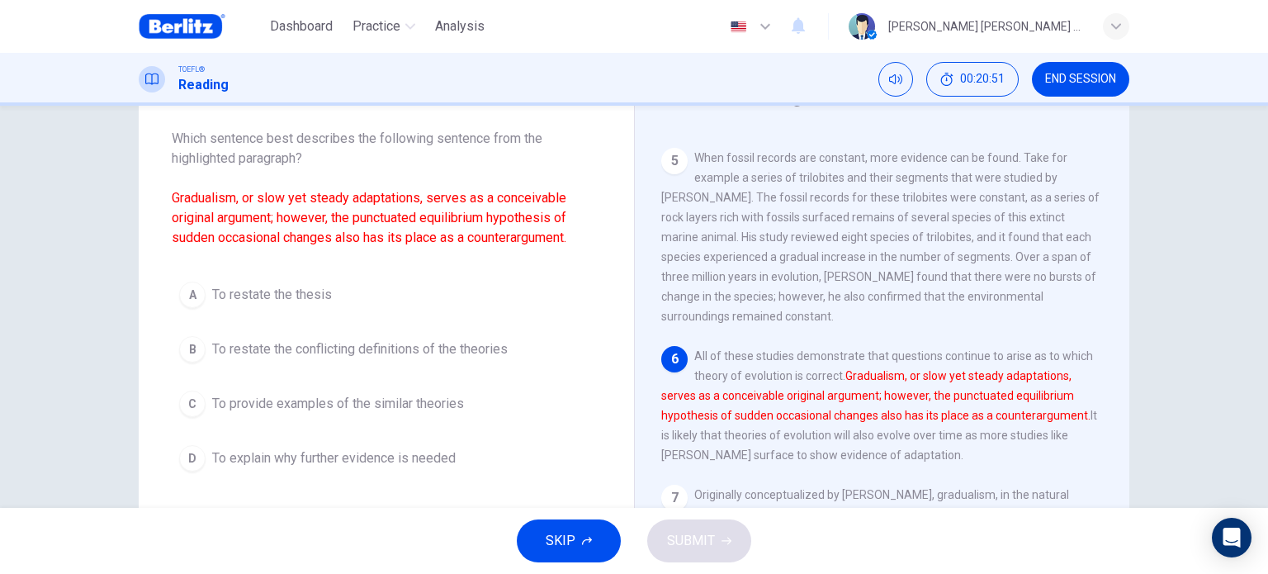
drag, startPoint x: 238, startPoint y: 134, endPoint x: 459, endPoint y: 137, distance: 221.2
click at [459, 137] on span "Which sentence best describes the following sentence from the highlighted parag…" at bounding box center [386, 188] width 429 height 119
drag, startPoint x: 205, startPoint y: 161, endPoint x: 299, endPoint y: 157, distance: 94.2
click at [299, 157] on span "Which sentence best describes the following sentence from the highlighted parag…" at bounding box center [386, 188] width 429 height 119
drag, startPoint x: 234, startPoint y: 197, endPoint x: 553, endPoint y: 197, distance: 318.6
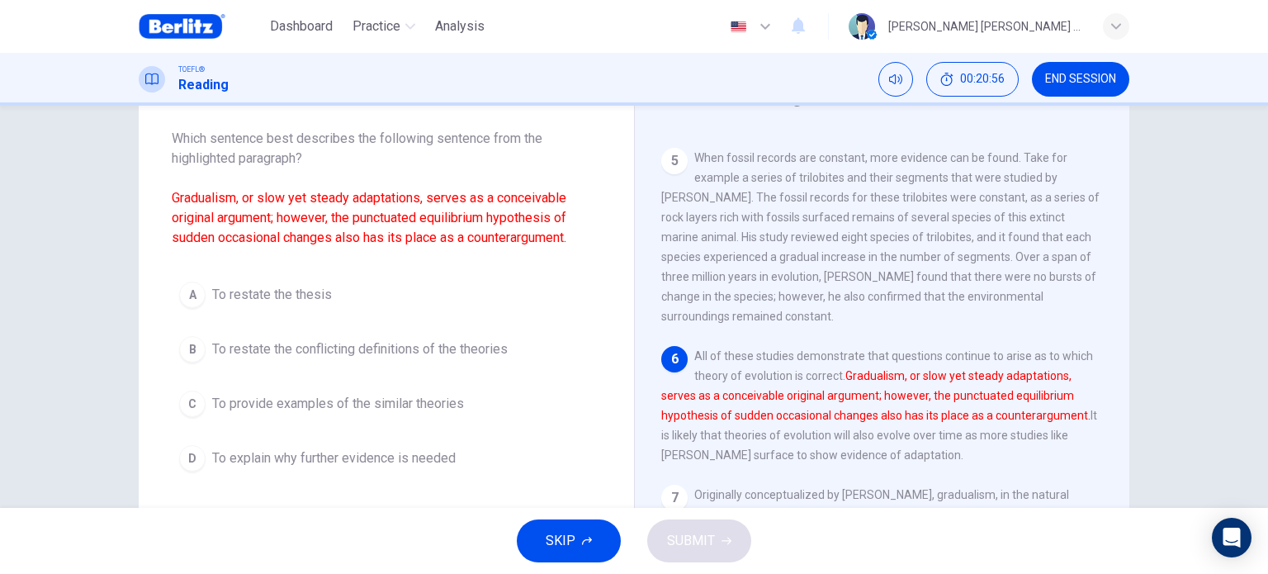
click at [553, 197] on font "Gradualism, or slow yet steady adaptations, serves as a conceivable original ar…" at bounding box center [369, 217] width 395 height 55
click at [751, 346] on div "6 All of these studies demonstrate that questions continue to arise as to which…" at bounding box center [882, 405] width 442 height 119
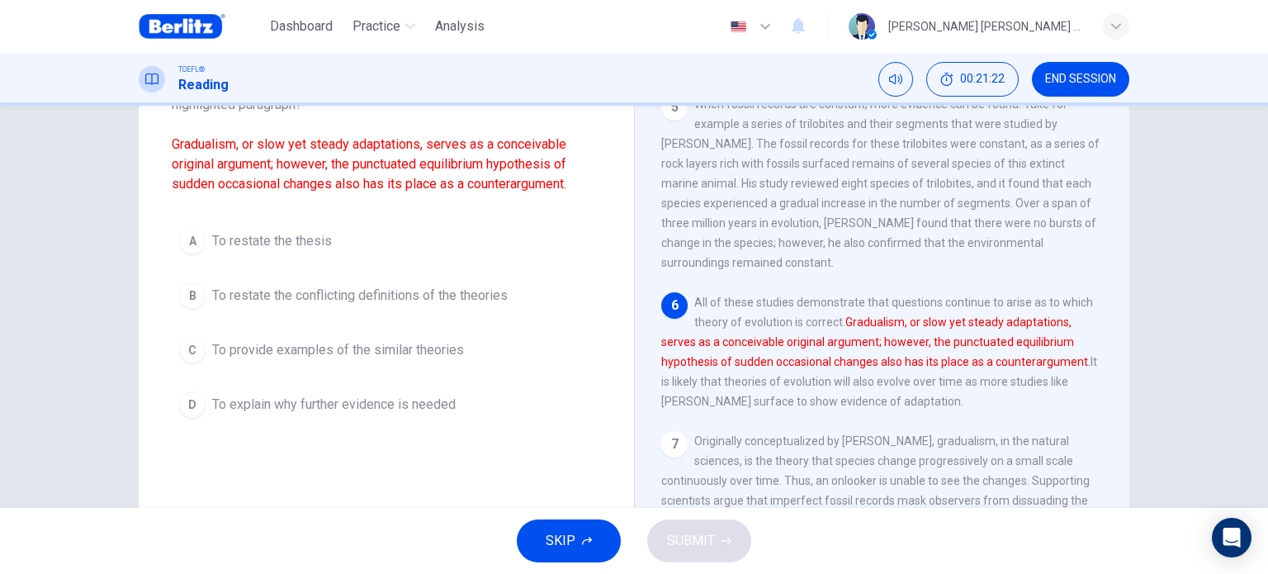
scroll to position [165, 0]
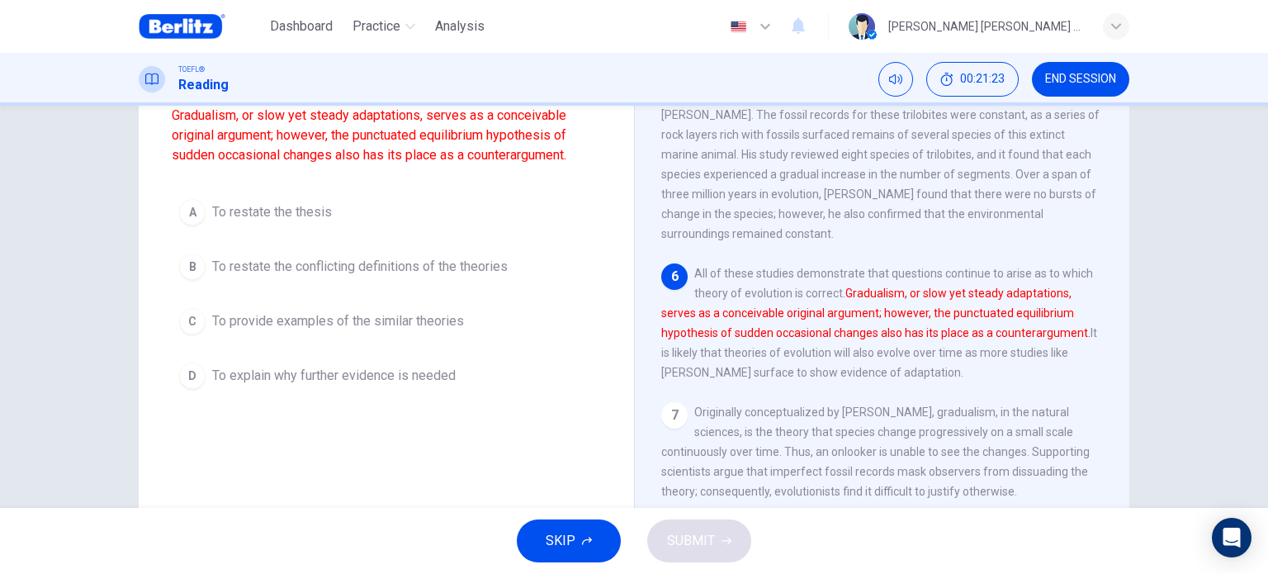
drag, startPoint x: 1033, startPoint y: 267, endPoint x: 1057, endPoint y: 266, distance: 23.9
click at [1057, 267] on span "All of these studies demonstrate that questions continue to arise as to which t…" at bounding box center [879, 323] width 436 height 112
drag, startPoint x: 734, startPoint y: 283, endPoint x: 818, endPoint y: 290, distance: 84.4
click at [818, 290] on span "All of these studies demonstrate that questions continue to arise as to which t…" at bounding box center [879, 323] width 436 height 112
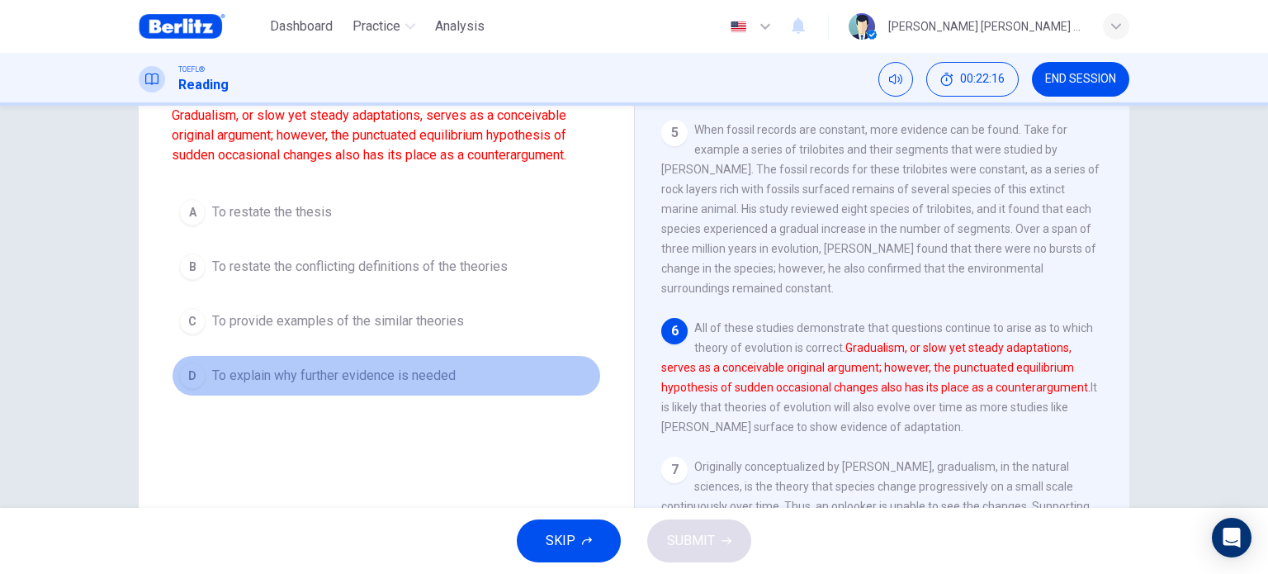
click at [414, 382] on span "To explain why further evidence is needed" at bounding box center [333, 376] width 243 height 20
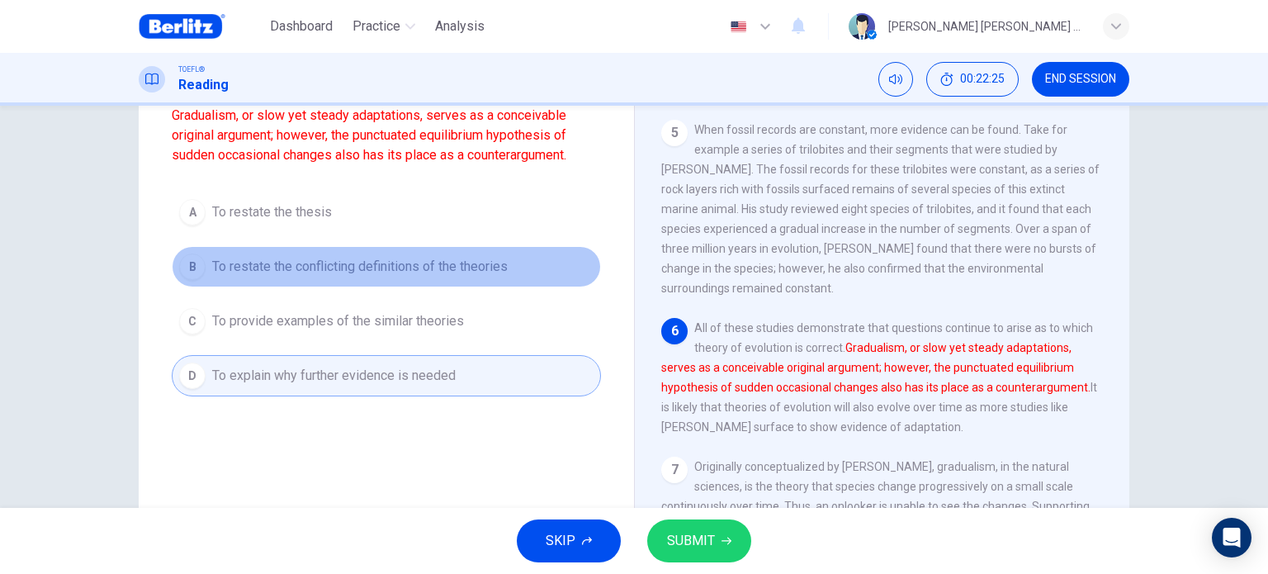
click at [440, 270] on span "To restate the conflicting definitions of the theories" at bounding box center [359, 267] width 295 height 20
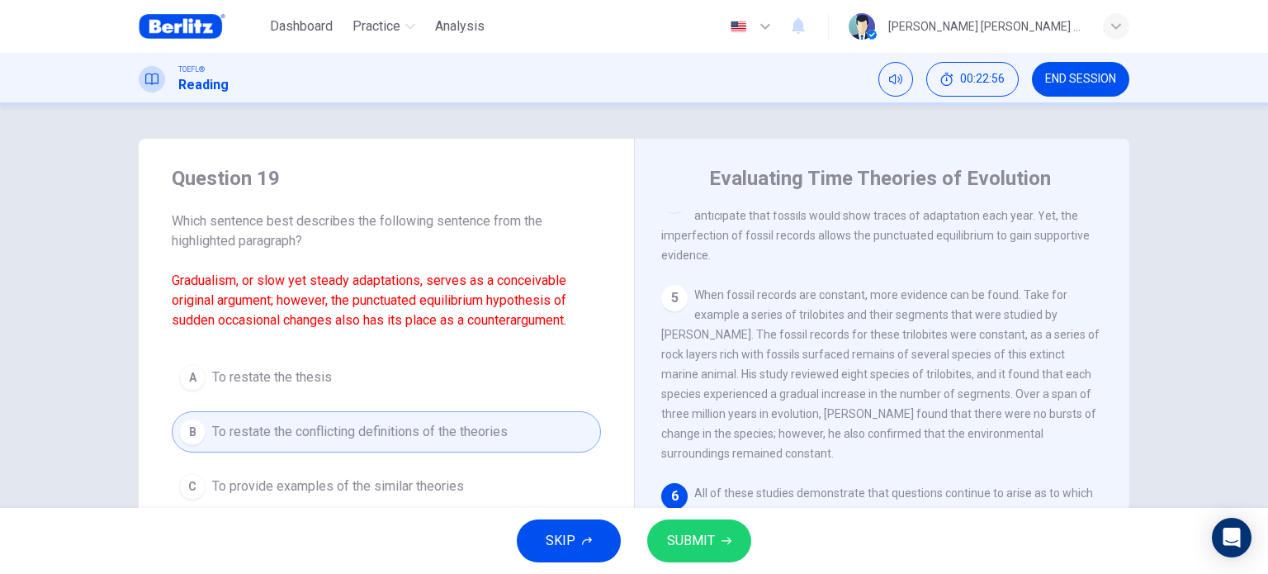
scroll to position [0, 0]
drag, startPoint x: 428, startPoint y: 282, endPoint x: 507, endPoint y: 280, distance: 78.4
click at [507, 280] on font "Gradualism, or slow yet steady adaptations, serves as a conceivable original ar…" at bounding box center [369, 299] width 395 height 55
drag, startPoint x: 277, startPoint y: 306, endPoint x: 301, endPoint y: 305, distance: 23.9
click at [301, 305] on font "Gradualism, or slow yet steady adaptations, serves as a conceivable original ar…" at bounding box center [369, 299] width 395 height 55
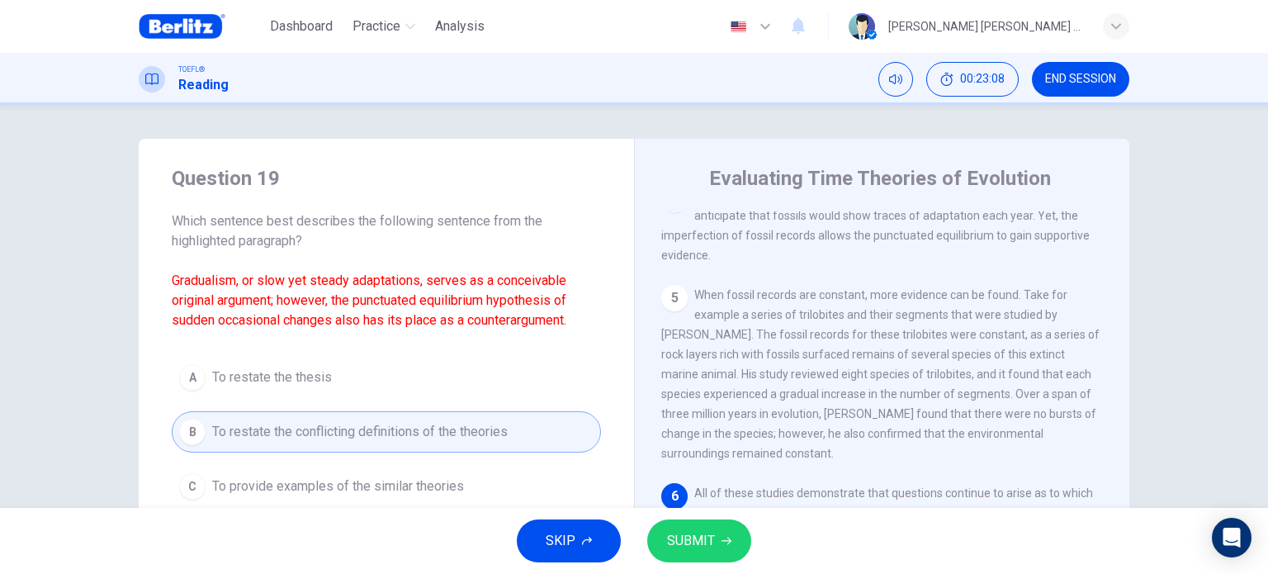
scroll to position [83, 0]
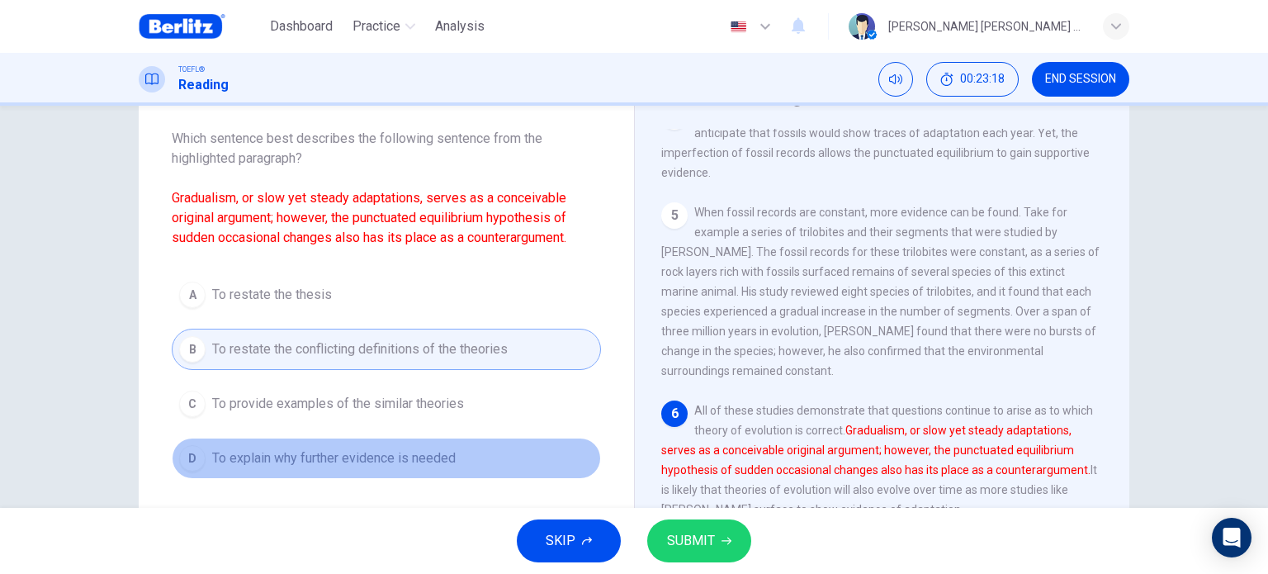
click at [385, 456] on span "To explain why further evidence is needed" at bounding box center [333, 458] width 243 height 20
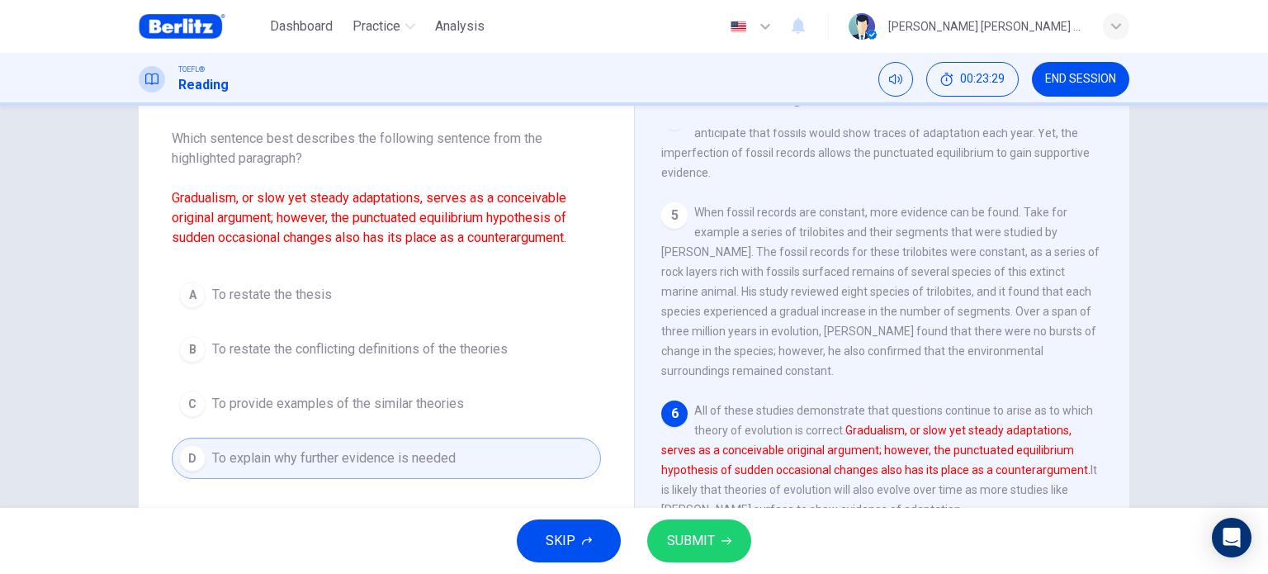
drag, startPoint x: 263, startPoint y: 220, endPoint x: 293, endPoint y: 220, distance: 29.7
click at [293, 220] on font "Gradualism, or slow yet steady adaptations, serves as a conceivable original ar…" at bounding box center [369, 217] width 395 height 55
click at [283, 214] on font "Gradualism, or slow yet steady adaptations, serves as a conceivable original ar…" at bounding box center [369, 217] width 395 height 55
drag, startPoint x: 399, startPoint y: 217, endPoint x: 287, endPoint y: 227, distance: 112.7
click at [291, 227] on span "Which sentence best describes the following sentence from the highlighted parag…" at bounding box center [386, 188] width 429 height 119
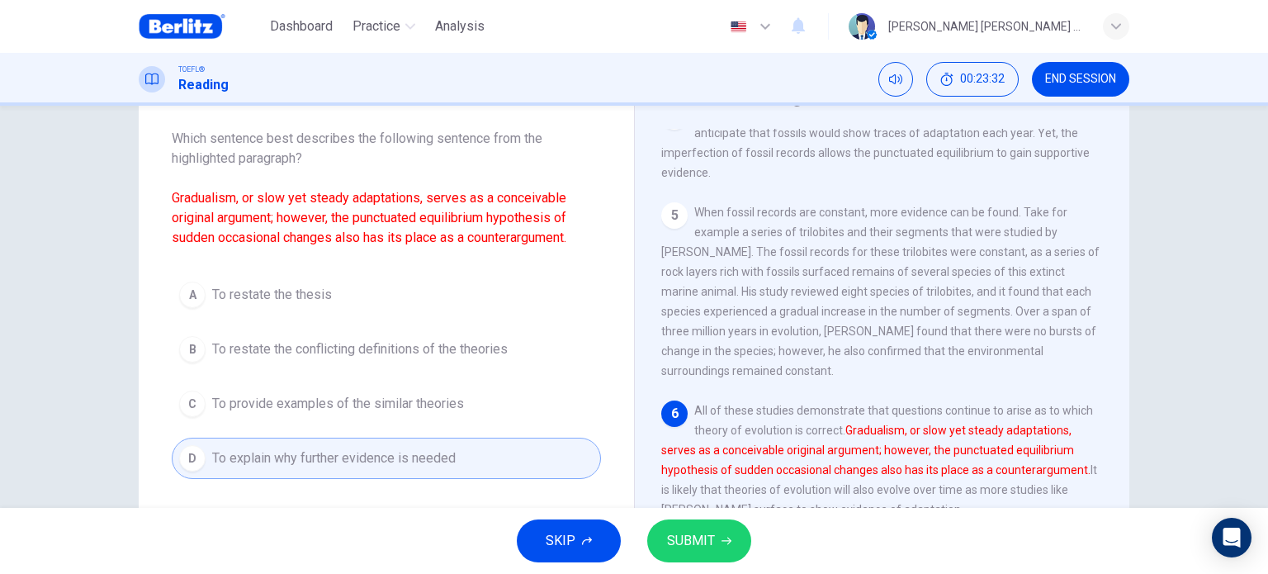
click at [275, 237] on font "Gradualism, or slow yet steady adaptations, serves as a conceivable original ar…" at bounding box center [369, 217] width 395 height 55
drag, startPoint x: 322, startPoint y: 240, endPoint x: 353, endPoint y: 240, distance: 31.4
click at [353, 240] on font "Gradualism, or slow yet steady adaptations, serves as a conceivable original ar…" at bounding box center [369, 217] width 395 height 55
drag, startPoint x: 383, startPoint y: 238, endPoint x: 406, endPoint y: 239, distance: 23.1
click at [403, 239] on font "Gradualism, or slow yet steady adaptations, serves as a conceivable original ar…" at bounding box center [369, 217] width 395 height 55
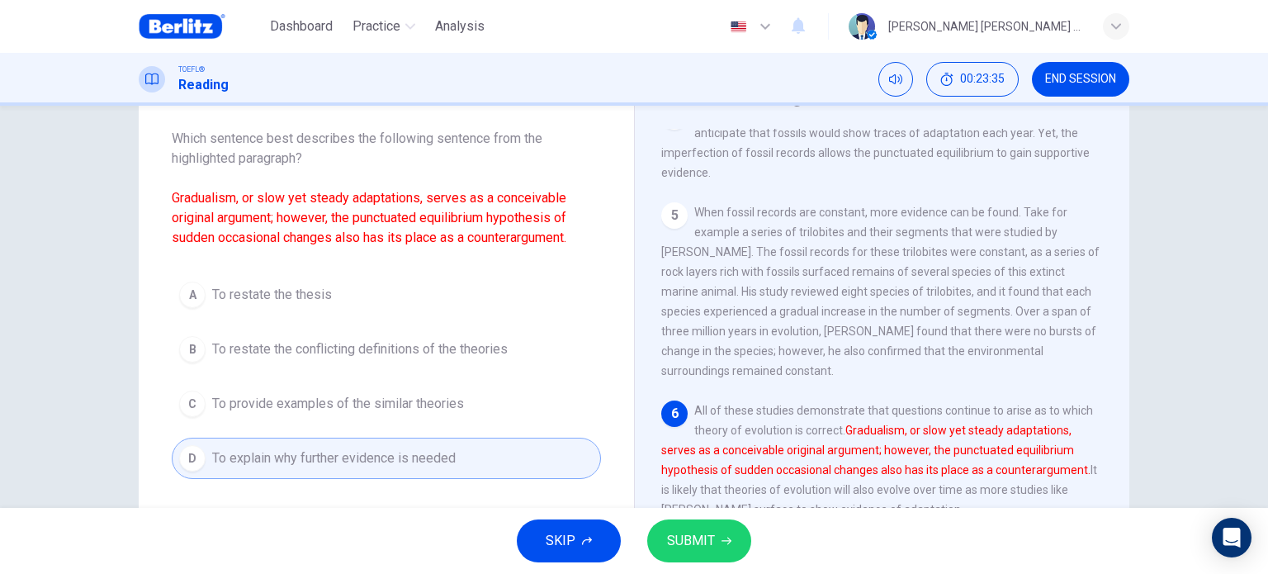
click at [454, 240] on font "Gradualism, or slow yet steady adaptations, serves as a conceivable original ar…" at bounding box center [369, 217] width 395 height 55
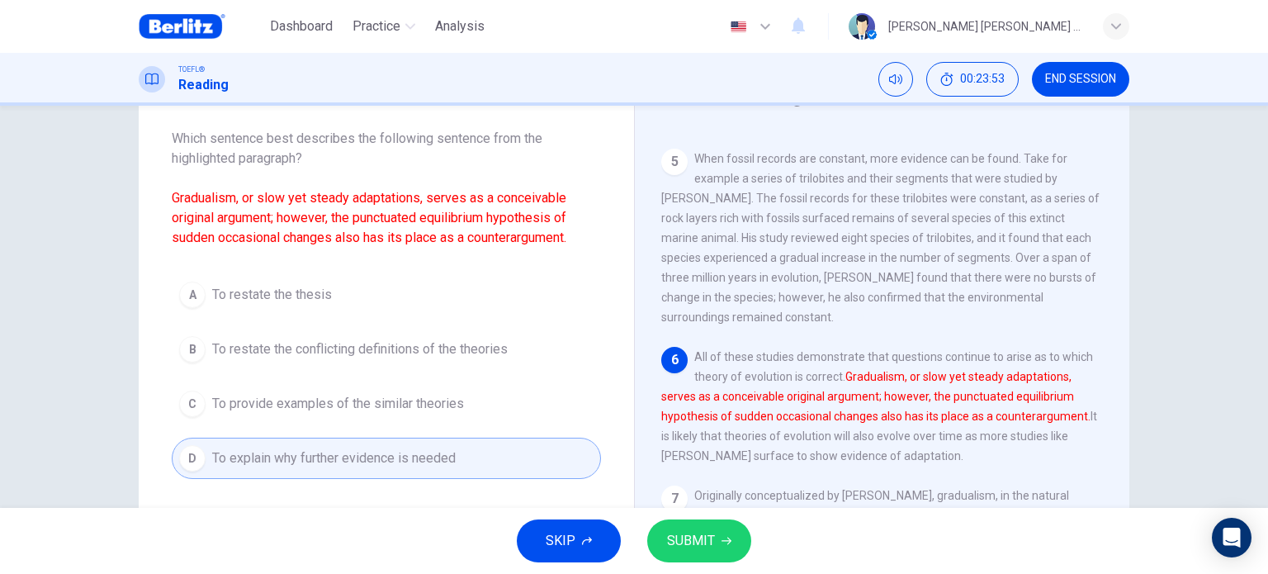
scroll to position [544, 0]
click at [723, 534] on button "SUBMIT" at bounding box center [699, 540] width 104 height 43
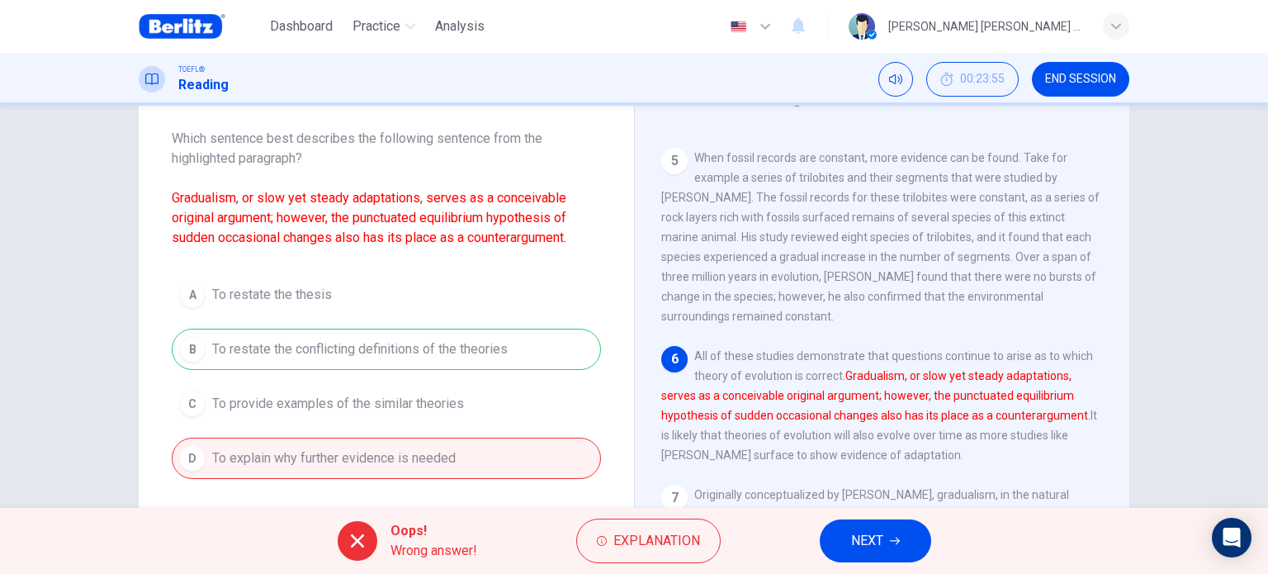
click at [868, 548] on span "NEXT" at bounding box center [867, 540] width 32 height 23
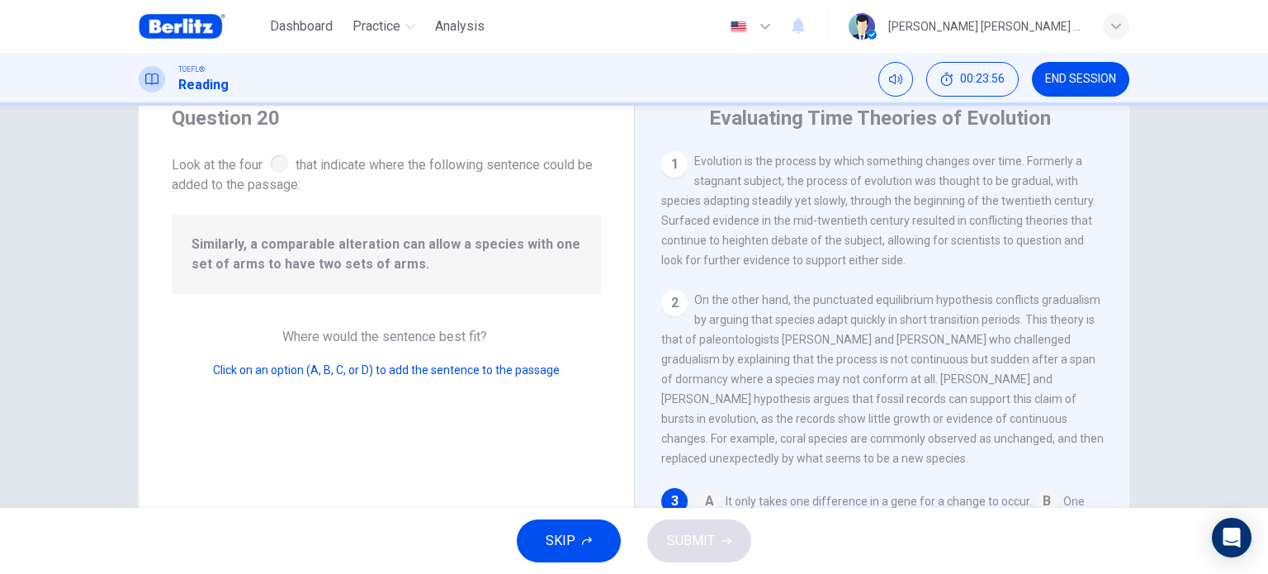
scroll to position [0, 0]
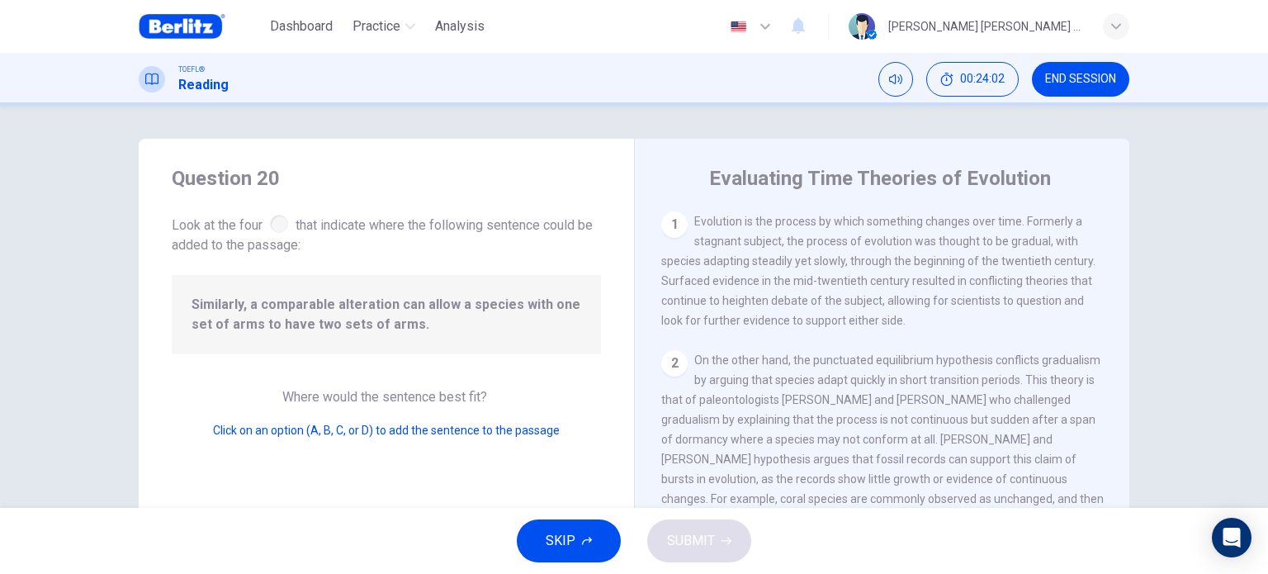
drag, startPoint x: 291, startPoint y: 296, endPoint x: 509, endPoint y: 307, distance: 218.2
click at [509, 307] on span "Similarly, a comparable alteration can allow a species with one set of arms to …" at bounding box center [386, 315] width 390 height 40
drag, startPoint x: 292, startPoint y: 333, endPoint x: 416, endPoint y: 332, distance: 123.8
click at [409, 330] on span "Similarly, a comparable alteration can allow a species with one set of arms to …" at bounding box center [386, 315] width 390 height 40
click at [417, 332] on span "Similarly, a comparable alteration can allow a species with one set of arms to …" at bounding box center [386, 315] width 390 height 40
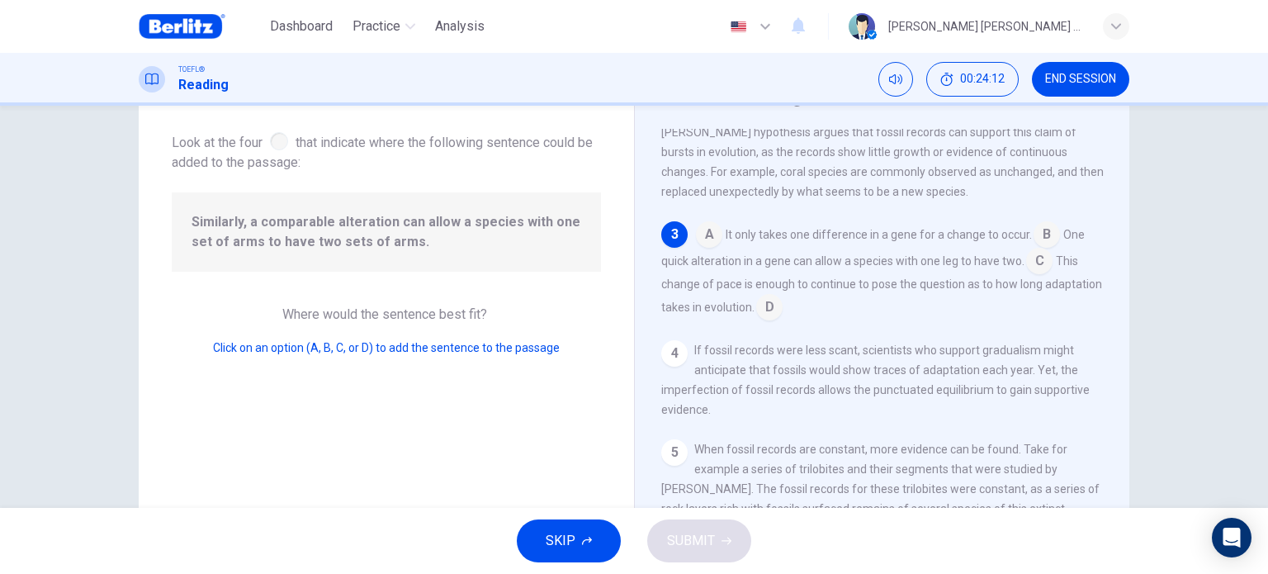
scroll to position [248, 0]
click at [1031, 271] on input at bounding box center [1039, 259] width 26 height 26
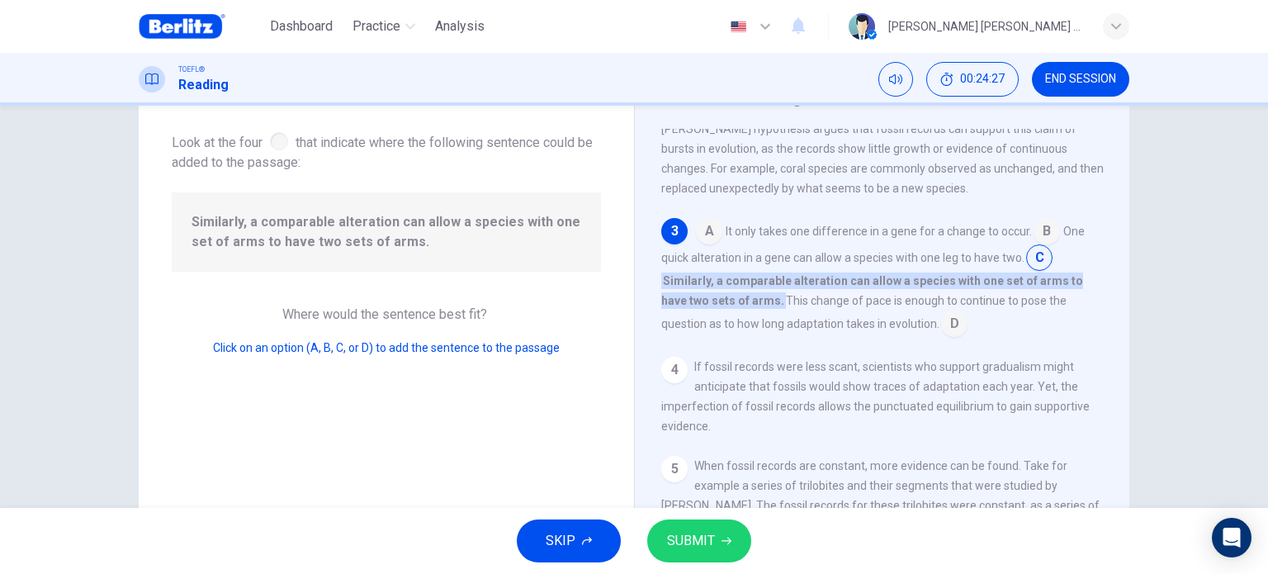
click at [725, 547] on button "SUBMIT" at bounding box center [699, 540] width 104 height 43
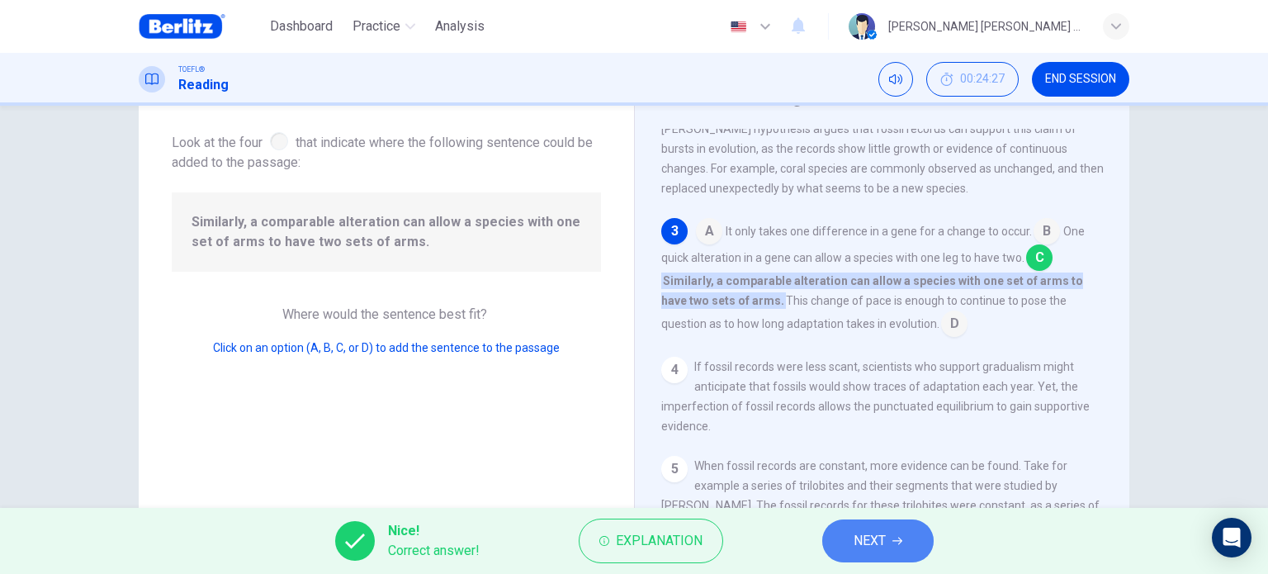
click at [877, 538] on span "NEXT" at bounding box center [869, 540] width 32 height 23
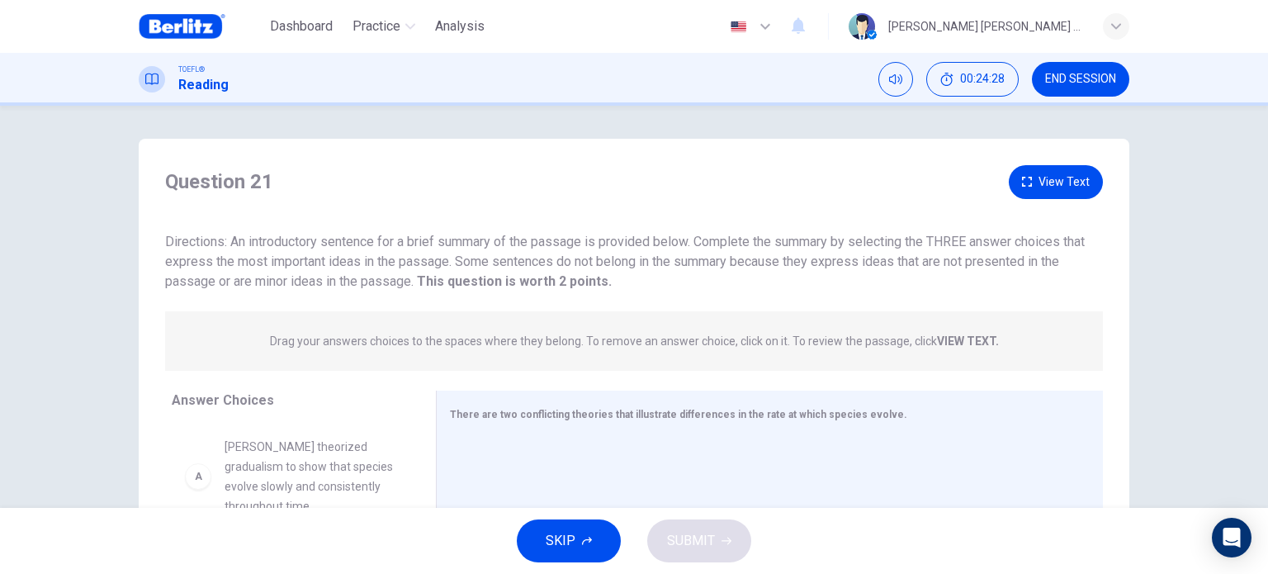
scroll to position [0, 0]
drag, startPoint x: 587, startPoint y: 263, endPoint x: 783, endPoint y: 256, distance: 196.6
click at [779, 255] on span "Directions: An introductory sentence for a brief summary of the passage is prov…" at bounding box center [624, 261] width 919 height 55
click at [797, 269] on span "Directions: An introductory sentence for a brief summary of the passage is prov…" at bounding box center [624, 261] width 919 height 55
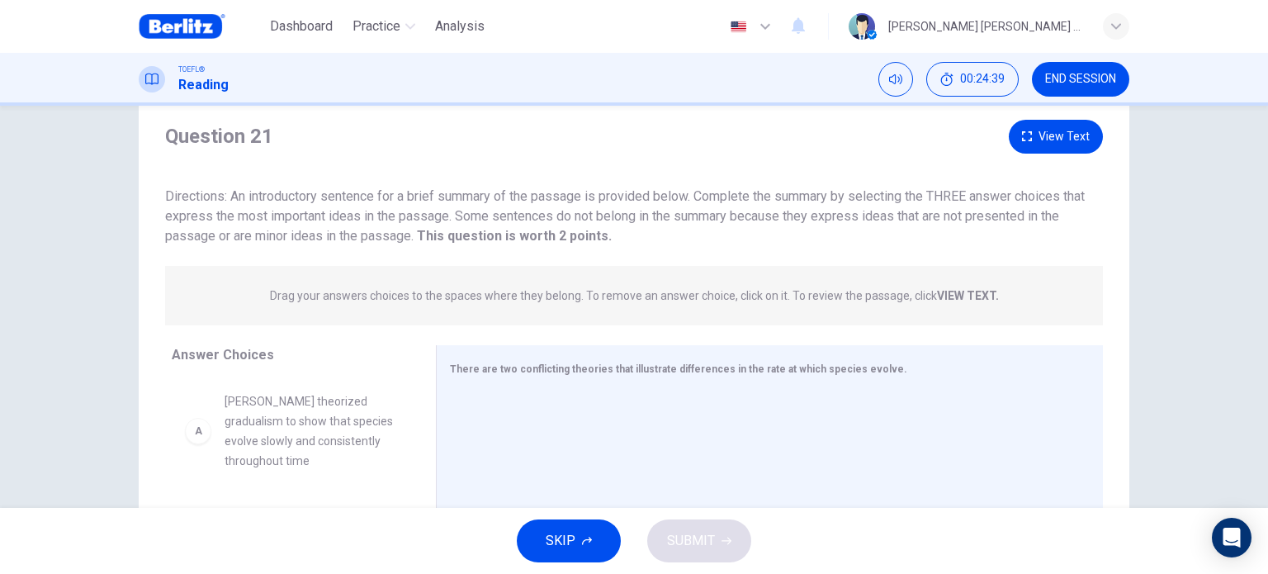
scroll to position [83, 0]
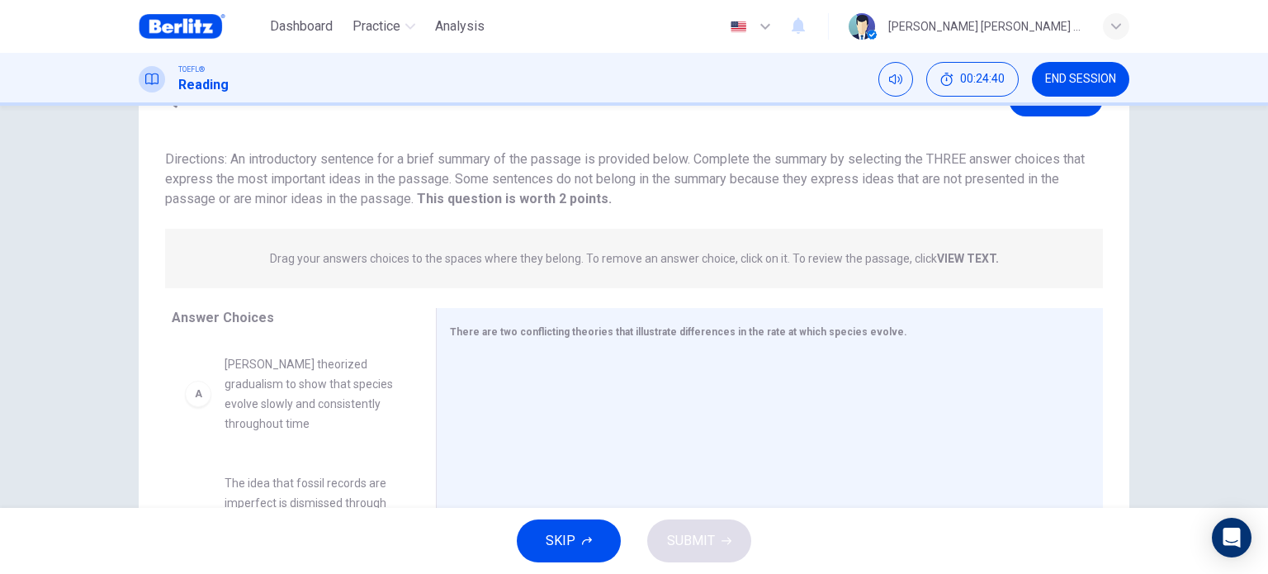
drag, startPoint x: 485, startPoint y: 201, endPoint x: 608, endPoint y: 195, distance: 123.2
click at [608, 195] on div "Directions: An introductory sentence for a brief summary of the passage is prov…" at bounding box center [634, 178] width 938 height 59
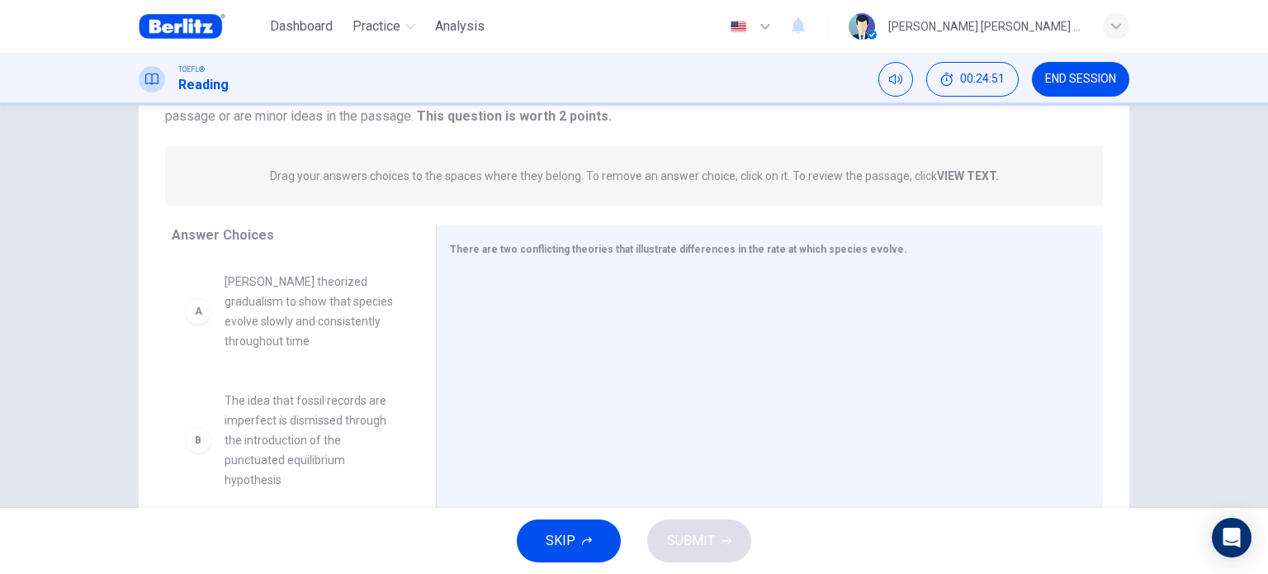
click at [337, 343] on span "[PERSON_NAME] theorized gradualism to show that species evolve slowly and consi…" at bounding box center [310, 311] width 172 height 79
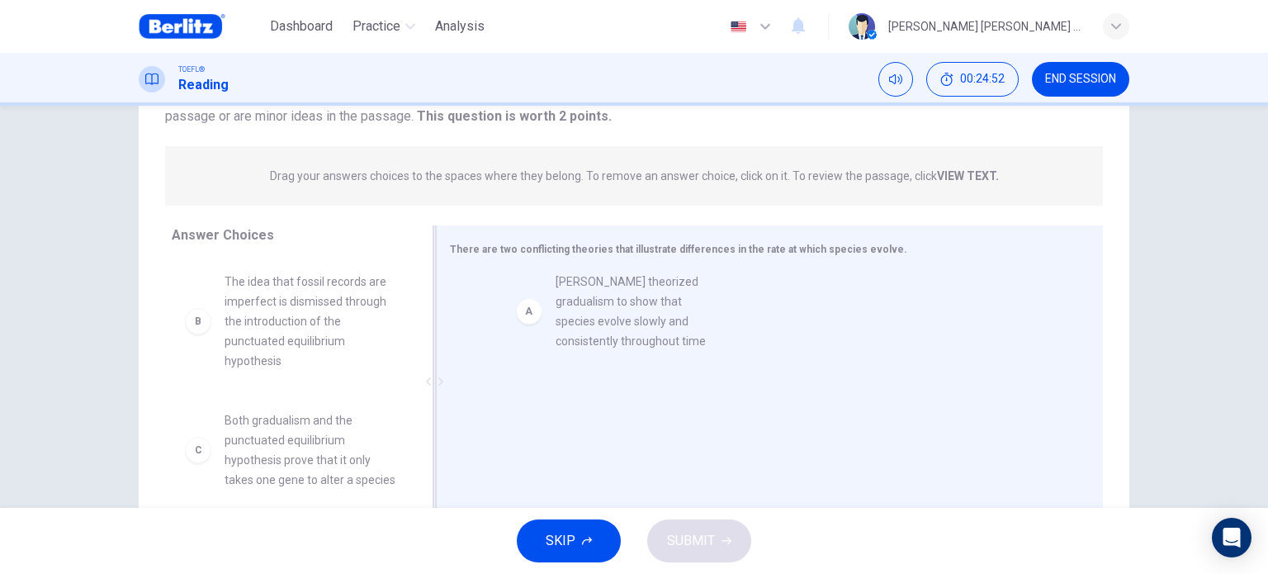
drag, startPoint x: 307, startPoint y: 319, endPoint x: 647, endPoint y: 319, distance: 340.1
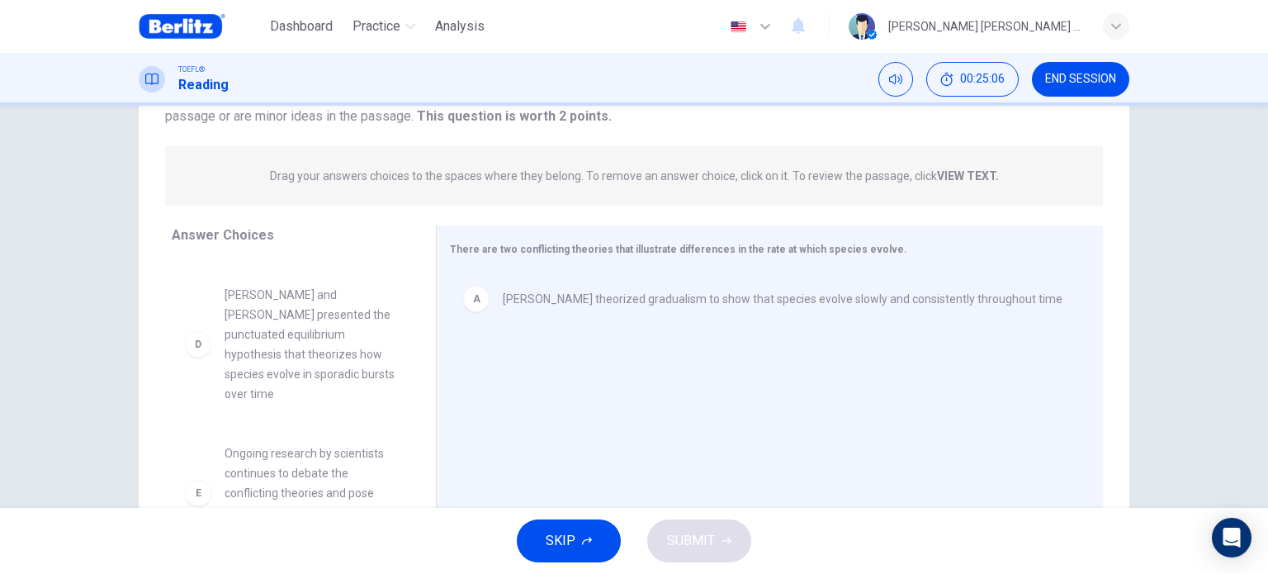
scroll to position [248, 0]
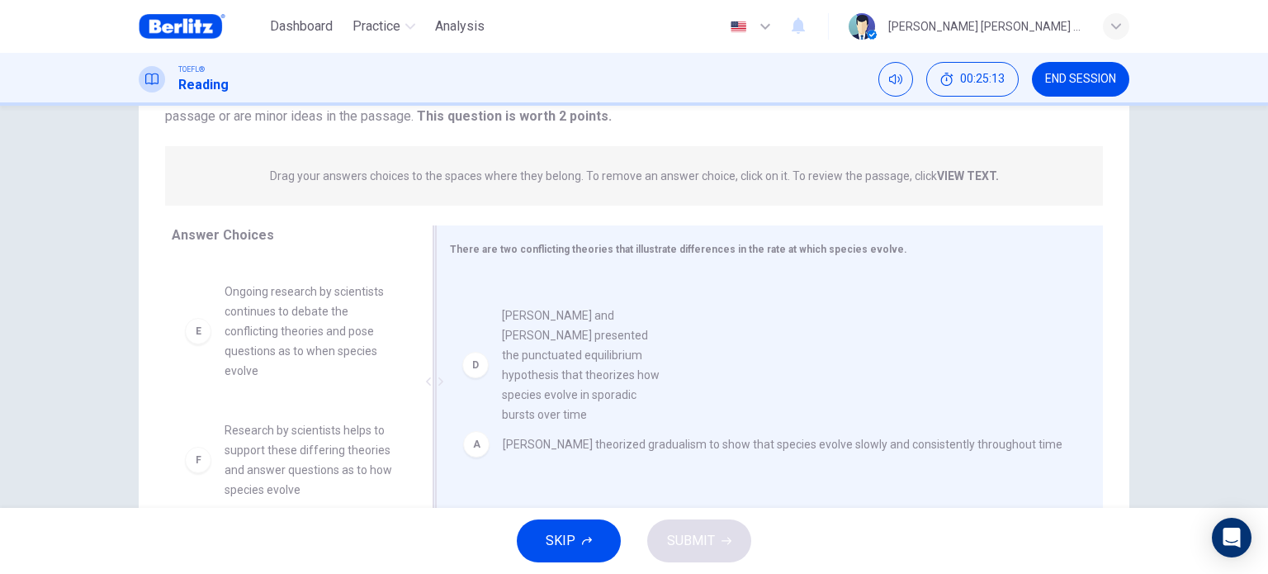
drag, startPoint x: 299, startPoint y: 379, endPoint x: 601, endPoint y: 375, distance: 302.1
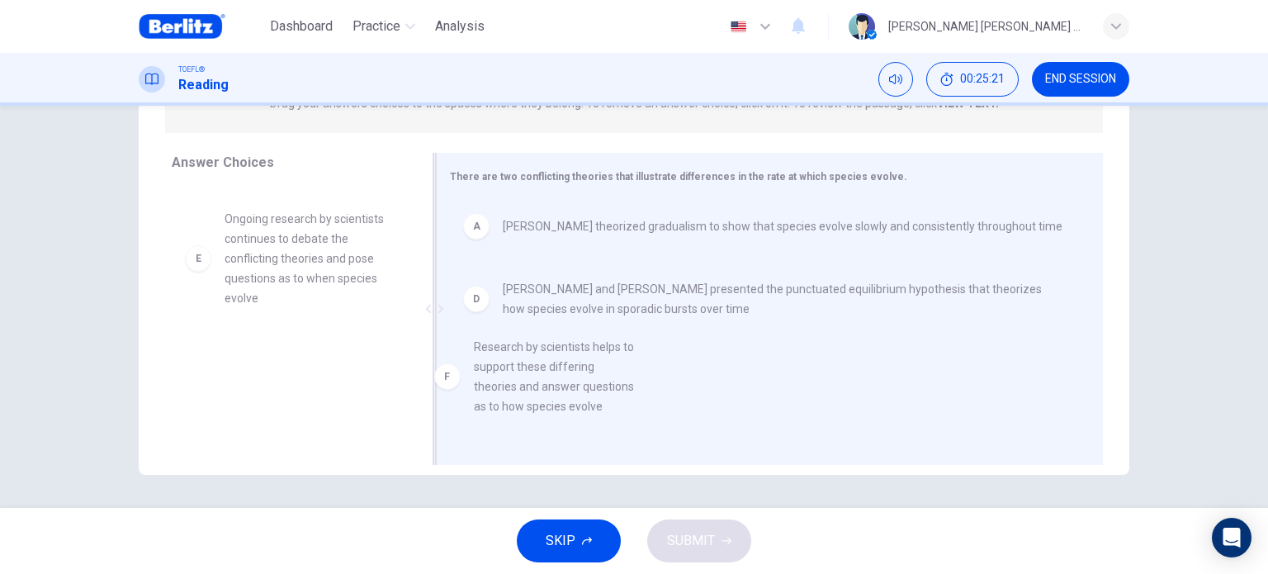
scroll to position [7, 0]
drag, startPoint x: 314, startPoint y: 390, endPoint x: 588, endPoint y: 376, distance: 273.6
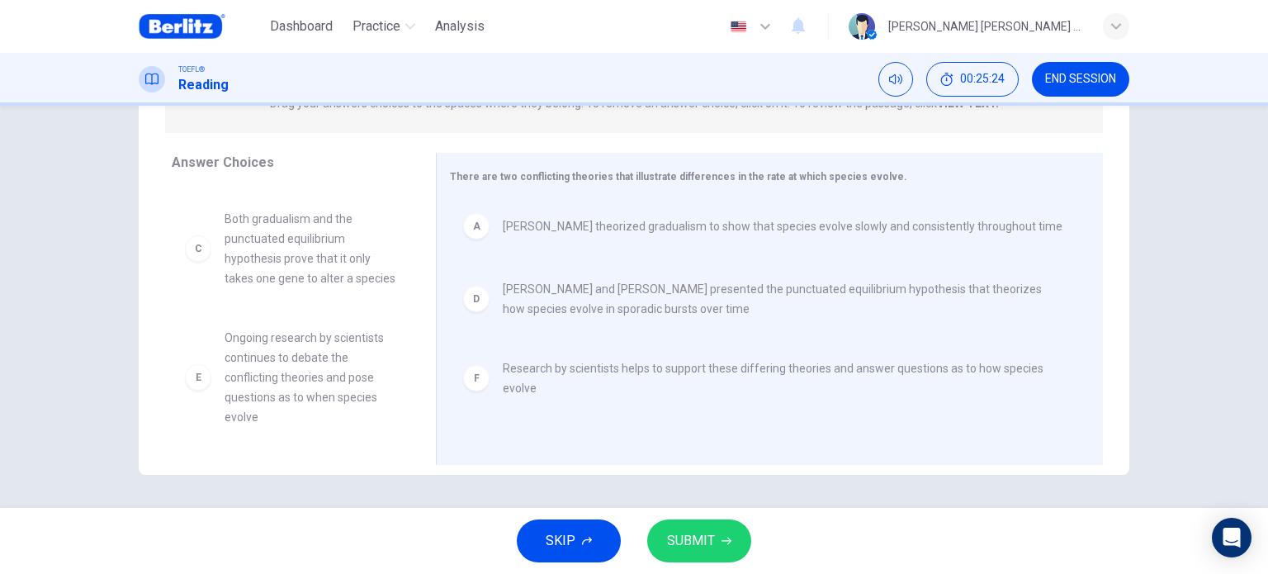
scroll to position [0, 0]
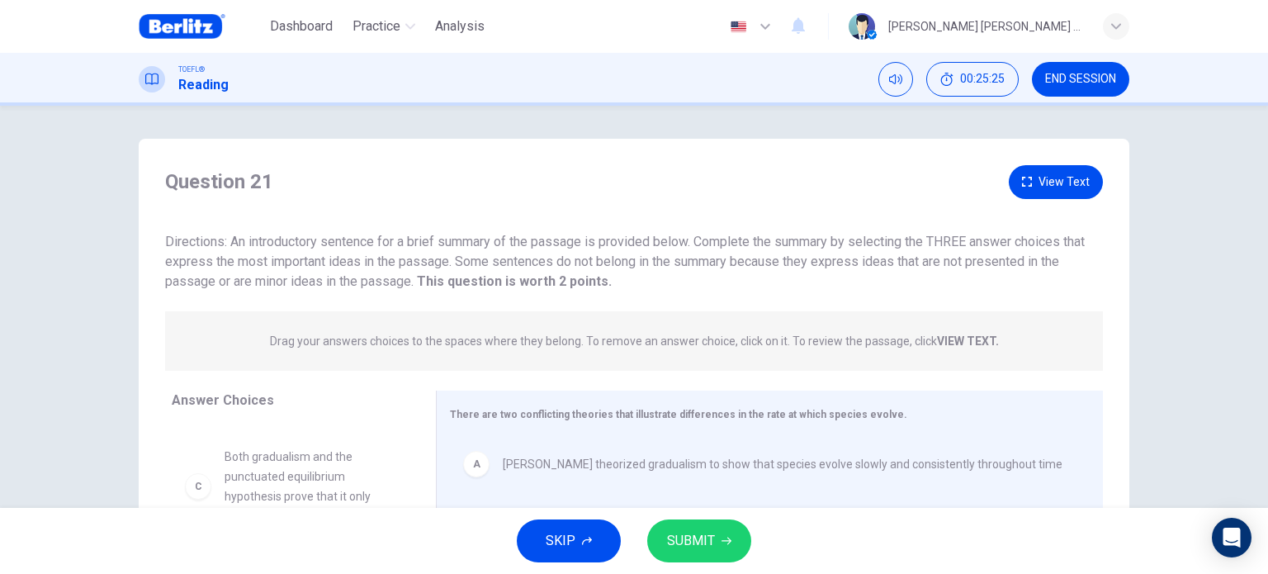
click at [1065, 183] on button "View Text" at bounding box center [1056, 182] width 94 height 34
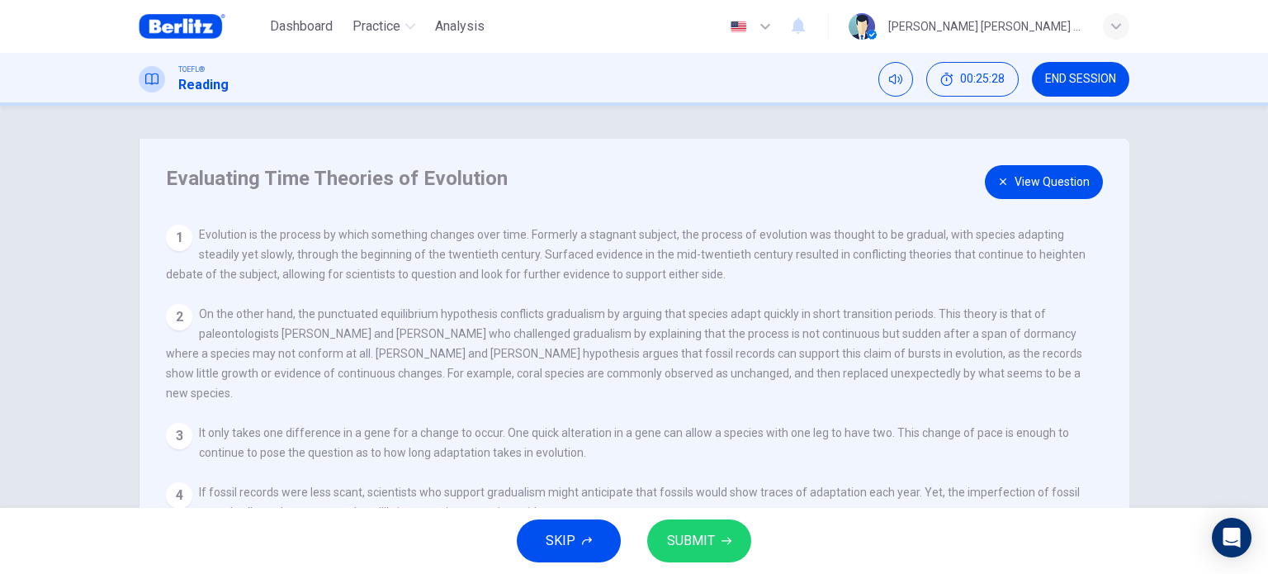
click at [741, 232] on span "Evolution is the process by which something changes over time. Formerly a stagn…" at bounding box center [625, 254] width 919 height 53
click at [394, 342] on span "On the other hand, the punctuated equilibrium hypothesis conflicts gradualism b…" at bounding box center [624, 353] width 916 height 92
drag, startPoint x: 608, startPoint y: 230, endPoint x: 713, endPoint y: 235, distance: 104.9
click at [697, 234] on span "Evolution is the process by which something changes over time. Formerly a stagn…" at bounding box center [625, 254] width 919 height 53
click at [792, 252] on span "Evolution is the process by which something changes over time. Formerly a stagn…" at bounding box center [625, 254] width 919 height 53
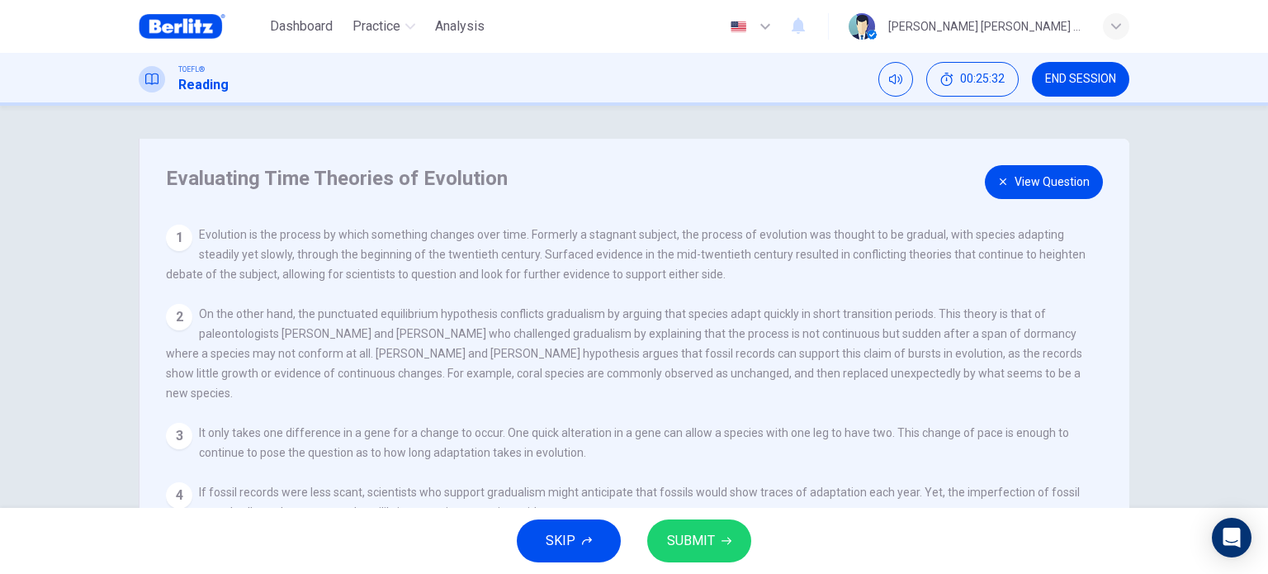
drag, startPoint x: 456, startPoint y: 270, endPoint x: 486, endPoint y: 263, distance: 30.4
click at [486, 263] on div "1 Evolution is the process by which something changes over time. Formerly a sta…" at bounding box center [628, 253] width 924 height 59
drag, startPoint x: 518, startPoint y: 262, endPoint x: 567, endPoint y: 250, distance: 51.0
click at [567, 250] on div "1 Evolution is the process by which something changes over time. Formerly a sta…" at bounding box center [628, 253] width 924 height 59
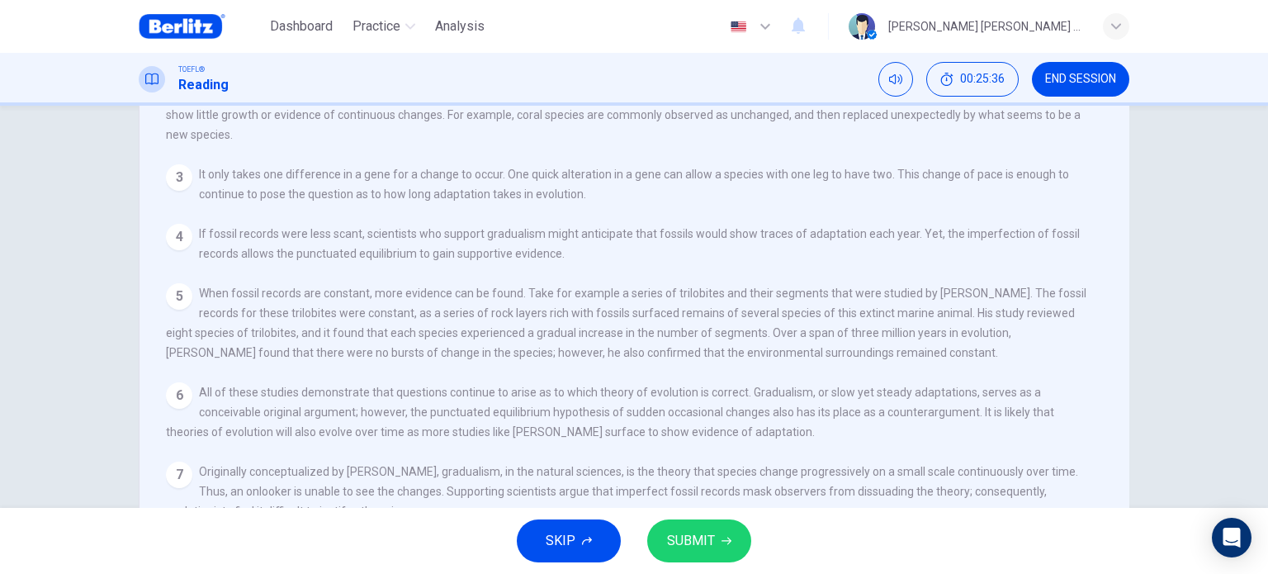
scroll to position [238, 0]
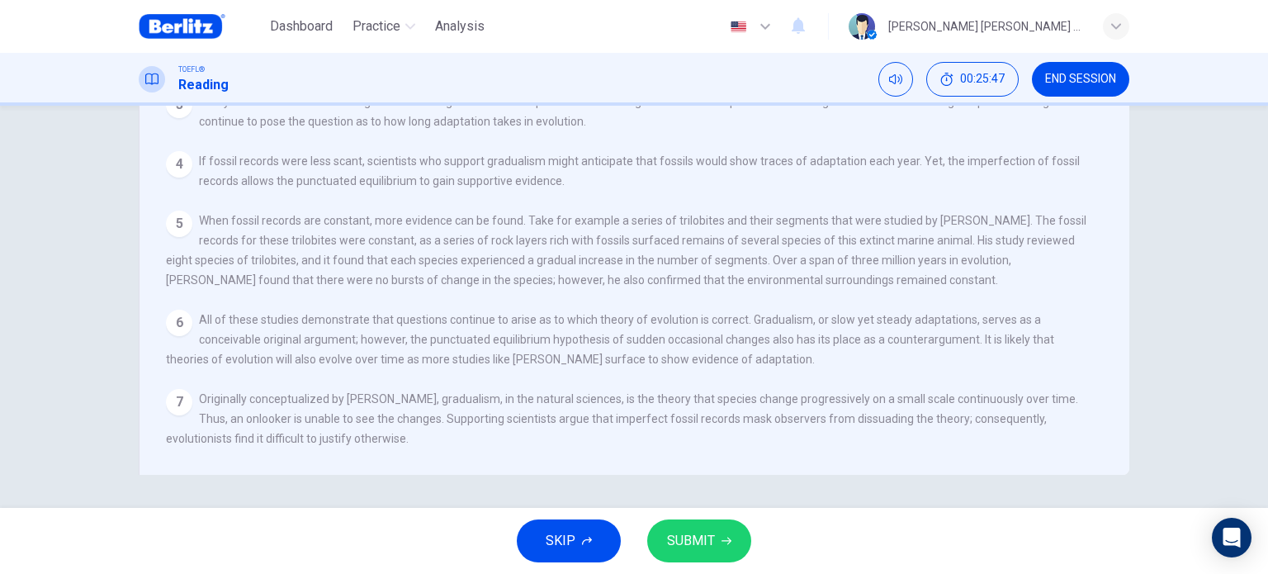
drag, startPoint x: 682, startPoint y: 414, endPoint x: 960, endPoint y: 399, distance: 278.5
click at [957, 399] on div "7 Originally conceptualized by [PERSON_NAME], gradualism, in the natural scienc…" at bounding box center [628, 418] width 924 height 59
drag, startPoint x: 829, startPoint y: 420, endPoint x: 1000, endPoint y: 412, distance: 171.0
click at [1000, 412] on div "7 Originally conceptualized by [PERSON_NAME], gradualism, in the natural scienc…" at bounding box center [628, 418] width 924 height 59
drag, startPoint x: 264, startPoint y: 437, endPoint x: 399, endPoint y: 428, distance: 135.7
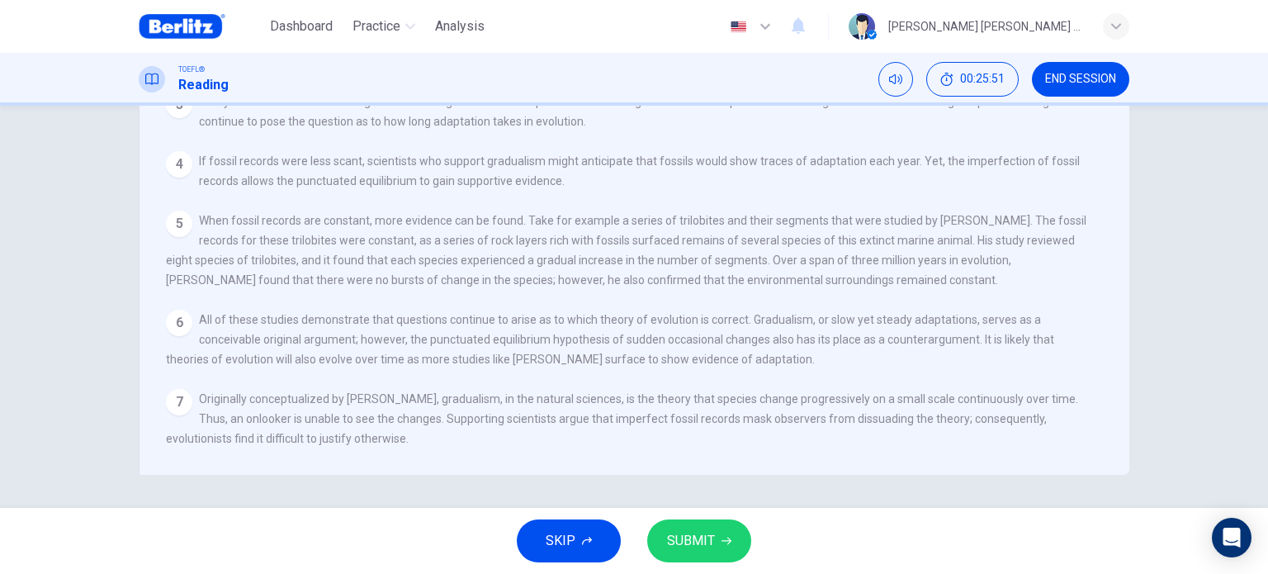
click at [377, 429] on span "Originally conceptualized by [PERSON_NAME], gradualism, in the natural sciences…" at bounding box center [622, 418] width 912 height 53
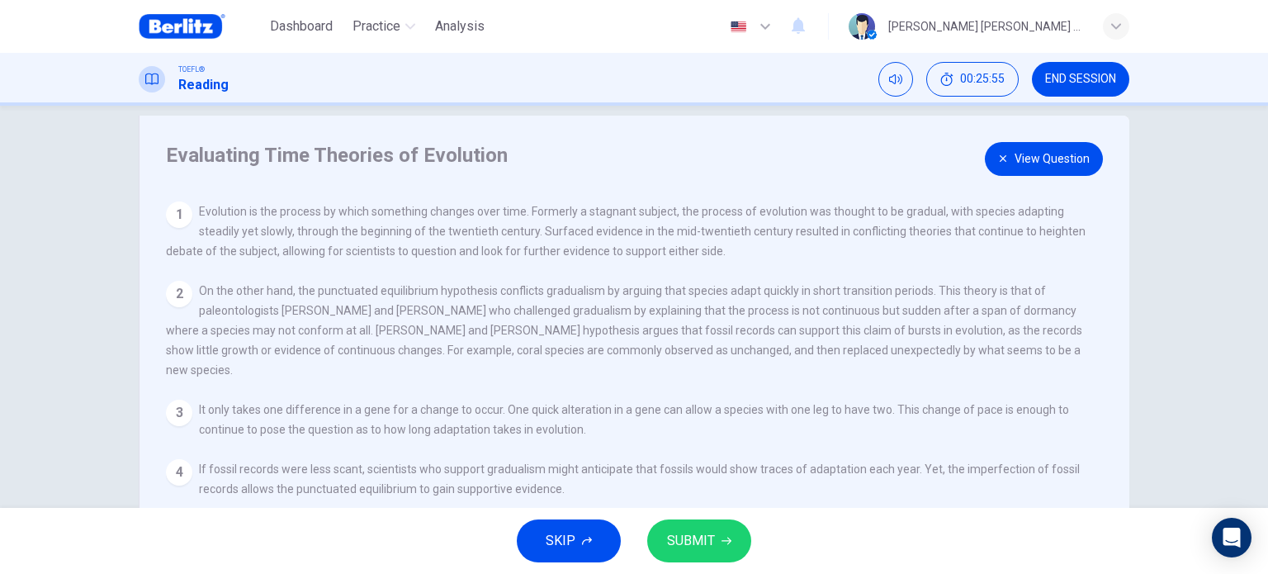
scroll to position [0, 0]
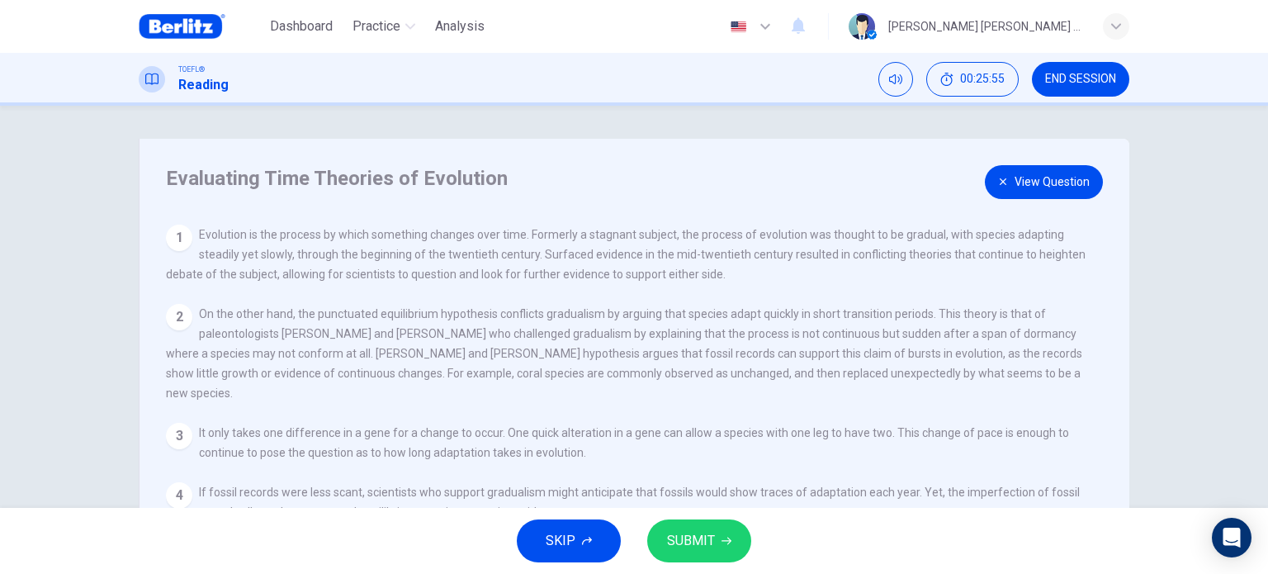
click at [1042, 177] on button "View Question" at bounding box center [1044, 182] width 118 height 34
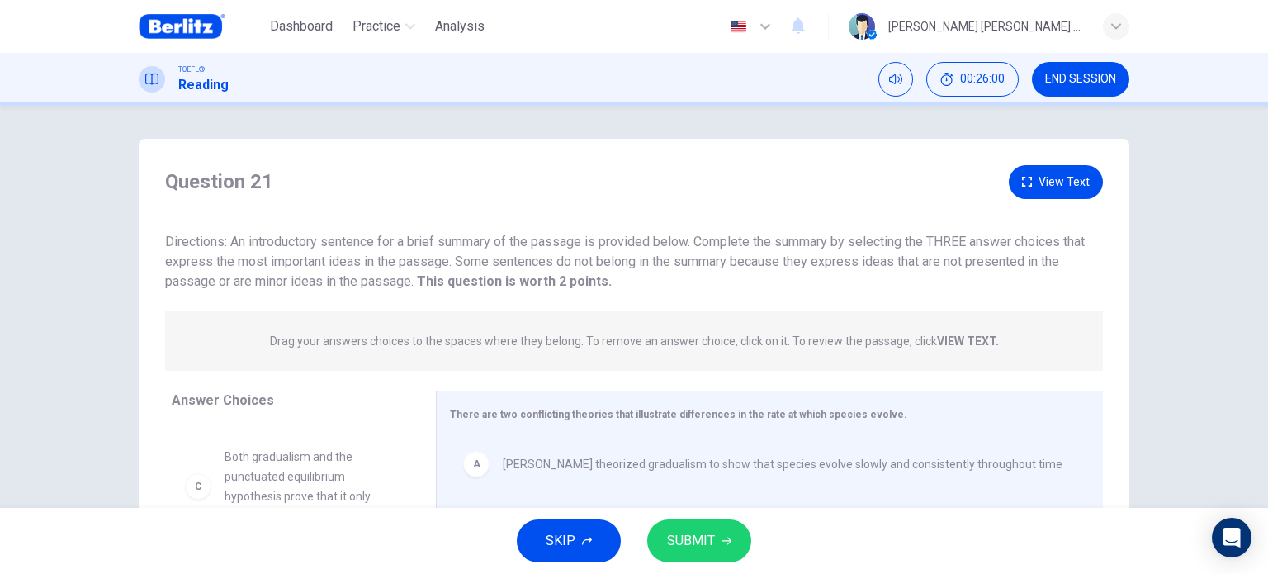
click at [1037, 179] on button "View Text" at bounding box center [1056, 182] width 94 height 34
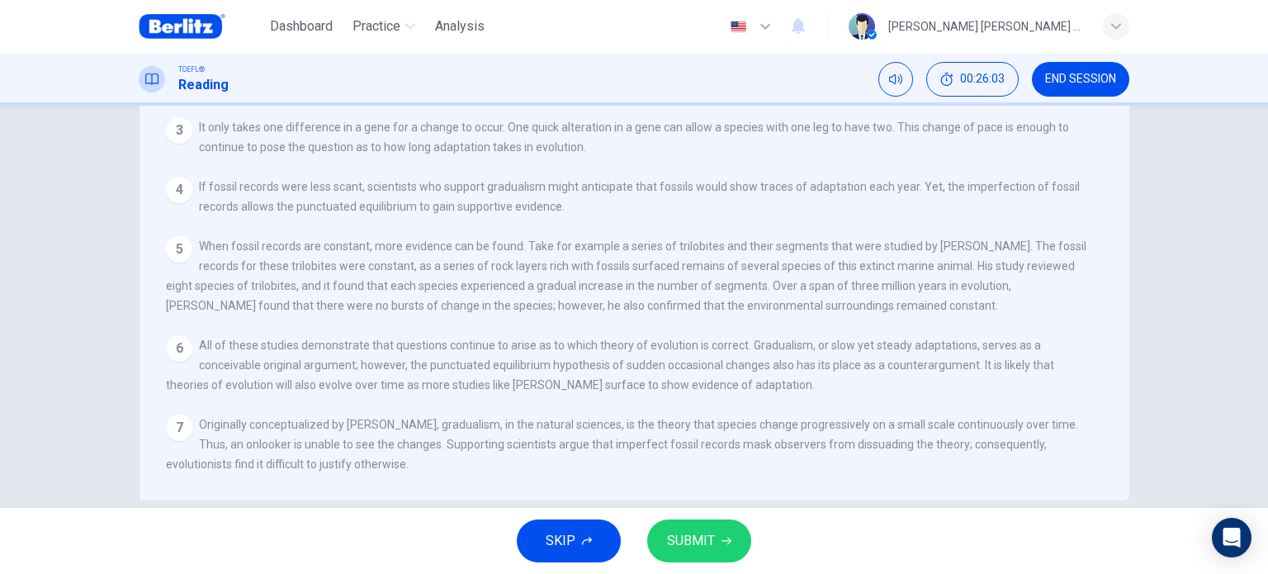
scroll to position [238, 0]
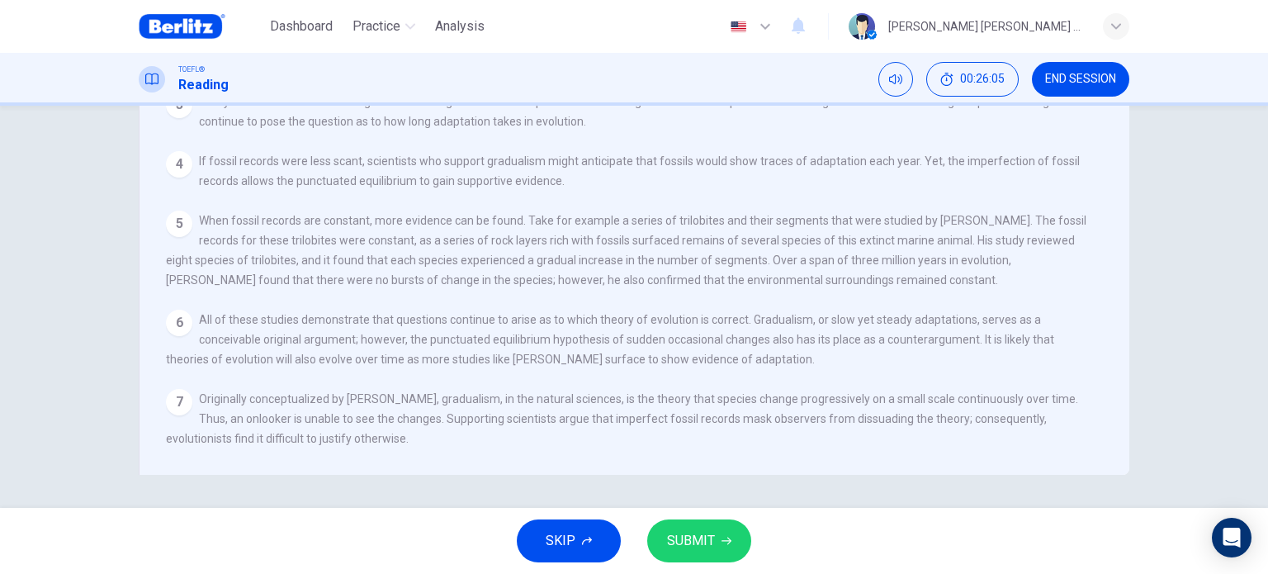
drag, startPoint x: 523, startPoint y: 390, endPoint x: 729, endPoint y: 381, distance: 205.7
click at [722, 389] on div "7 Originally conceptualized by [PERSON_NAME], gradualism, in the natural scienc…" at bounding box center [628, 418] width 924 height 59
drag, startPoint x: 786, startPoint y: 385, endPoint x: 983, endPoint y: 396, distance: 197.6
click at [983, 396] on span "Originally conceptualized by [PERSON_NAME], gradualism, in the natural sciences…" at bounding box center [622, 418] width 912 height 53
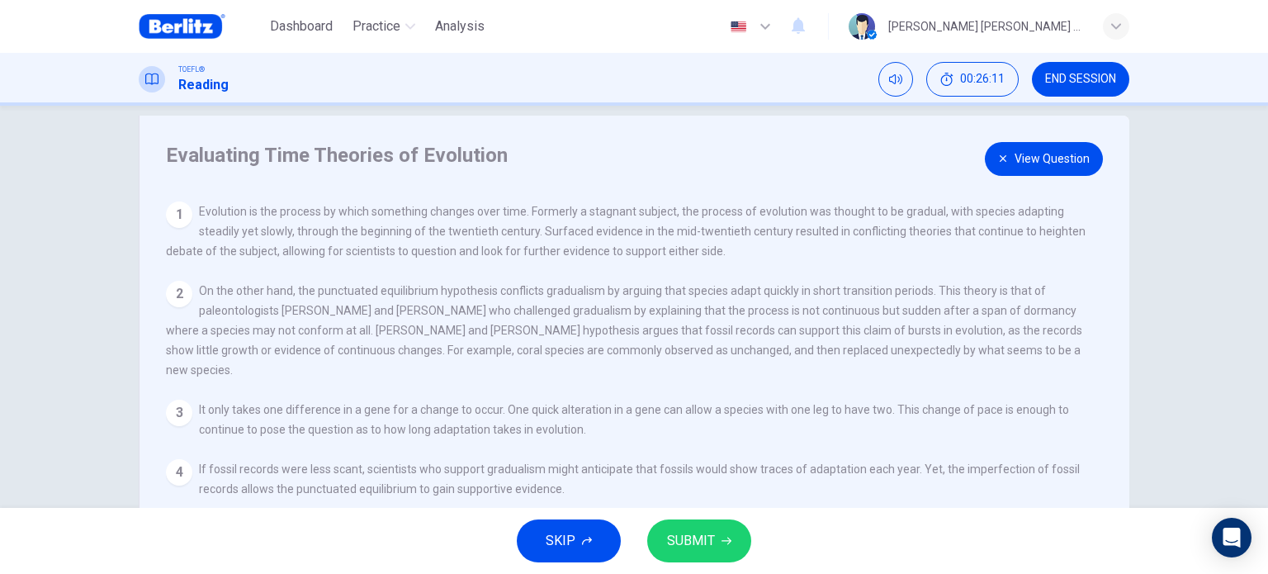
scroll to position [0, 0]
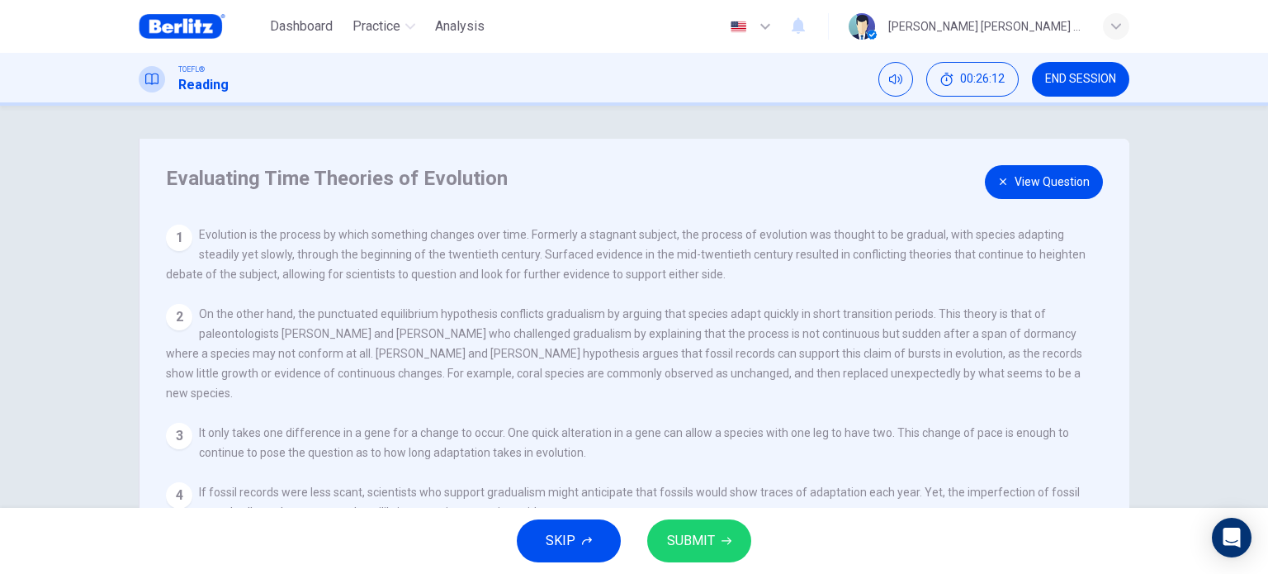
click at [1019, 176] on button "View Question" at bounding box center [1044, 182] width 118 height 34
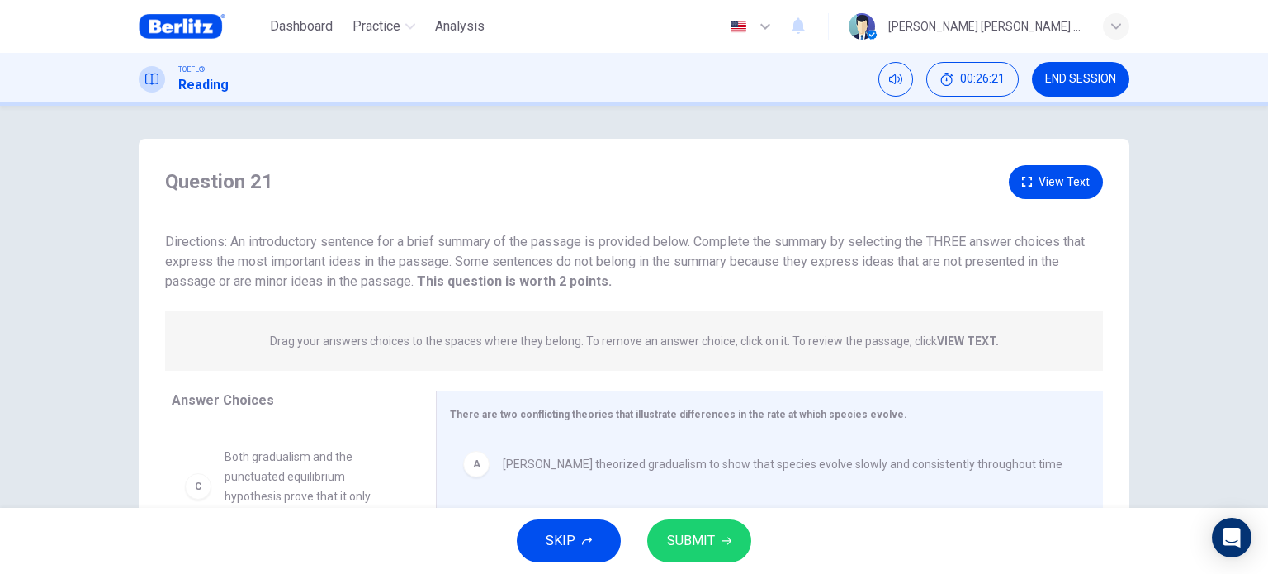
click at [1062, 175] on button "View Text" at bounding box center [1056, 182] width 94 height 34
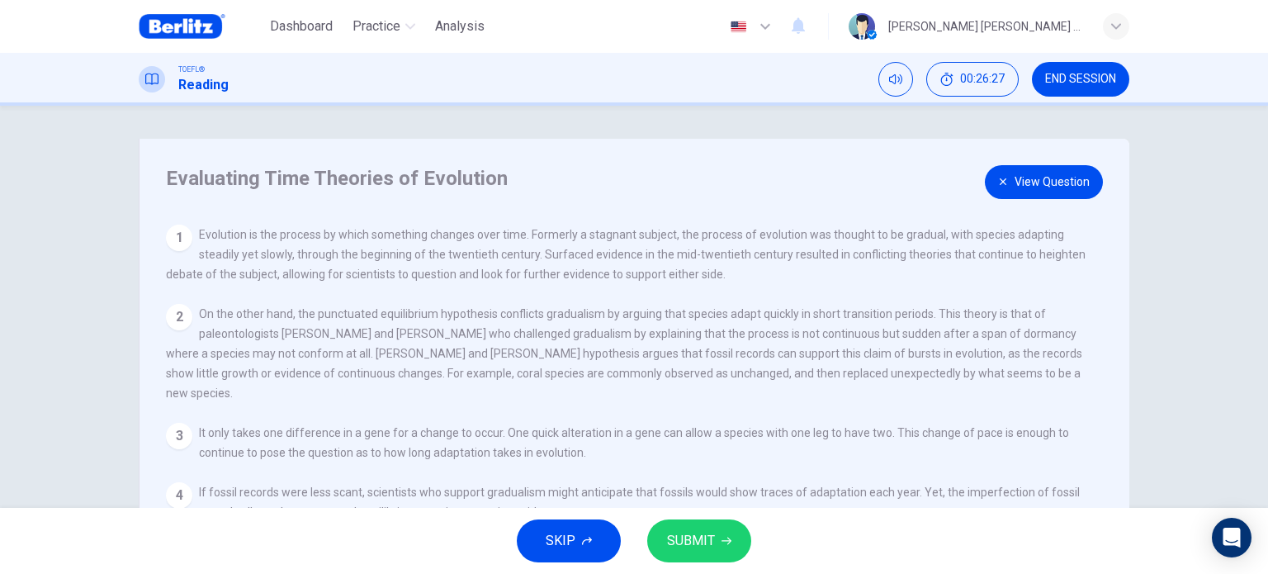
drag, startPoint x: 610, startPoint y: 311, endPoint x: 953, endPoint y: 325, distance: 343.6
click at [953, 325] on div "2 On the other hand, the punctuated equilibrium hypothesis conflicts gradualism…" at bounding box center [628, 353] width 924 height 99
drag, startPoint x: 555, startPoint y: 336, endPoint x: 759, endPoint y: 333, distance: 204.7
click at [759, 333] on span "On the other hand, the punctuated equilibrium hypothesis conflicts gradualism b…" at bounding box center [624, 353] width 916 height 92
drag, startPoint x: 258, startPoint y: 356, endPoint x: 406, endPoint y: 355, distance: 148.6
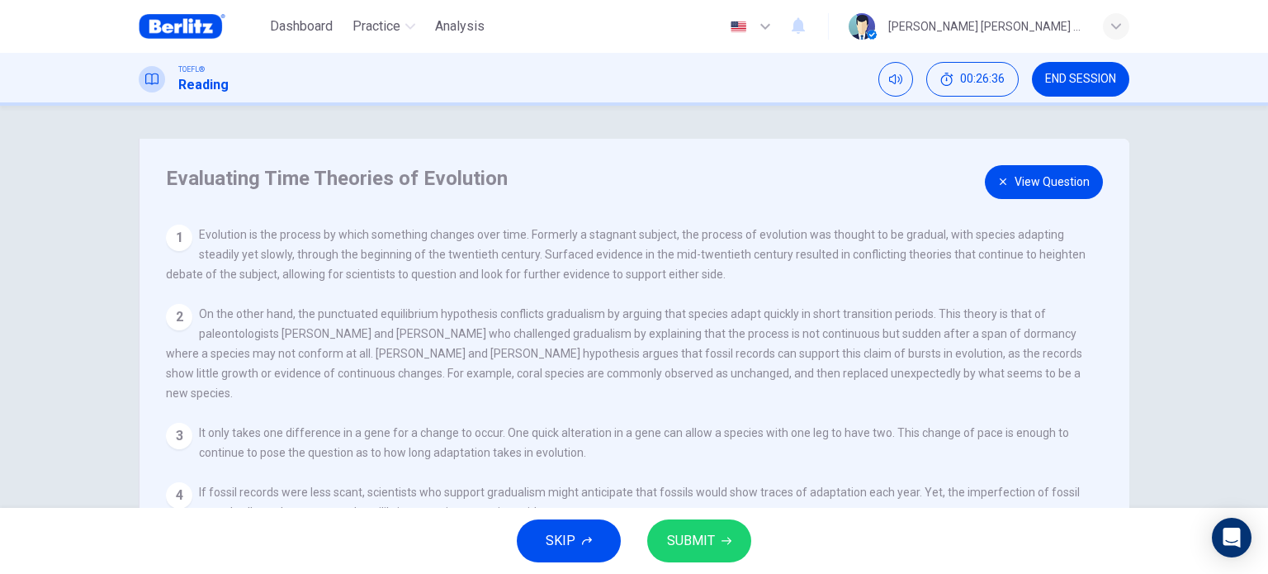
click at [406, 355] on span "On the other hand, the punctuated equilibrium hypothesis conflicts gradualism b…" at bounding box center [624, 353] width 916 height 92
drag, startPoint x: 579, startPoint y: 357, endPoint x: 709, endPoint y: 357, distance: 130.4
click at [709, 357] on span "On the other hand, the punctuated equilibrium hypothesis conflicts gradualism b…" at bounding box center [624, 353] width 916 height 92
drag, startPoint x: 377, startPoint y: 379, endPoint x: 518, endPoint y: 379, distance: 141.1
click at [508, 379] on span "On the other hand, the punctuated equilibrium hypothesis conflicts gradualism b…" at bounding box center [624, 353] width 916 height 92
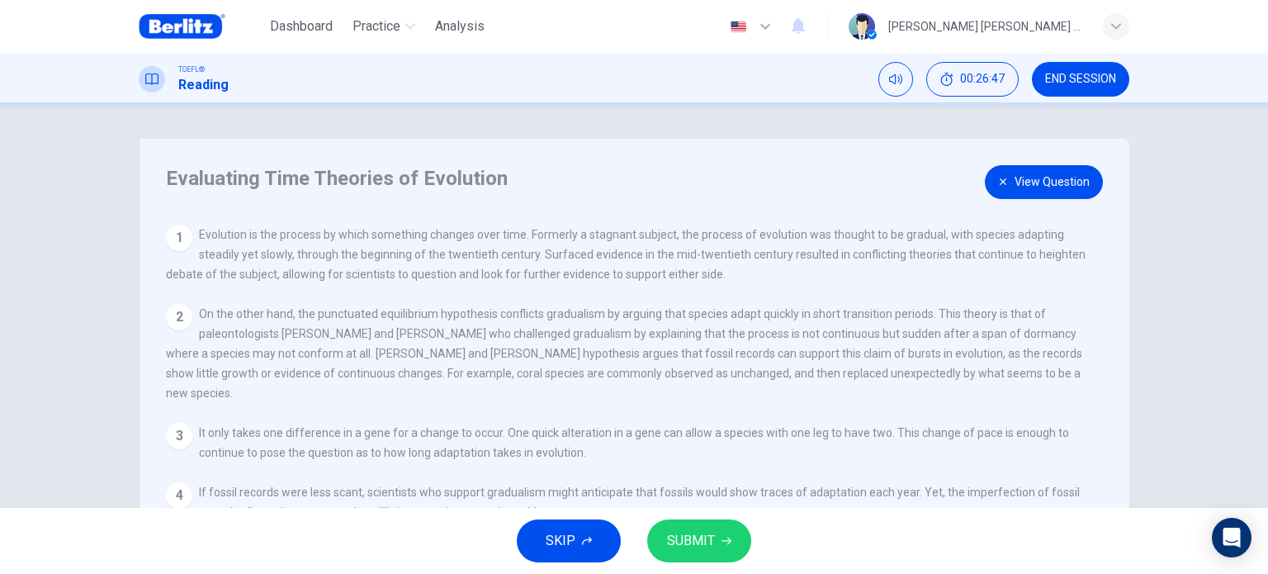
click at [1007, 177] on button "View Question" at bounding box center [1044, 182] width 118 height 34
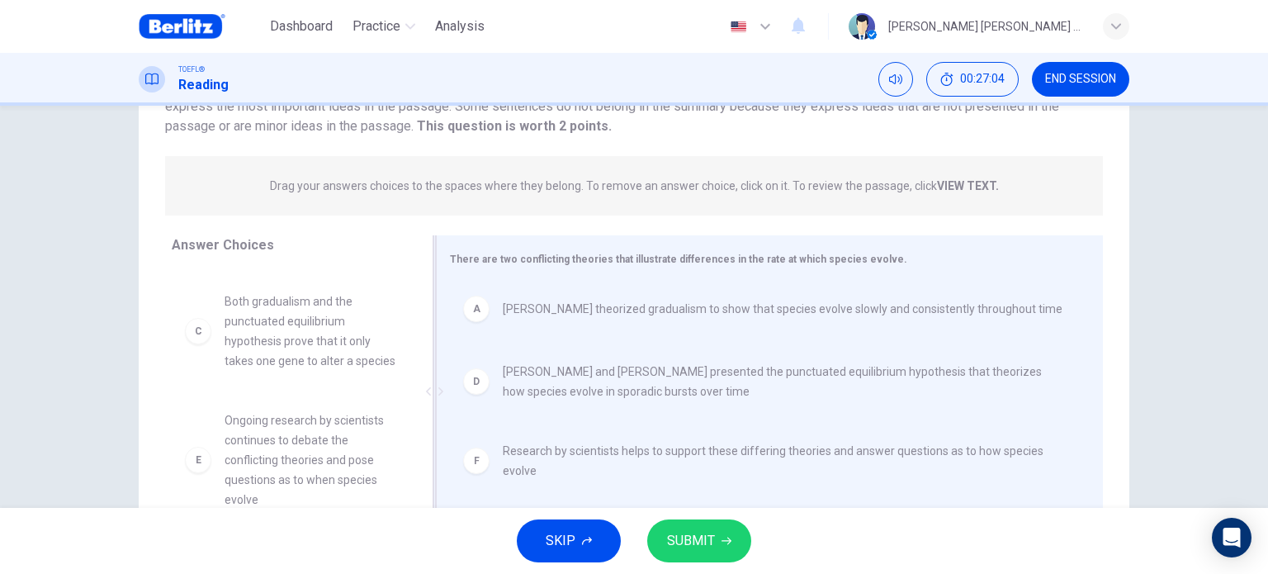
scroll to position [238, 0]
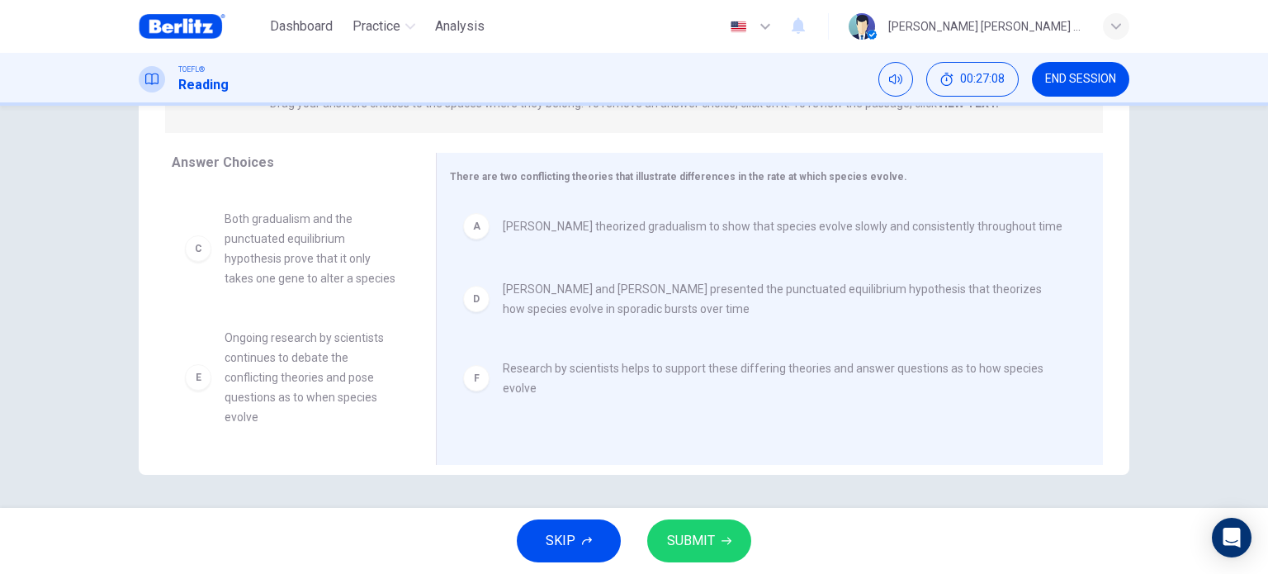
click at [687, 548] on span "SUBMIT" at bounding box center [691, 540] width 48 height 23
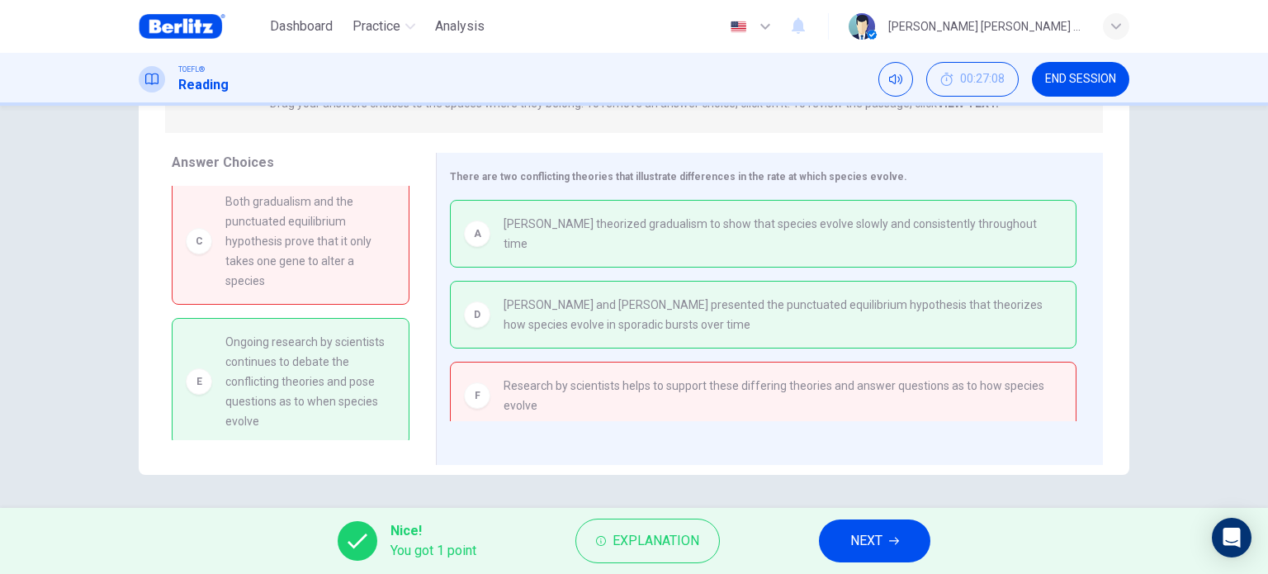
scroll to position [152, 0]
click at [869, 541] on span "NEXT" at bounding box center [866, 540] width 32 height 23
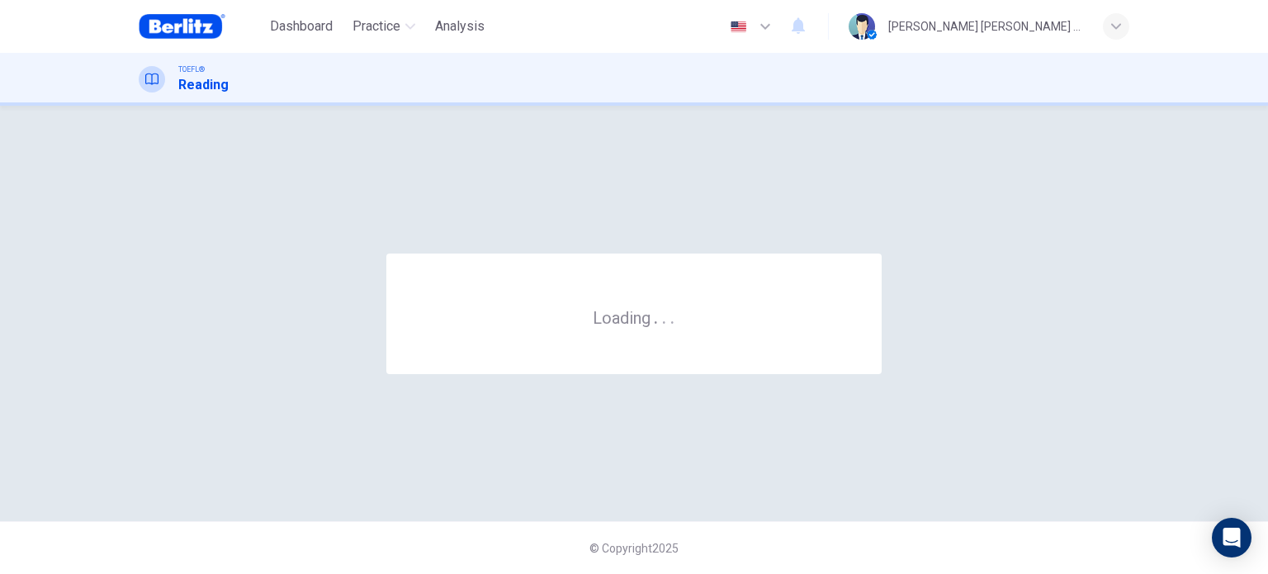
scroll to position [0, 0]
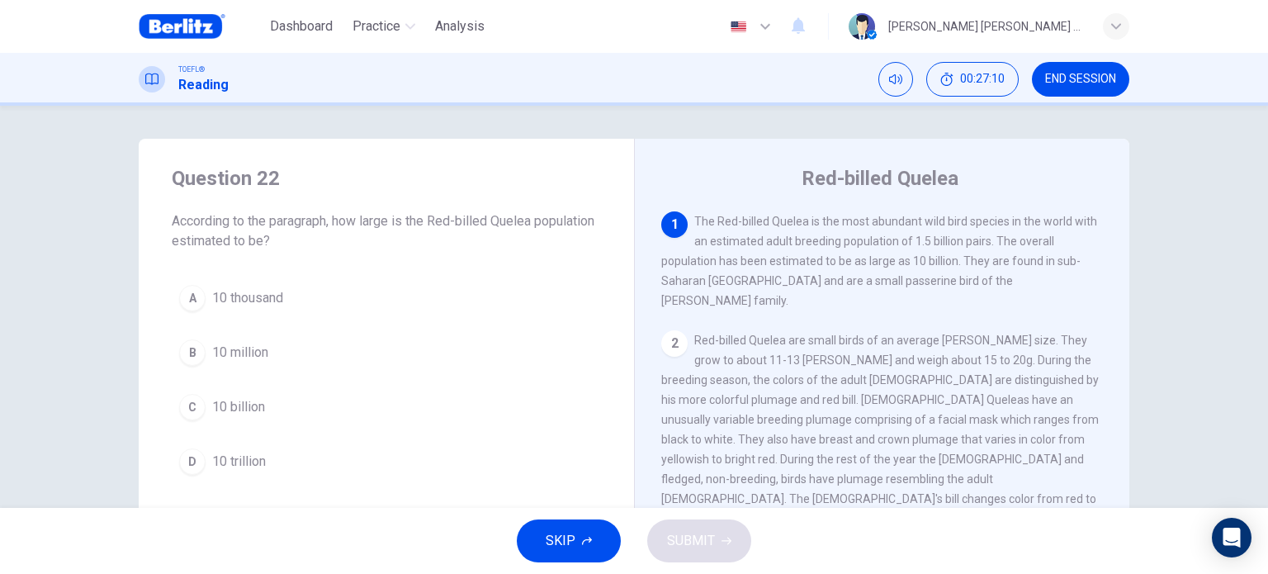
click at [1104, 85] on span "END SESSION" at bounding box center [1080, 79] width 71 height 13
